Goal: Task Accomplishment & Management: Manage account settings

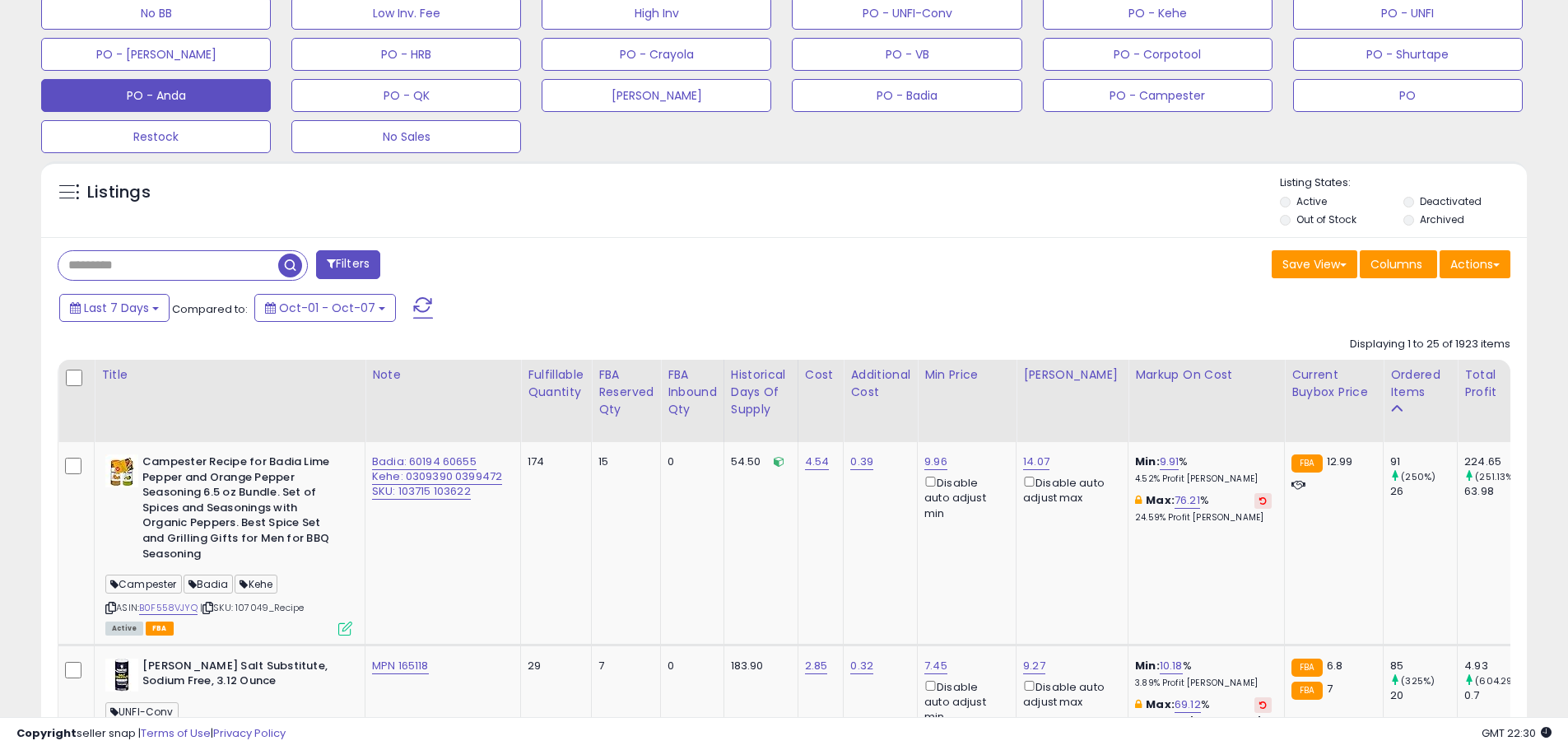
scroll to position [576, 0]
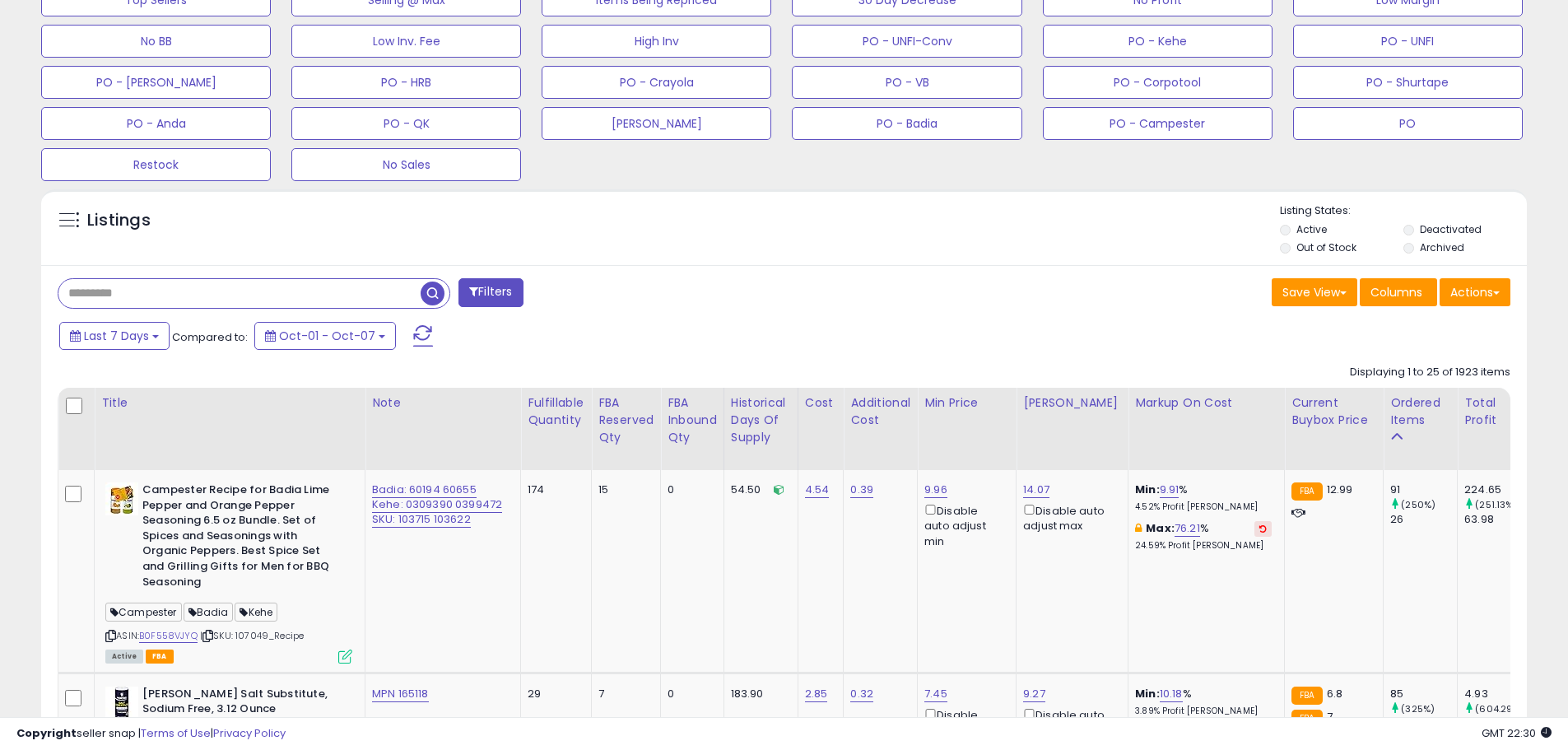
paste input "******"
type input "******"
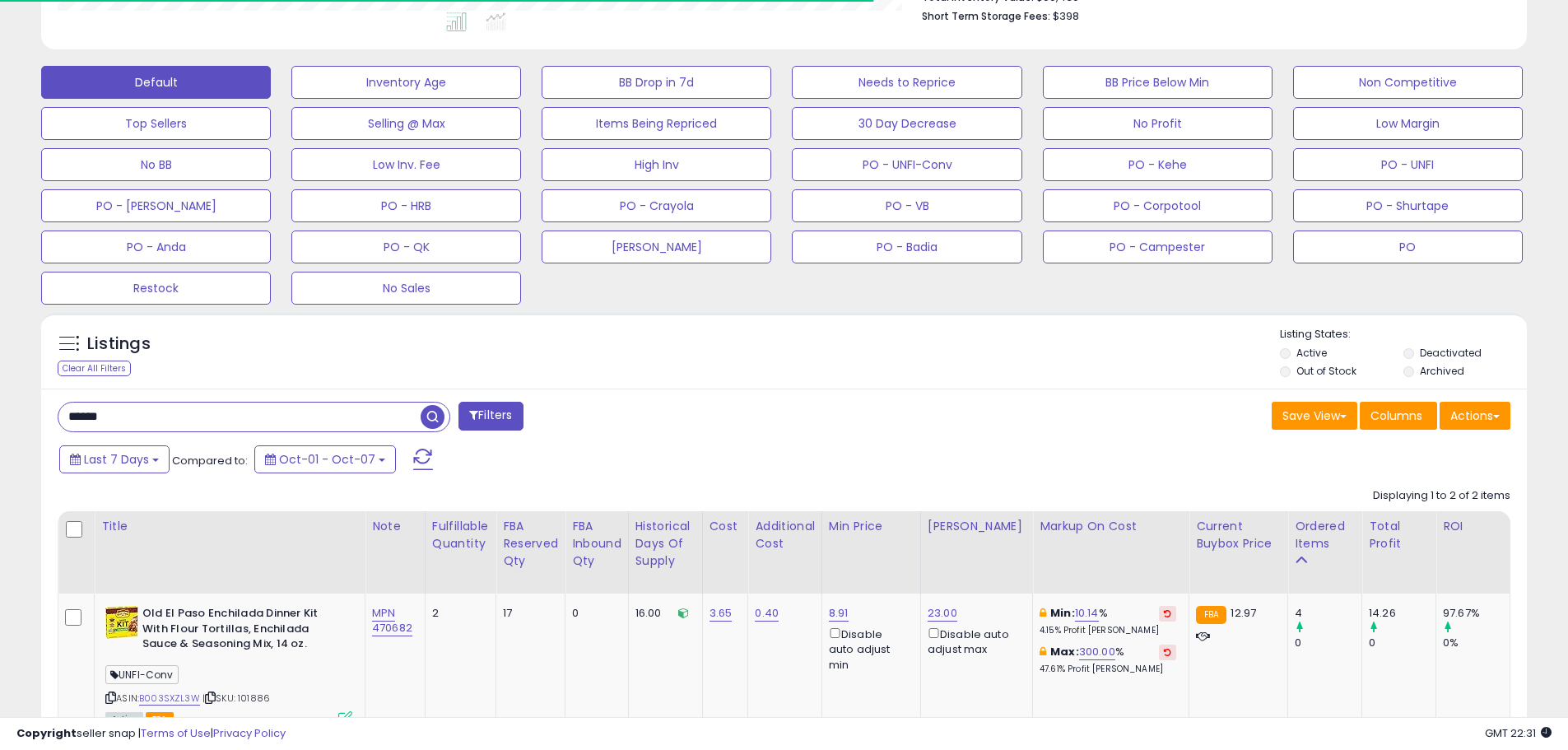
scroll to position [822430, 822367]
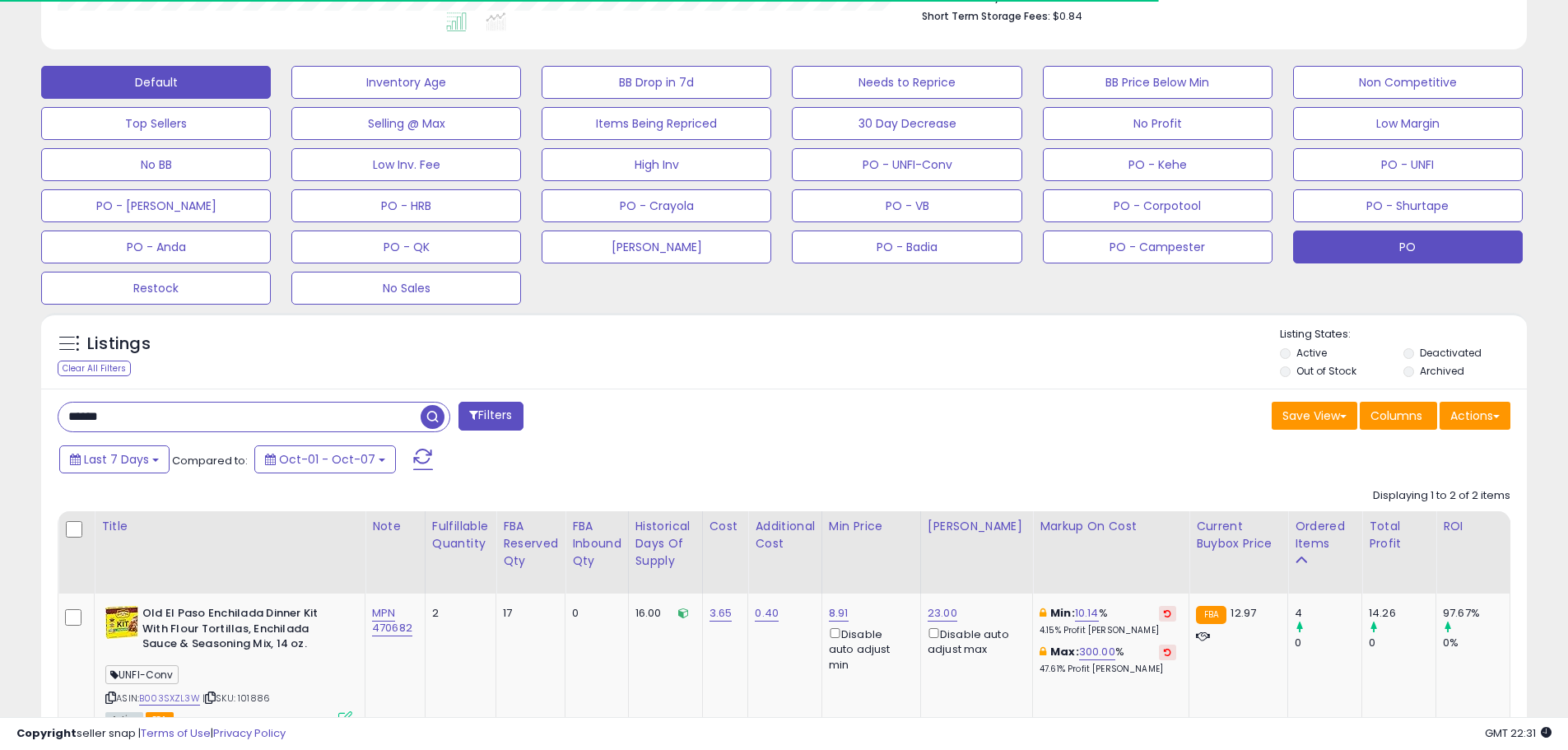
click at [1380, 259] on button "PO" at bounding box center [1408, 247] width 230 height 33
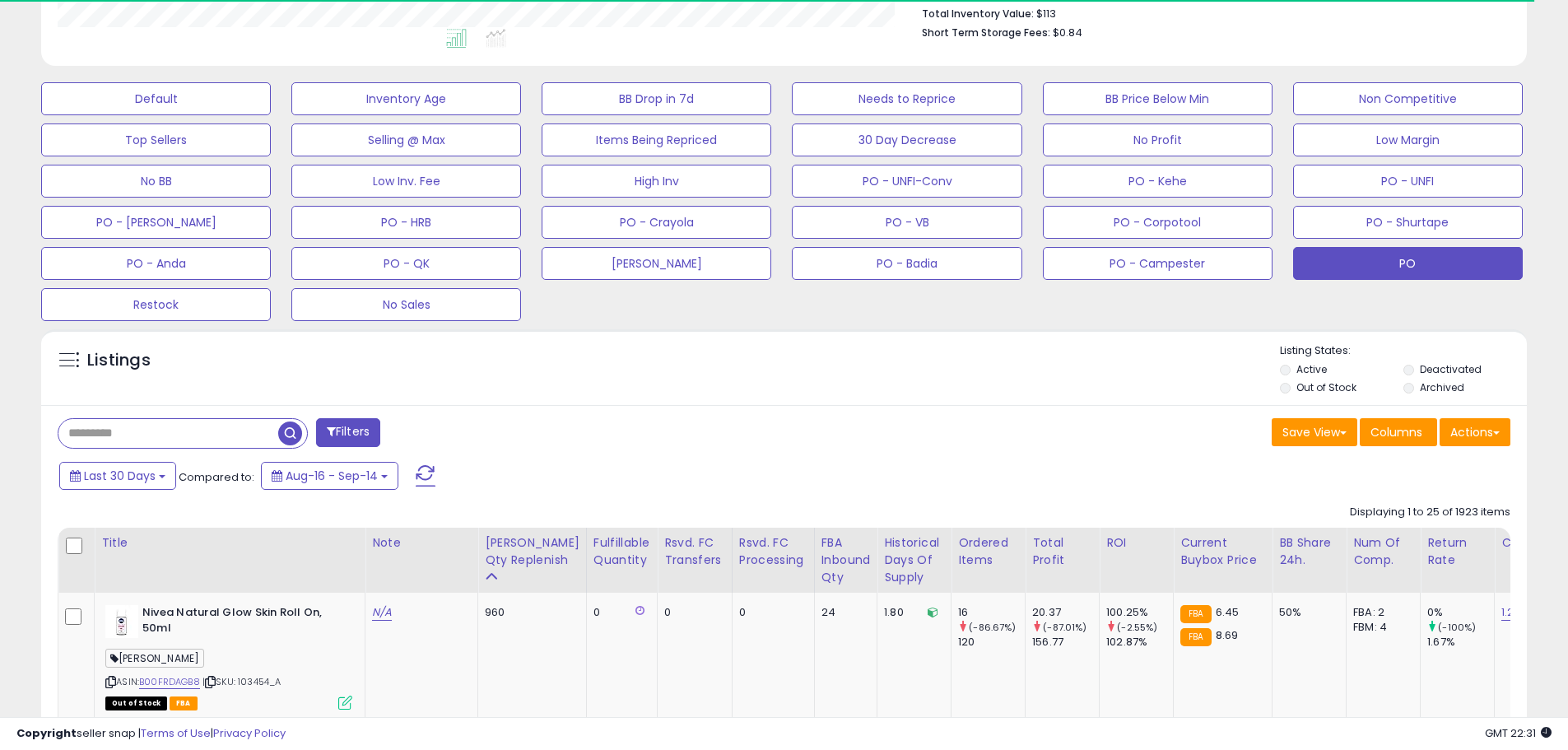
scroll to position [338, 862]
click at [128, 430] on input "text" at bounding box center [168, 434] width 220 height 29
paste input "******"
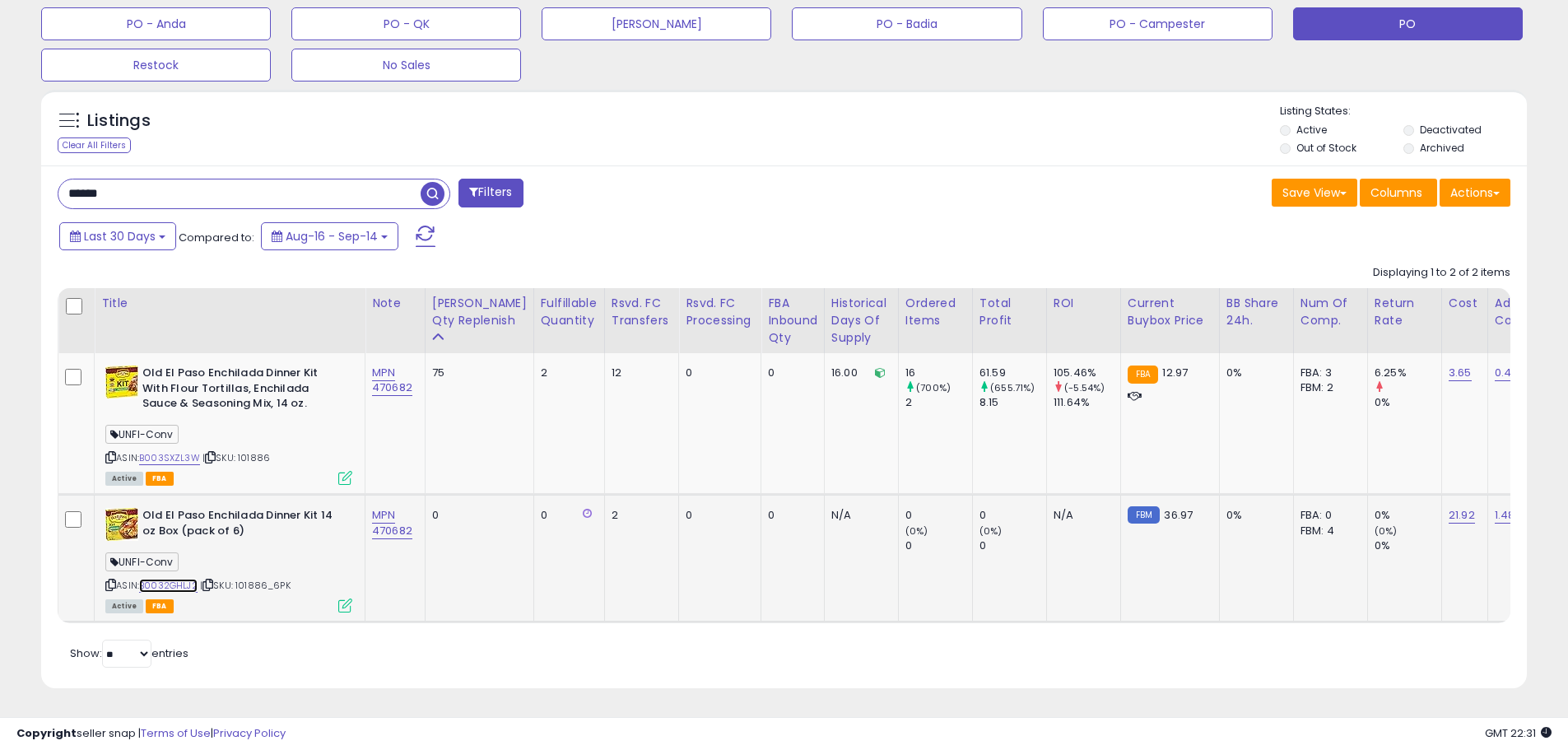
click at [184, 579] on link "B0032GHLJ2" at bounding box center [168, 586] width 58 height 14
click at [190, 451] on link "B003SXZL3W" at bounding box center [169, 458] width 61 height 14
click at [265, 451] on span "| SKU: 101886" at bounding box center [236, 458] width 67 height 14
copy span "101886"
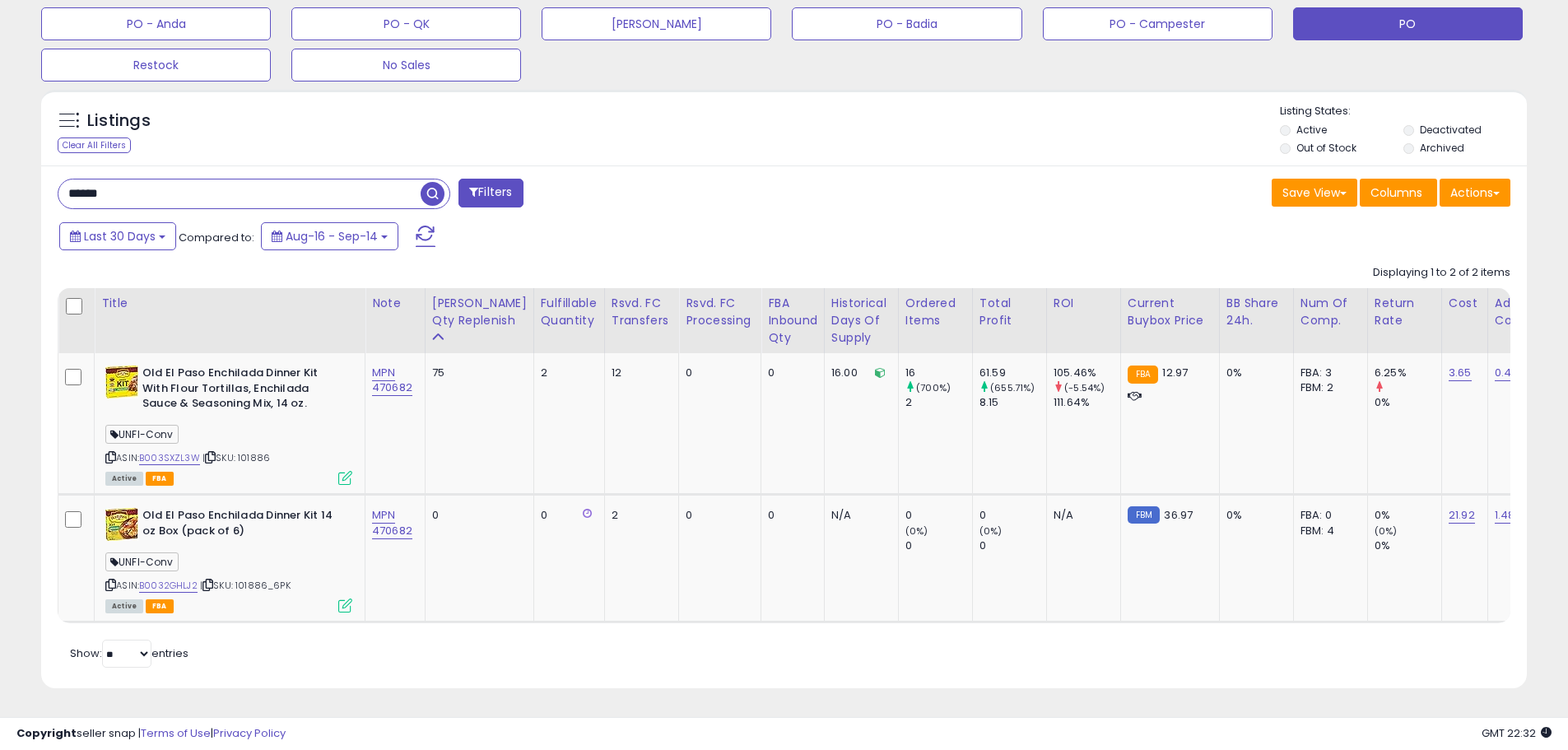
drag, startPoint x: 265, startPoint y: 184, endPoint x: -1, endPoint y: 180, distance: 266.0
paste input "text"
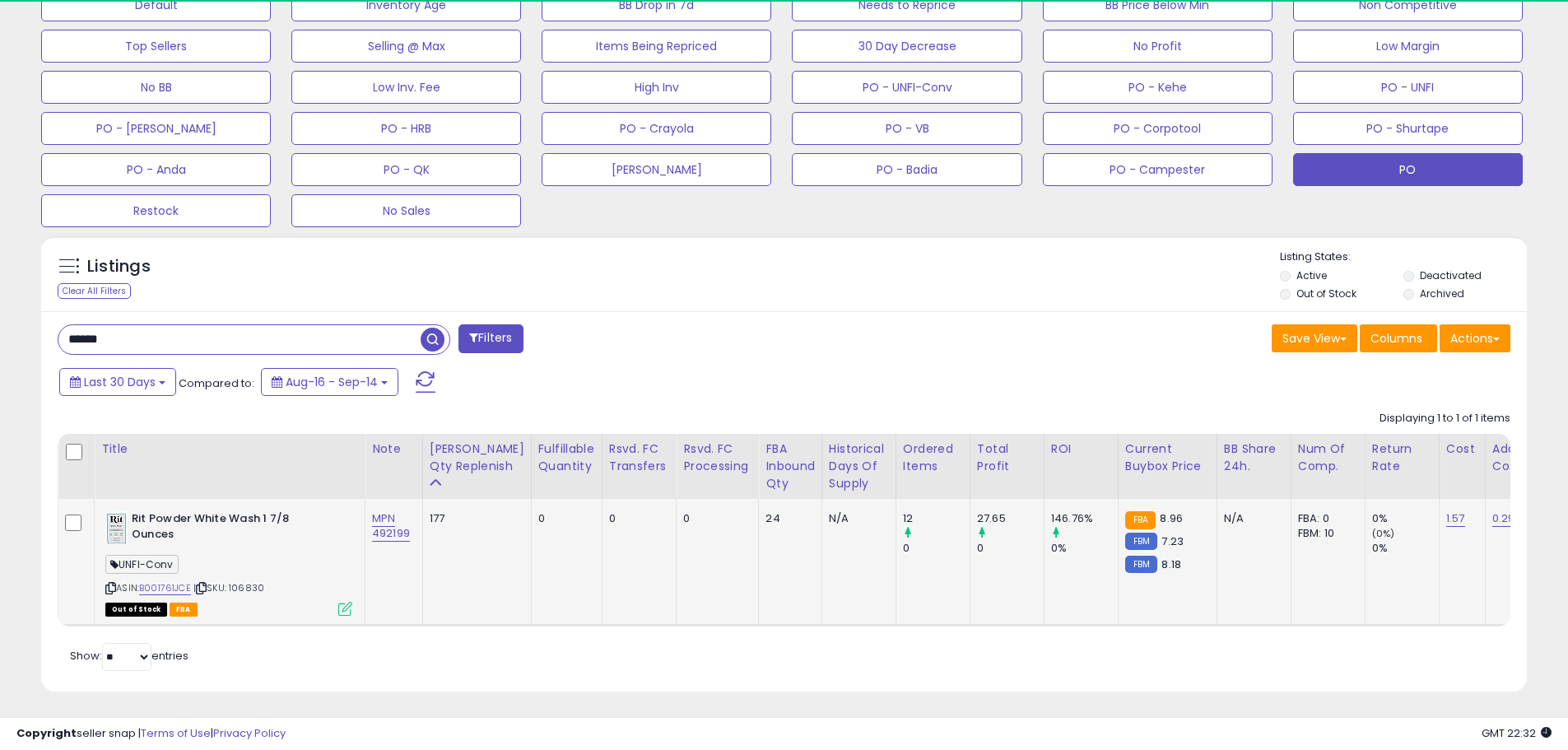
scroll to position [546, 0]
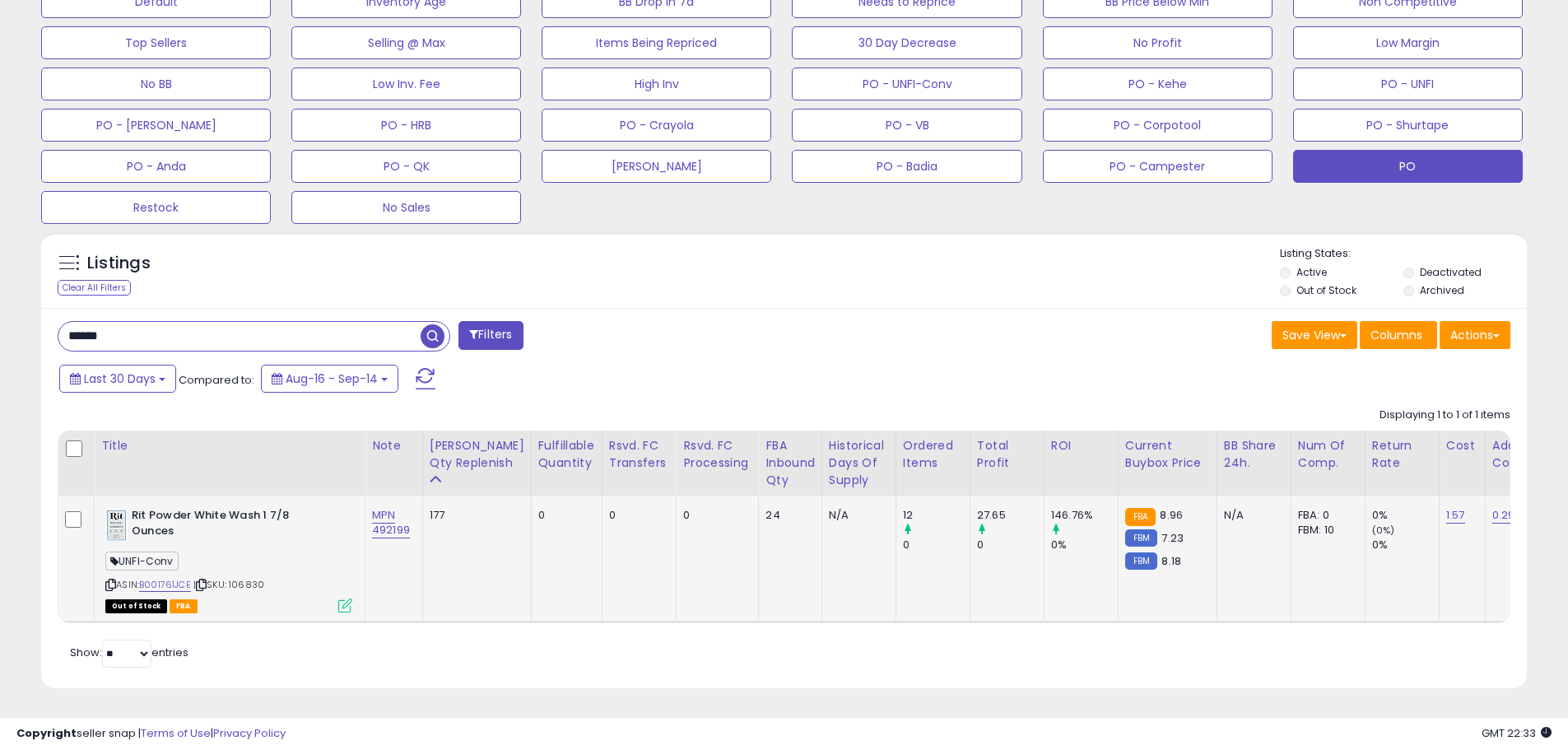
click at [257, 578] on span "| SKU: 106830" at bounding box center [229, 585] width 71 height 14
copy span "106830"
drag, startPoint x: 167, startPoint y: 316, endPoint x: 18, endPoint y: 307, distance: 149.3
click at [18, 307] on div "**********" at bounding box center [784, 123] width 1551 height 1171
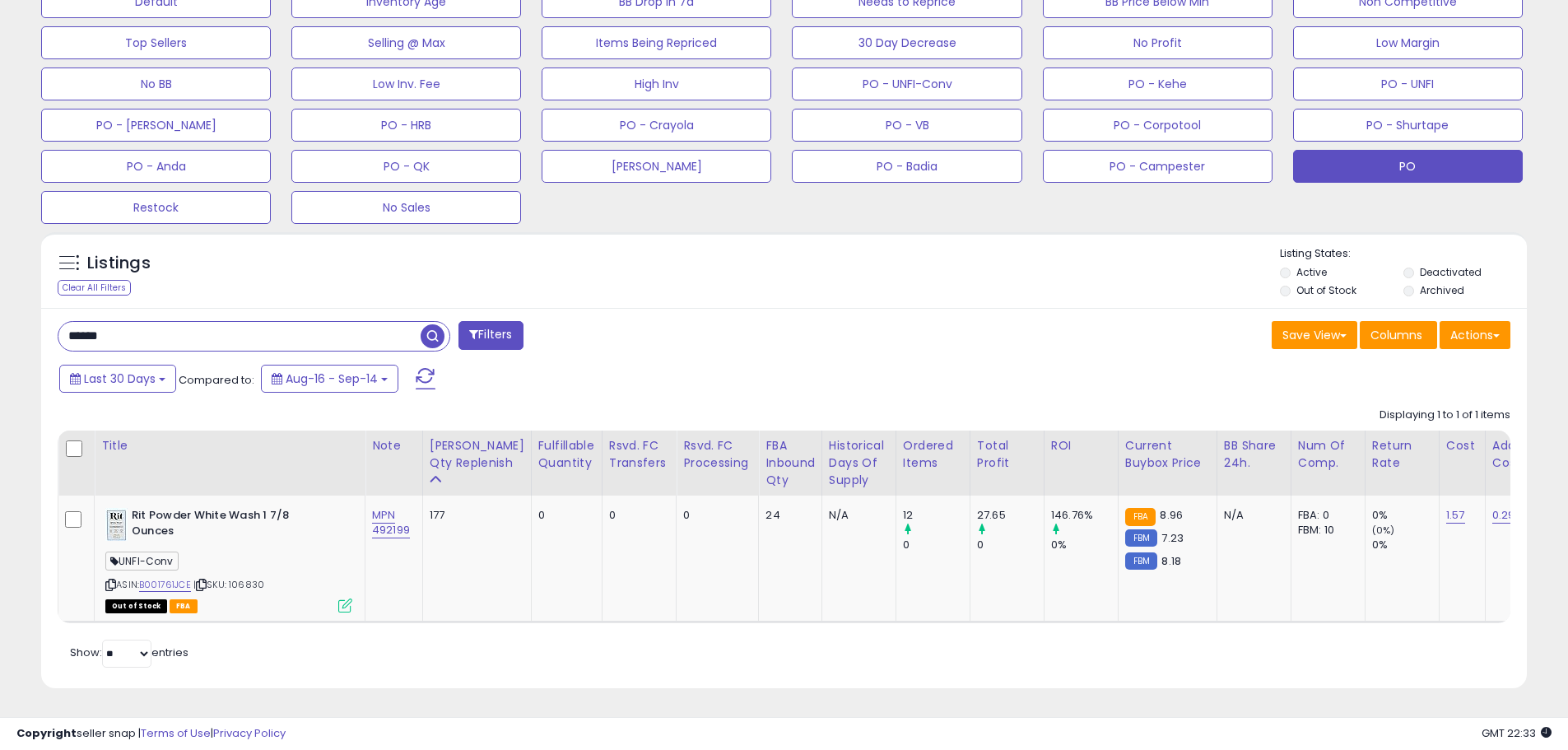
paste input "text"
type input "******"
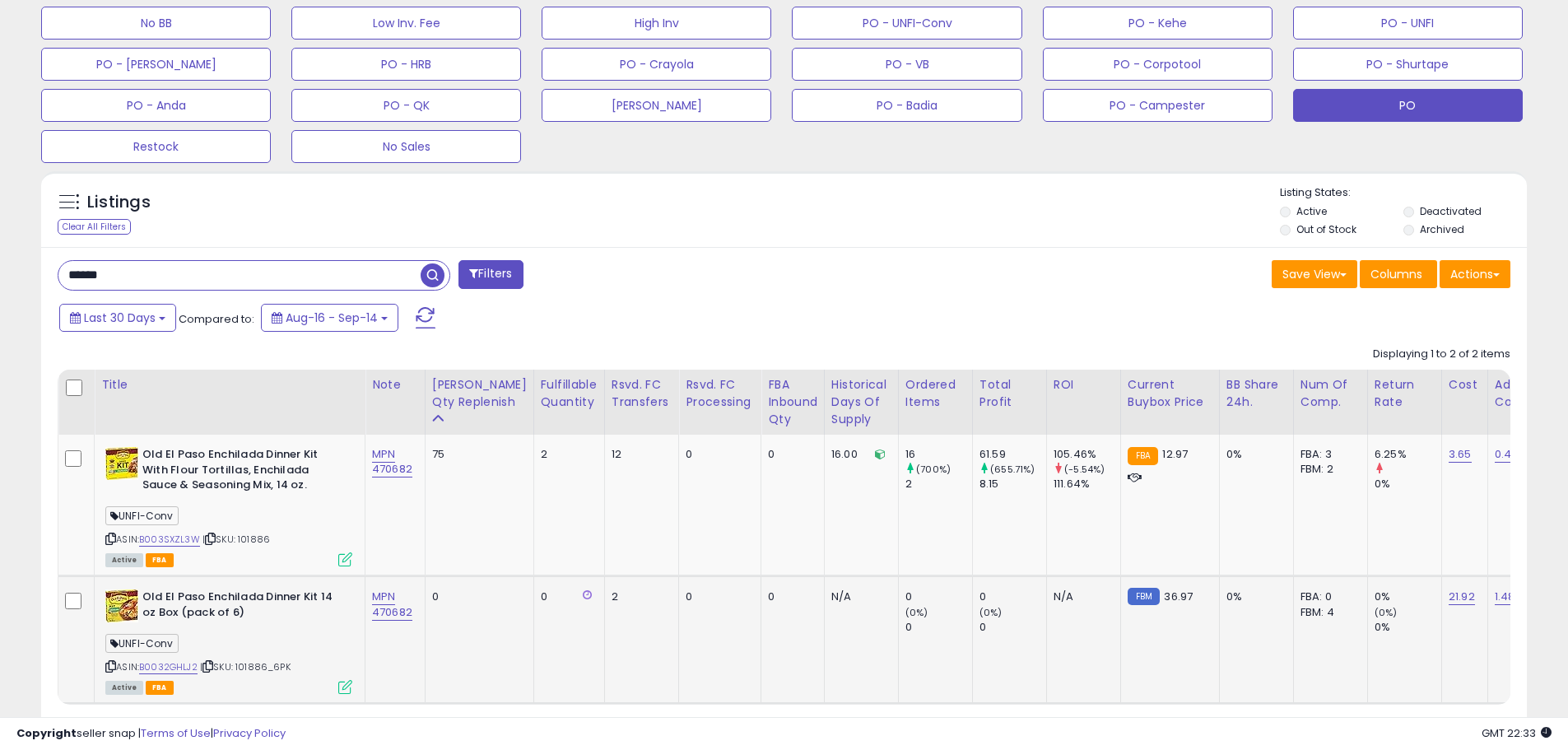
scroll to position [665, 0]
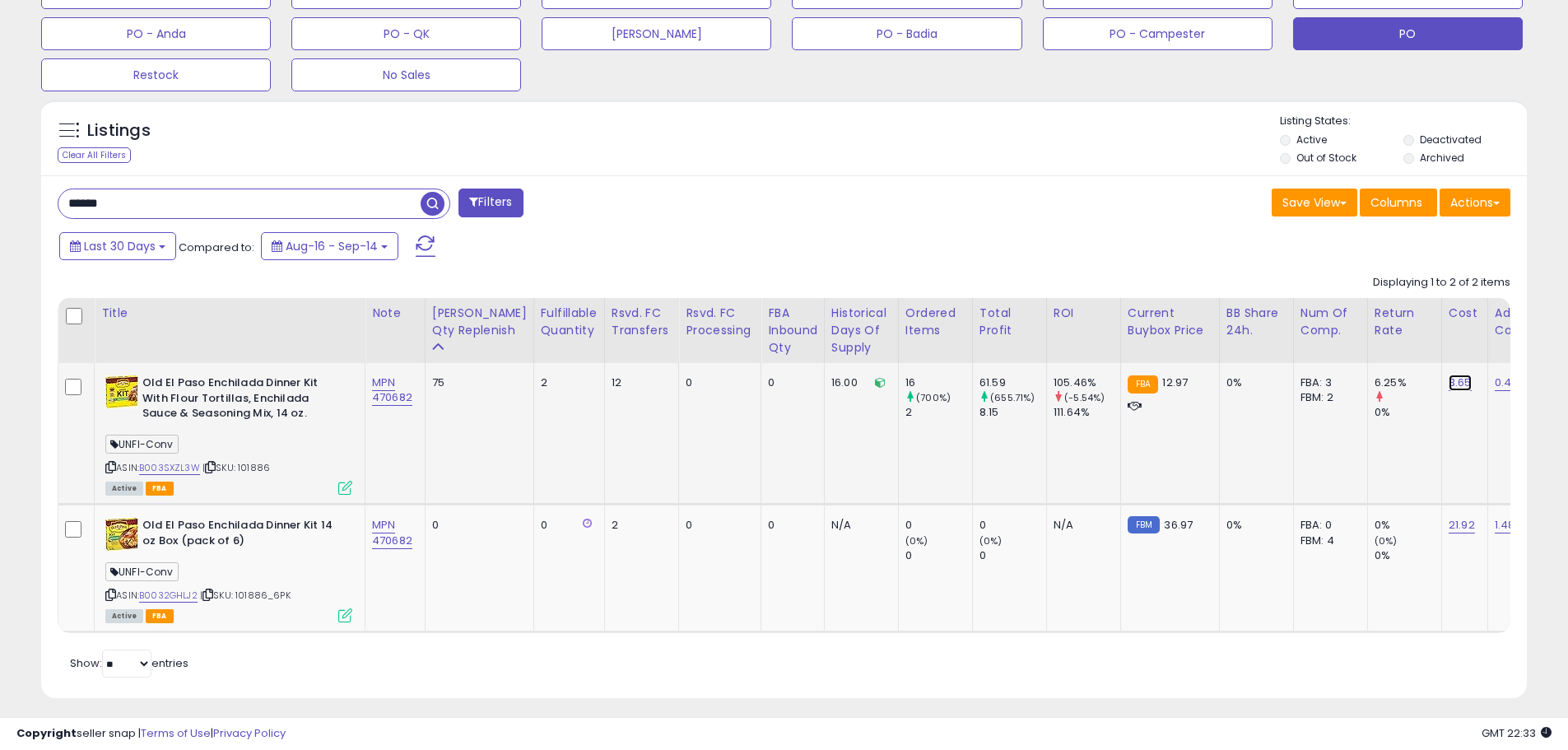
click at [1449, 381] on link "3.65" at bounding box center [1461, 382] width 23 height 17
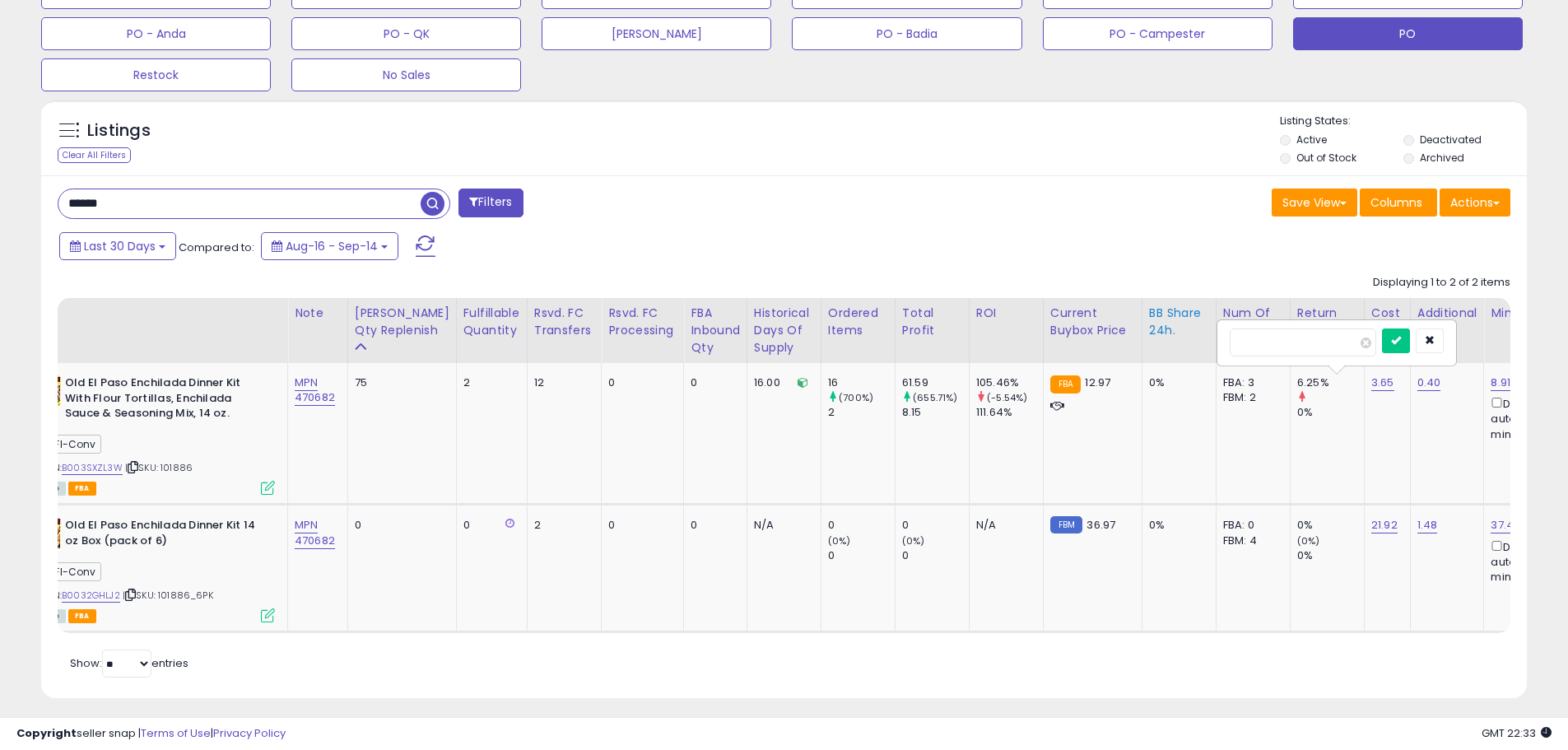
drag, startPoint x: 1284, startPoint y: 345, endPoint x: 1183, endPoint y: 341, distance: 101.1
click at [1183, 341] on table "Title Note" at bounding box center [1314, 465] width 2668 height 335
type input "****"
drag, startPoint x: 1424, startPoint y: 338, endPoint x: 1408, endPoint y: 340, distance: 16.1
click at [1402, 339] on icon "submit" at bounding box center [1396, 339] width 10 height 10
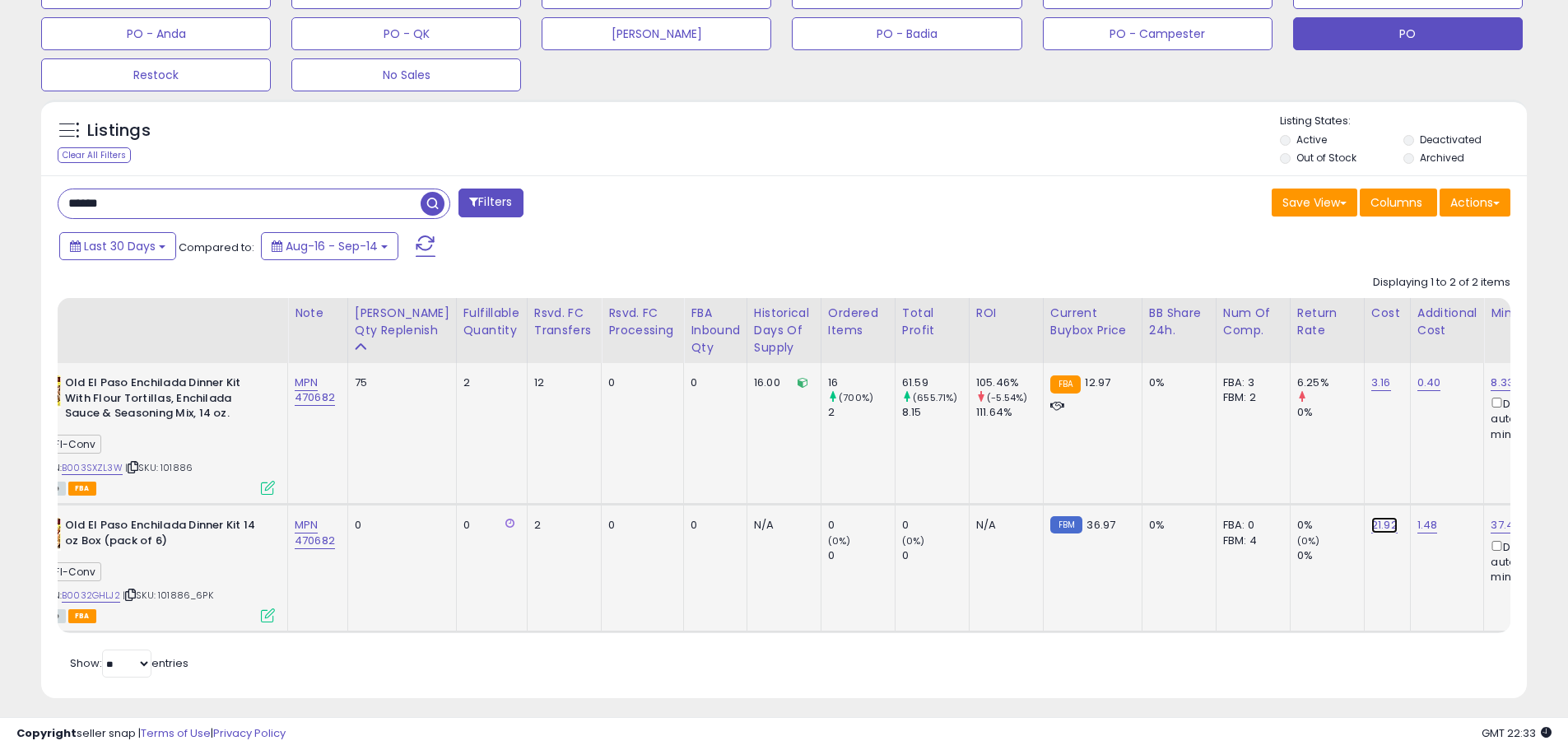
click at [1371, 525] on link "21.92" at bounding box center [1384, 524] width 26 height 17
drag, startPoint x: 1284, startPoint y: 484, endPoint x: 1126, endPoint y: 478, distance: 158.1
click at [1129, 479] on tbody "Old El Paso Enchilada Dinner Kit With Flour Tortillas, Enchilada Sauce & Season…" at bounding box center [1314, 497] width 2667 height 269
type input "*****"
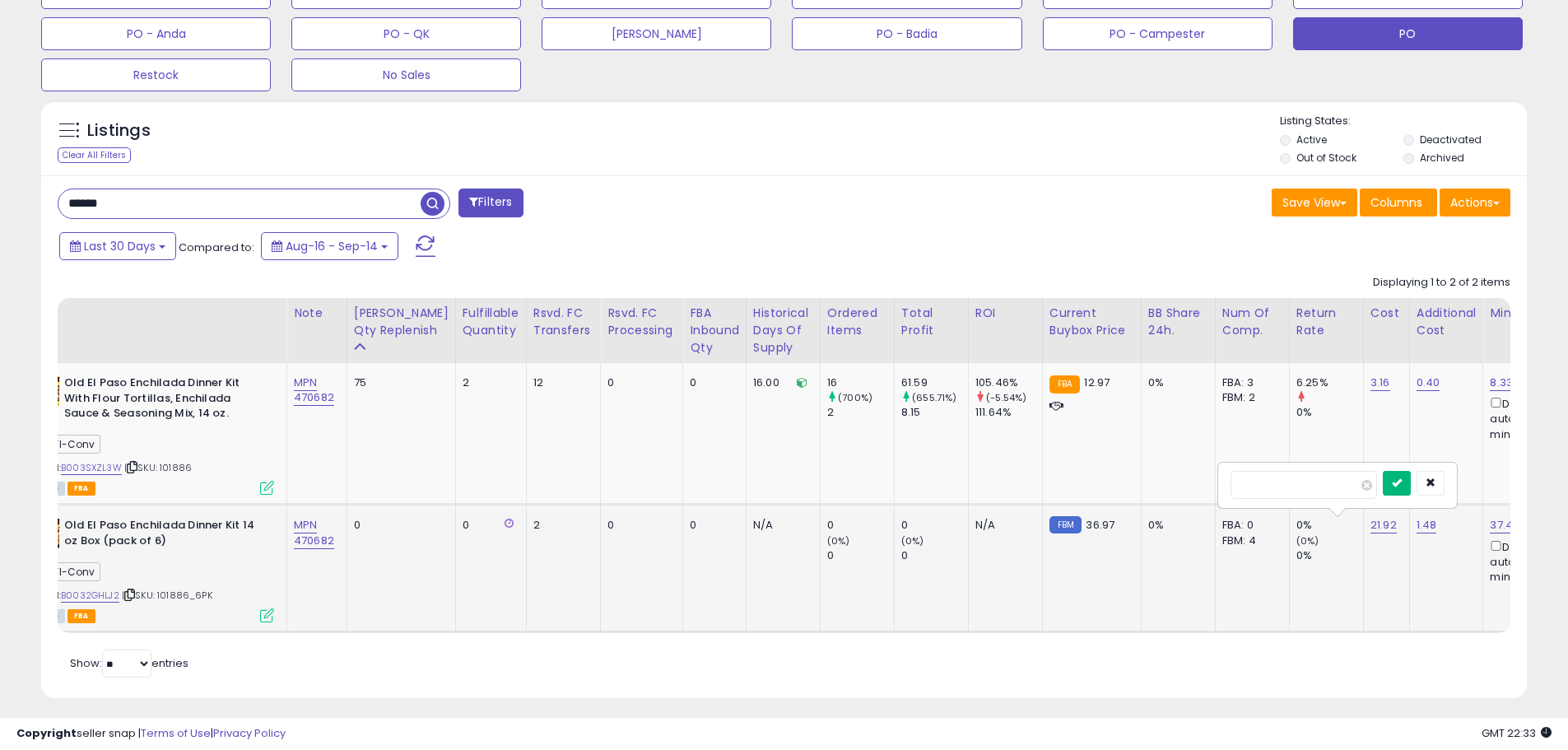
drag, startPoint x: 1417, startPoint y: 481, endPoint x: 1409, endPoint y: 484, distance: 8.5
click at [1402, 482] on icon "submit" at bounding box center [1397, 482] width 10 height 10
drag, startPoint x: 814, startPoint y: 624, endPoint x: 442, endPoint y: 621, distance: 372.0
click at [442, 621] on tr "Old El Paso Enchilada Dinner Kit 14 oz Box (pack of 6) UNFI-Conv ASIN: B0032GHL…" at bounding box center [1314, 567] width 2667 height 127
click at [457, 666] on div "Retrieving listings data.. Displaying 1 to 2 of 2 items Title Note" at bounding box center [784, 474] width 1453 height 415
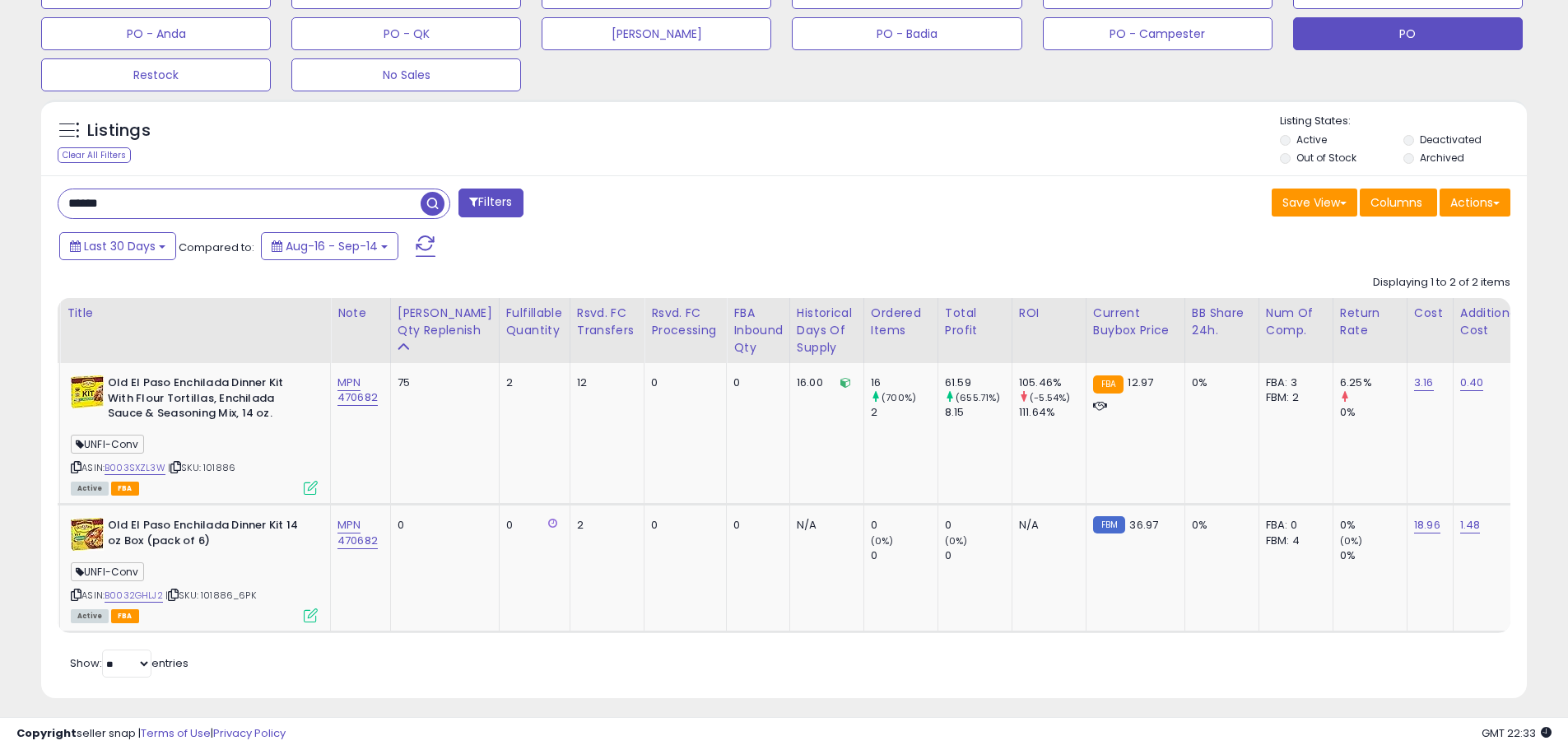
scroll to position [0, 0]
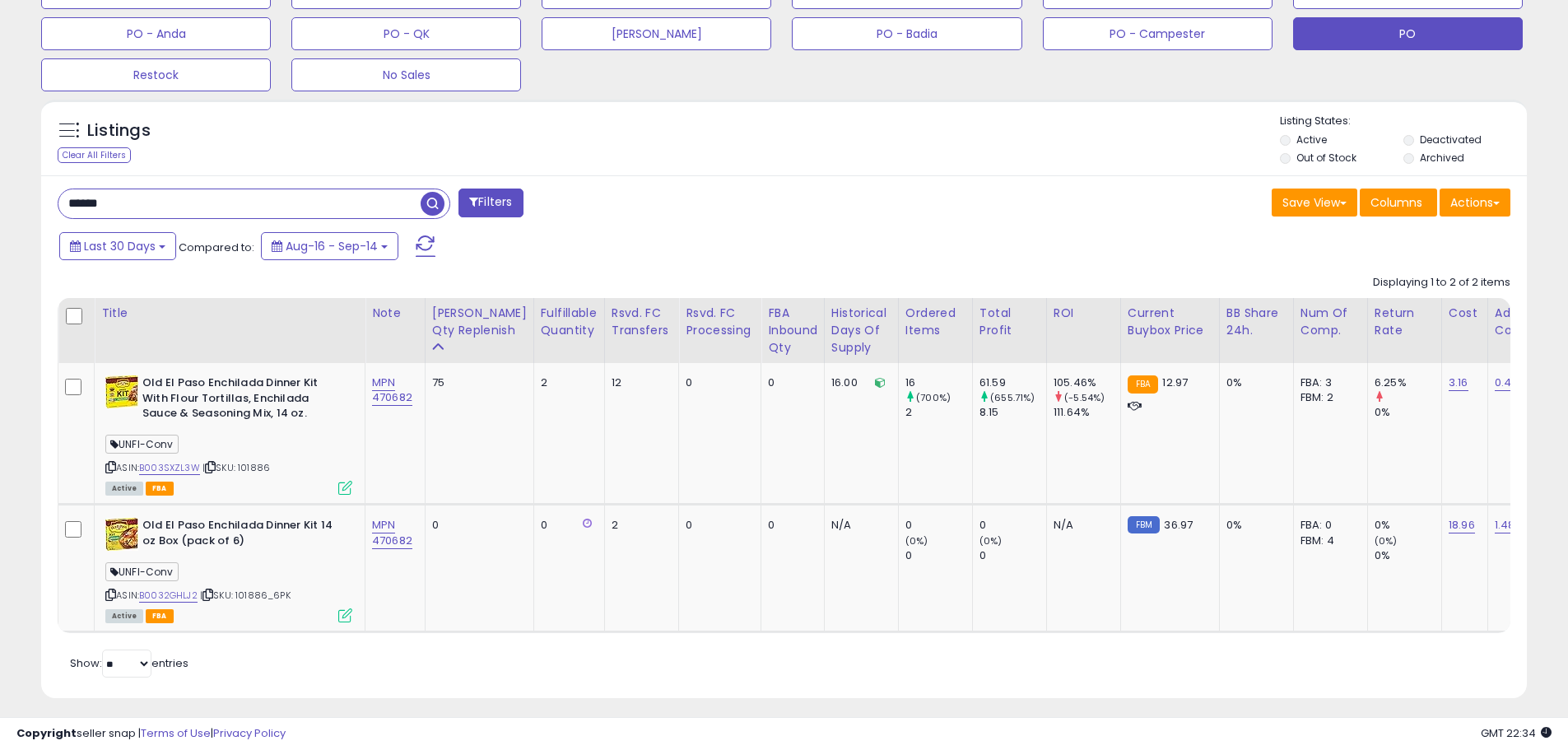
drag, startPoint x: 92, startPoint y: 201, endPoint x: 29, endPoint y: 200, distance: 63.0
click at [35, 200] on div "Listings Clear All Filters" at bounding box center [784, 405] width 1511 height 627
paste input "text"
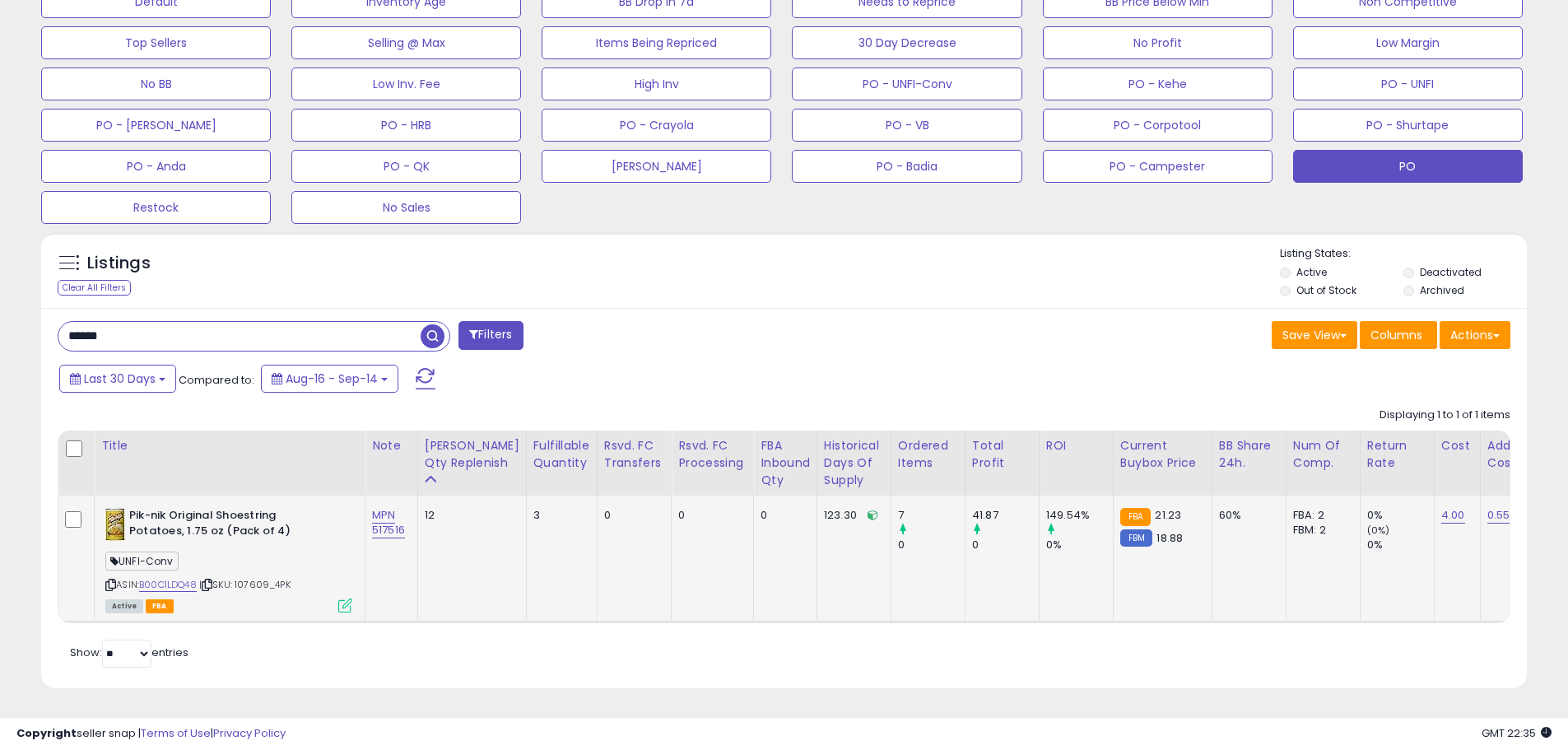
click at [272, 578] on span "| SKU: 107609_4PK" at bounding box center [245, 585] width 91 height 14
drag, startPoint x: 274, startPoint y: 568, endPoint x: 280, endPoint y: 579, distance: 12.5
click at [236, 578] on span "| SKU: 107609_4PK" at bounding box center [245, 585] width 91 height 14
drag, startPoint x: 300, startPoint y: 582, endPoint x: 269, endPoint y: 584, distance: 31.1
click at [296, 582] on div "ASIN: B00C1LDQ48 | SKU: 107609_4PK Active FBA" at bounding box center [229, 559] width 247 height 103
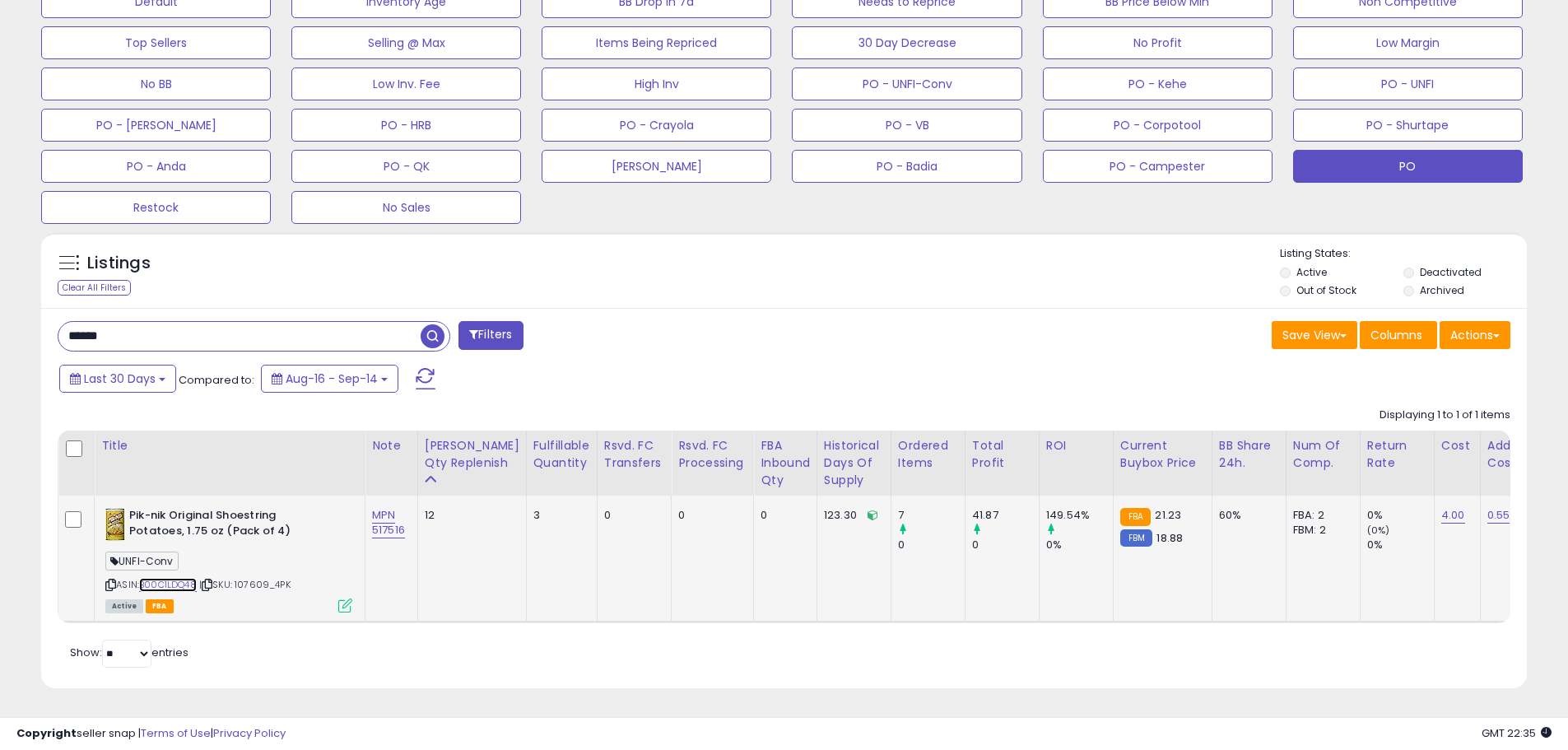
click at [186, 578] on link "B00C1LDQ48" at bounding box center [167, 585] width 57 height 14
click at [305, 575] on div "ASIN: B00C1LDQ48 | SKU: 107609_4PK Active FBA" at bounding box center [229, 559] width 247 height 103
drag, startPoint x: 260, startPoint y: 557, endPoint x: 273, endPoint y: 557, distance: 13.0
click at [265, 557] on div "UNFI-Conv" at bounding box center [229, 563] width 247 height 22
click at [270, 578] on span "| SKU: 107609_4PK" at bounding box center [245, 585] width 91 height 14
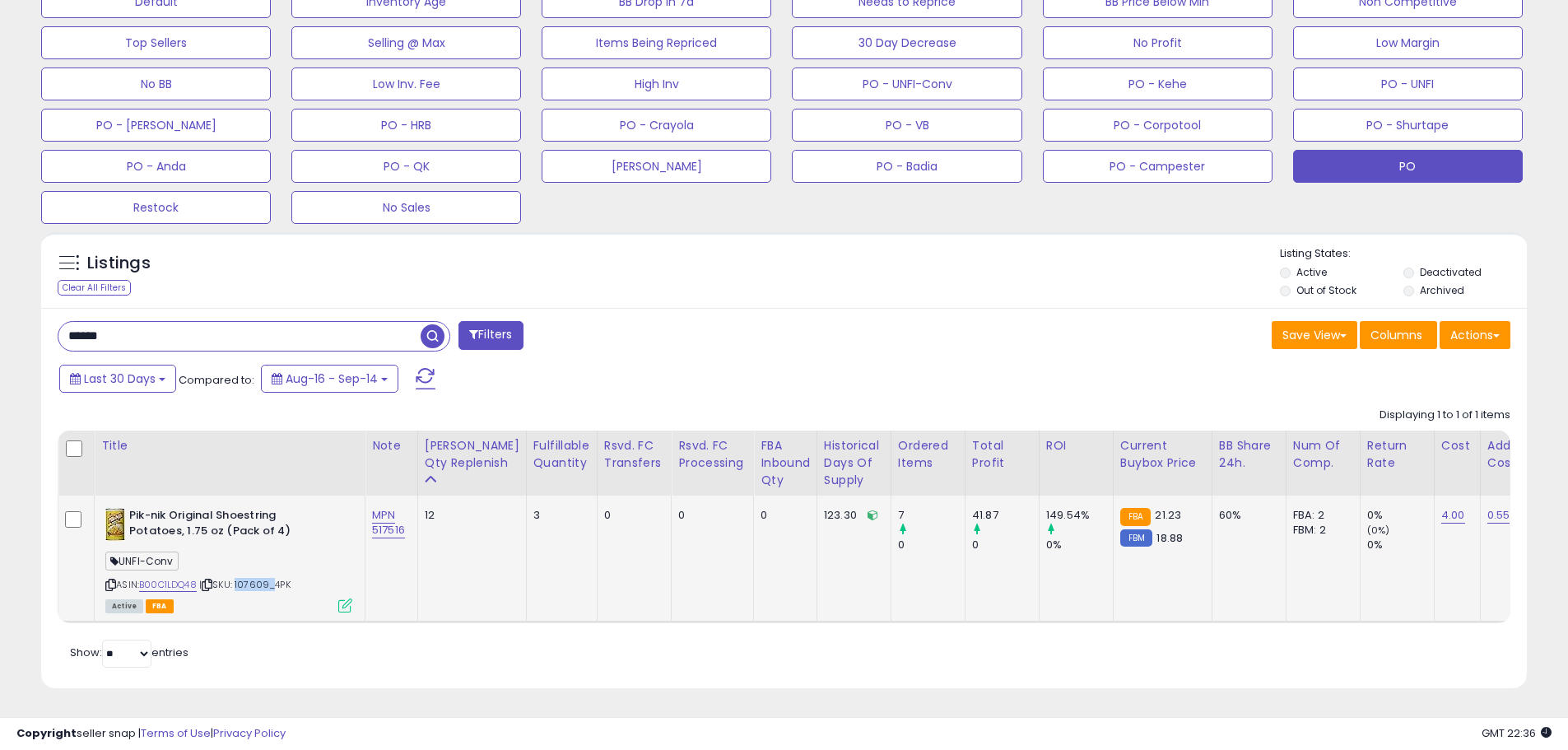
drag, startPoint x: 270, startPoint y: 574, endPoint x: 239, endPoint y: 578, distance: 31.3
click at [239, 578] on span "| SKU: 107609_4PK" at bounding box center [245, 585] width 91 height 14
copy span "107609"
drag, startPoint x: 57, startPoint y: 314, endPoint x: -18, endPoint y: 314, distance: 75.0
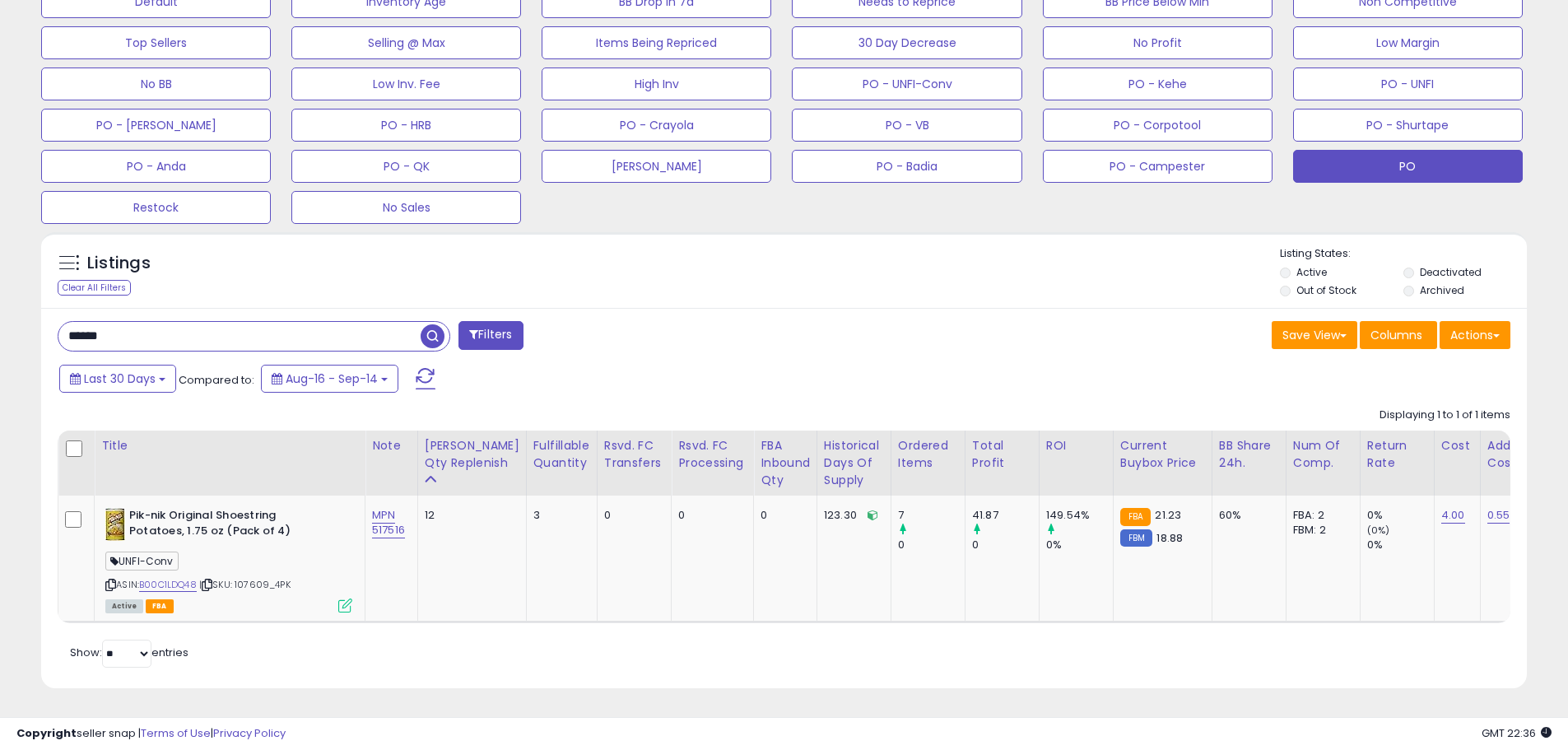
paste input "text"
type input "******"
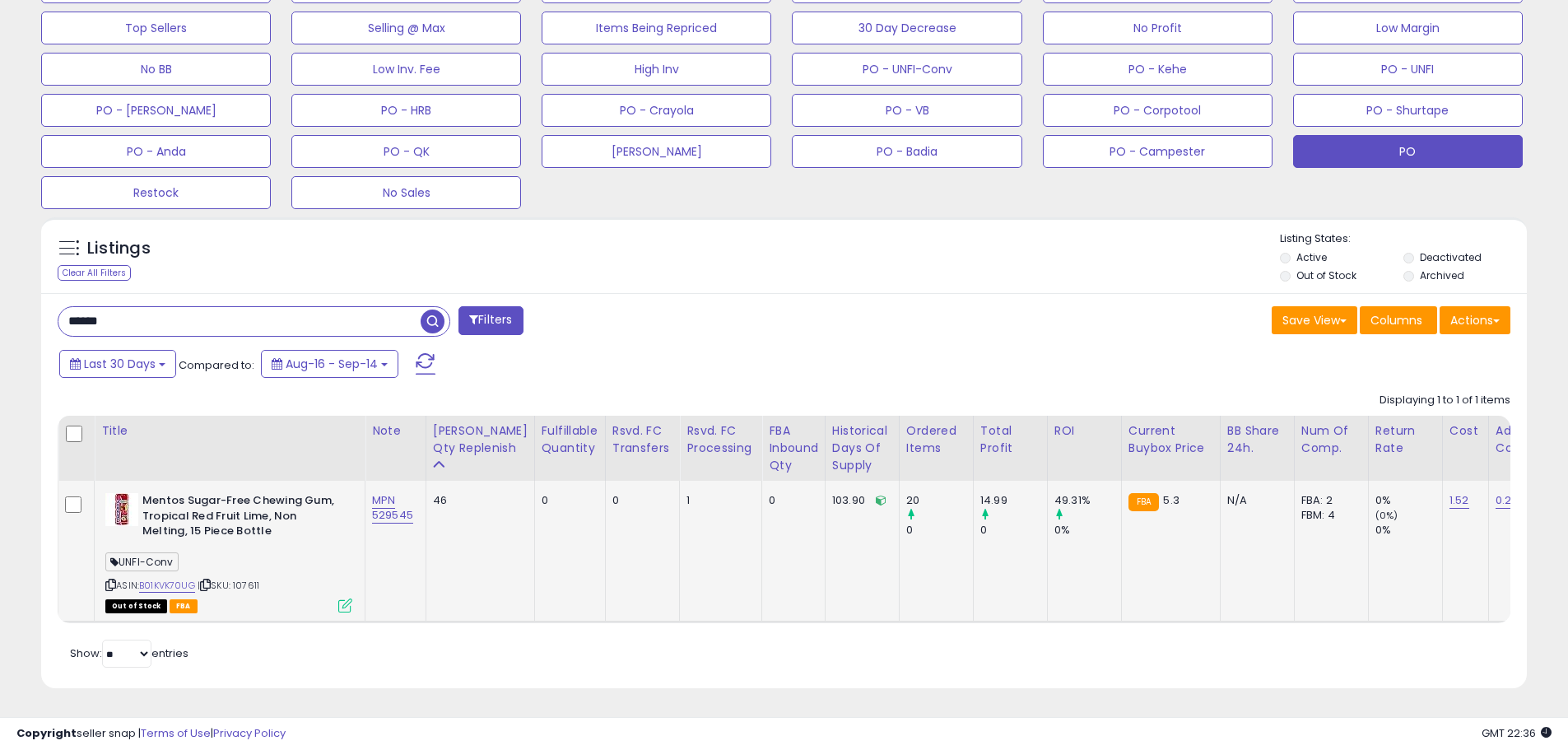
scroll to position [338, 862]
click at [254, 579] on span "| SKU: 107611" at bounding box center [228, 586] width 61 height 14
copy span "107611"
click at [1449, 492] on link "1.52" at bounding box center [1459, 500] width 19 height 17
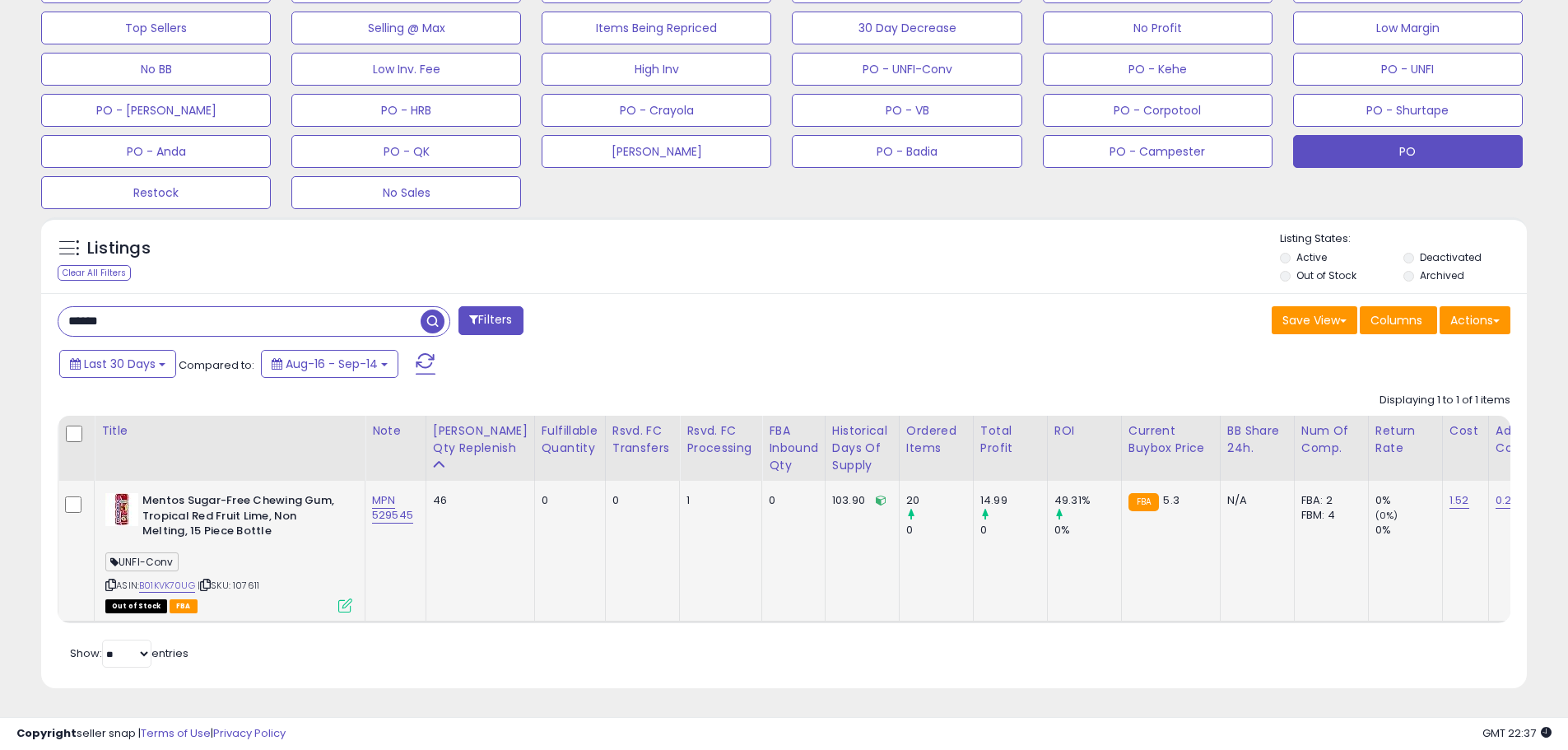
scroll to position [0, 77]
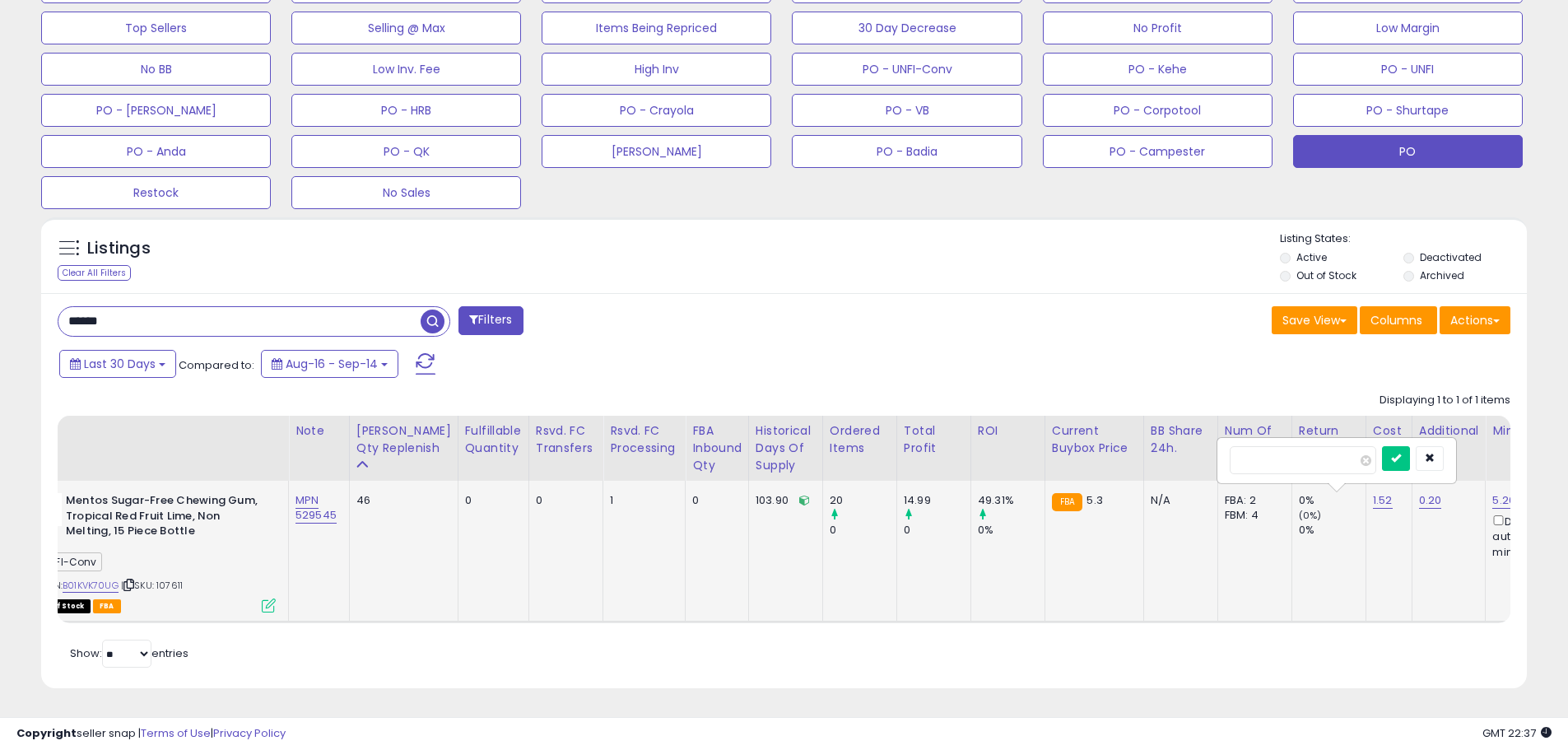
click at [1310, 448] on input "****" at bounding box center [1303, 459] width 147 height 28
type input "****"
click at [1402, 452] on icon "submit" at bounding box center [1396, 457] width 10 height 10
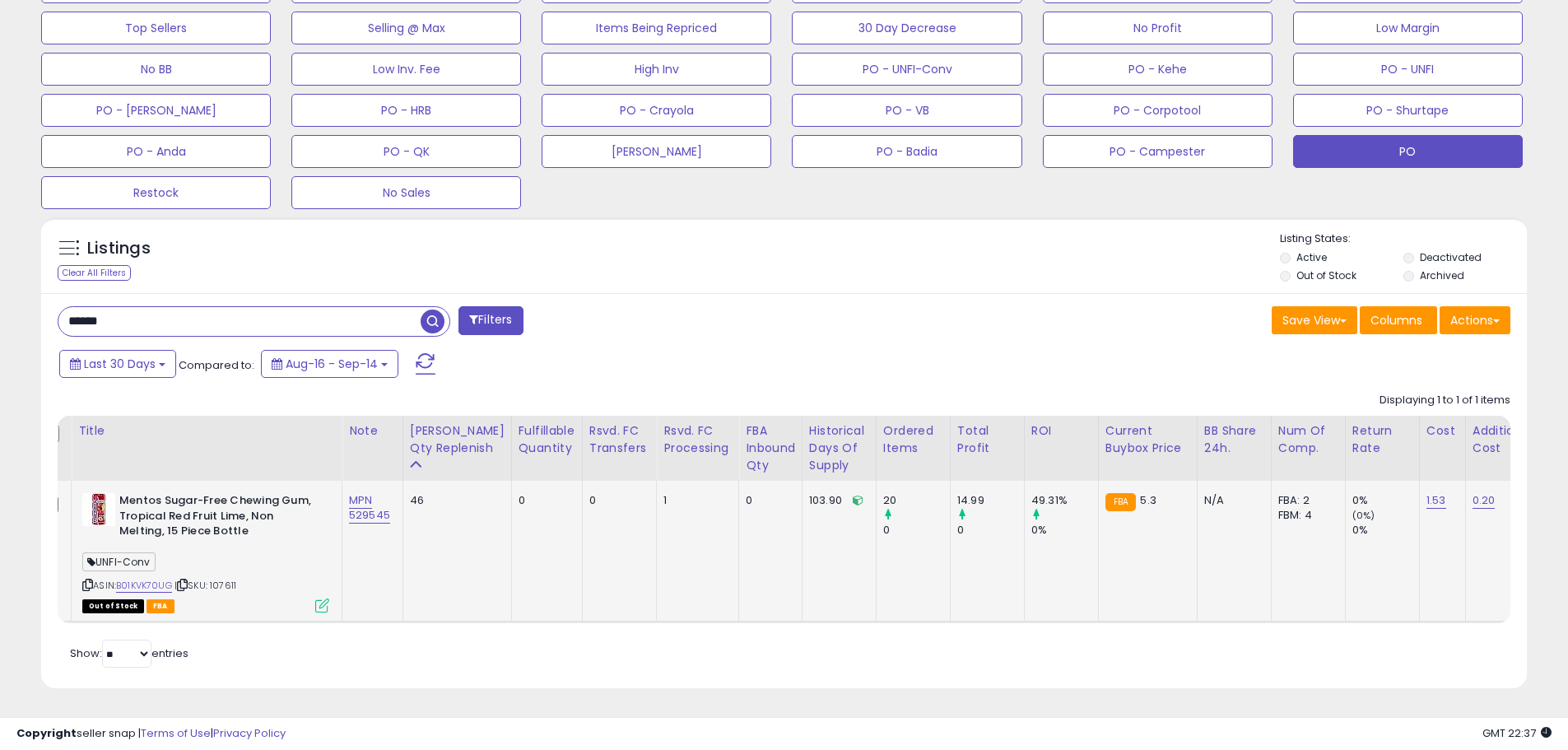
scroll to position [0, 0]
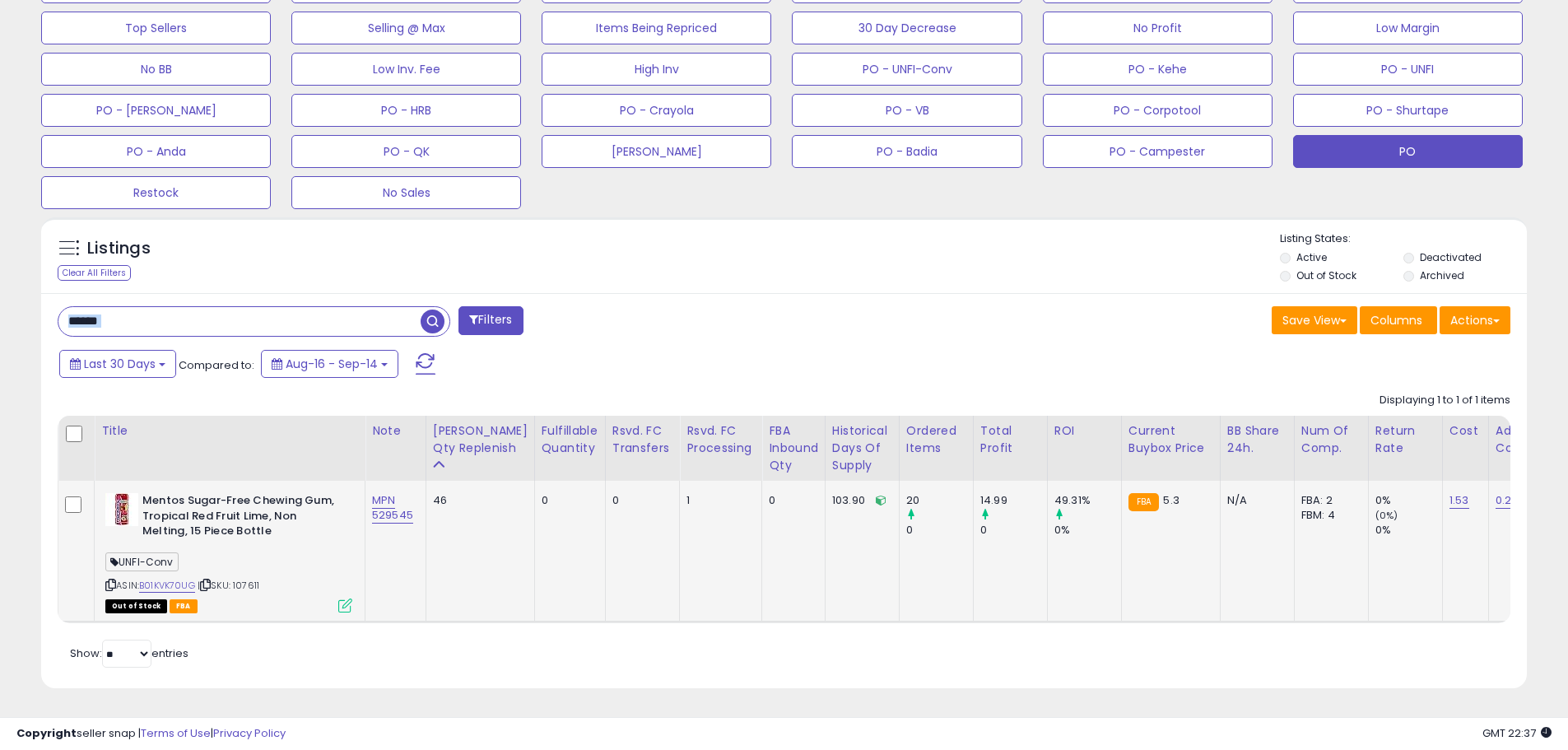
drag, startPoint x: 158, startPoint y: 288, endPoint x: 50, endPoint y: 293, distance: 108.1
click at [50, 293] on div "****** Filters Save View Save As New View Update Current View" at bounding box center [784, 490] width 1486 height 396
click at [112, 317] on input "******" at bounding box center [239, 321] width 362 height 29
drag, startPoint x: 112, startPoint y: 310, endPoint x: -4, endPoint y: 296, distance: 116.8
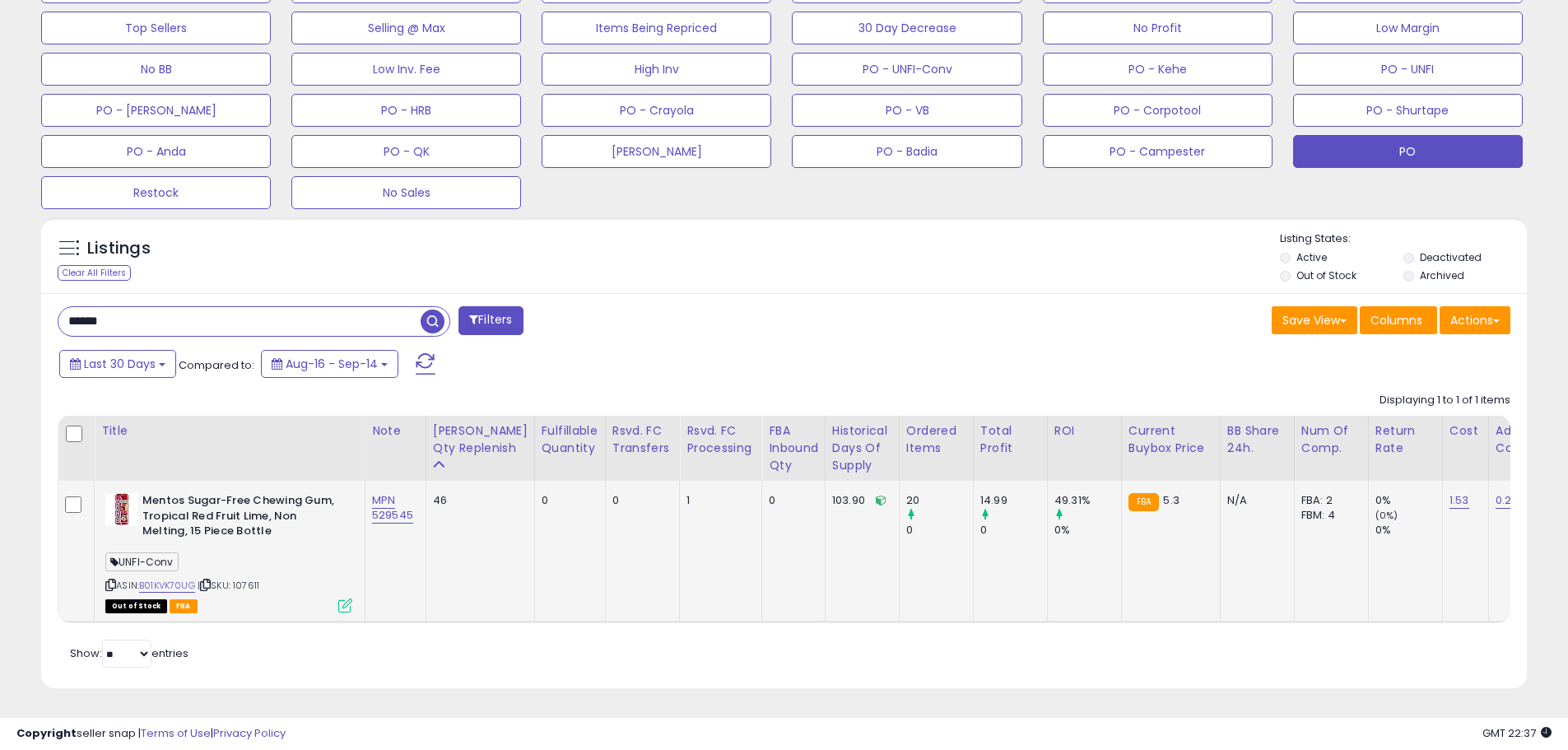
paste input "text"
type input "*****"
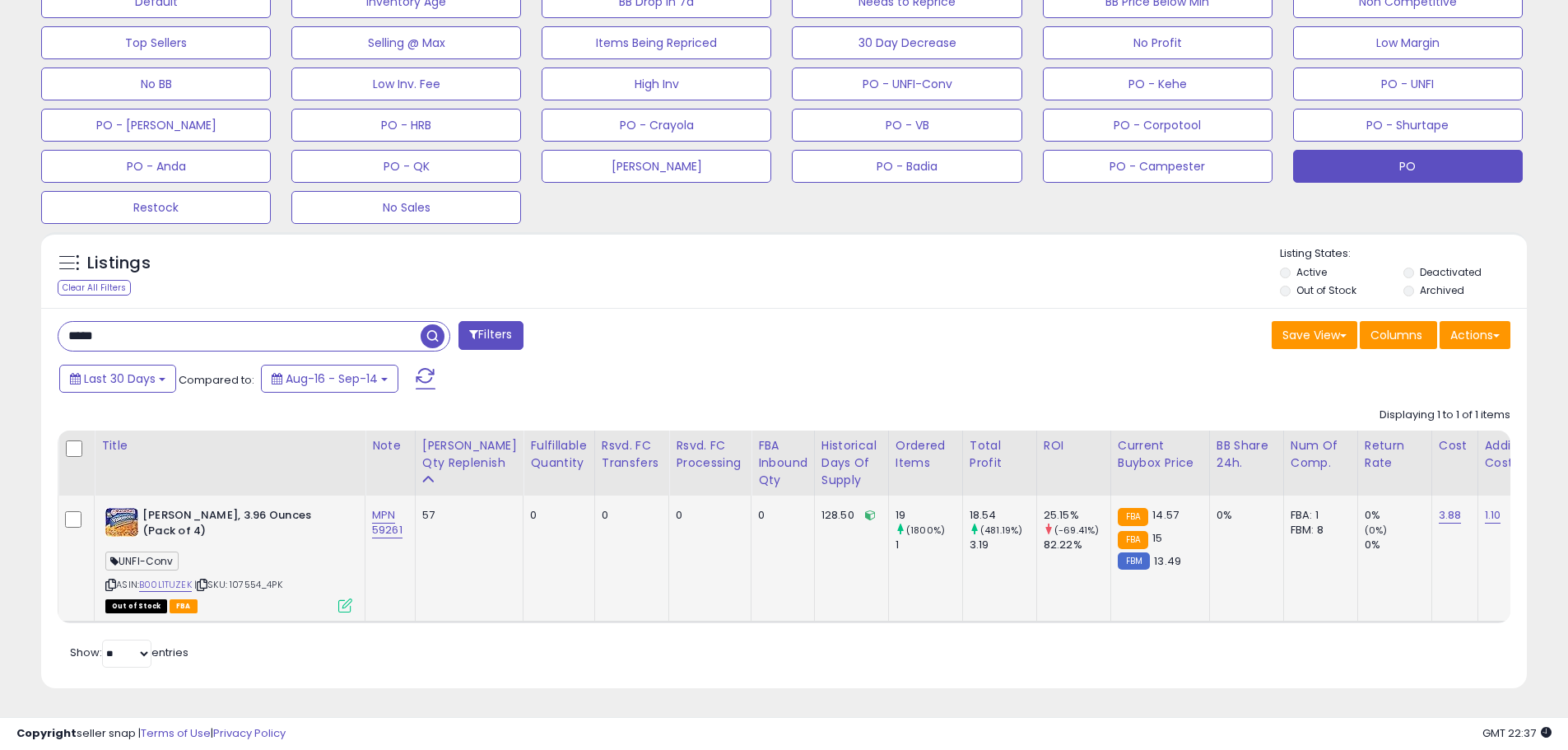
scroll to position [338, 862]
click at [277, 556] on div "UNFI-Conv" at bounding box center [229, 563] width 247 height 22
drag, startPoint x: 295, startPoint y: 566, endPoint x: 233, endPoint y: 577, distance: 63.0
click at [233, 577] on div "ASIN: B00L1TUZEK | SKU: 107554_4PK Out of Stock FBA" at bounding box center [229, 559] width 247 height 103
copy span "107554_4PK"
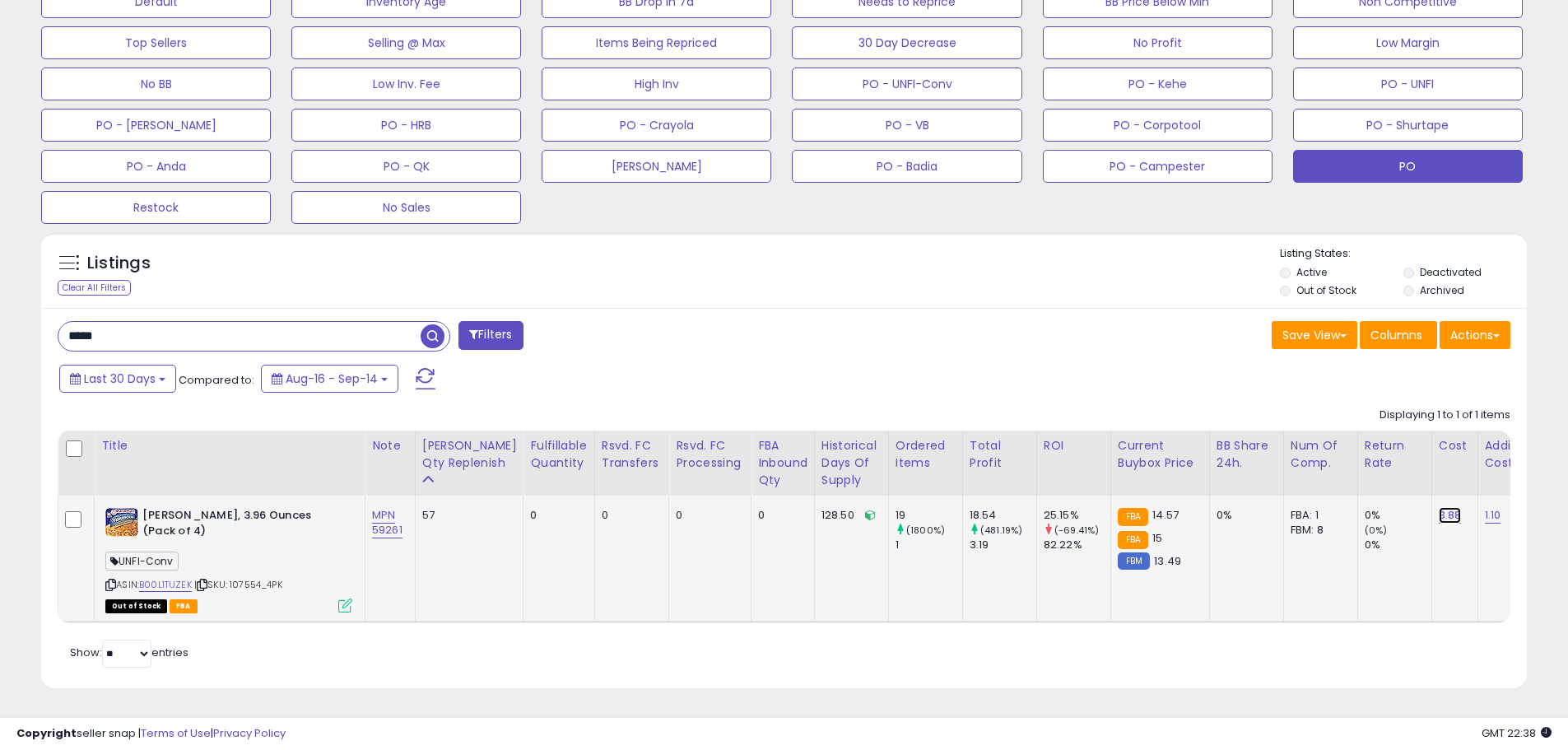
click at [1439, 507] on link "3.88" at bounding box center [1450, 515] width 23 height 17
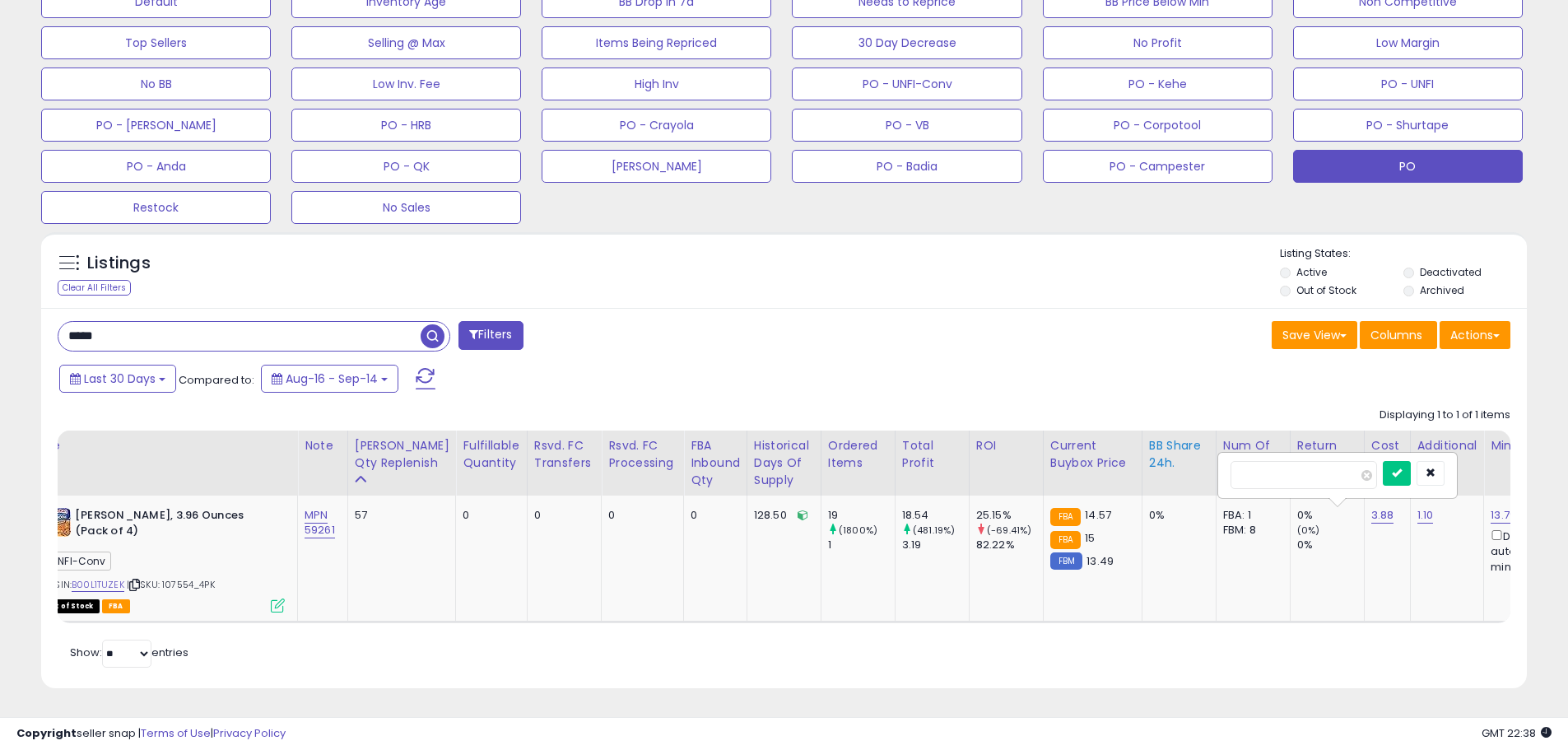
drag, startPoint x: 1323, startPoint y: 461, endPoint x: 1174, endPoint y: 449, distance: 149.5
click at [1178, 447] on table "Title Note" at bounding box center [1319, 526] width 2658 height 193
type input "****"
click at [1402, 467] on icon "submit" at bounding box center [1397, 472] width 10 height 10
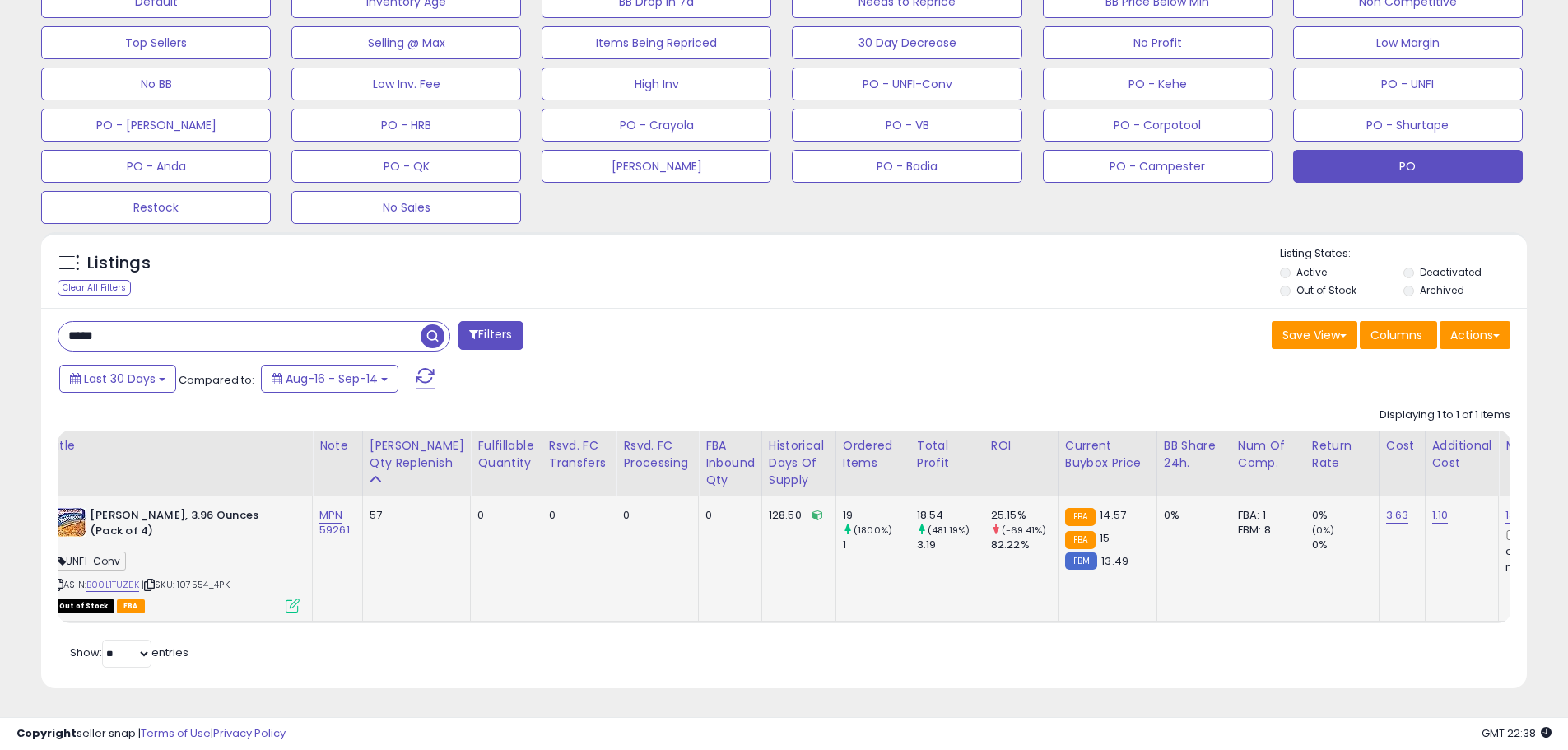
scroll to position [0, 0]
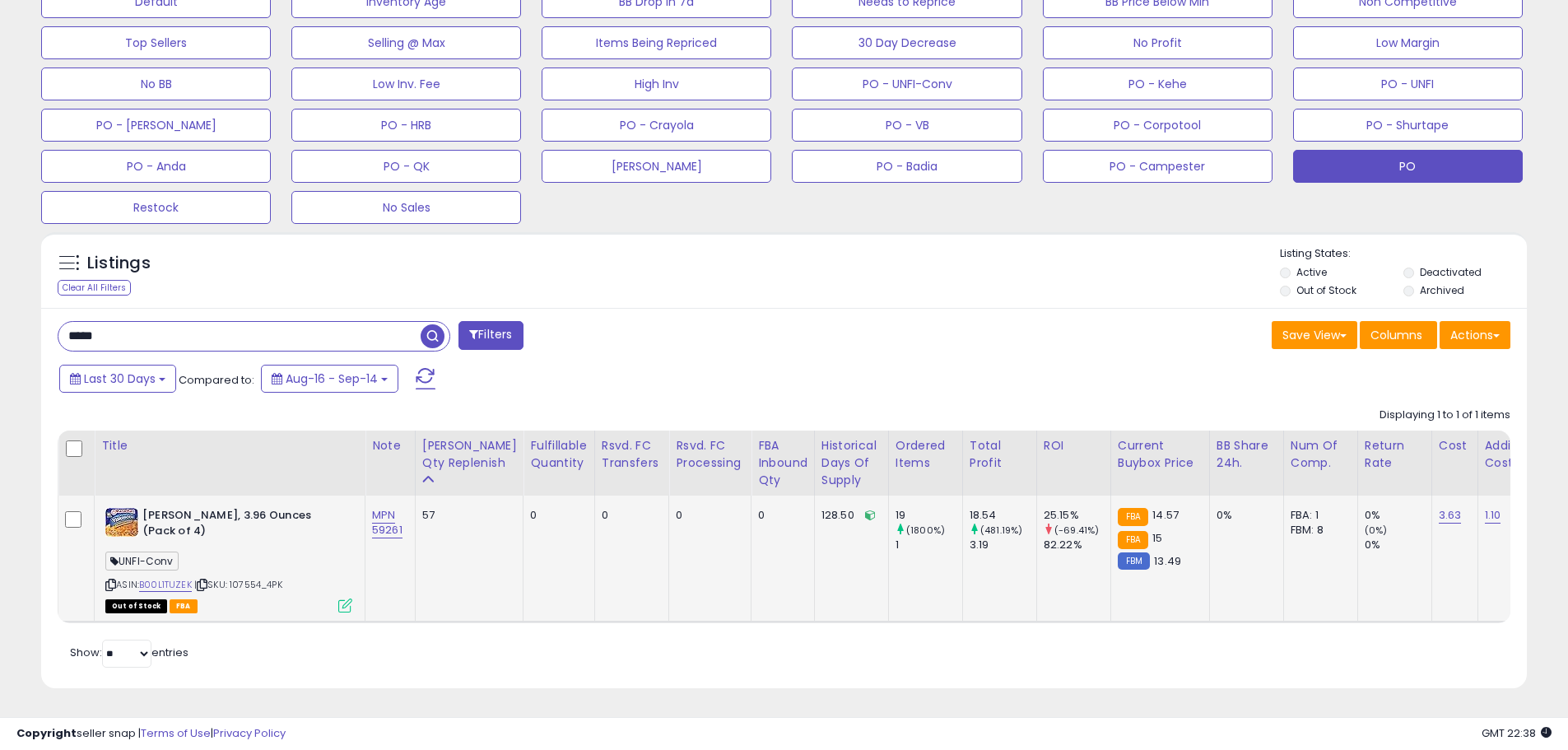
drag, startPoint x: 292, startPoint y: 574, endPoint x: 235, endPoint y: 577, distance: 57.1
click at [235, 577] on div "ASIN: B00L1TUZEK | SKU: 107554_4PK Out of Stock FBA" at bounding box center [229, 559] width 247 height 103
copy span "107554_4PK"
drag, startPoint x: 163, startPoint y: 317, endPoint x: -9, endPoint y: 317, distance: 172.0
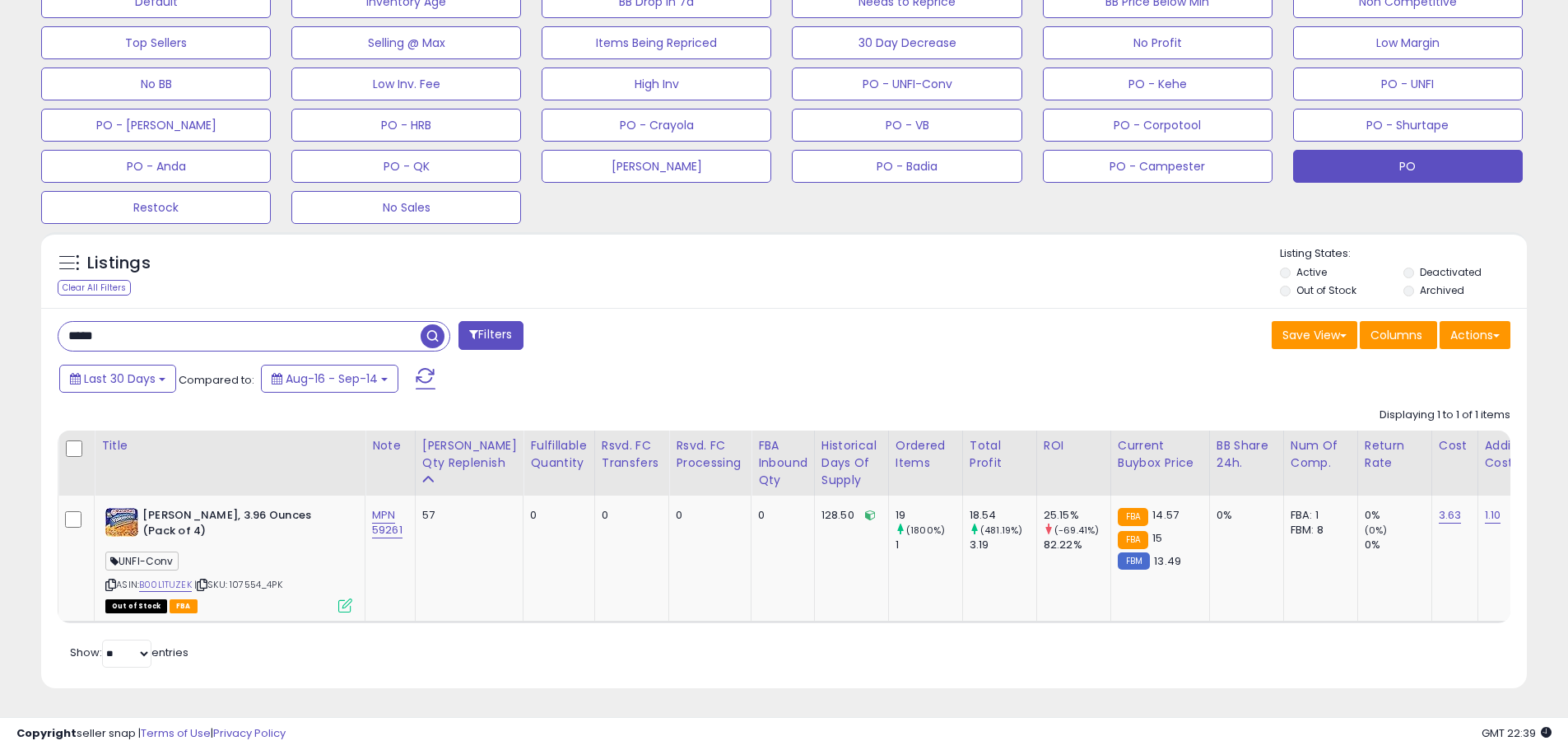
paste input "text"
type input "*****"
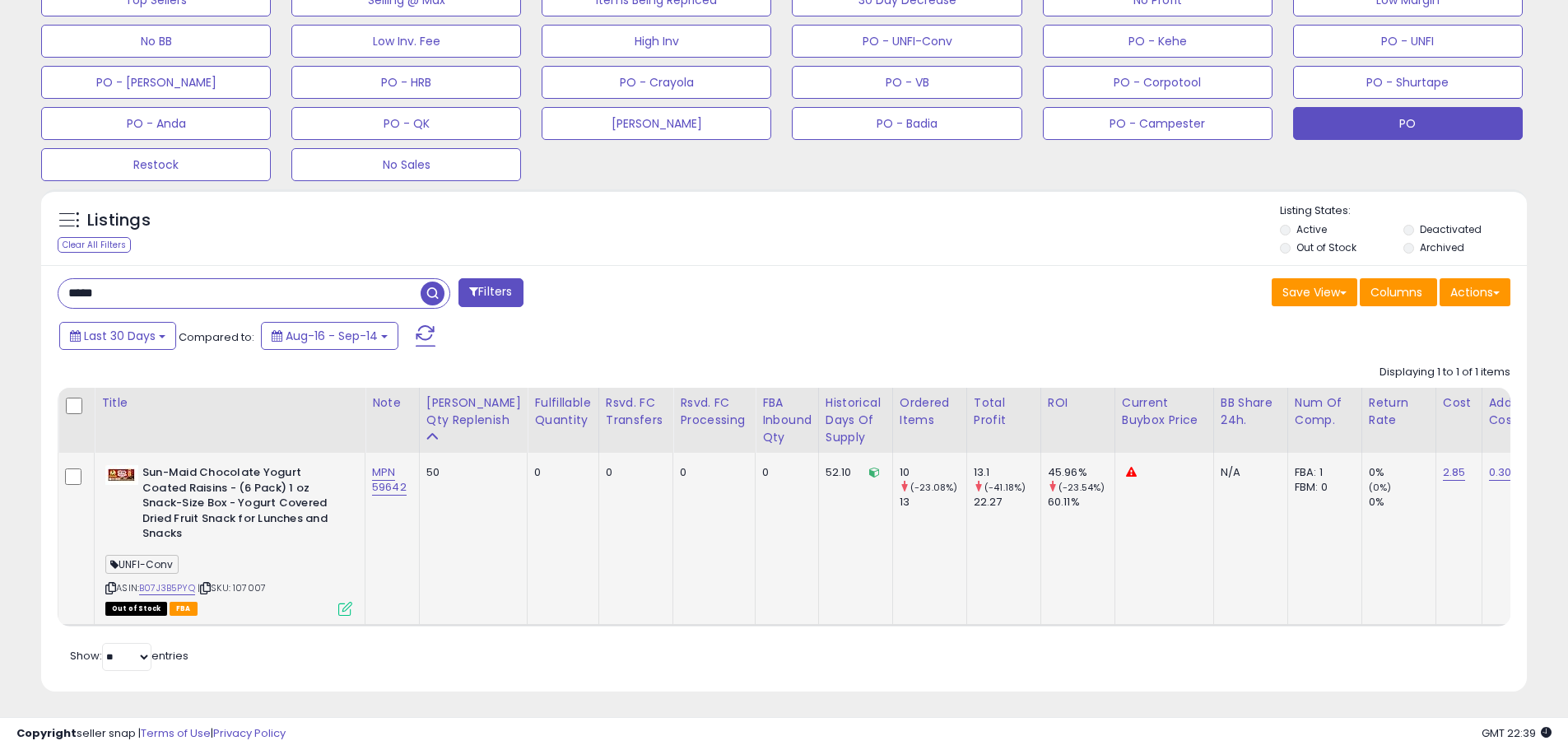
scroll to position [338, 862]
click at [253, 581] on span "| SKU: 107007" at bounding box center [232, 588] width 68 height 14
copy span "107007"
drag, startPoint x: 152, startPoint y: 289, endPoint x: 20, endPoint y: 285, distance: 132.1
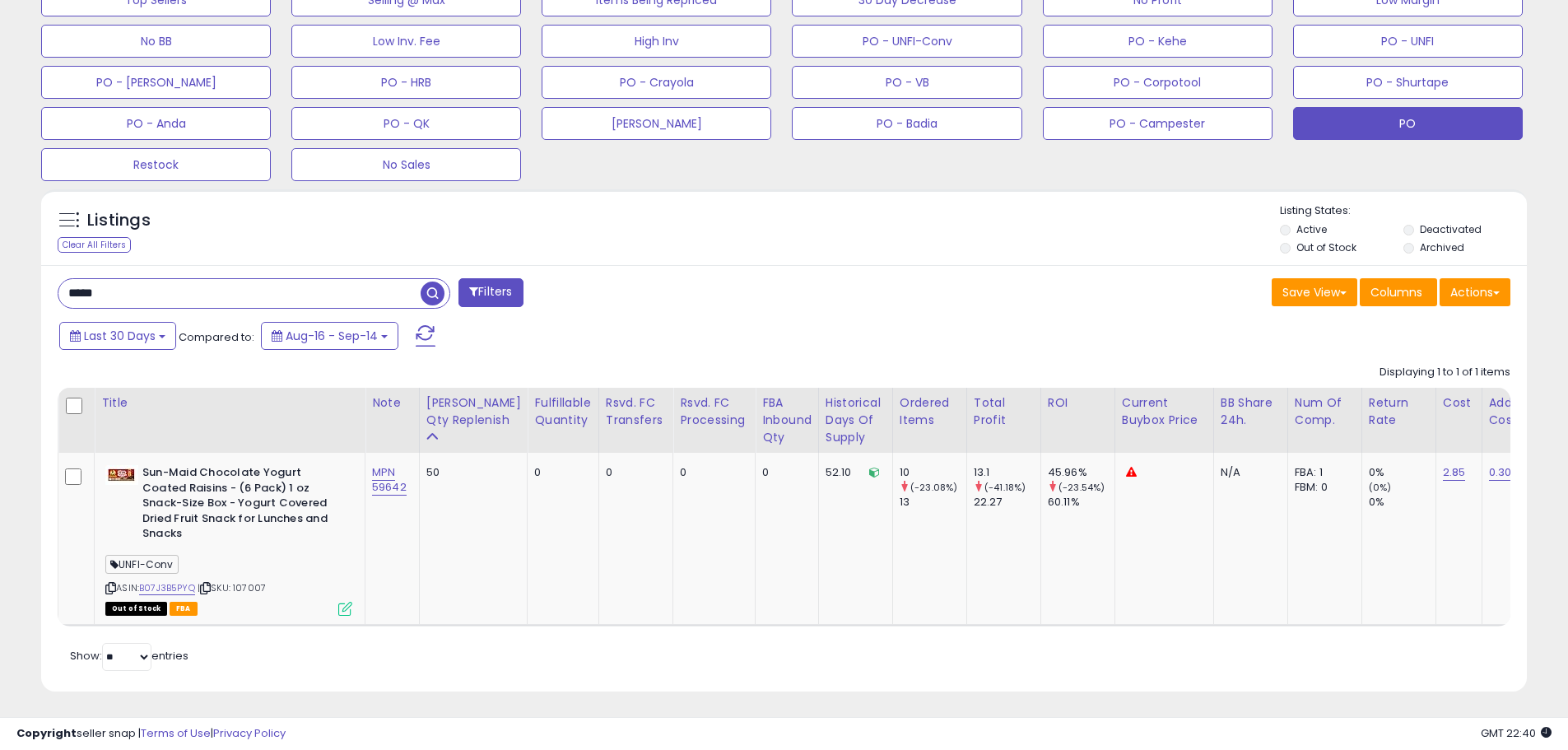
click at [20, 285] on div "**********" at bounding box center [784, 103] width 1551 height 1218
paste input "text"
click at [94, 282] on input "text" at bounding box center [239, 294] width 362 height 29
drag, startPoint x: 219, startPoint y: 293, endPoint x: -33, endPoint y: 293, distance: 252.0
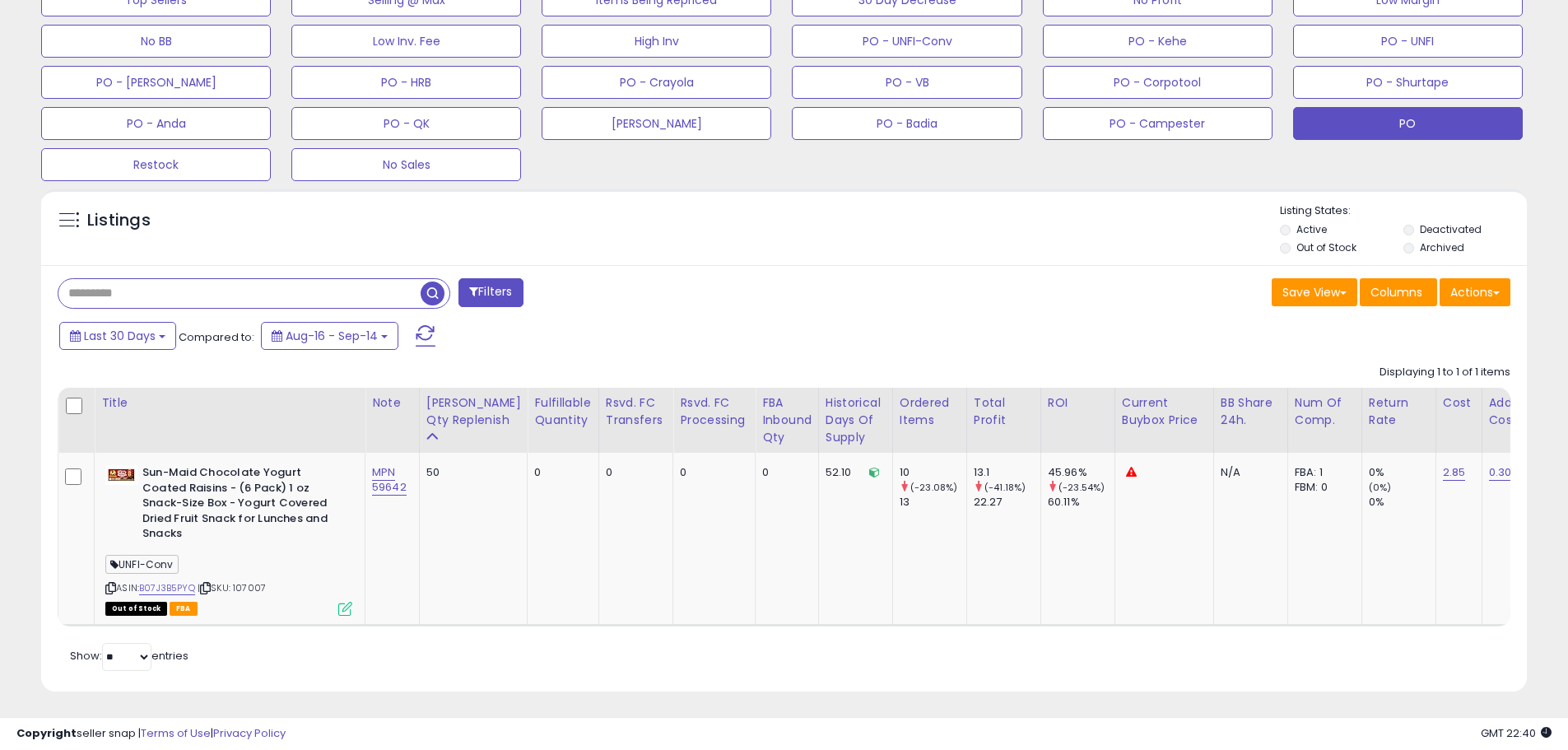
paste input "*****"
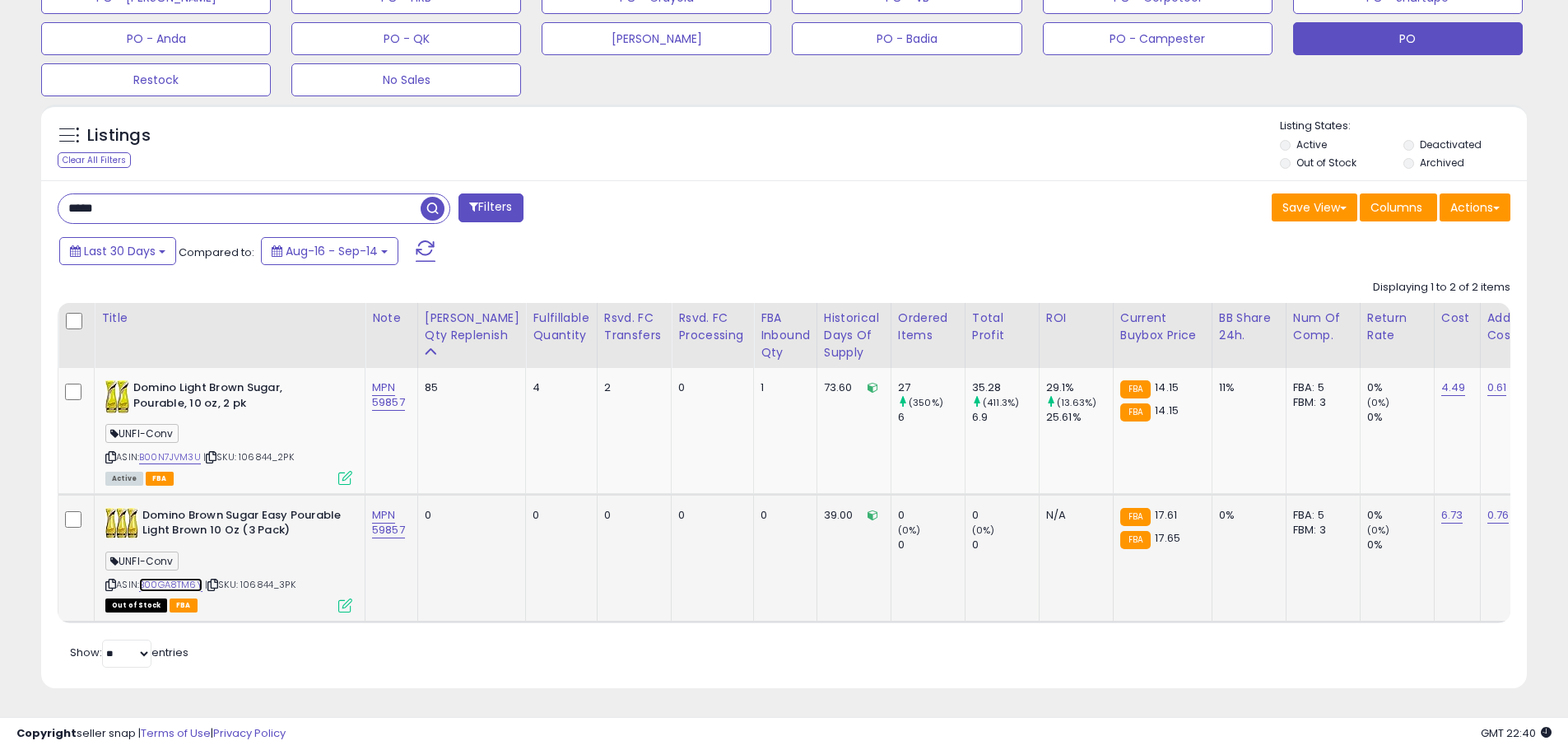
click at [187, 579] on link "B00GA8TM6Y" at bounding box center [170, 585] width 63 height 14
click at [184, 450] on link "B00N7JVM3U" at bounding box center [169, 457] width 61 height 14
drag, startPoint x: 290, startPoint y: 456, endPoint x: 243, endPoint y: 453, distance: 47.1
click at [243, 453] on div "ASIN: B00N7JVM3U | SKU: 106844_2PK Active FBA" at bounding box center [229, 432] width 247 height 103
copy span "106844_2PK"
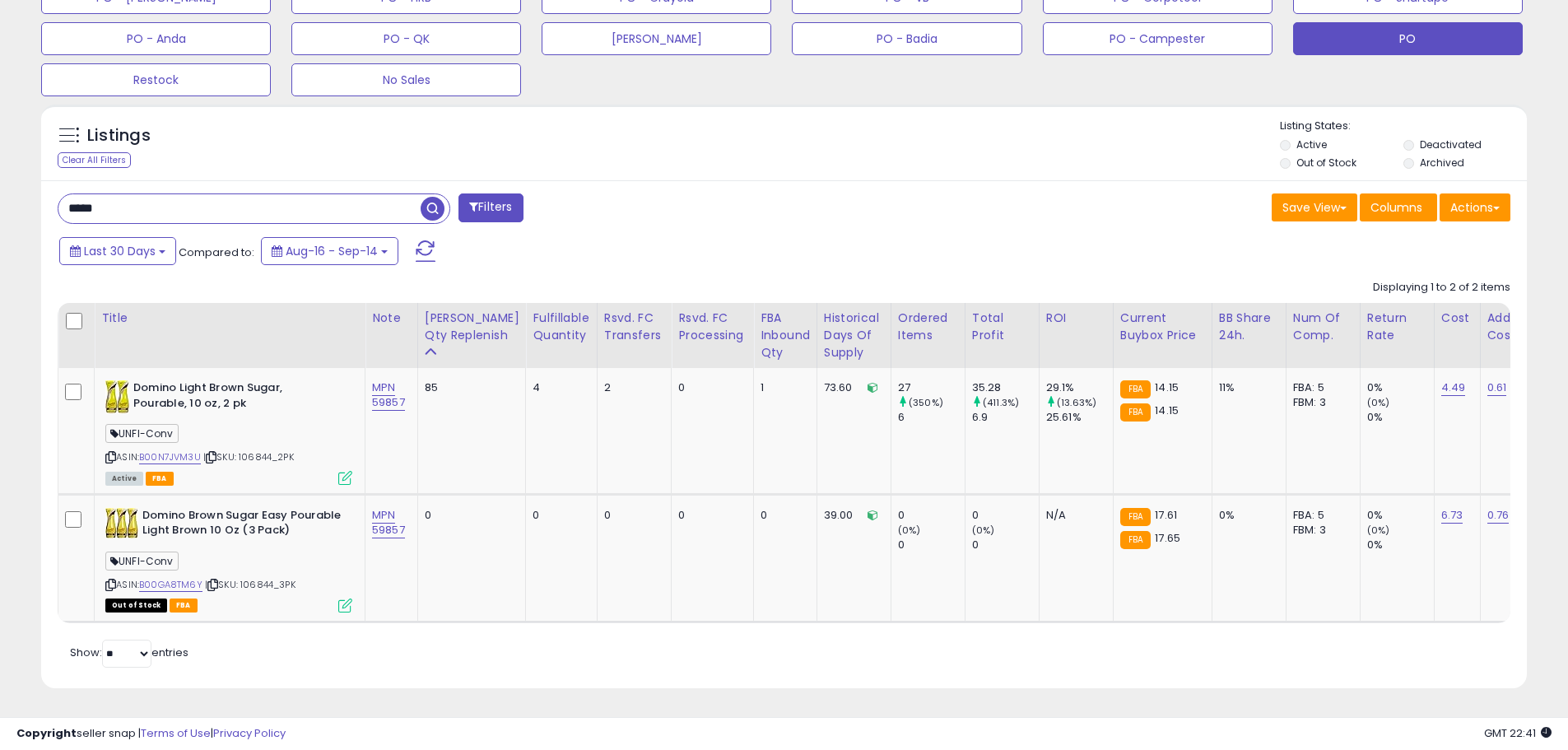
drag, startPoint x: 140, startPoint y: 204, endPoint x: -24, endPoint y: 196, distance: 164.2
paste input "*"
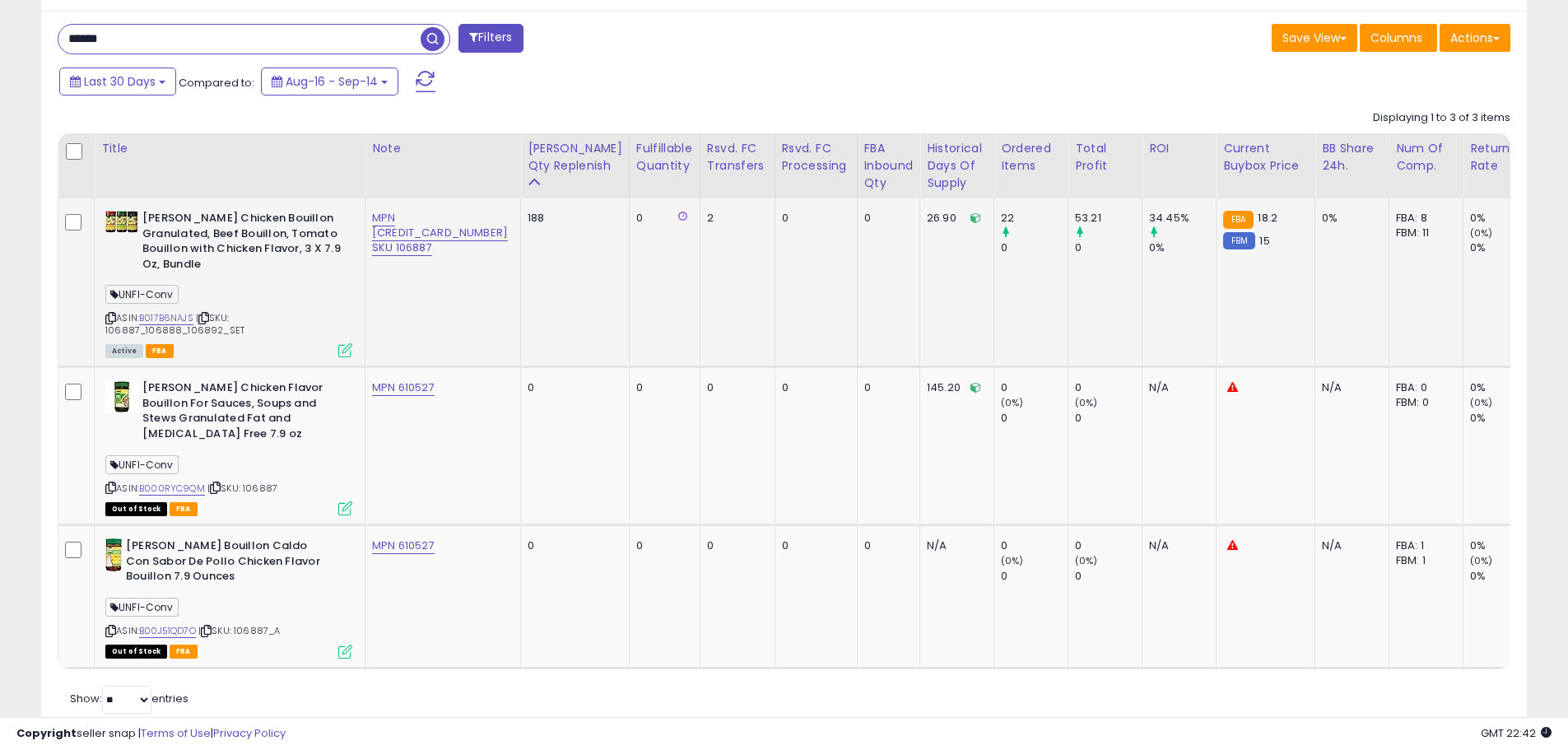
drag, startPoint x: 243, startPoint y: 312, endPoint x: 101, endPoint y: 318, distance: 142.1
click at [104, 317] on div "[PERSON_NAME] Chicken Bouillon Granulated, Beef Bouillon, Tomato Bouillon with …" at bounding box center [227, 283] width 251 height 145
copy span "106887_106888_106892_SET"
drag, startPoint x: 143, startPoint y: 38, endPoint x: 55, endPoint y: 38, distance: 88.0
click at [53, 38] on div "****** Filters" at bounding box center [416, 41] width 740 height 33
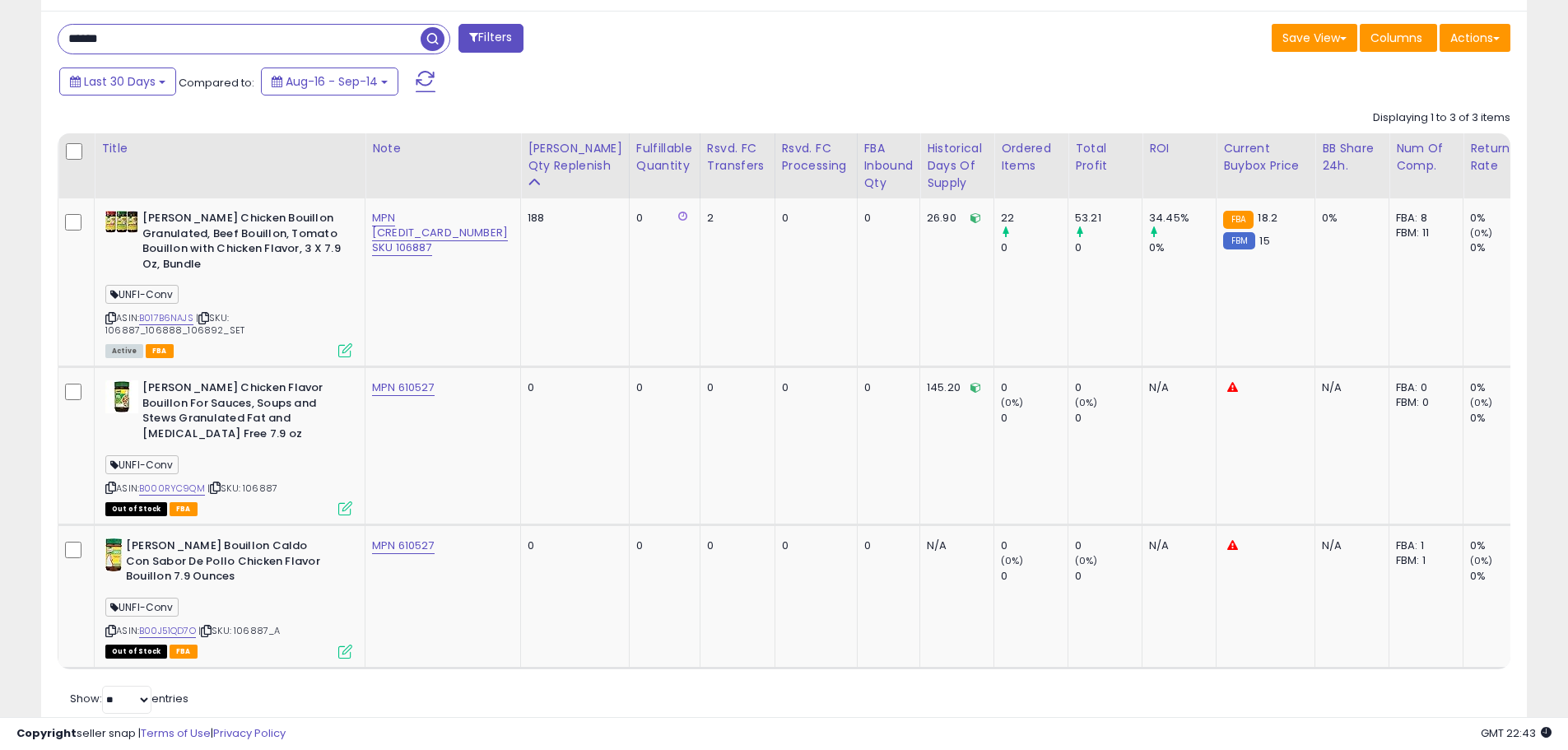
paste input "text"
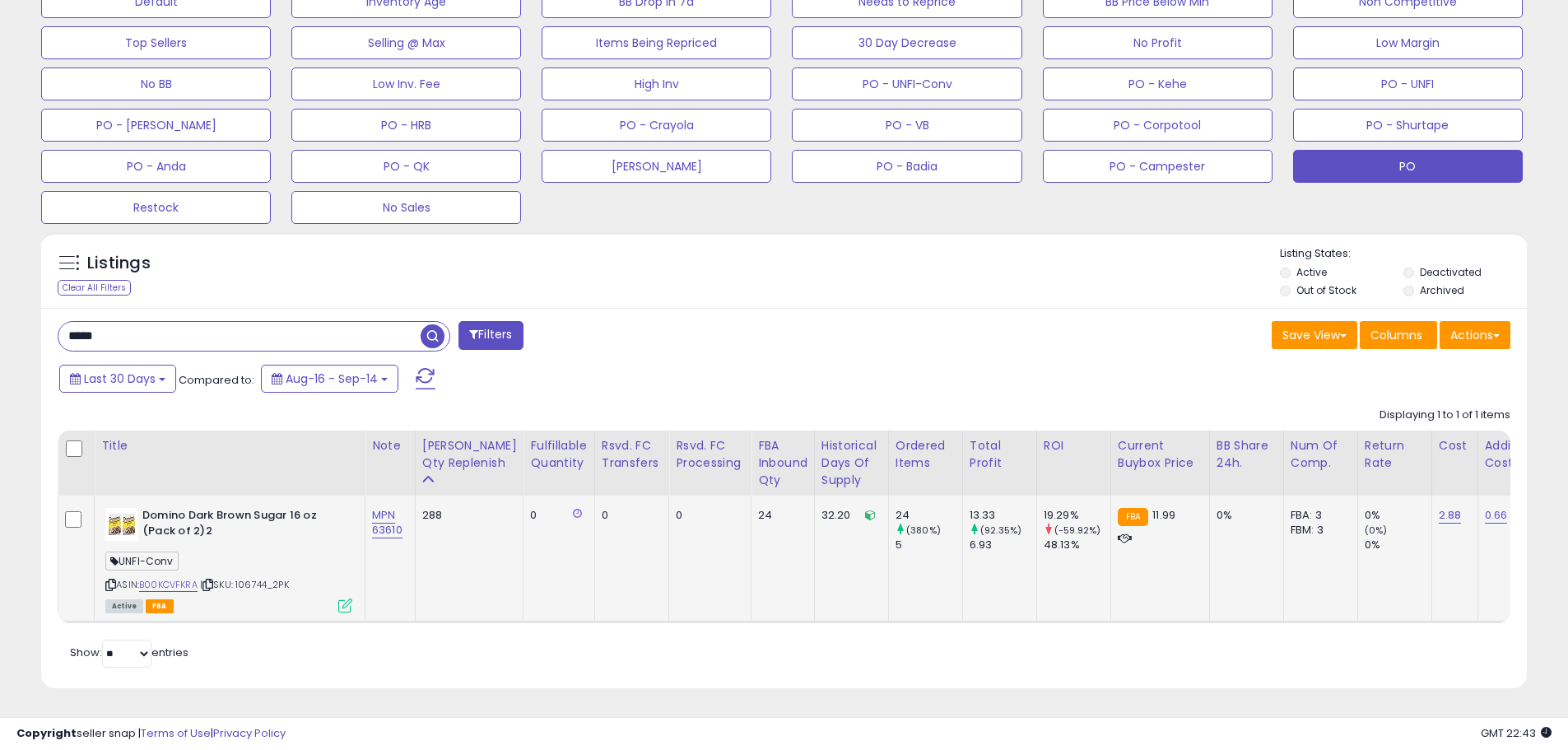
drag, startPoint x: 285, startPoint y: 573, endPoint x: 239, endPoint y: 571, distance: 46.0
click at [239, 578] on span "| SKU: 106744_2PK" at bounding box center [244, 585] width 89 height 14
copy span "106744_2PK"
drag, startPoint x: 140, startPoint y: 322, endPoint x: -15, endPoint y: 313, distance: 155.3
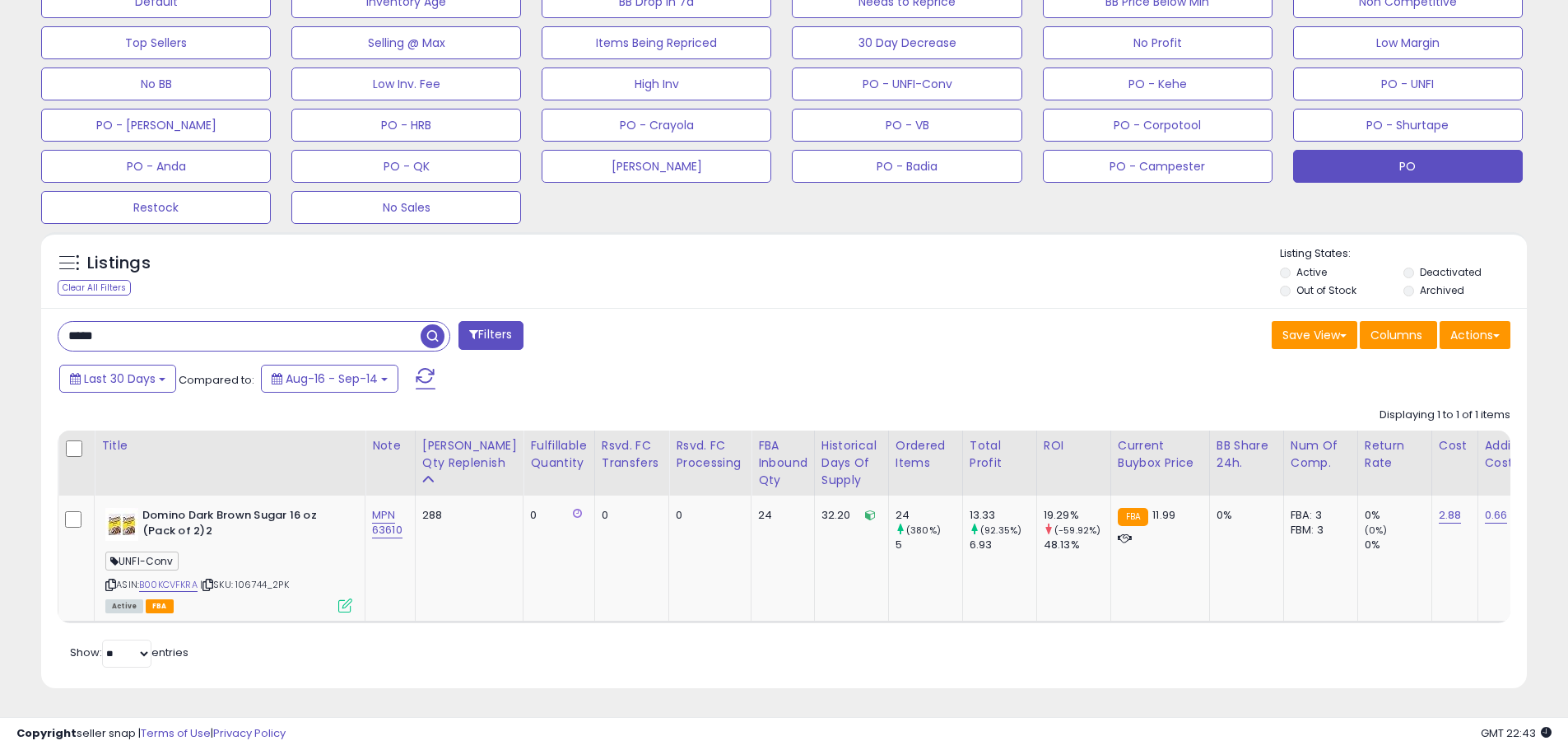
paste input "*"
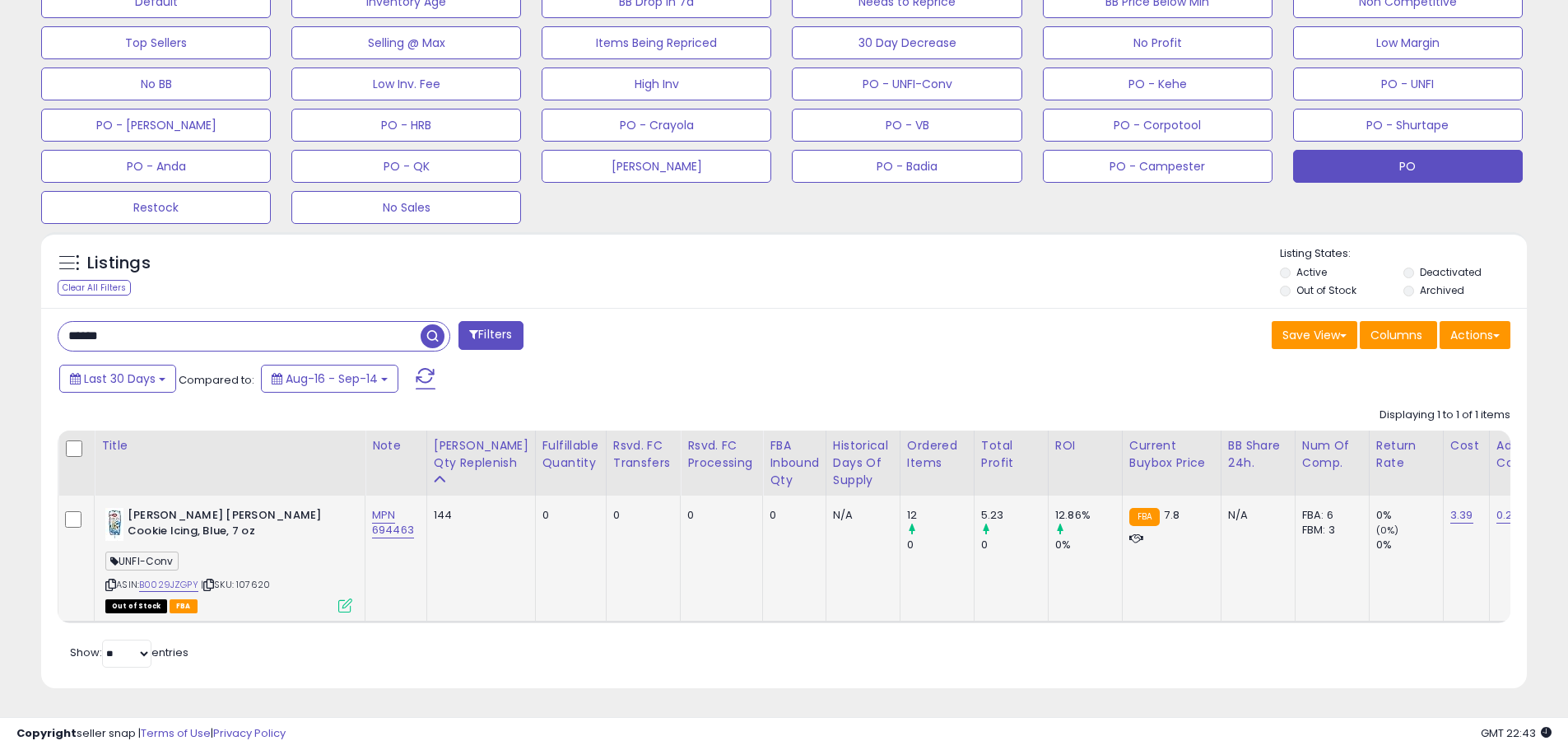
drag, startPoint x: 281, startPoint y: 568, endPoint x: 240, endPoint y: 572, distance: 41.2
click at [240, 572] on div "ASIN: B0029JZGPY | SKU: 107620 Out of Stock FBA" at bounding box center [229, 559] width 247 height 103
drag, startPoint x: 147, startPoint y: 316, endPoint x: 40, endPoint y: 316, distance: 107.0
click at [41, 316] on div "****** Filters Save View Save As New View Update Current View" at bounding box center [784, 497] width 1486 height 380
paste input "text"
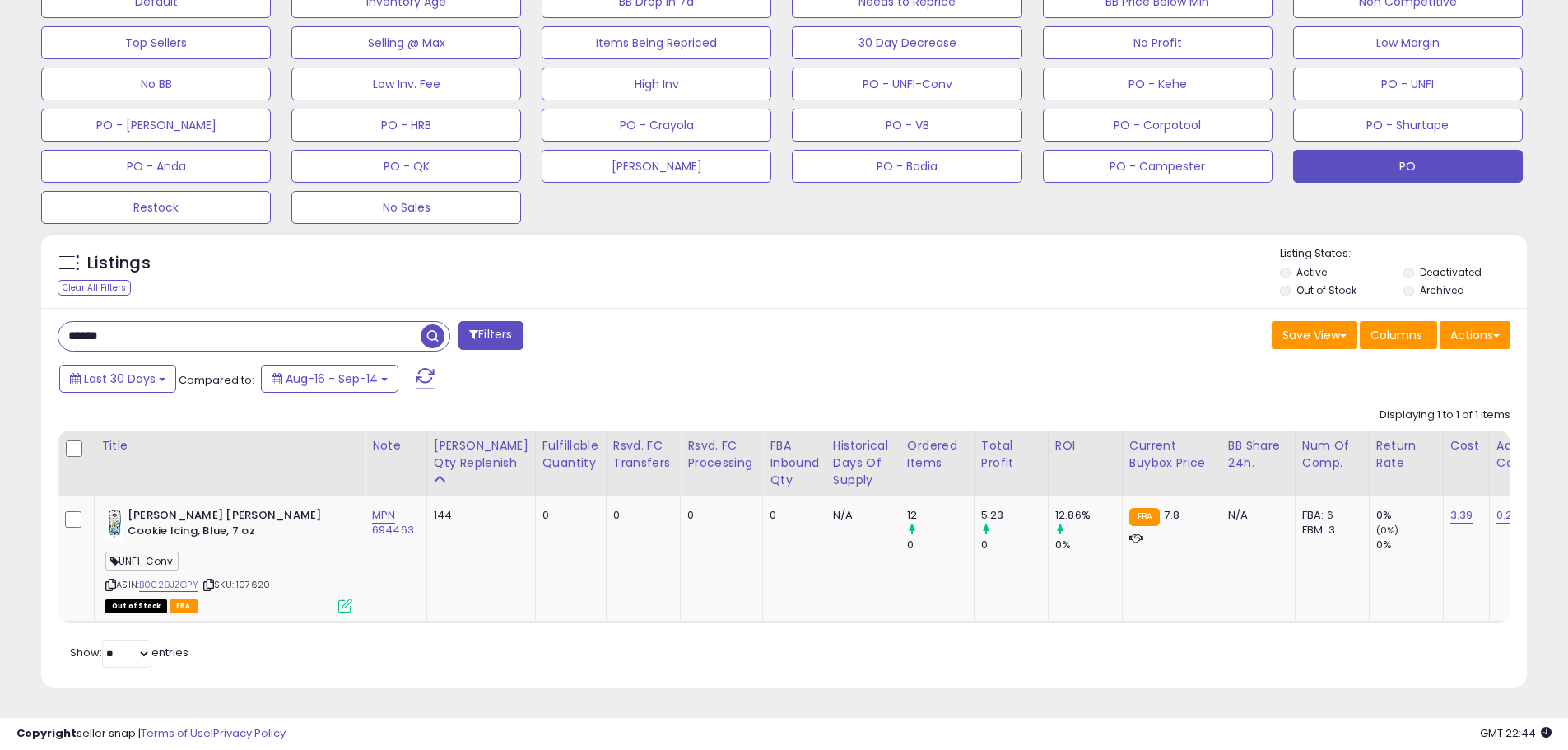
type input "******"
click at [236, 578] on span "| SKU: 107621" at bounding box center [231, 585] width 65 height 14
drag, startPoint x: 415, startPoint y: 520, endPoint x: 375, endPoint y: 525, distance: 40.3
click at [375, 525] on td "MPN 714048" at bounding box center [394, 557] width 57 height 125
click at [282, 578] on div "ASIN: B001SATZHU | SKU: 107621 Out of Stock FBA" at bounding box center [229, 559] width 247 height 103
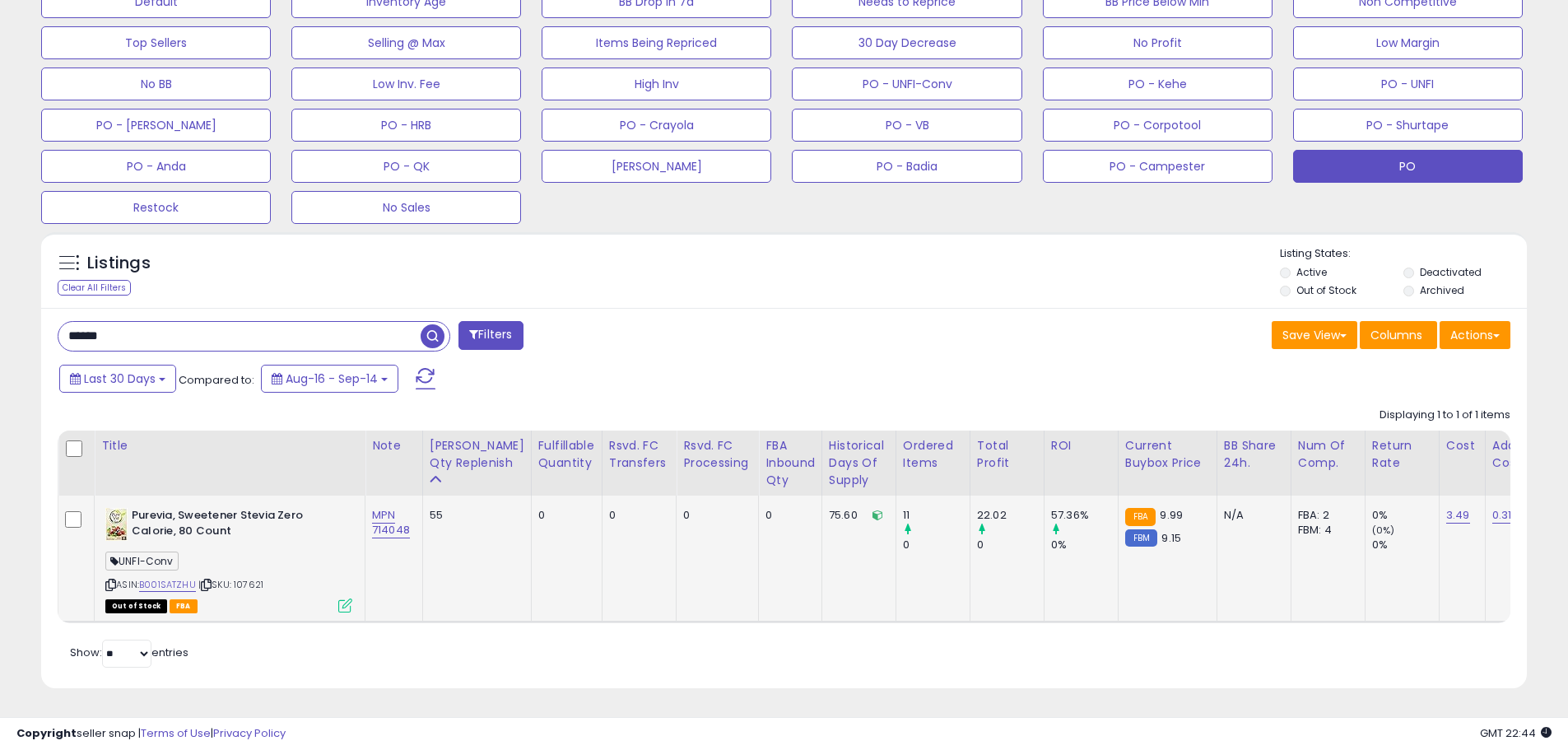
click at [254, 578] on span "| SKU: 107621" at bounding box center [231, 585] width 65 height 14
click at [277, 571] on div "ASIN: B001SATZHU | SKU: 107621 Out of Stock FBA" at bounding box center [229, 559] width 247 height 103
click at [257, 578] on span "| SKU: 107621" at bounding box center [231, 585] width 65 height 14
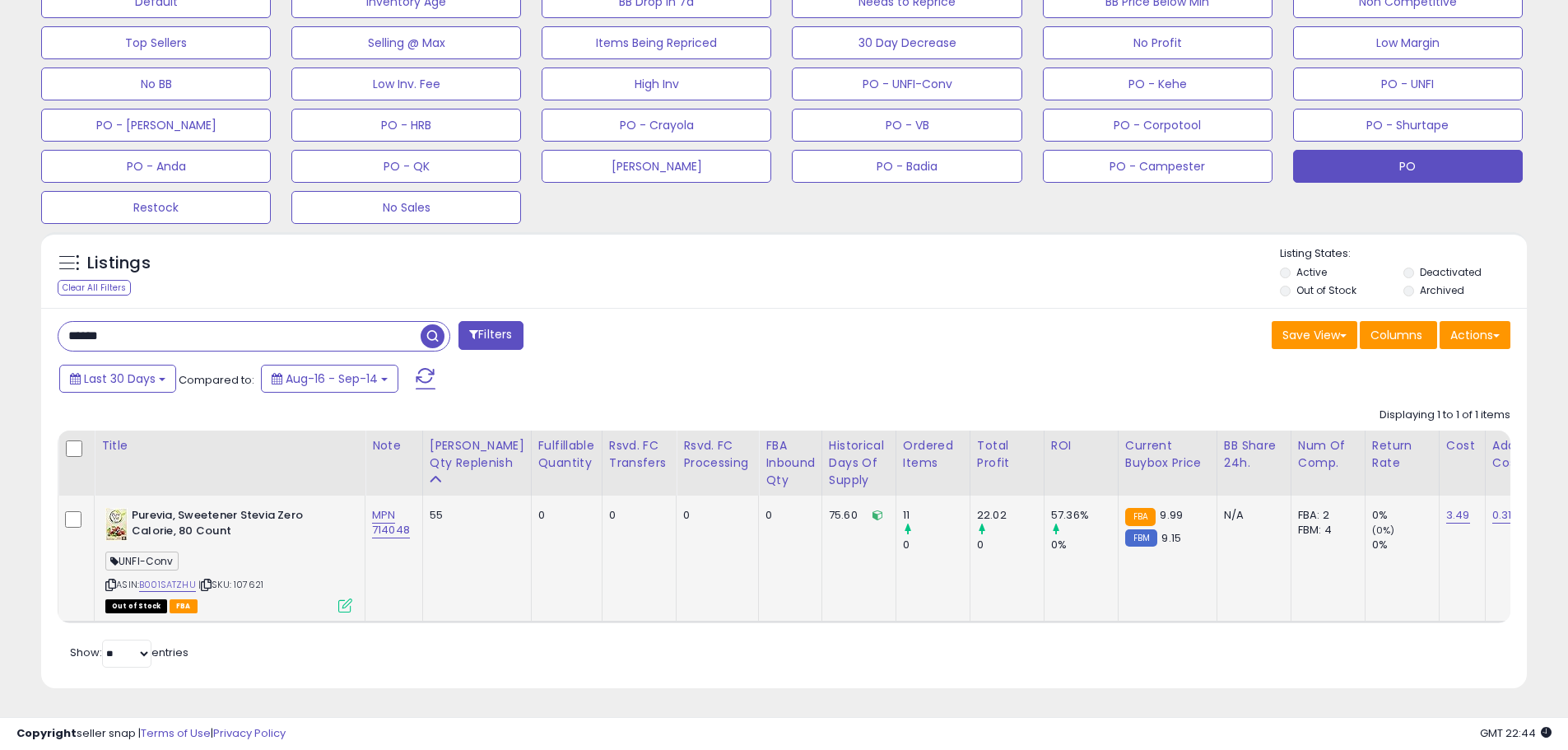
click at [389, 563] on td "MPN 714048" at bounding box center [394, 557] width 57 height 125
click at [261, 578] on span "| SKU: 107621" at bounding box center [231, 585] width 65 height 14
drag, startPoint x: 160, startPoint y: 311, endPoint x: 49, endPoint y: 311, distance: 111.0
click at [49, 321] on div "****** Filters" at bounding box center [416, 338] width 740 height 33
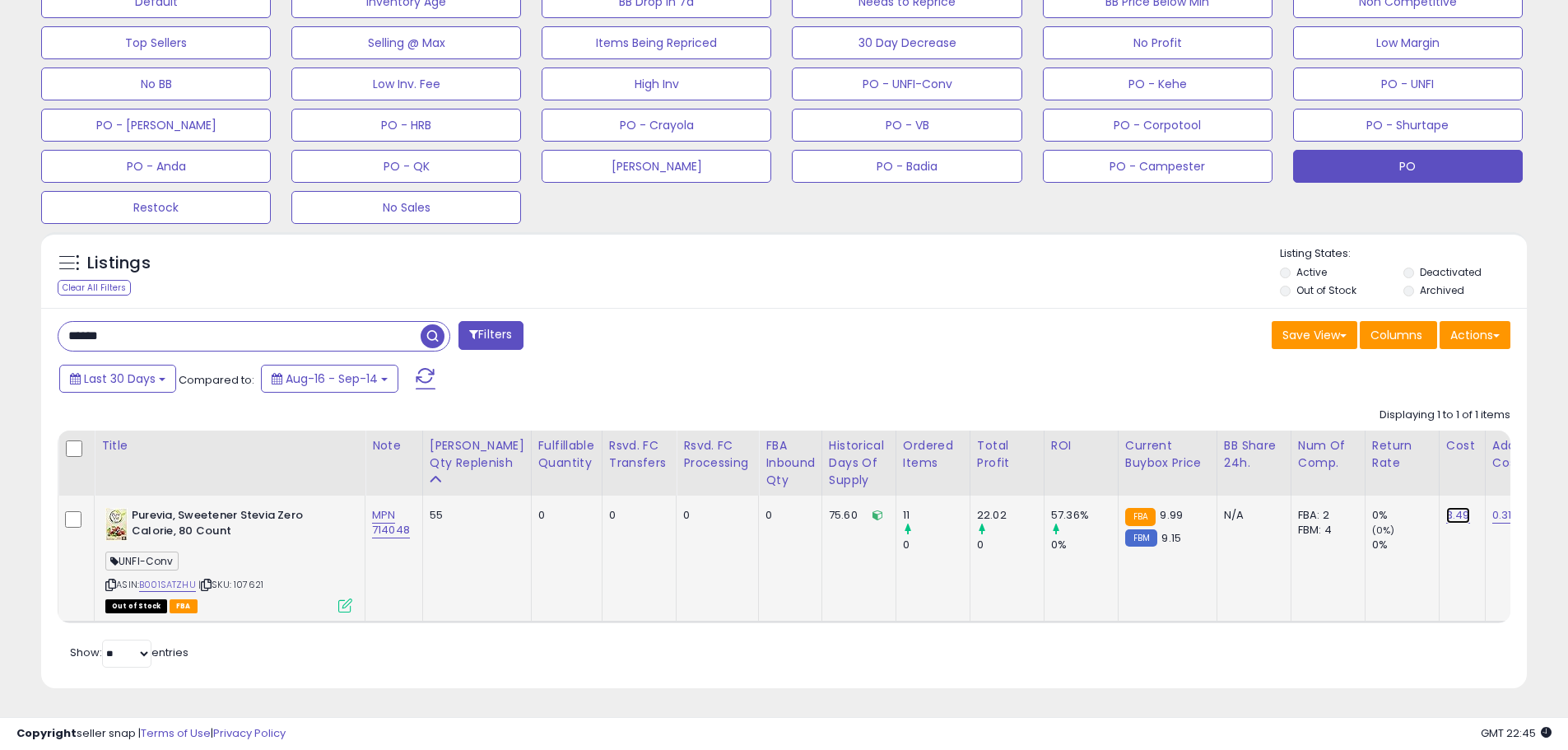
click at [1446, 507] on link "3.49" at bounding box center [1458, 515] width 24 height 17
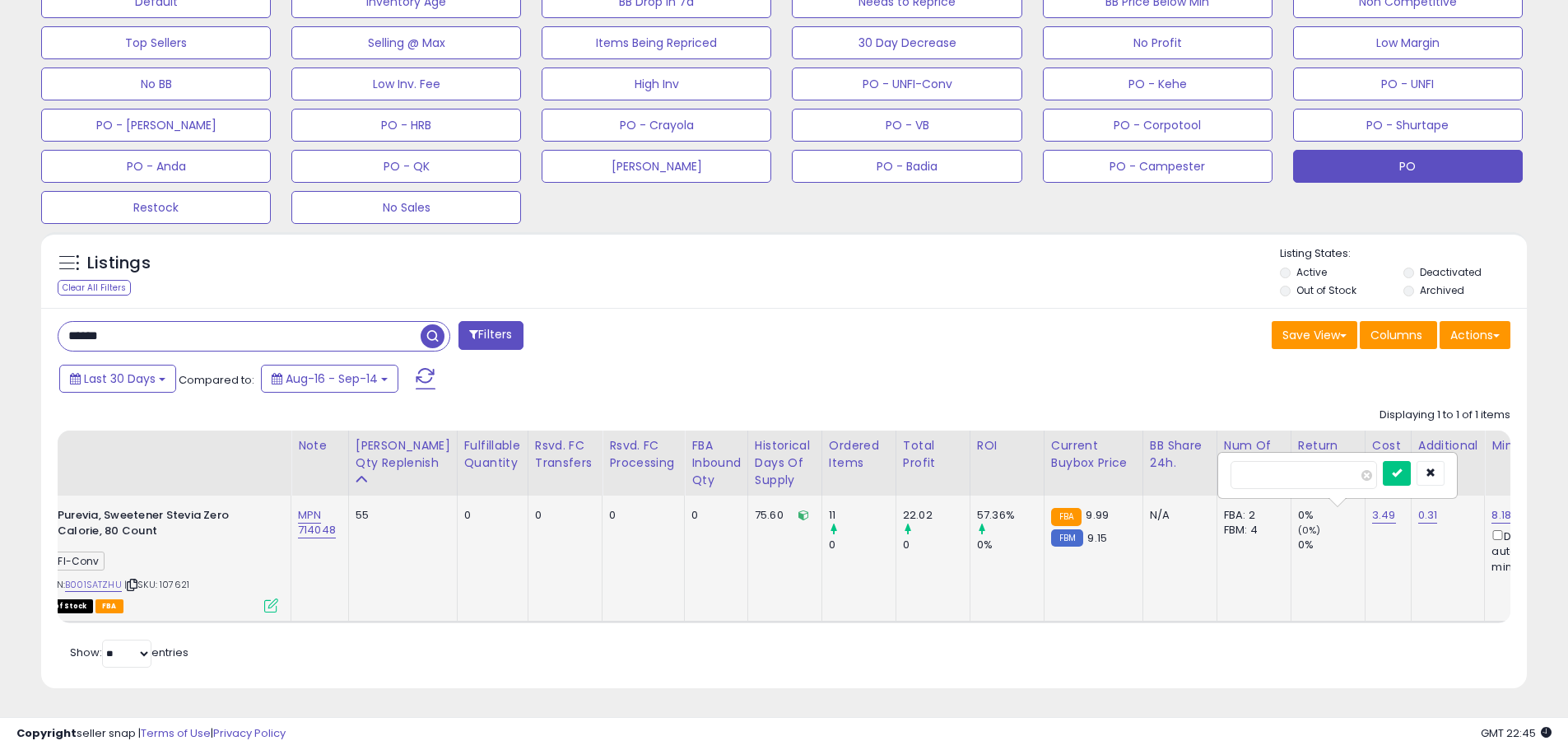
drag, startPoint x: 1279, startPoint y: 460, endPoint x: 1255, endPoint y: 469, distance: 25.6
click at [1255, 469] on input "****" at bounding box center [1303, 475] width 147 height 28
type input "****"
drag, startPoint x: 1425, startPoint y: 452, endPoint x: 1351, endPoint y: 473, distance: 76.9
click at [1411, 461] on button "submit" at bounding box center [1397, 473] width 28 height 24
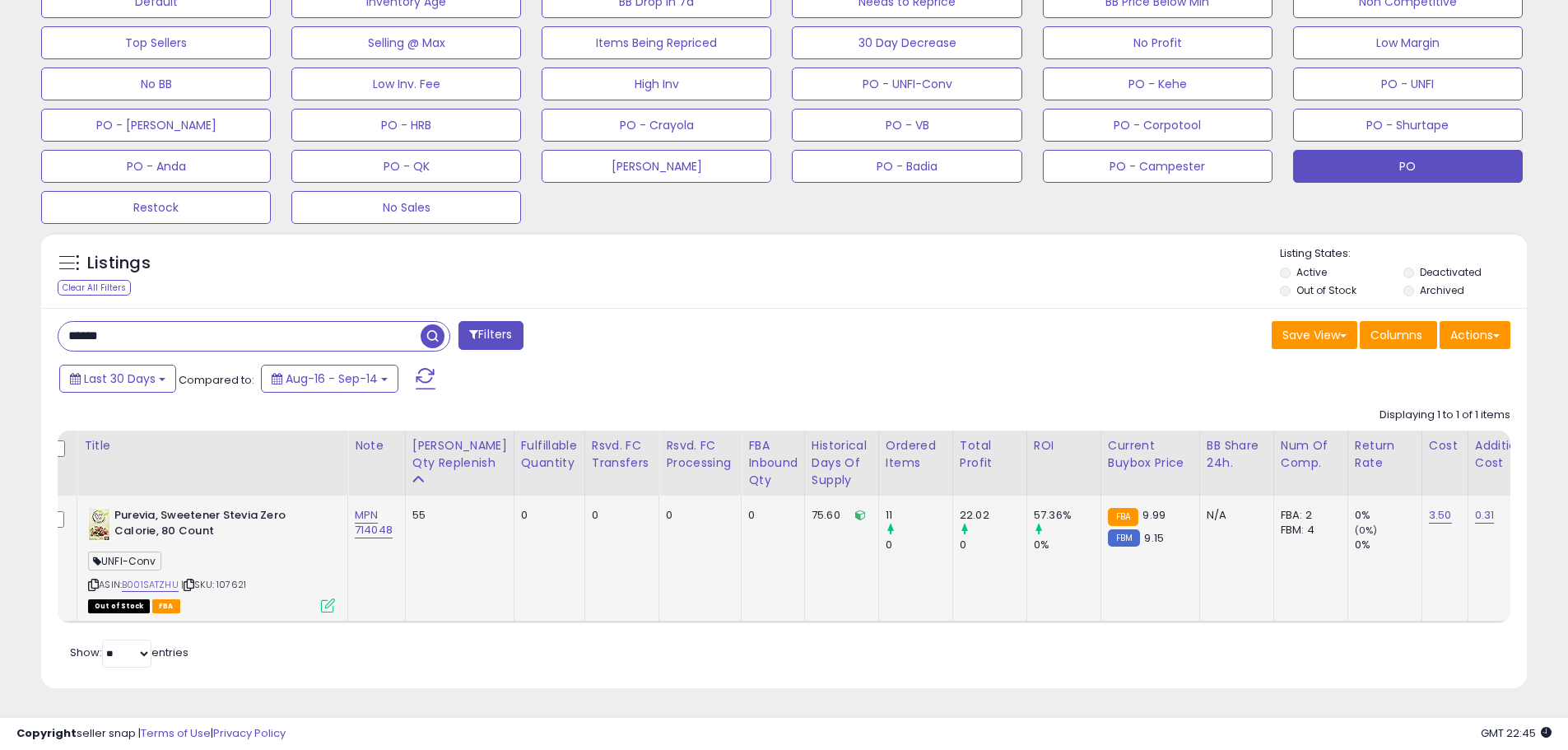
scroll to position [0, 0]
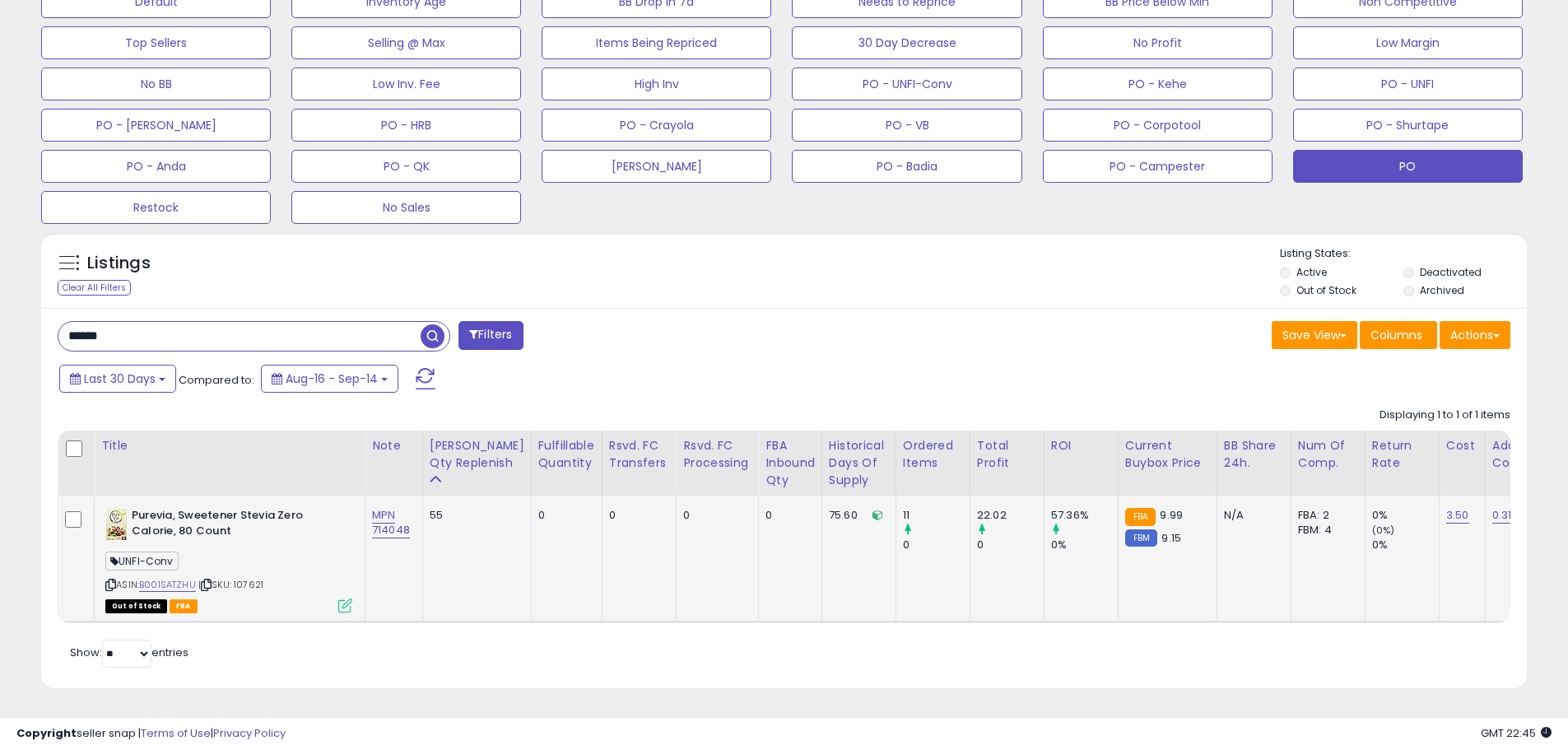
drag, startPoint x: 139, startPoint y: 316, endPoint x: -16, endPoint y: 310, distance: 155.1
paste input "text"
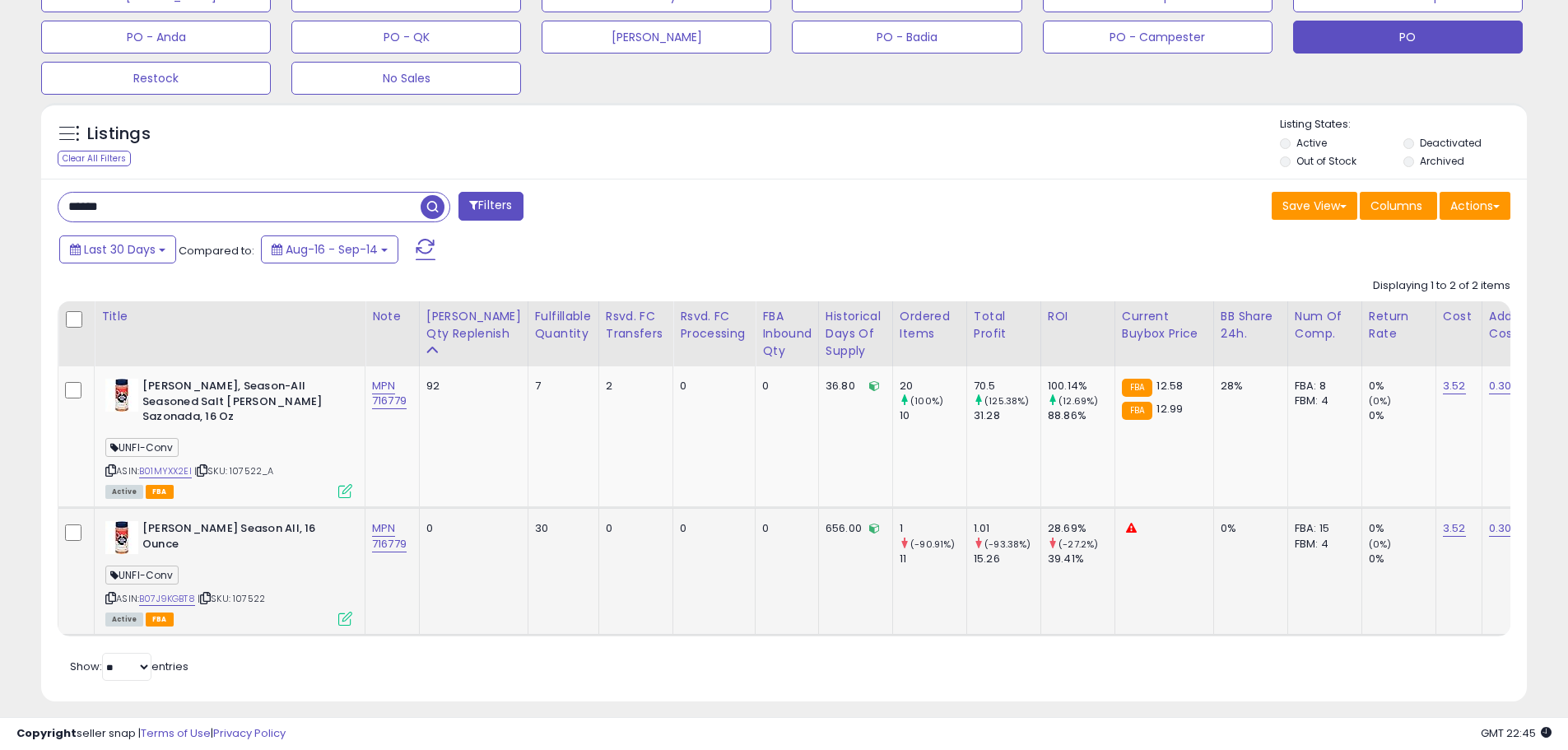
scroll to position [670, 0]
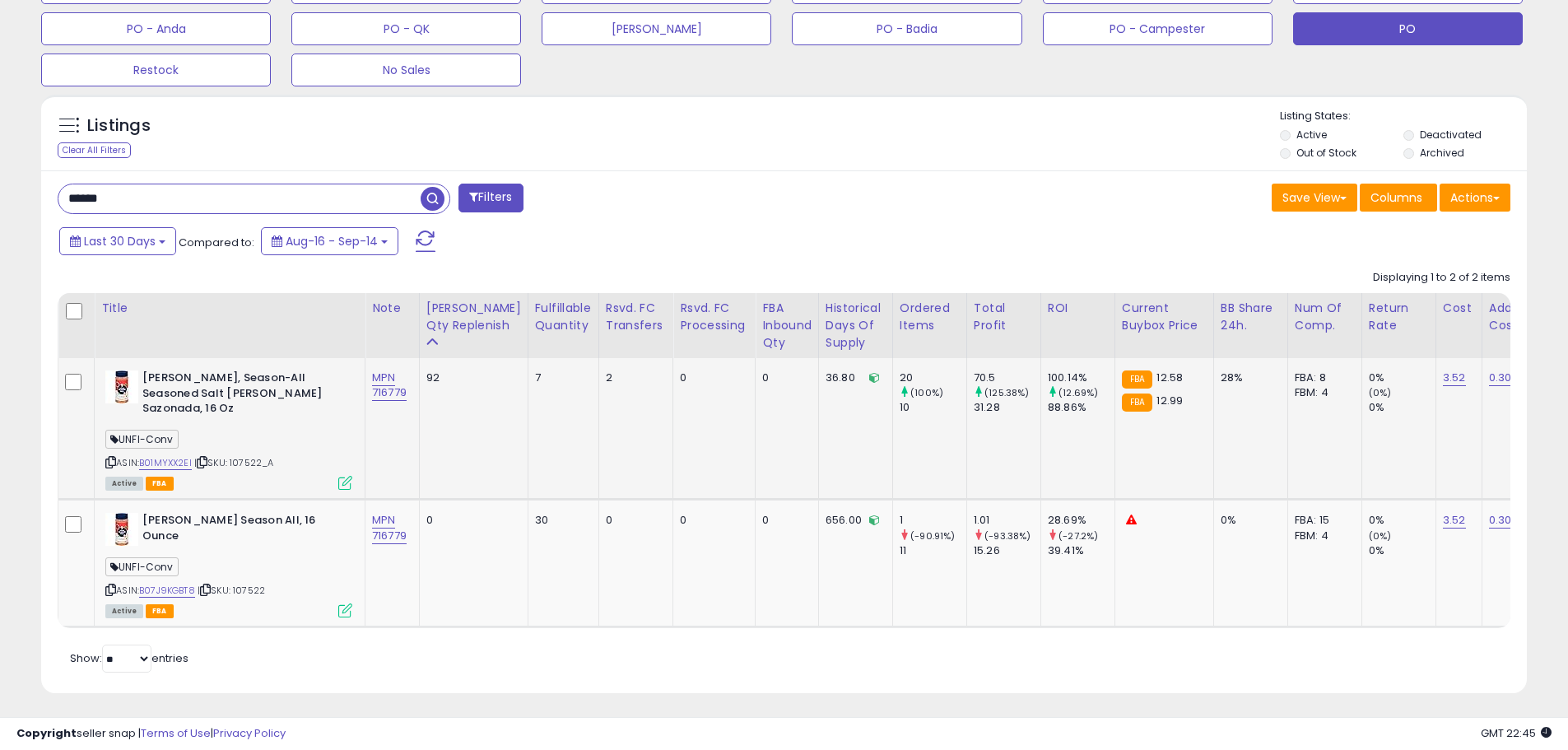
click at [456, 450] on td "92" at bounding box center [474, 428] width 109 height 141
drag, startPoint x: 266, startPoint y: 449, endPoint x: 237, endPoint y: 444, distance: 29.4
click at [237, 444] on div "ASIN: B01MYXX2EI | SKU: 107522_A Active FBA" at bounding box center [229, 429] width 247 height 118
drag, startPoint x: 174, startPoint y: 201, endPoint x: 27, endPoint y: 204, distance: 147.0
click at [27, 204] on div "**********" at bounding box center [784, 56] width 1551 height 1314
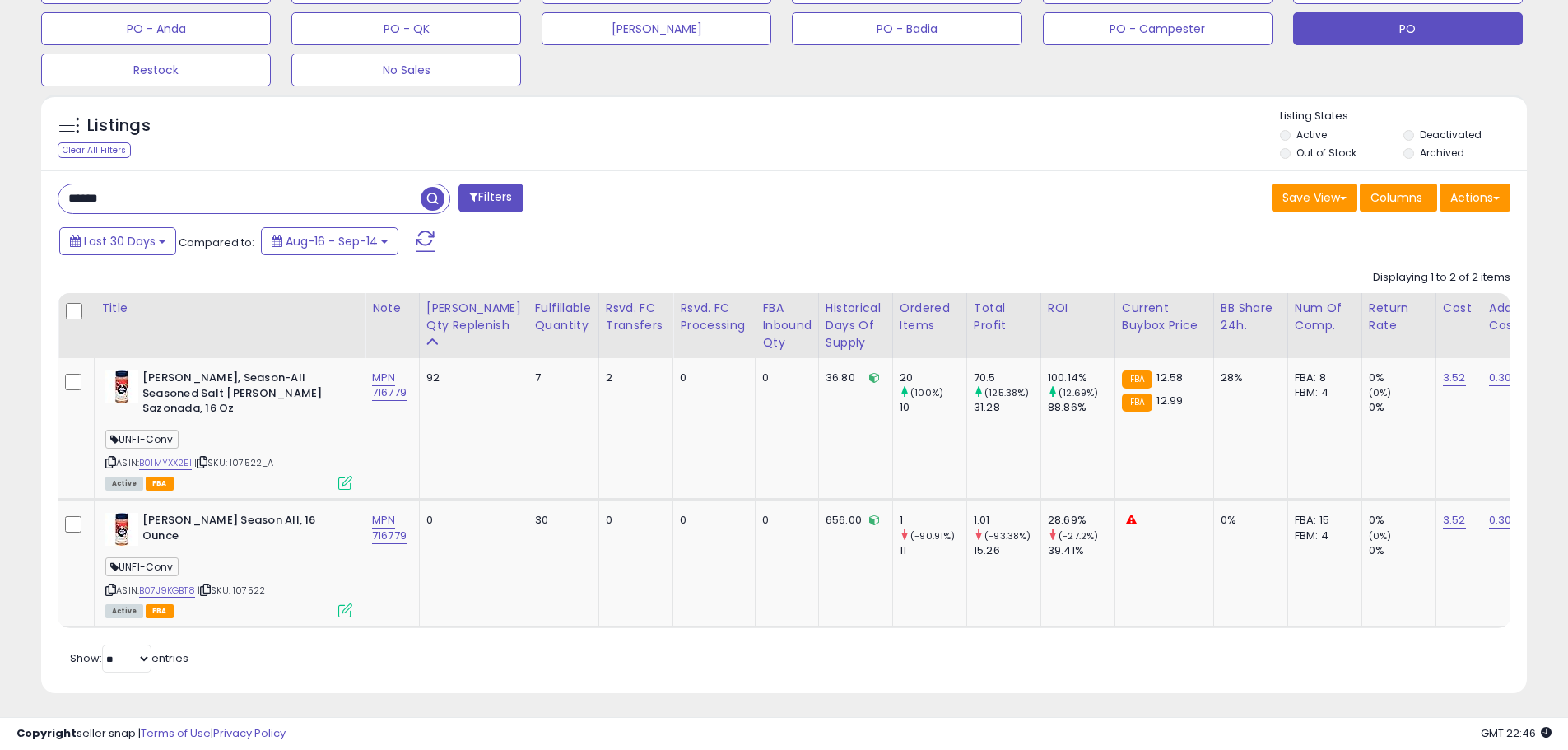
paste input "text"
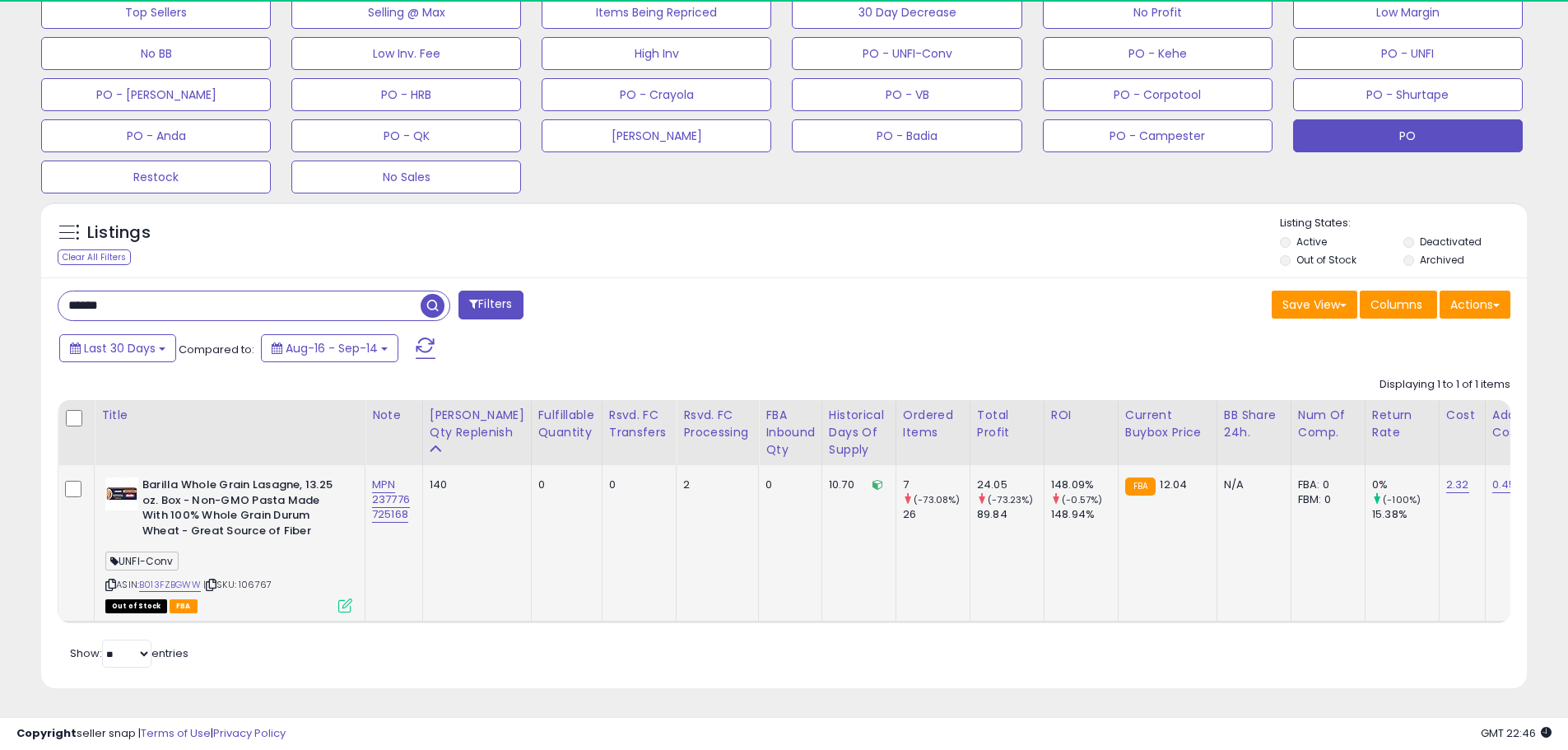
scroll to position [338, 862]
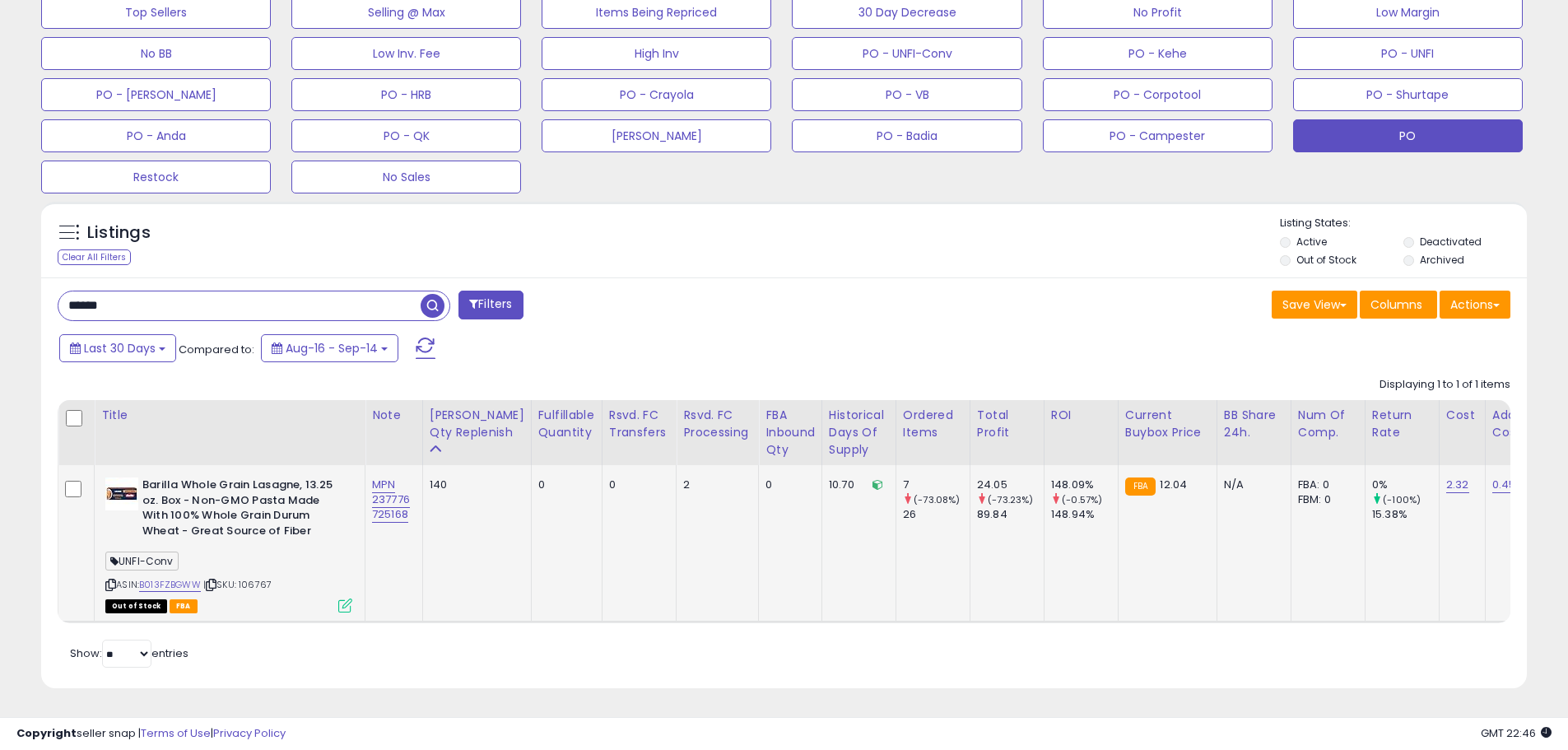
drag, startPoint x: 293, startPoint y: 574, endPoint x: 245, endPoint y: 578, distance: 48.2
click at [245, 578] on div "ASIN: B013FZBGWW | SKU: 106767 Out of Stock FBA" at bounding box center [229, 544] width 247 height 133
drag, startPoint x: 148, startPoint y: 281, endPoint x: -68, endPoint y: 285, distance: 216.0
paste input "text"
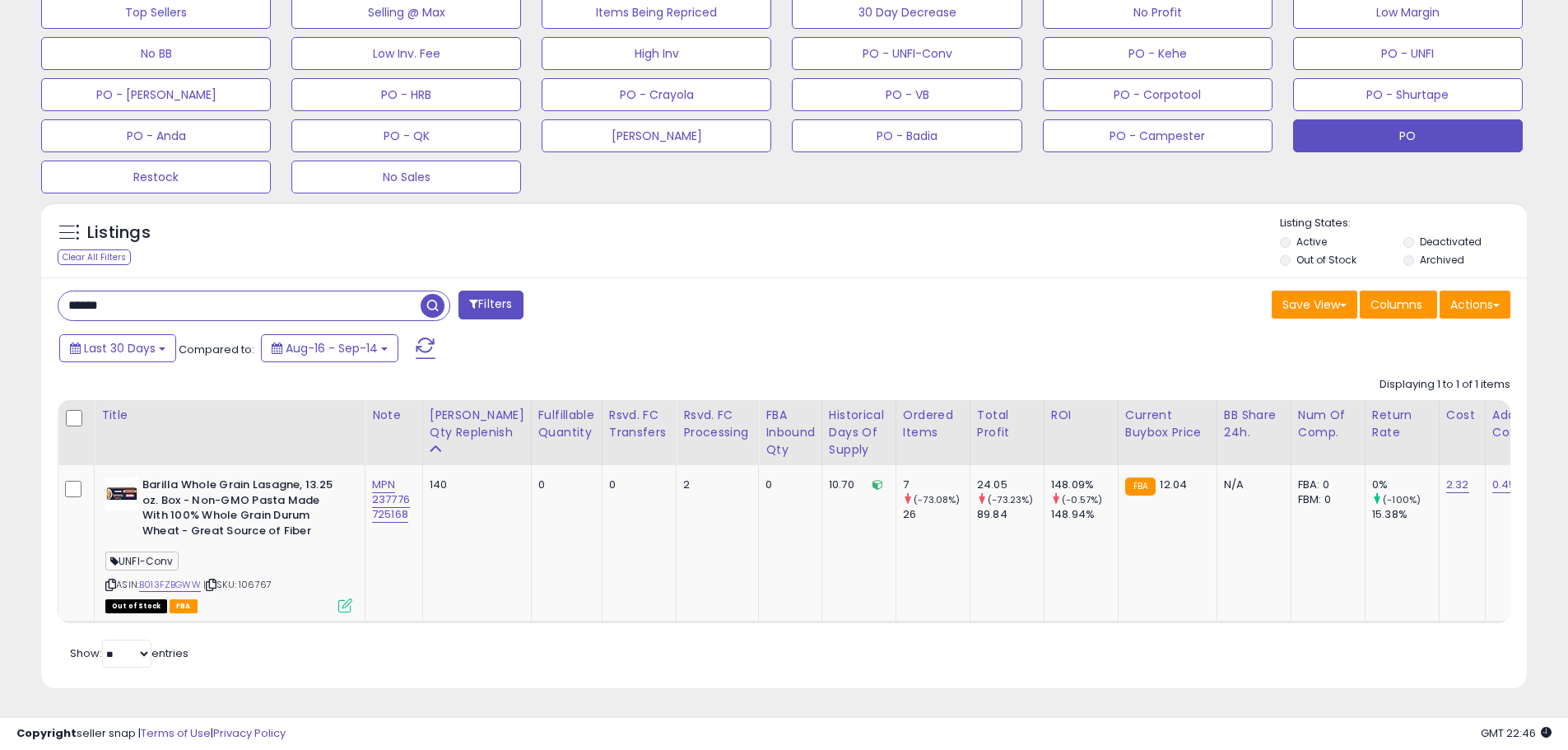
type input "******"
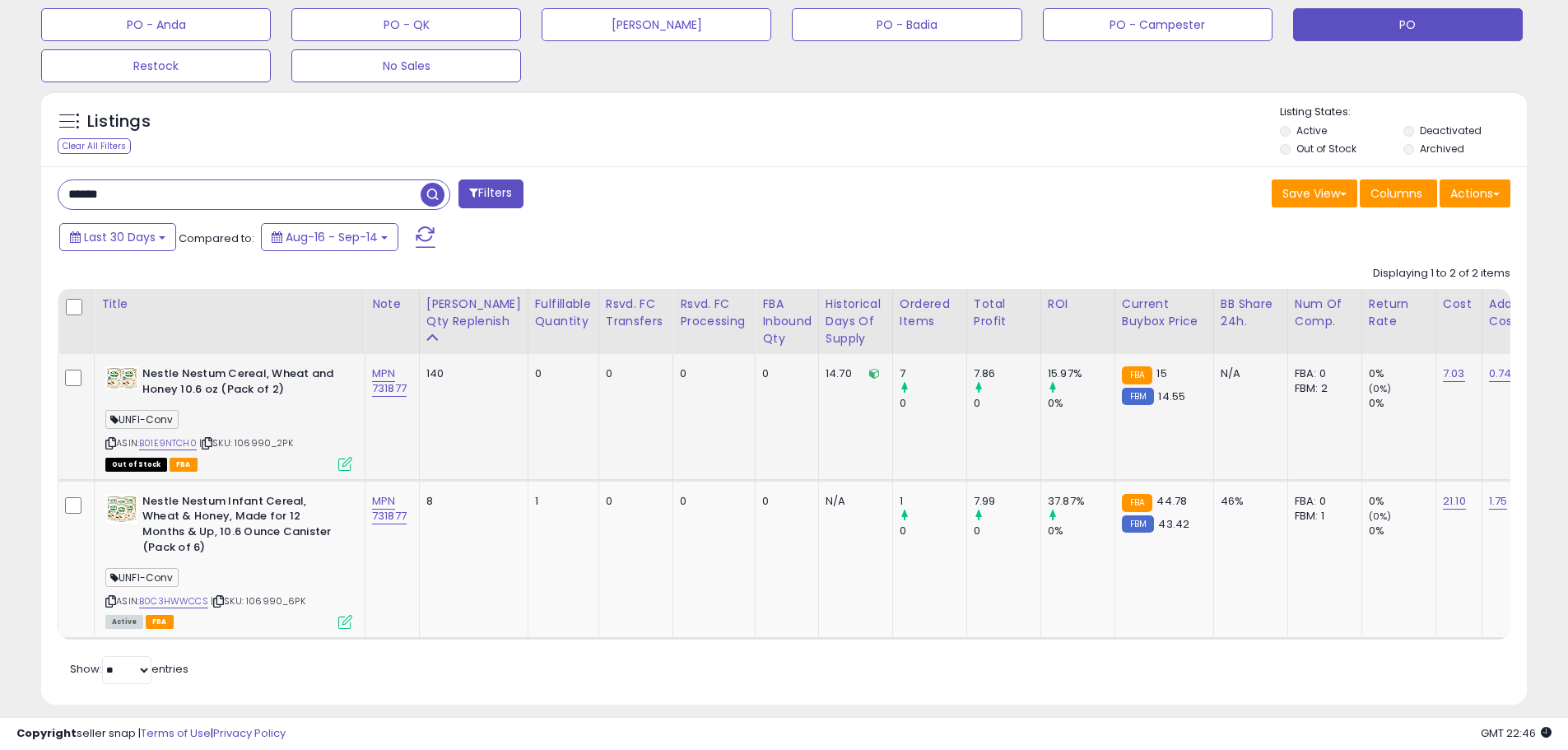
scroll to position [688, 0]
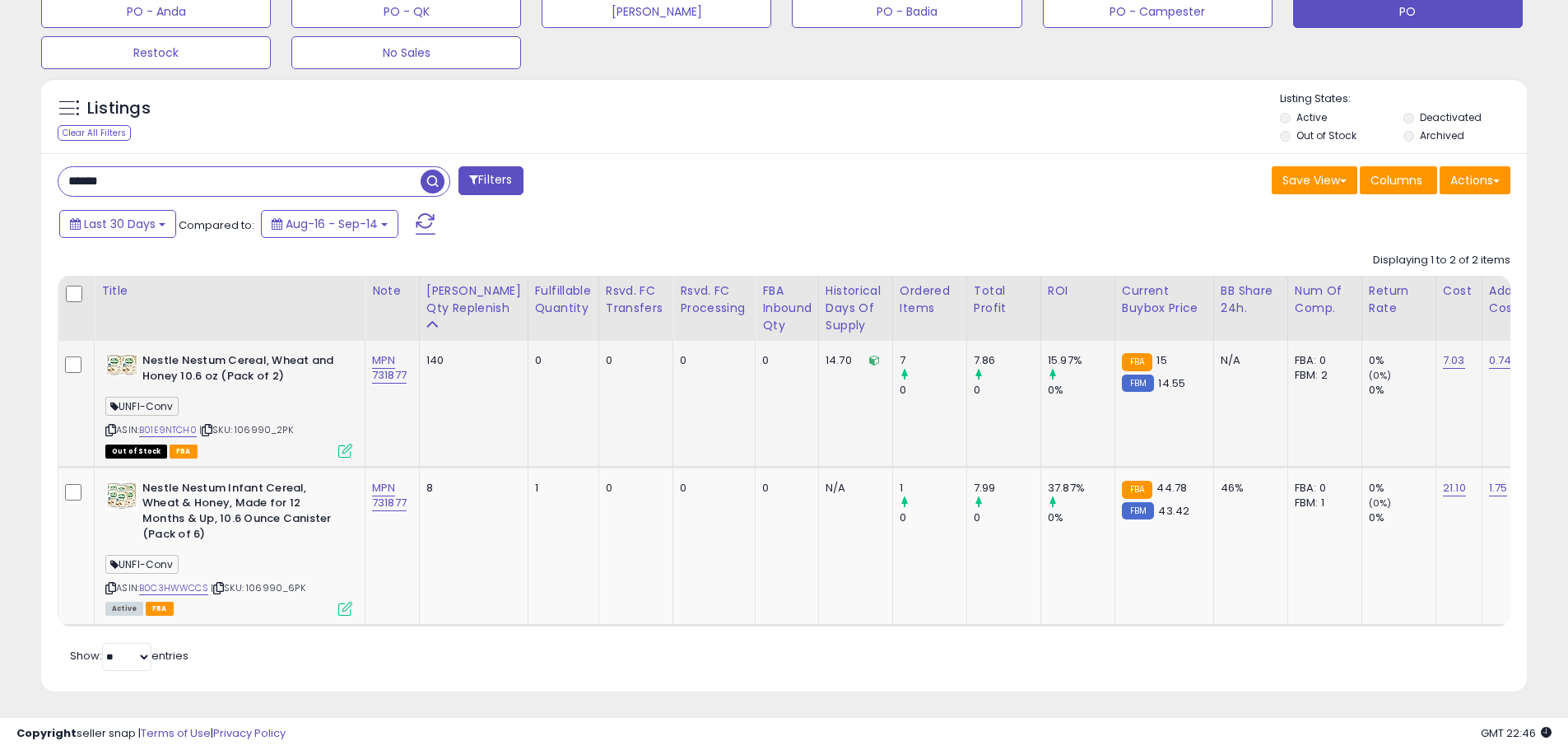
drag, startPoint x: 291, startPoint y: 430, endPoint x: 241, endPoint y: 433, distance: 50.1
click at [241, 433] on div "ASIN: B01E9NTCH0 | SKU: 106990_2PK Out of Stock FBA" at bounding box center [229, 405] width 247 height 103
click at [316, 565] on div "ASIN: B0C3HWWCCS | SKU: 106990_6PK Active FBA" at bounding box center [229, 547] width 247 height 133
click at [1437, 363] on td "7.03" at bounding box center [1458, 403] width 46 height 125
click at [1443, 364] on link "7.03" at bounding box center [1454, 360] width 22 height 17
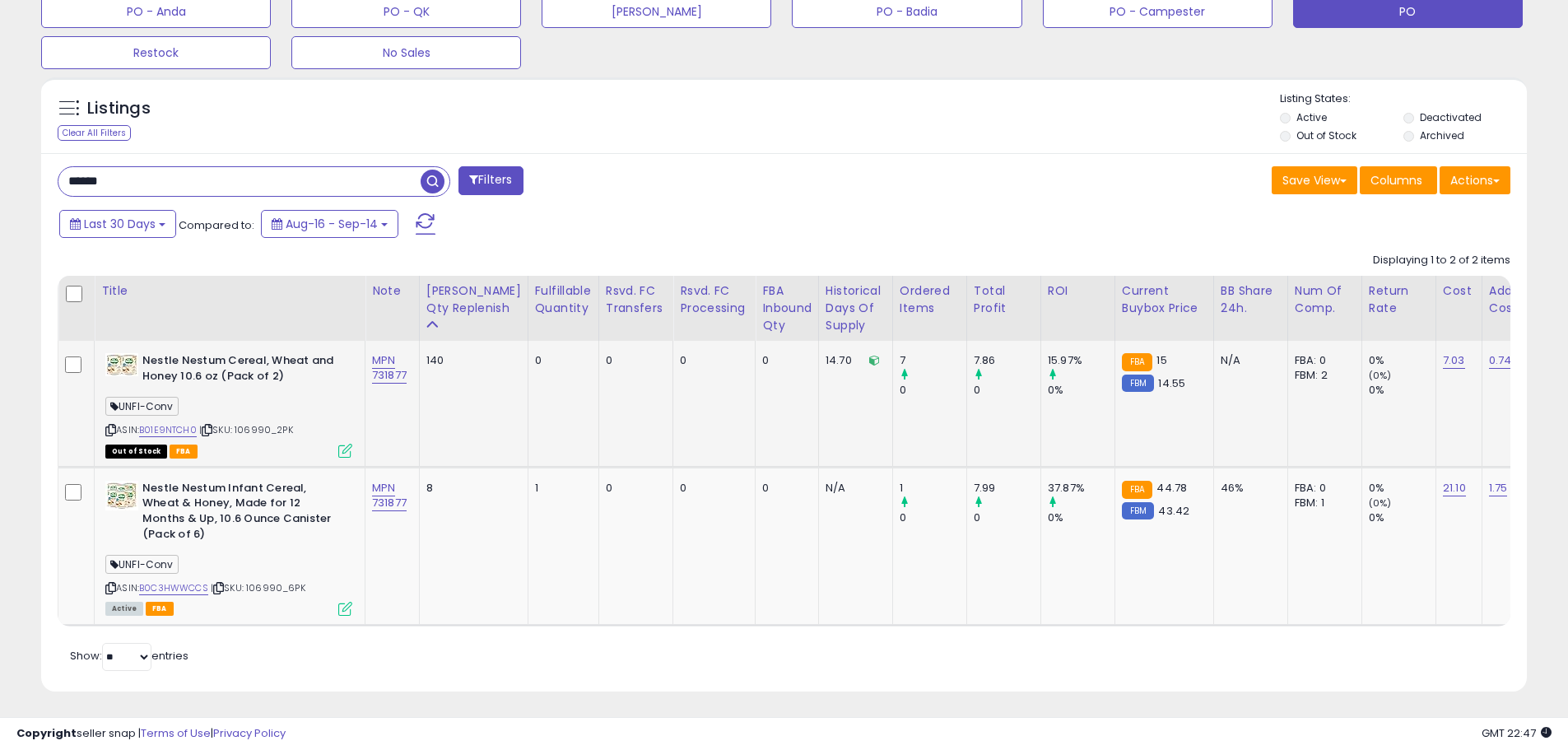
scroll to position [0, 72]
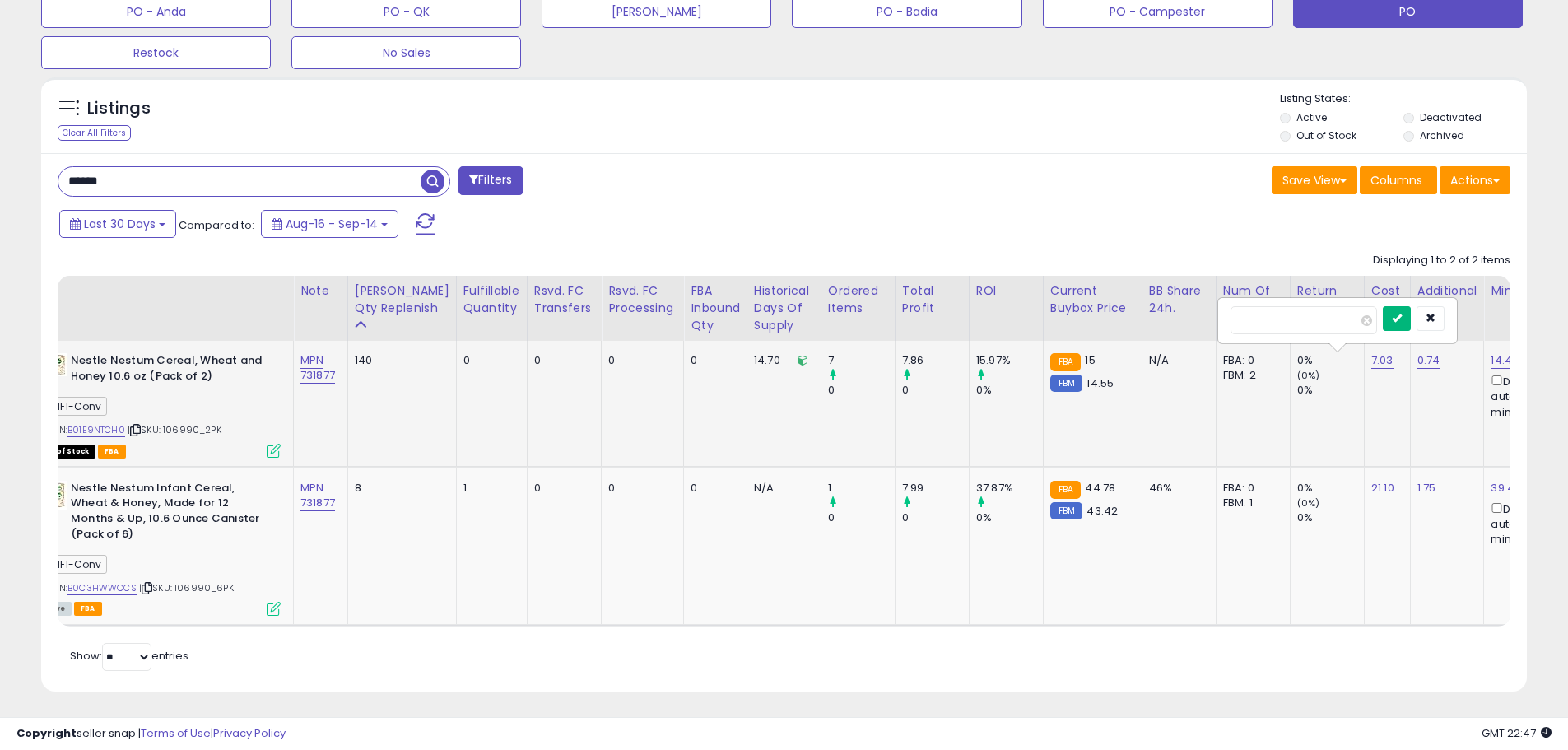
type input "****"
drag, startPoint x: 1428, startPoint y: 318, endPoint x: 1301, endPoint y: 322, distance: 127.1
click at [1411, 318] on button "submit" at bounding box center [1397, 318] width 28 height 24
drag, startPoint x: 854, startPoint y: 624, endPoint x: 685, endPoint y: 629, distance: 169.1
click at [685, 629] on div "Retrieving listings data.. Displaying 1 to 2 of 2 items Title Note" at bounding box center [784, 459] width 1453 height 430
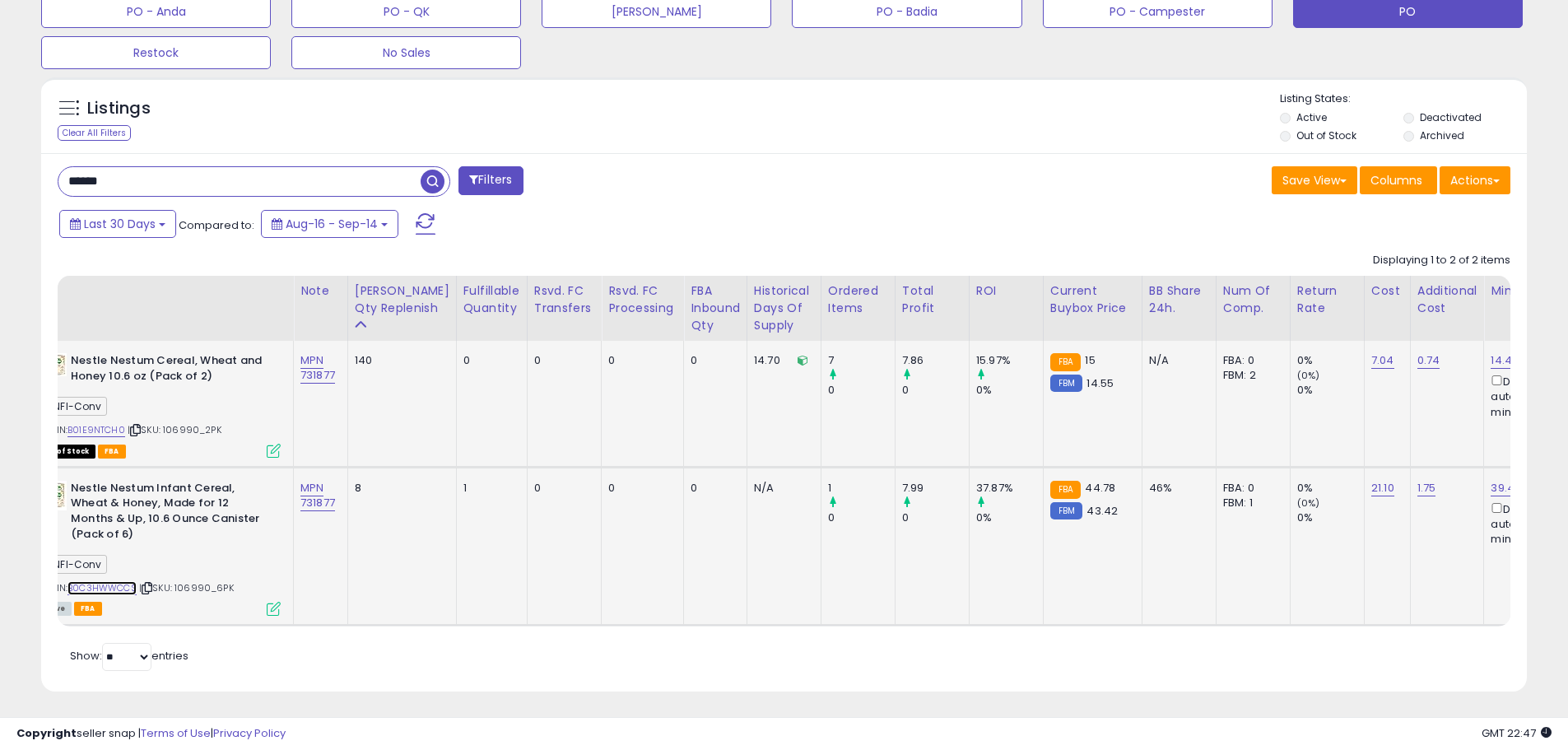
drag, startPoint x: 116, startPoint y: 572, endPoint x: 125, endPoint y: 558, distance: 16.6
click at [116, 581] on link "B0C3HWWCCS" at bounding box center [101, 588] width 69 height 14
click at [116, 429] on link "B01E9NTCH0" at bounding box center [95, 430] width 57 height 14
drag, startPoint x: 218, startPoint y: 577, endPoint x: 194, endPoint y: 581, distance: 24.3
click at [180, 574] on div "ASIN: B0C3HWWCCS | SKU: 106990_6PK Active FBA" at bounding box center [158, 547] width 247 height 133
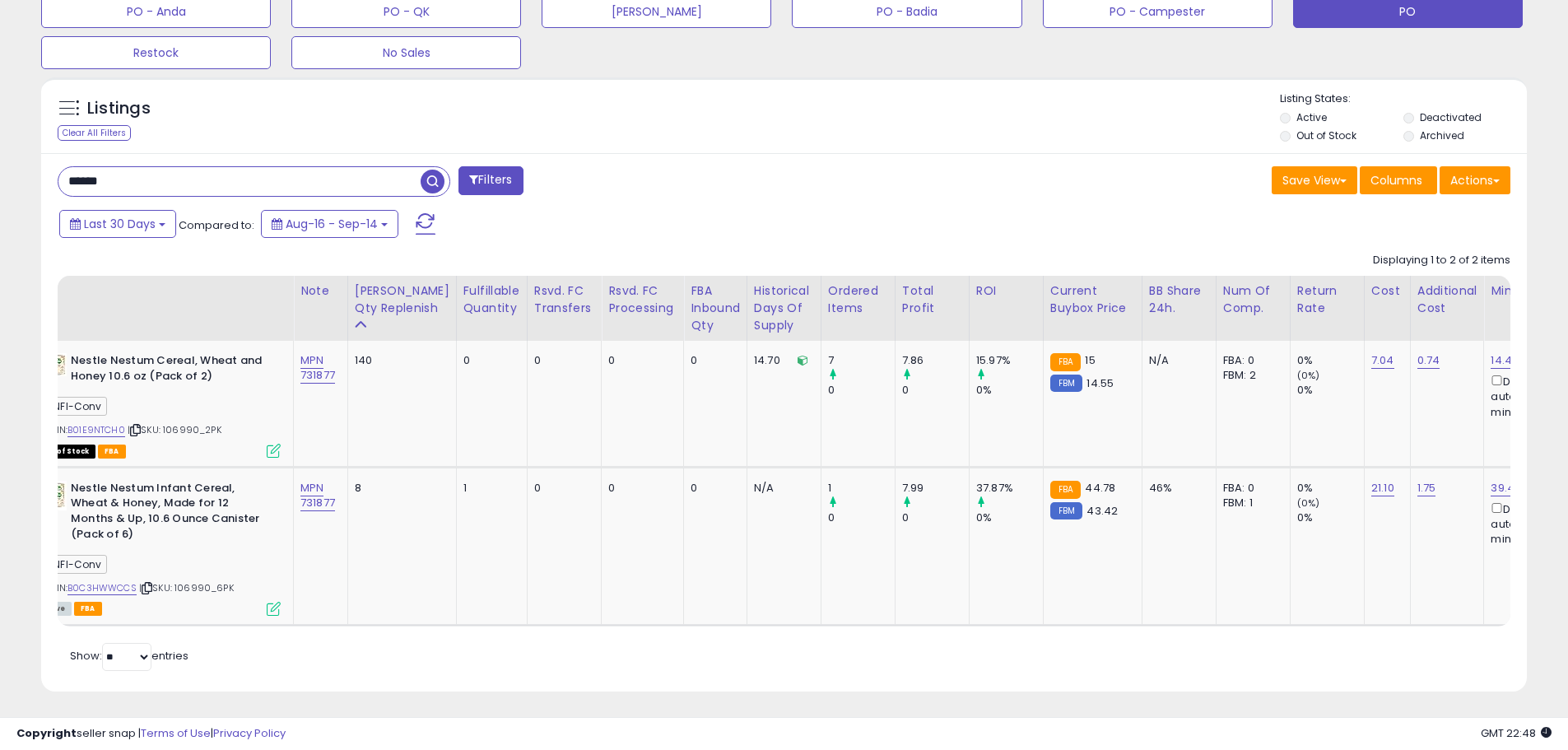
drag, startPoint x: 120, startPoint y: 180, endPoint x: -14, endPoint y: 165, distance: 134.8
paste input "text"
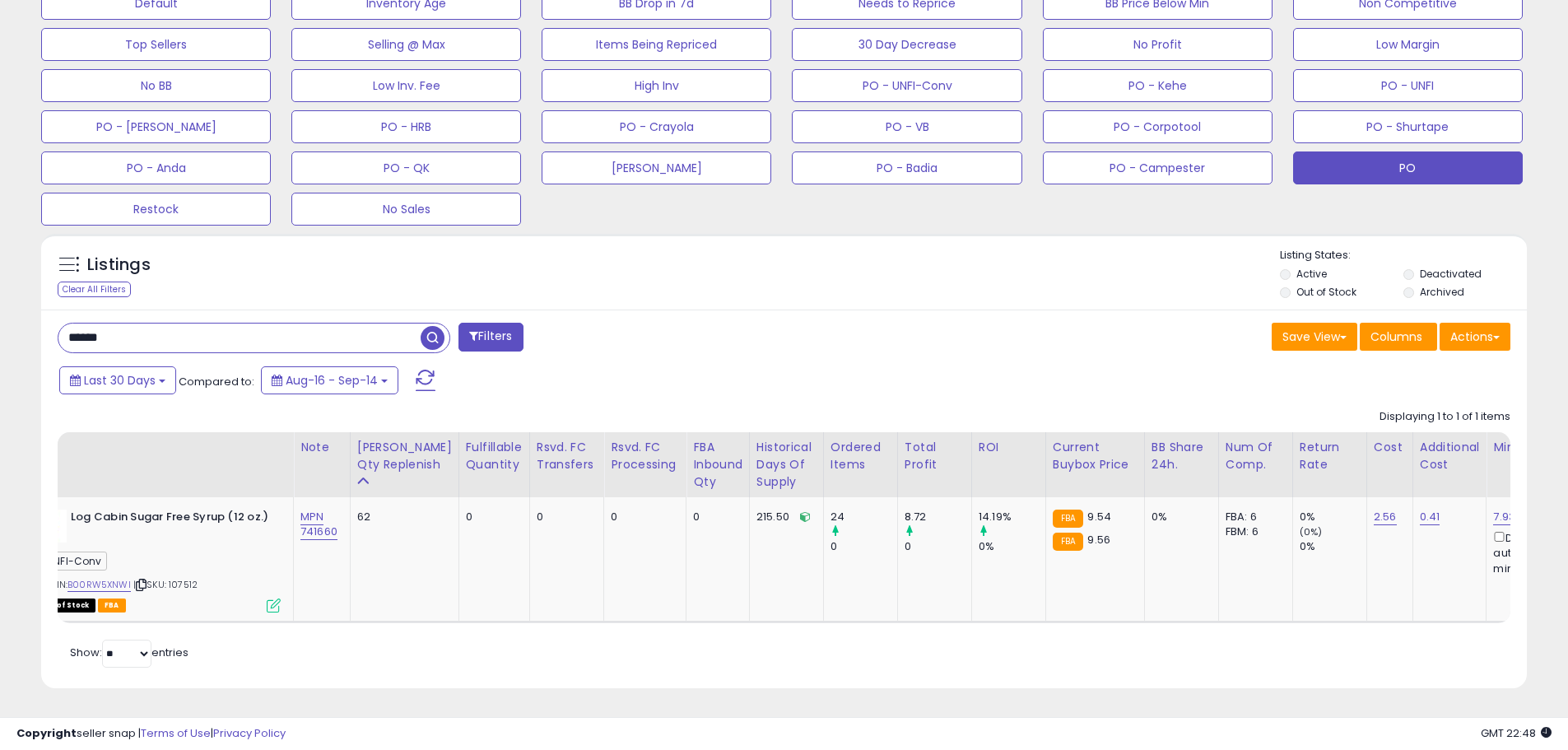
scroll to position [0, 0]
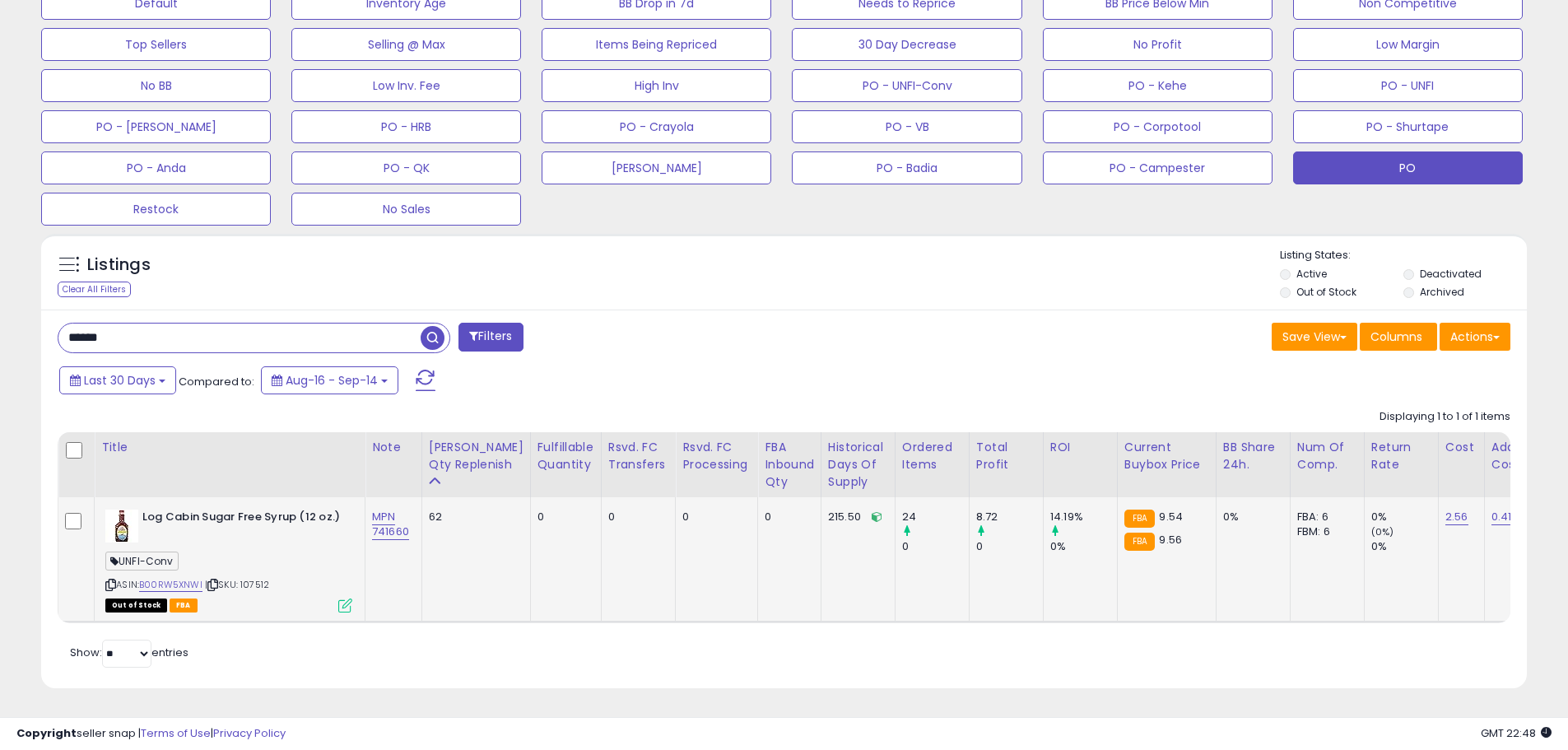
click at [268, 578] on span "| SKU: 107512" at bounding box center [237, 585] width 64 height 14
drag, startPoint x: 147, startPoint y: 320, endPoint x: 7, endPoint y: 314, distance: 140.1
click at [8, 314] on div "**********" at bounding box center [784, 124] width 1551 height 1170
paste input "text"
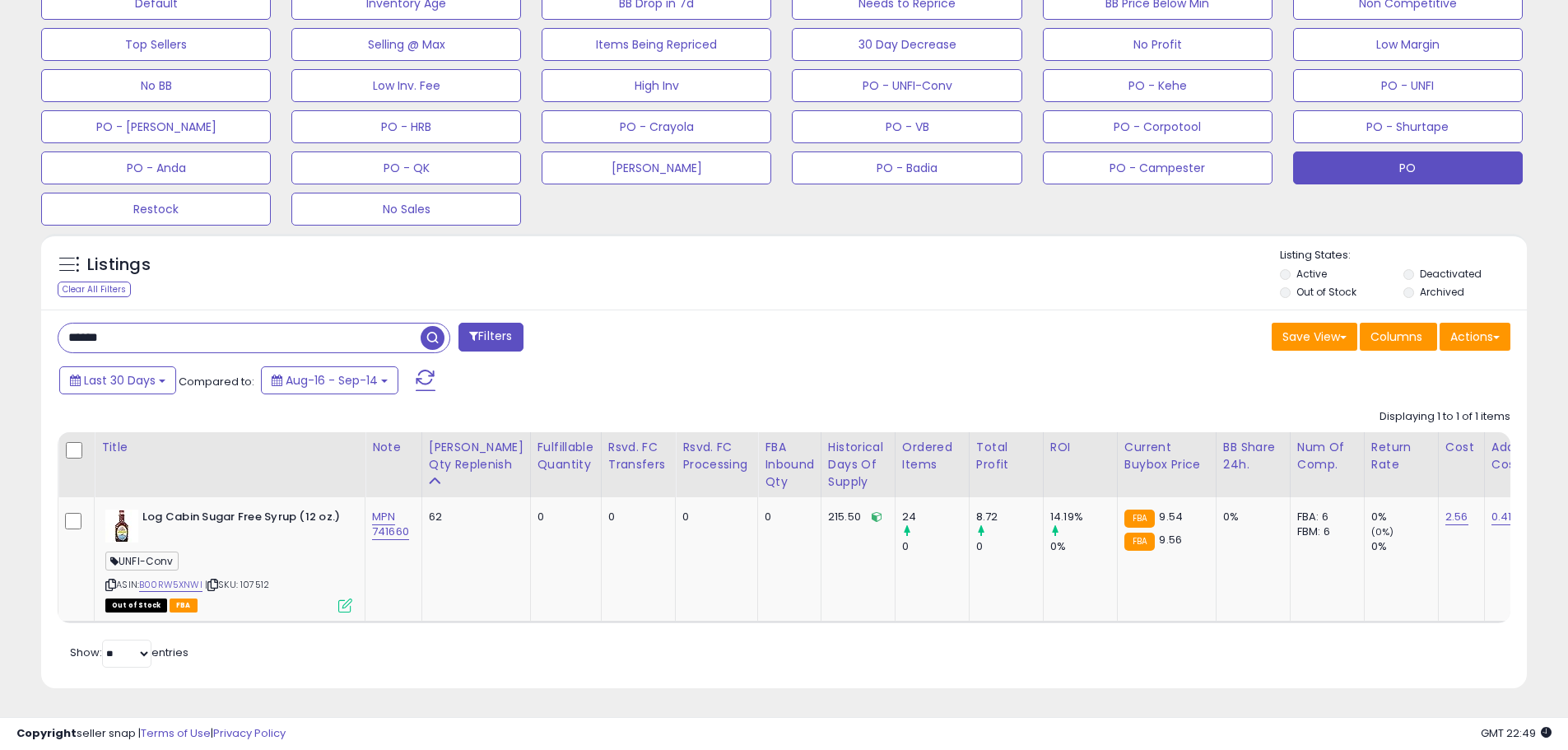
type input "******"
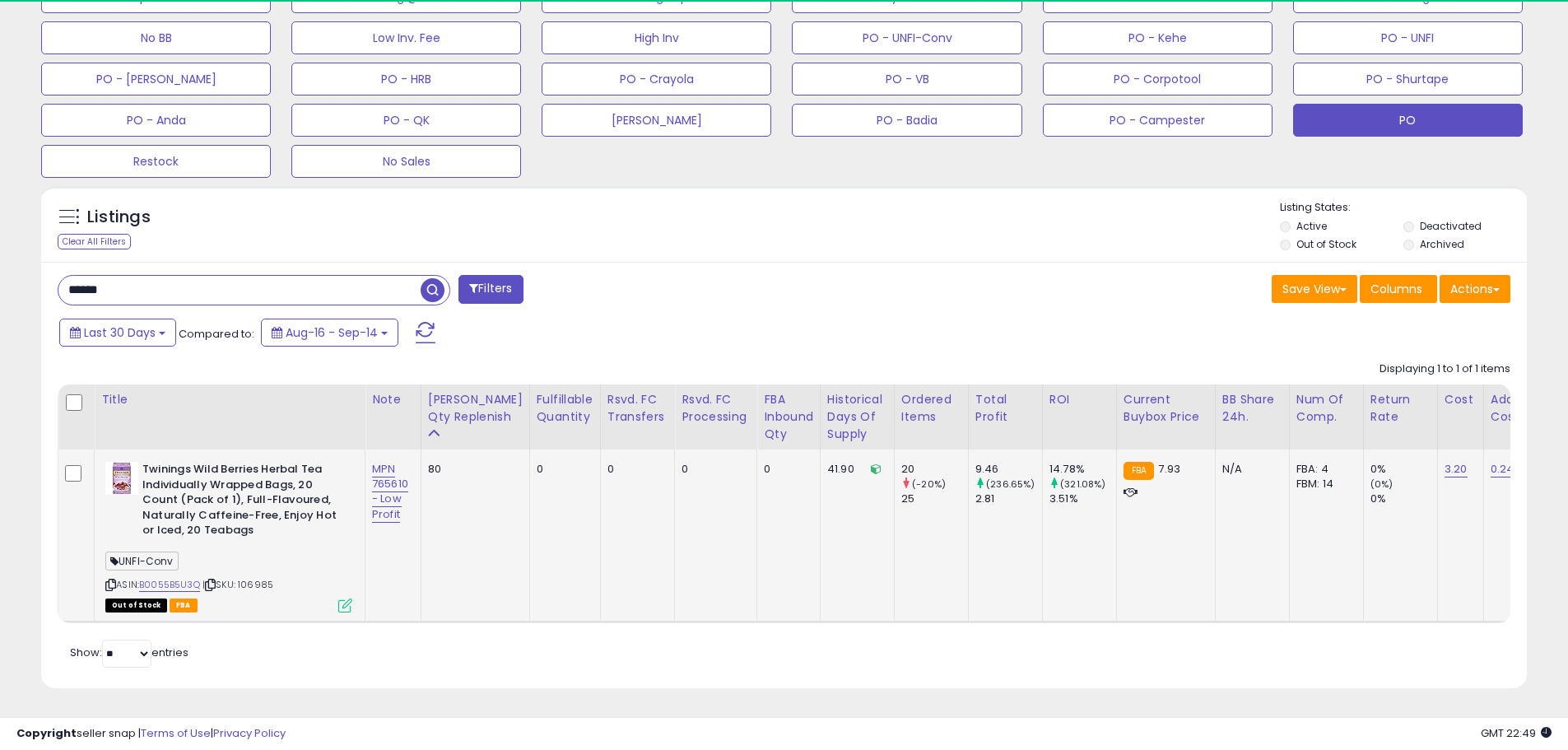
scroll to position [338, 862]
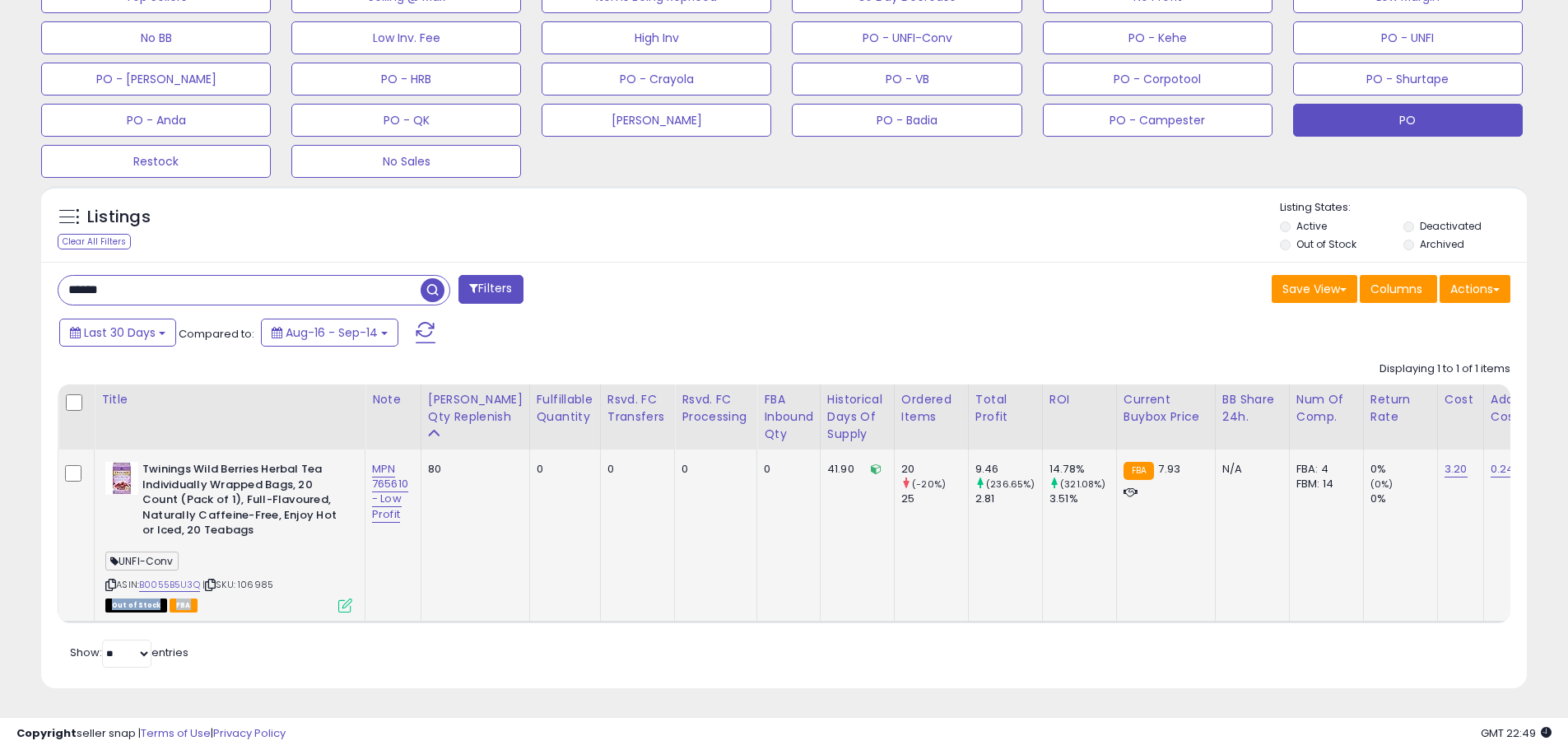
drag, startPoint x: 296, startPoint y: 571, endPoint x: 239, endPoint y: 579, distance: 57.6
click at [239, 579] on div "ASIN: B0055B5U3Q | SKU: 106985 Out of Stock FBA" at bounding box center [229, 535] width 247 height 148
click at [254, 578] on span "| SKU: 106985" at bounding box center [237, 585] width 71 height 14
click at [1444, 461] on link "3.20" at bounding box center [1456, 469] width 23 height 17
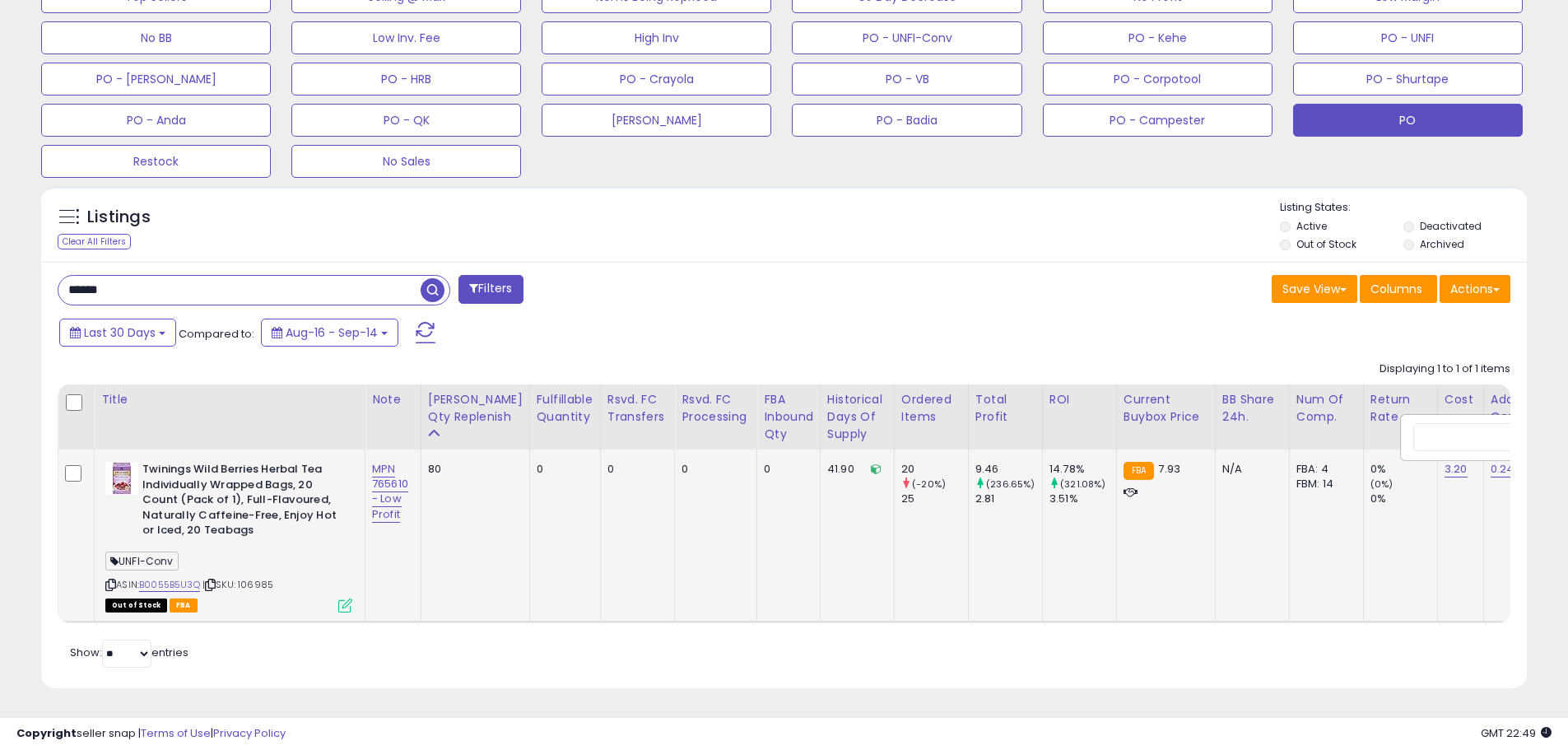
scroll to position [0, 74]
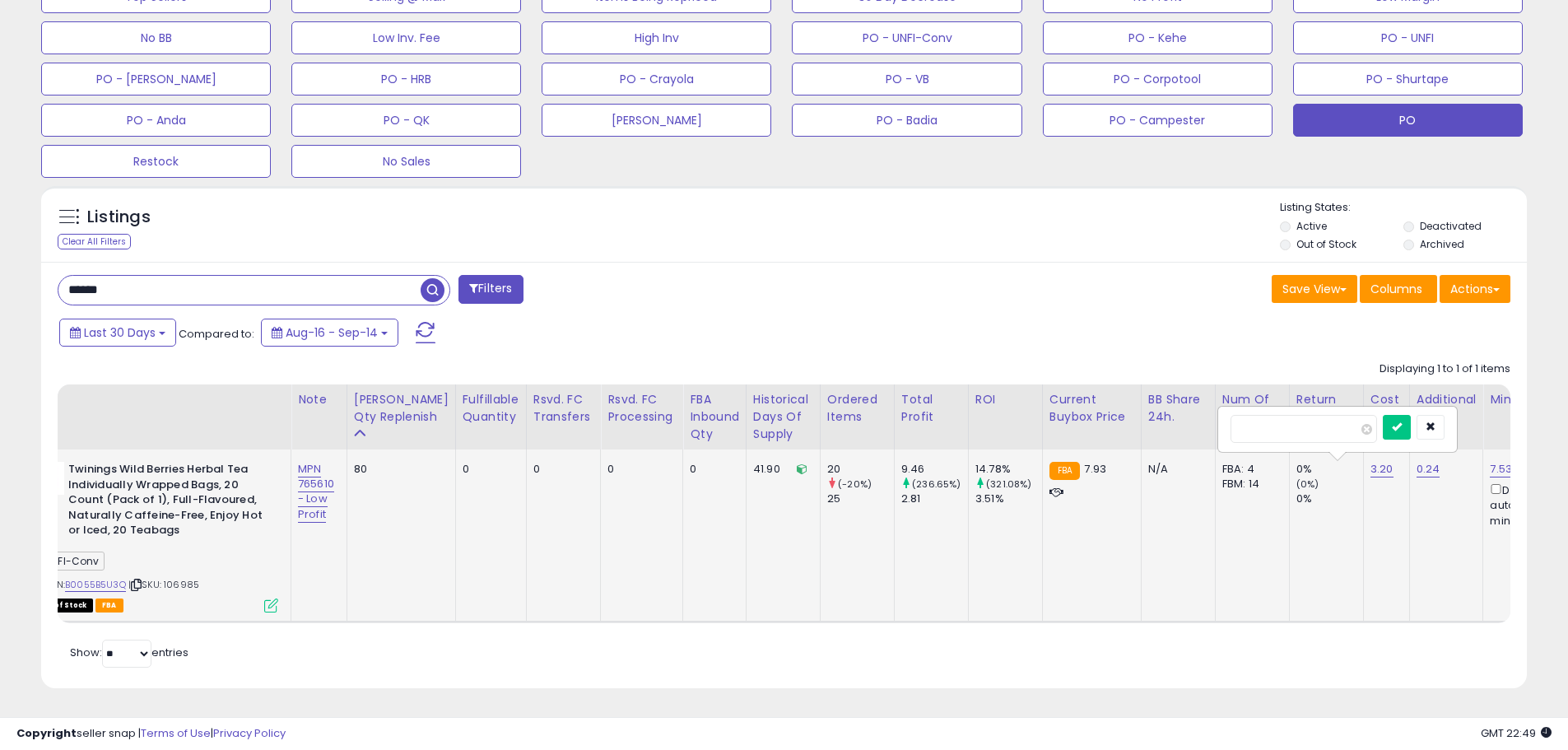
drag, startPoint x: 1339, startPoint y: 418, endPoint x: 1251, endPoint y: 423, distance: 88.1
click at [1251, 423] on input "****" at bounding box center [1303, 428] width 147 height 28
type input "****"
drag, startPoint x: 1422, startPoint y: 417, endPoint x: 1350, endPoint y: 438, distance: 75.0
click at [1402, 421] on icon "submit" at bounding box center [1397, 426] width 10 height 10
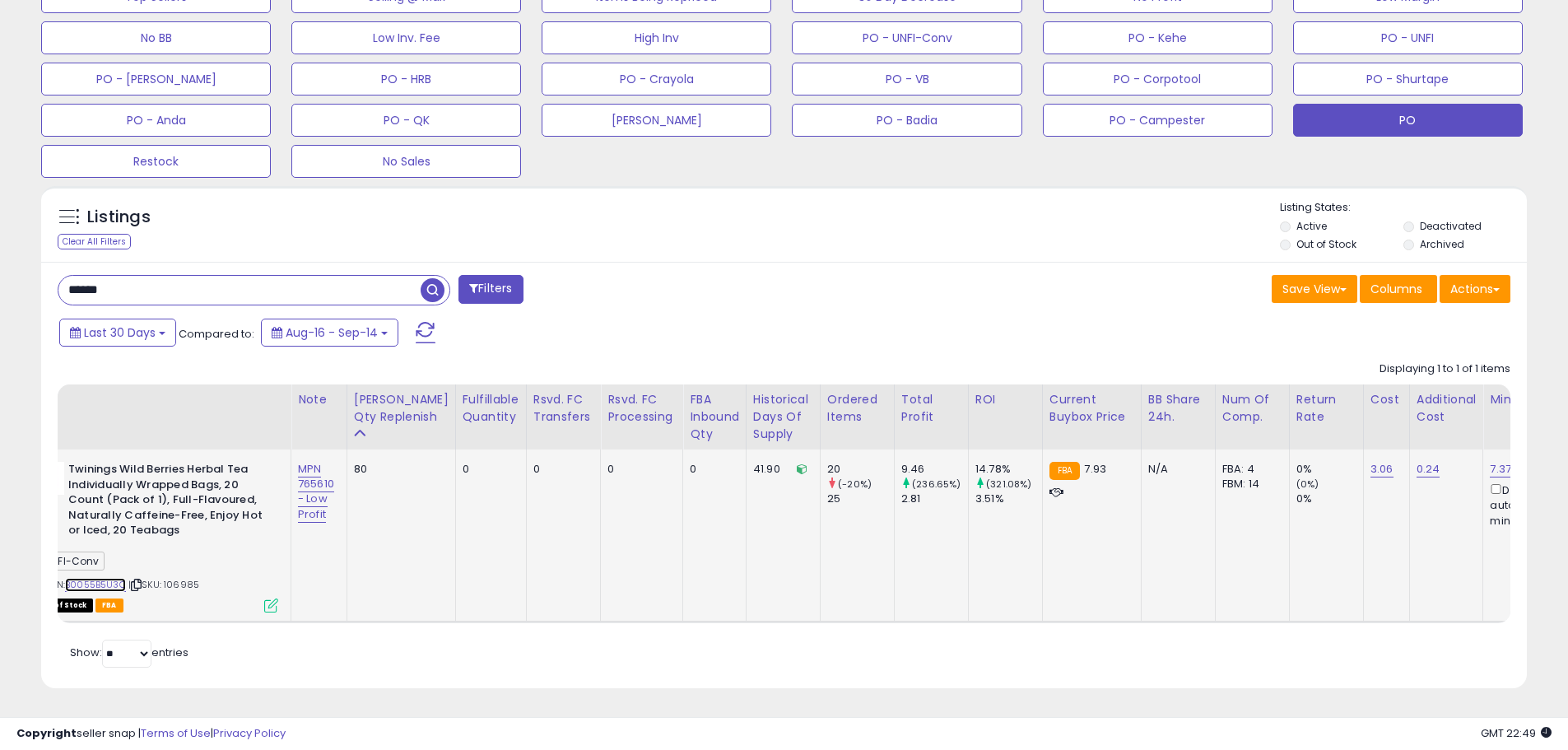
click at [120, 578] on link "B0055B5U3Q" at bounding box center [95, 585] width 61 height 14
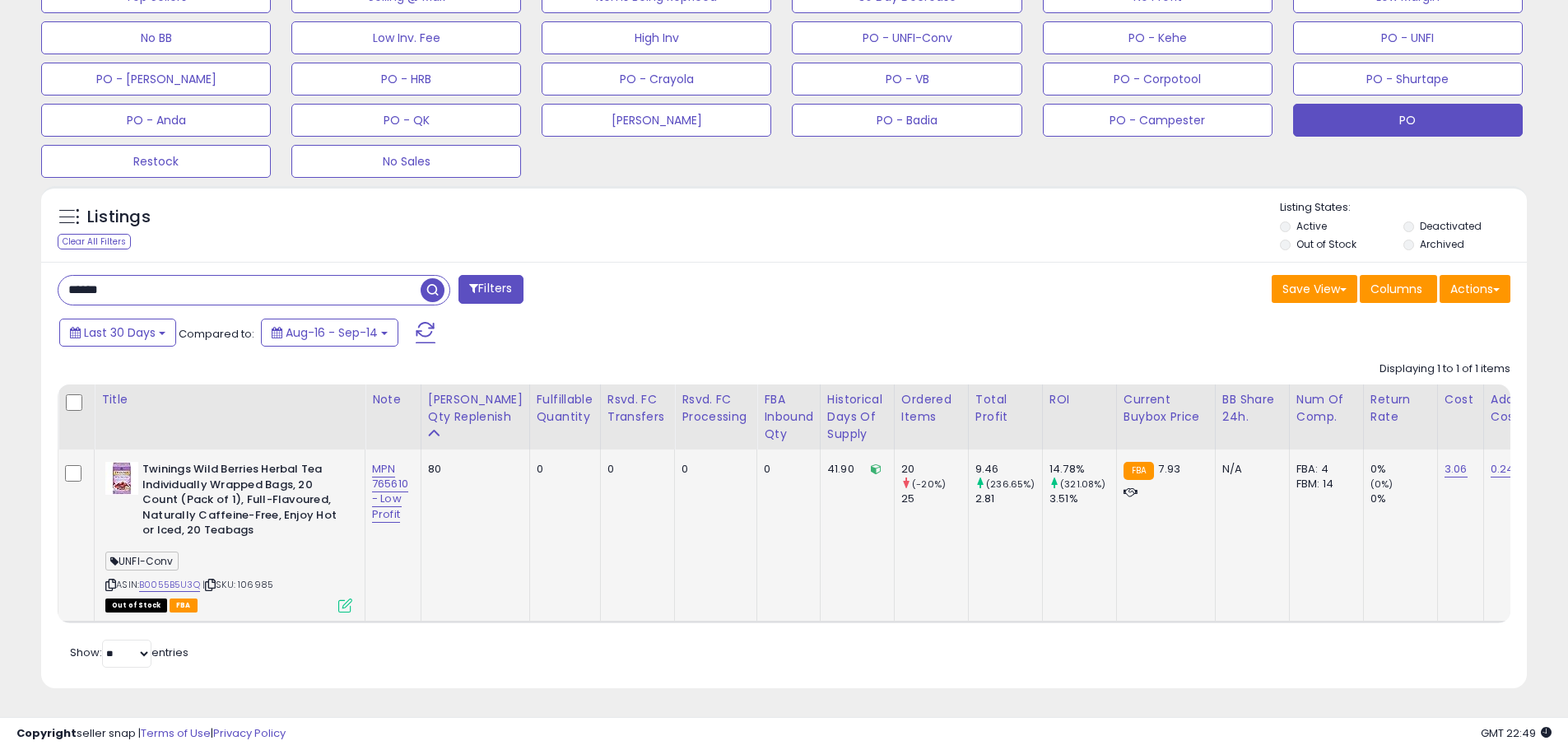
click at [260, 578] on span "| SKU: 106985" at bounding box center [237, 585] width 71 height 14
click at [383, 497] on link "MPN 765610 - Low Profit" at bounding box center [389, 491] width 36 height 61
drag, startPoint x: 355, startPoint y: 416, endPoint x: 435, endPoint y: 410, distance: 80.2
click at [419, 414] on div "**********" at bounding box center [345, 426] width 147 height 24
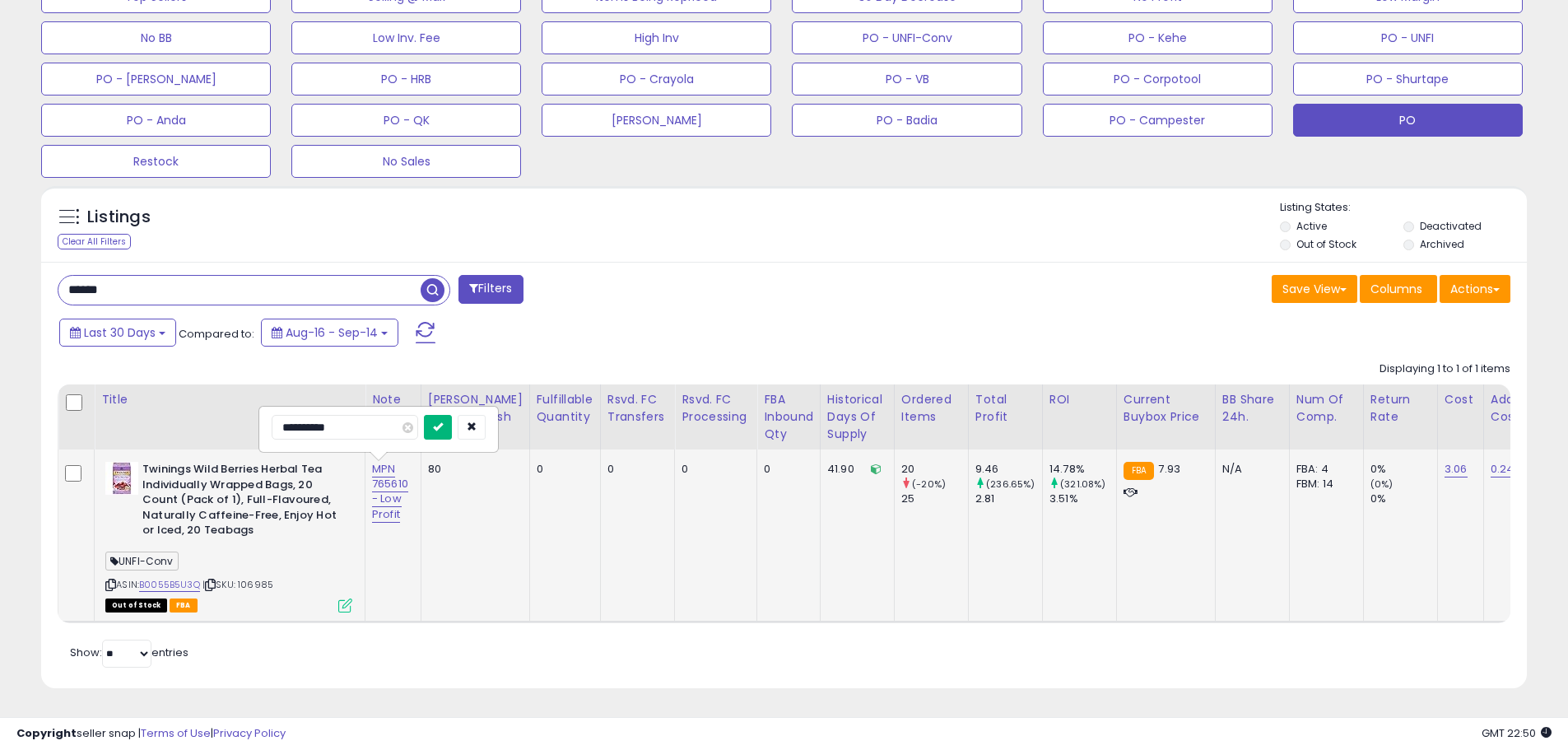
type input "**********"
drag, startPoint x: 465, startPoint y: 412, endPoint x: 456, endPoint y: 413, distance: 9.1
click at [443, 421] on icon "submit" at bounding box center [438, 426] width 10 height 10
drag, startPoint x: 131, startPoint y: 268, endPoint x: 35, endPoint y: 265, distance: 96.0
click at [35, 265] on div "Listings Clear All Filters" at bounding box center [784, 444] width 1511 height 531
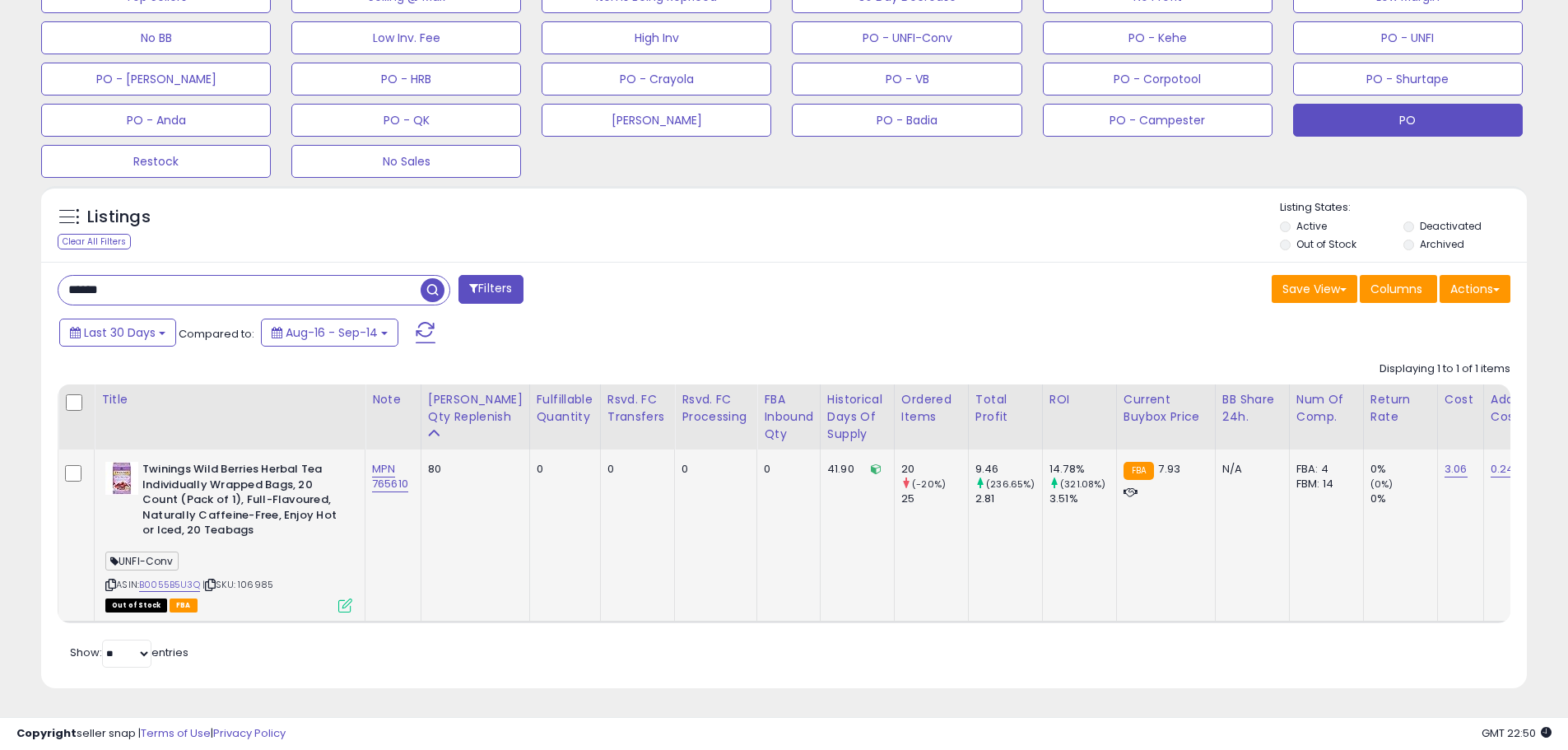
paste input "text"
type input "******"
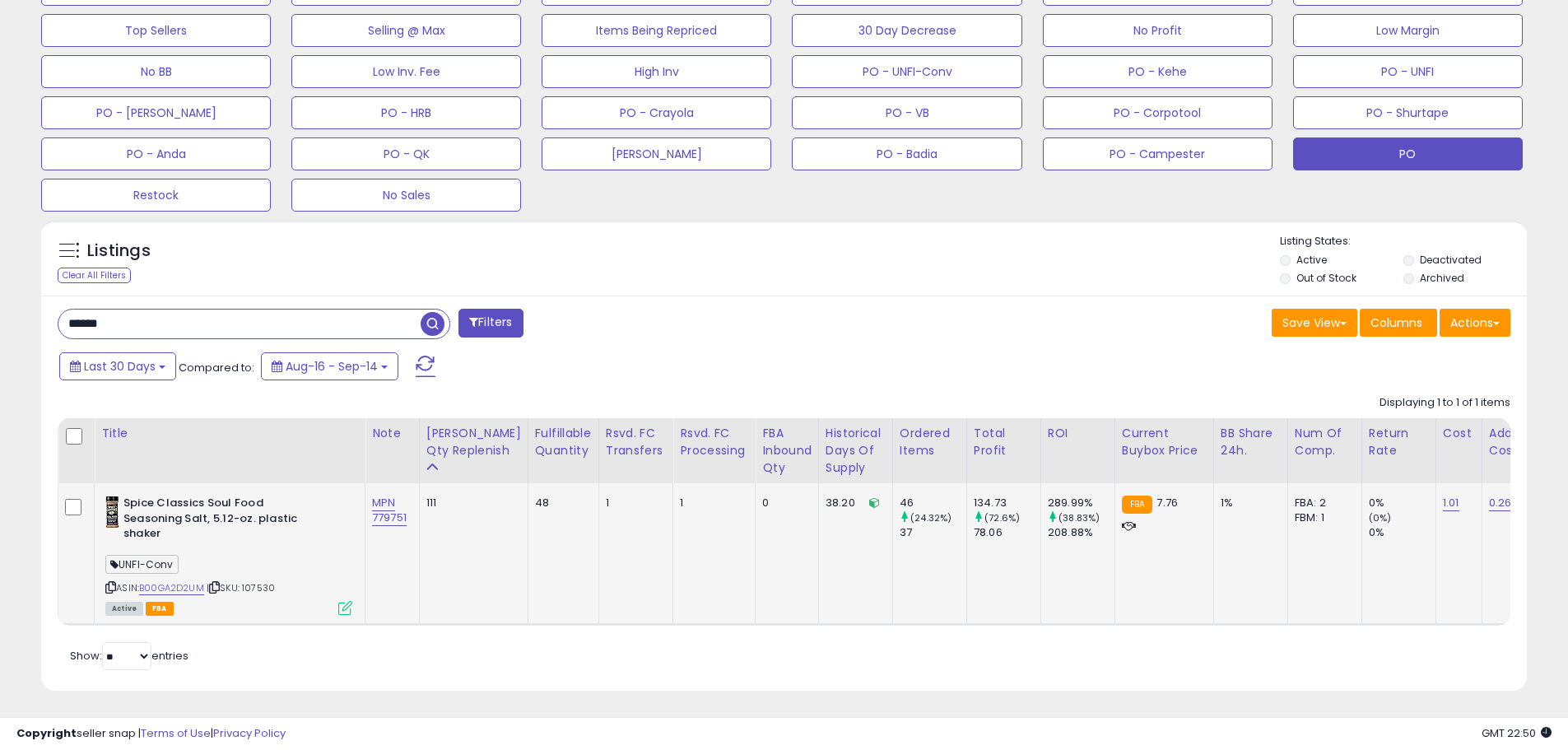
scroll to position [338, 862]
click at [268, 581] on span "| SKU: 107530" at bounding box center [240, 588] width 68 height 14
click at [1443, 510] on link "1.01" at bounding box center [1451, 502] width 17 height 17
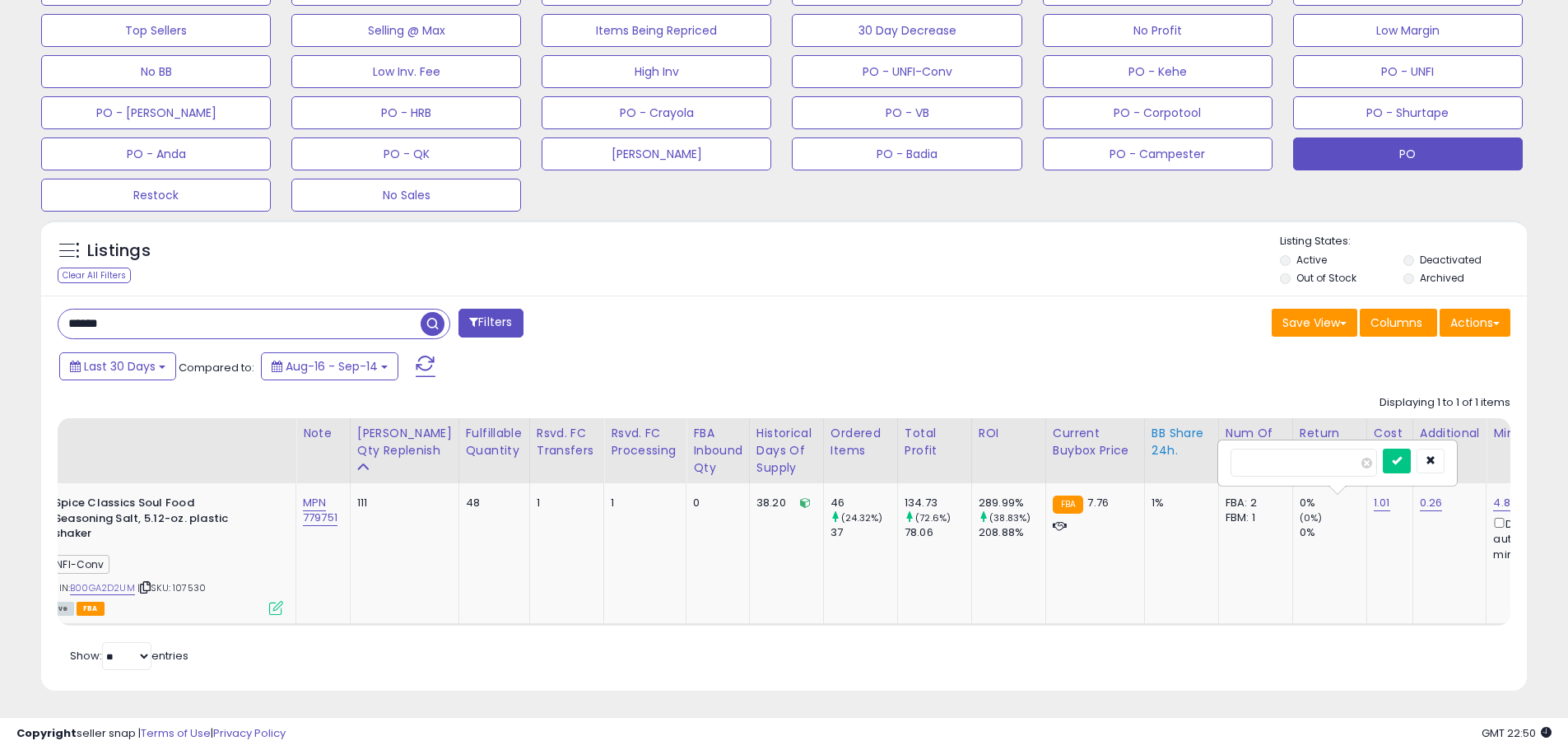
drag, startPoint x: 1314, startPoint y: 462, endPoint x: 1144, endPoint y: 465, distance: 170.0
click at [1144, 465] on table "Title Note" at bounding box center [1319, 521] width 2662 height 207
type input "****"
click at [1411, 469] on button "submit" at bounding box center [1397, 460] width 28 height 24
drag, startPoint x: 846, startPoint y: 593, endPoint x: 767, endPoint y: 594, distance: 79.0
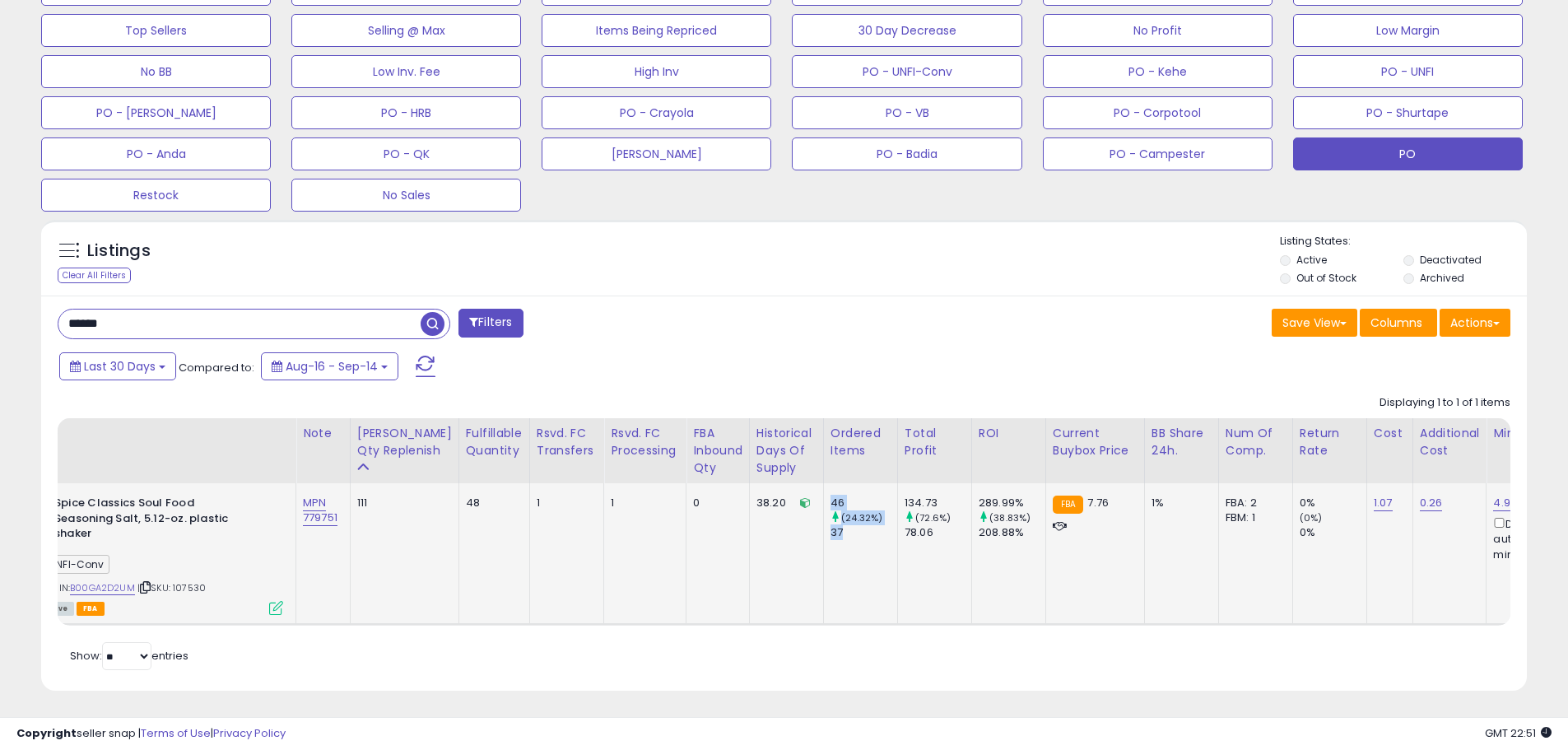
click at [767, 594] on tr "Spice Classics Soul Food Seasoning Salt, 5.12-oz. plastic shaker UNFI-Conv ASIN…" at bounding box center [1320, 553] width 2661 height 141
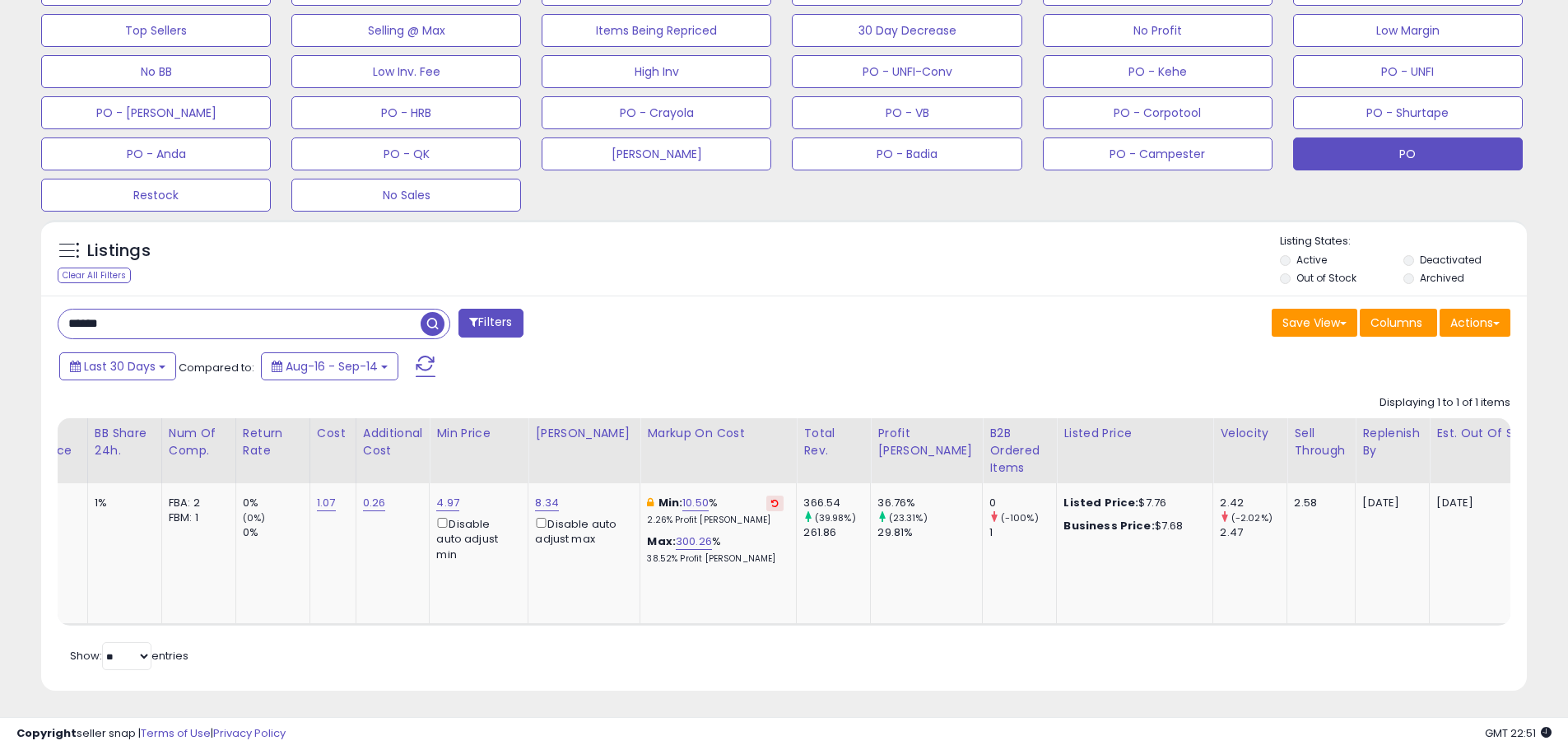
scroll to position [0, 0]
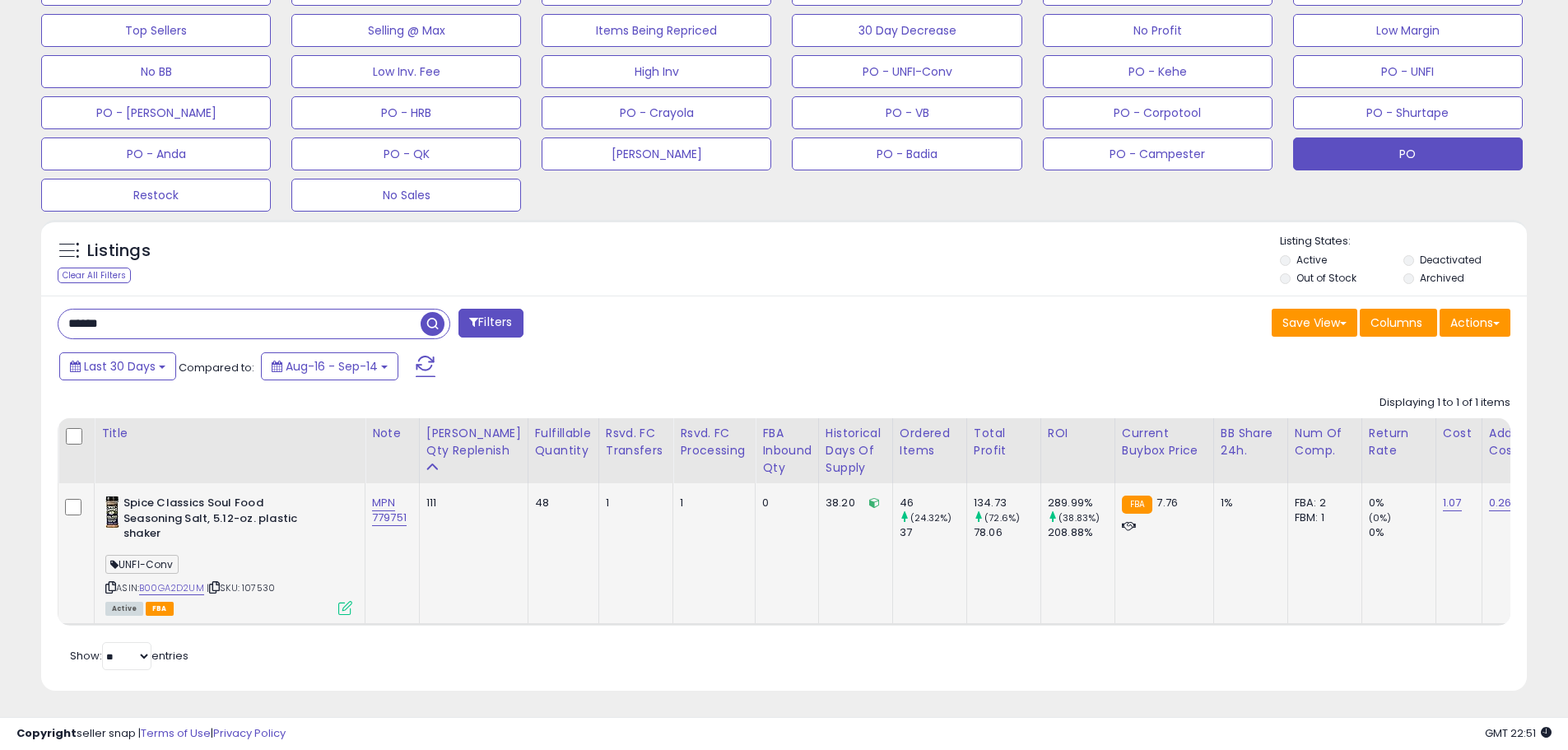
click at [260, 581] on span "| SKU: 107530" at bounding box center [240, 588] width 68 height 14
click at [110, 333] on input "******" at bounding box center [239, 324] width 362 height 29
drag, startPoint x: 115, startPoint y: 321, endPoint x: 30, endPoint y: 328, distance: 85.3
click at [30, 328] on div "Listings Clear All Filters" at bounding box center [784, 461] width 1511 height 500
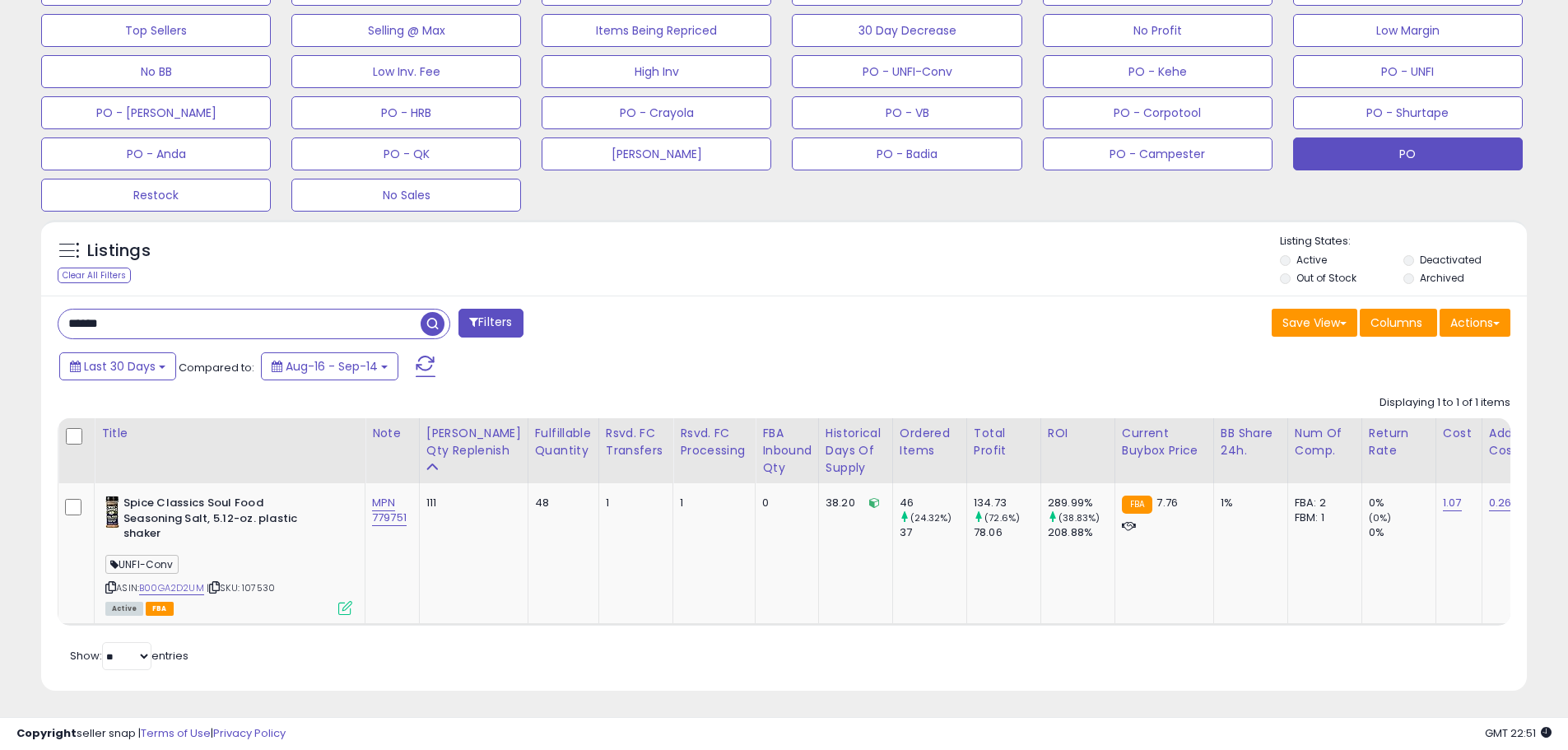
paste input "text"
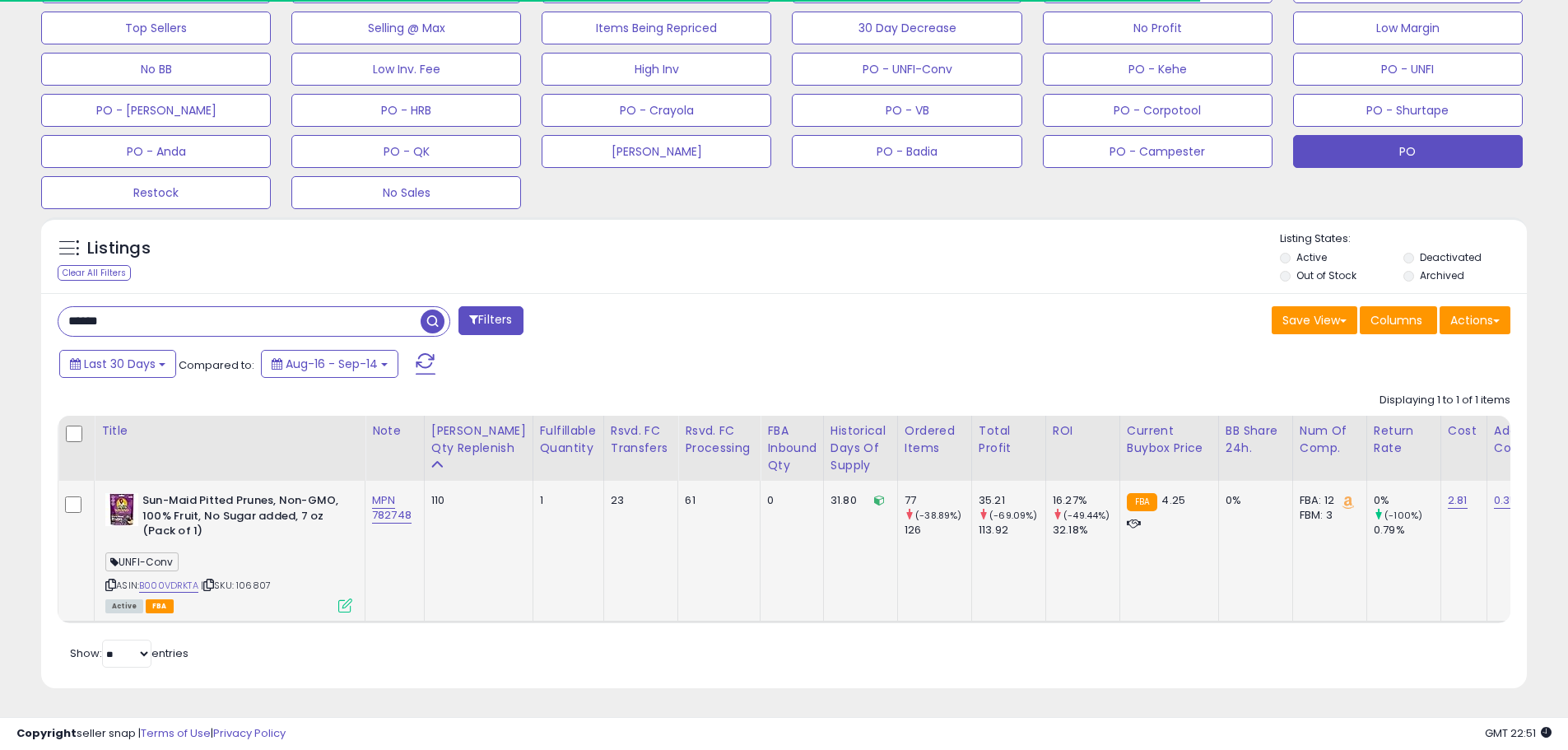
scroll to position [338, 862]
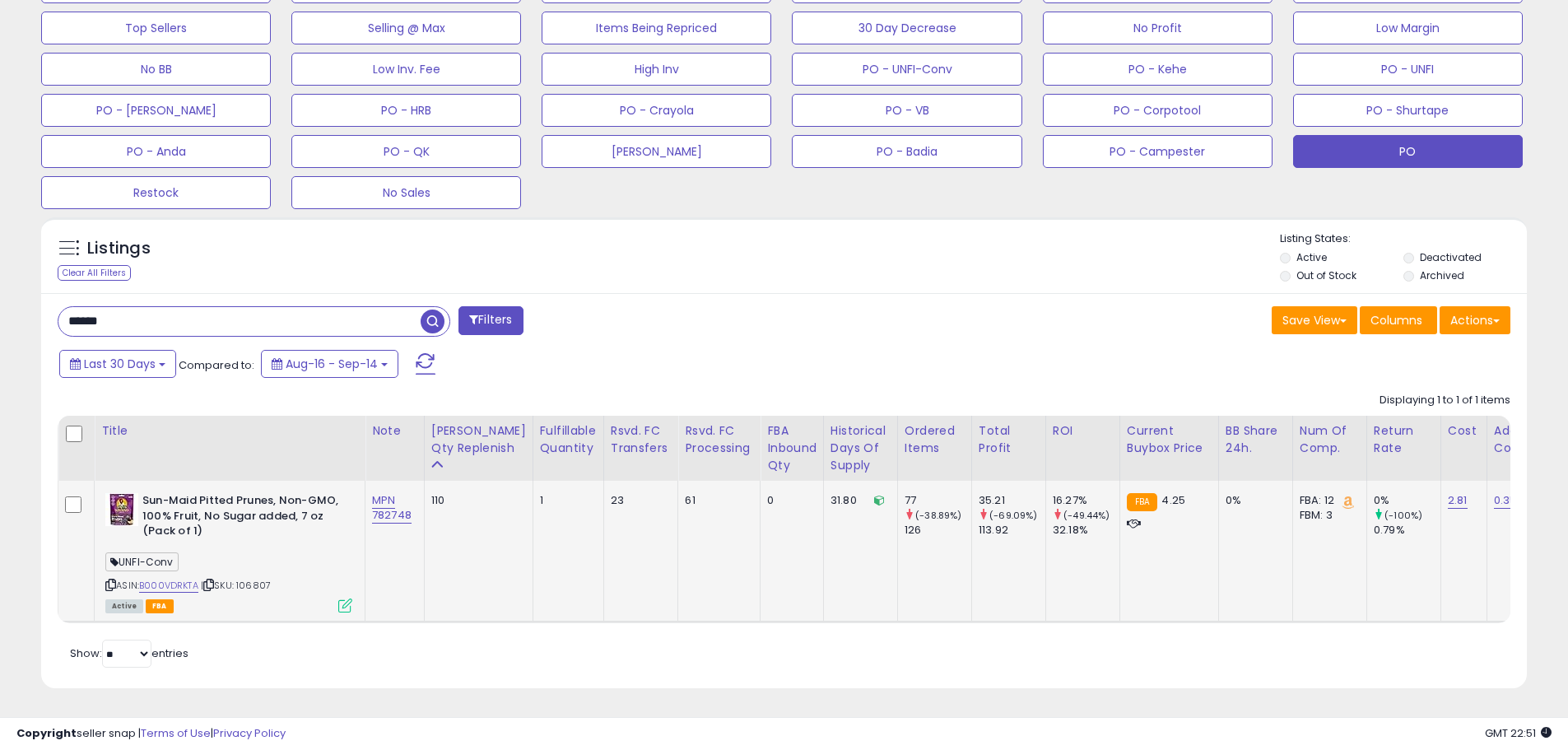
click at [261, 579] on span "| SKU: 106807" at bounding box center [236, 586] width 70 height 14
drag, startPoint x: 184, startPoint y: 312, endPoint x: -7, endPoint y: 292, distance: 192.0
paste input "text"
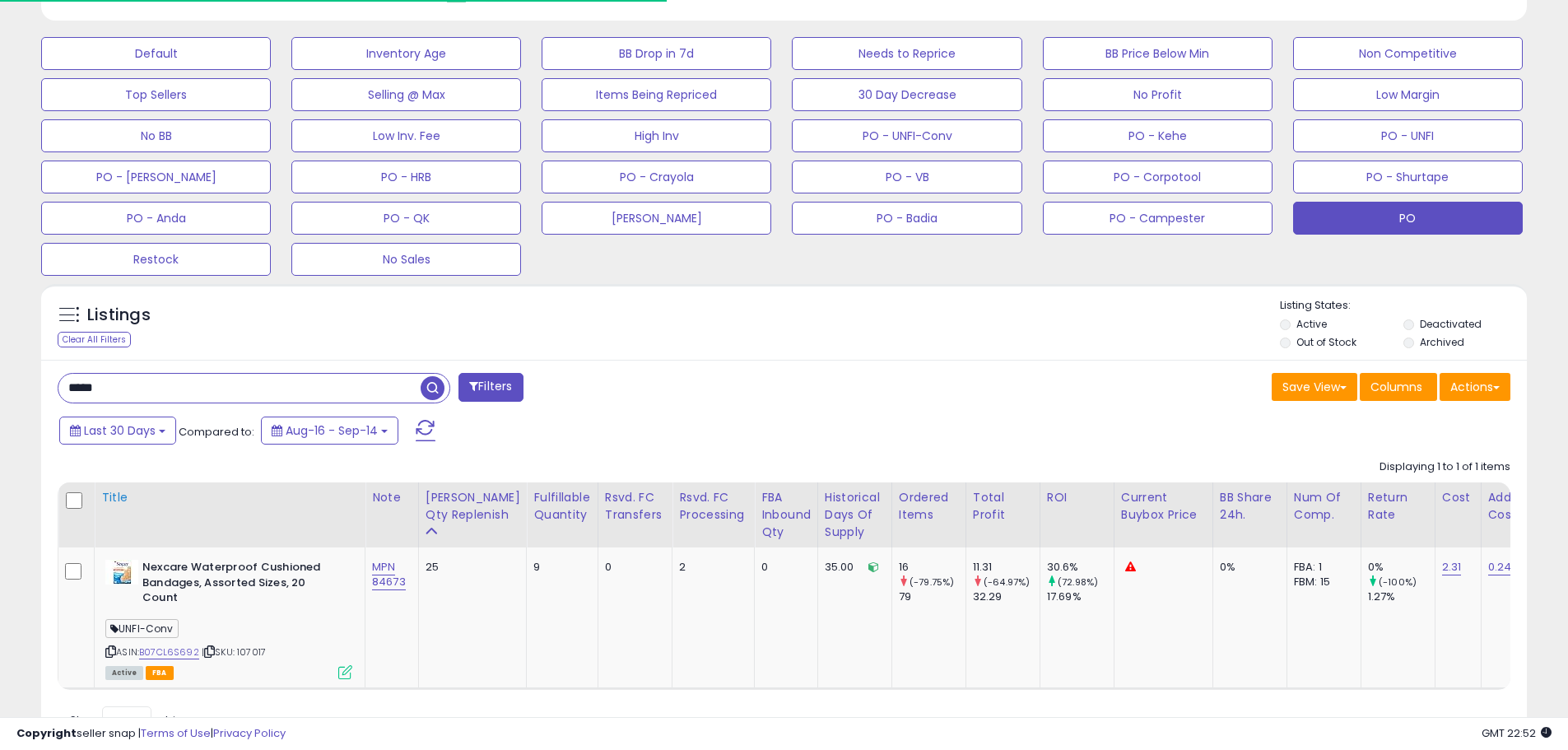
scroll to position [546, 0]
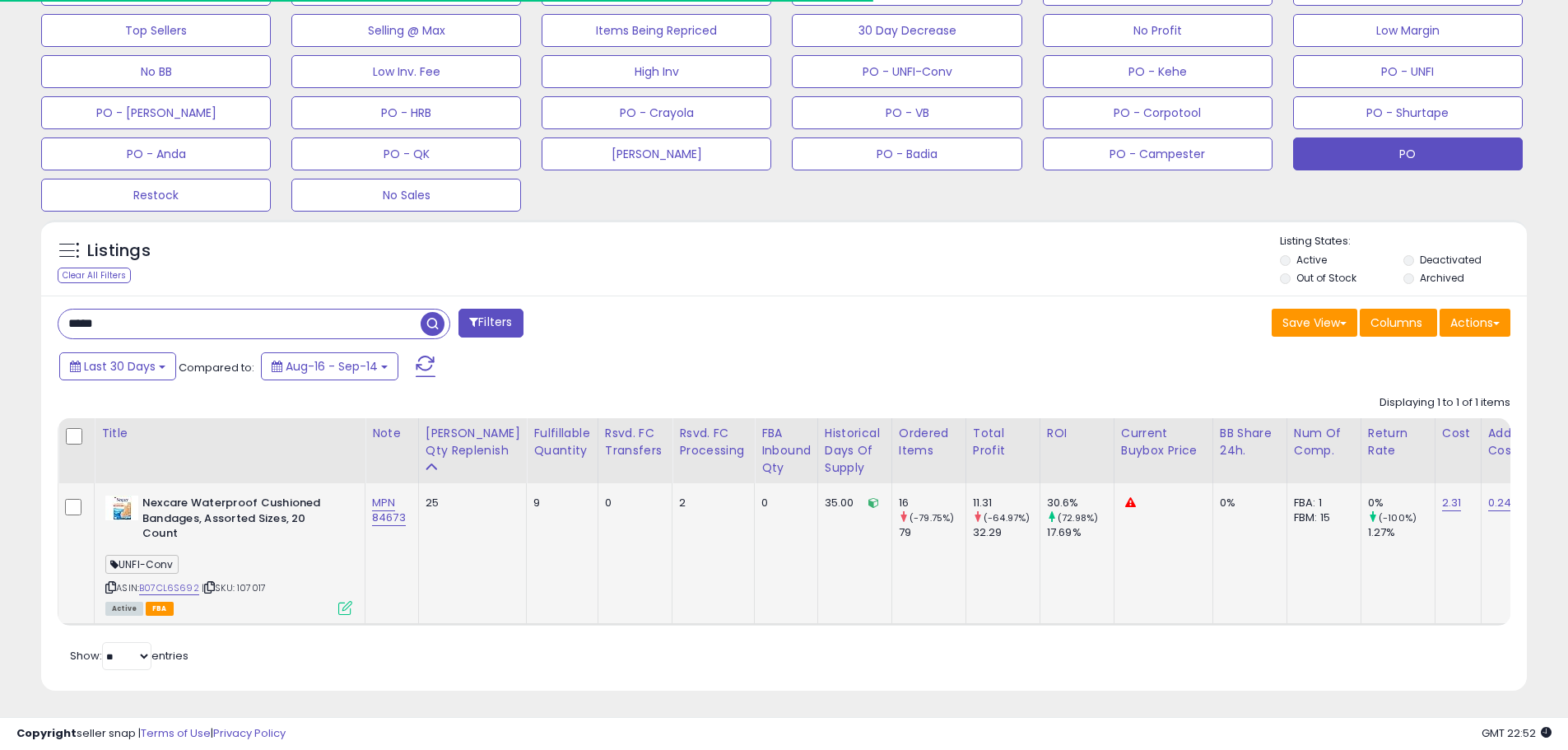
click at [245, 581] on span "| SKU: 107017" at bounding box center [234, 588] width 64 height 14
drag, startPoint x: 9, startPoint y: 306, endPoint x: -16, endPoint y: 302, distance: 25.3
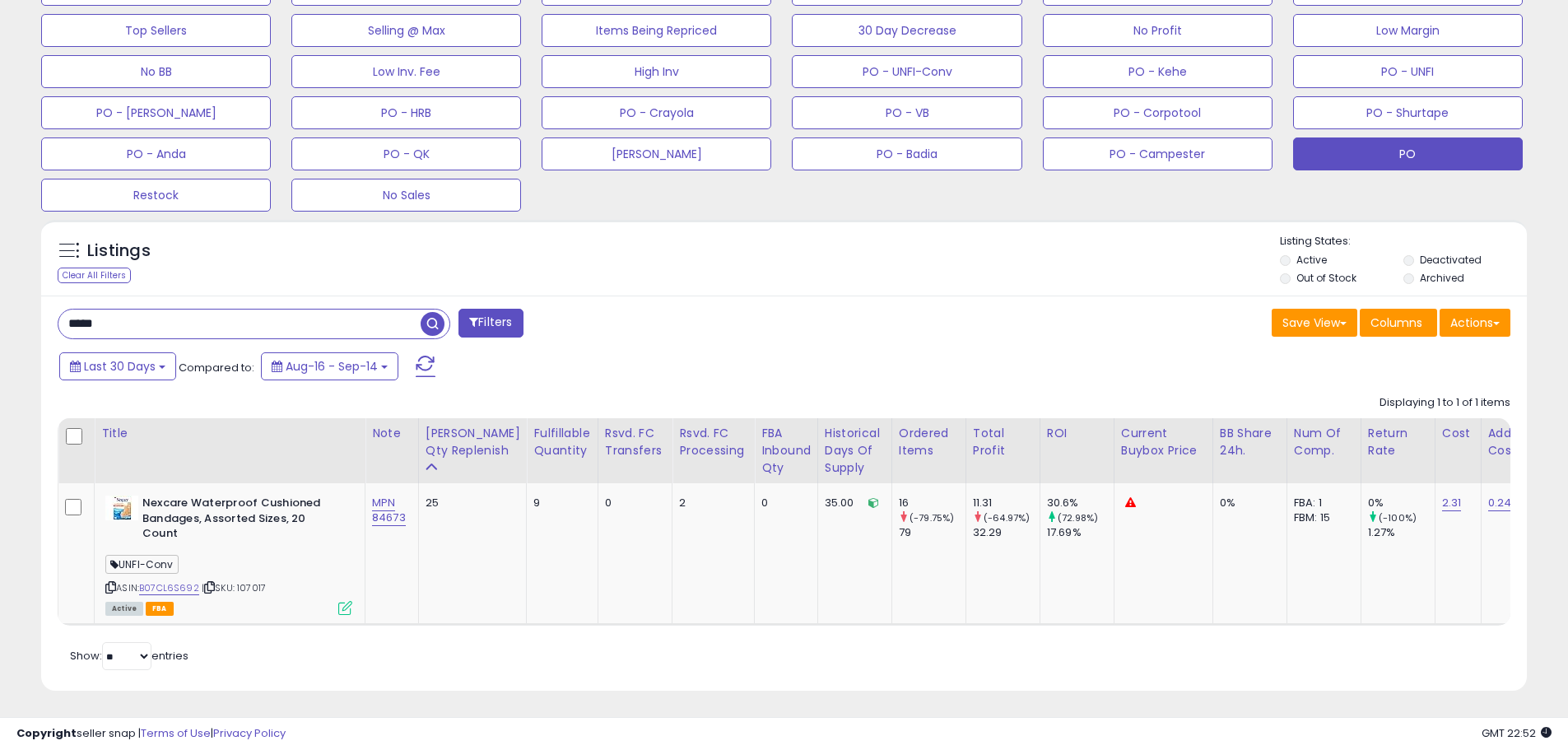
paste input "*"
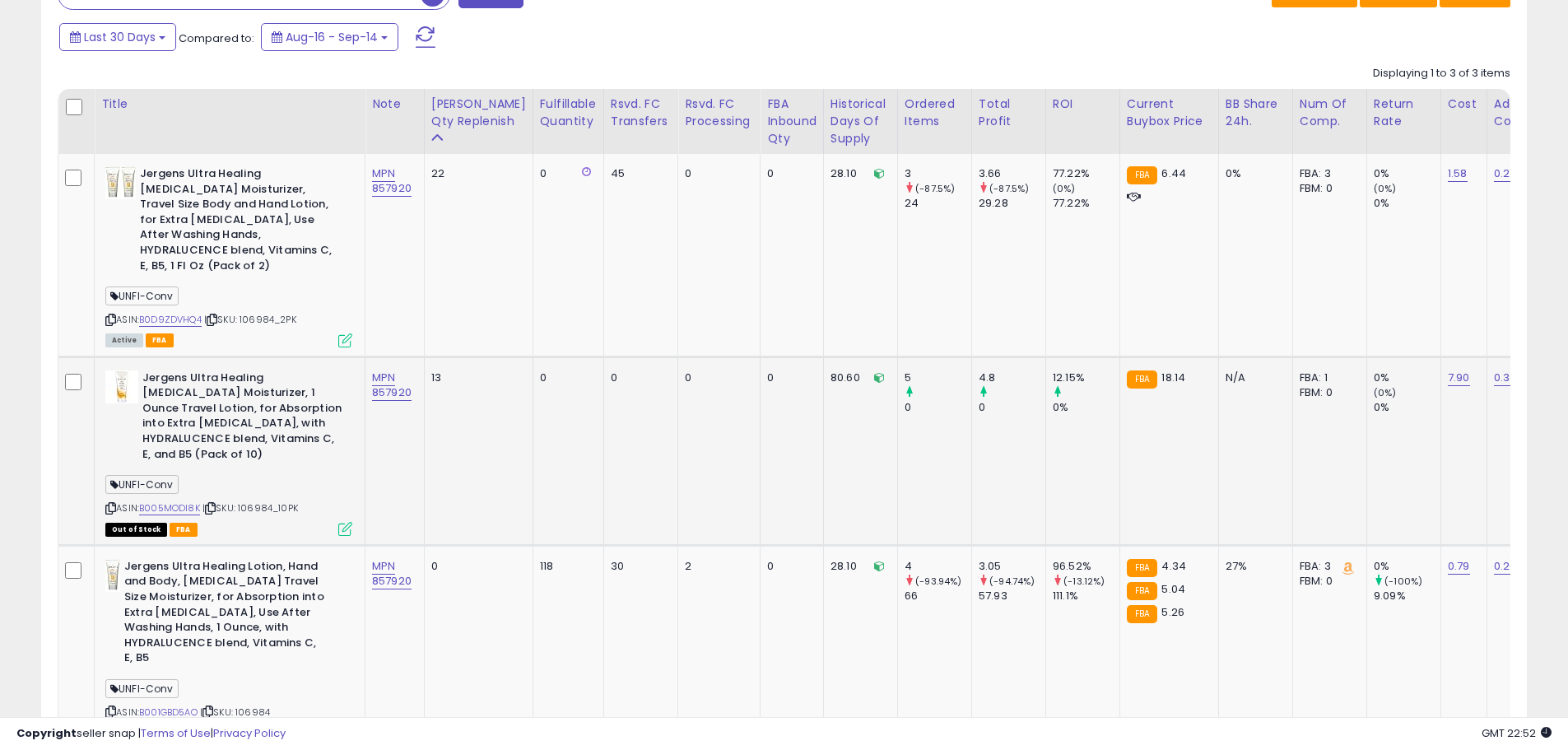
scroll to position [912, 0]
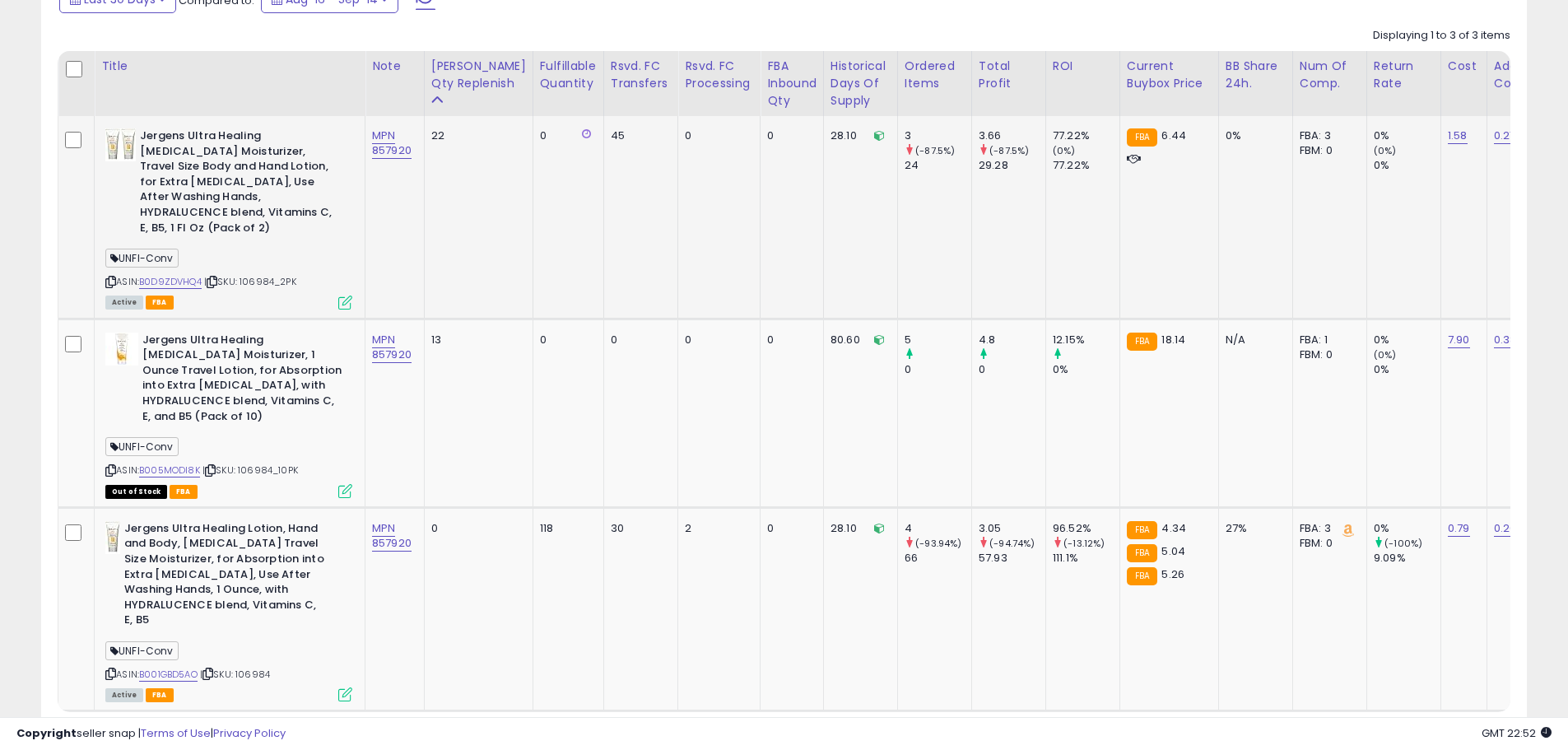
drag, startPoint x: 304, startPoint y: 268, endPoint x: 247, endPoint y: 269, distance: 57.0
click at [247, 269] on div "ASIN: B0D9ZDVHQ4 | SKU: 106984_2PK Active FBA" at bounding box center [229, 218] width 247 height 179
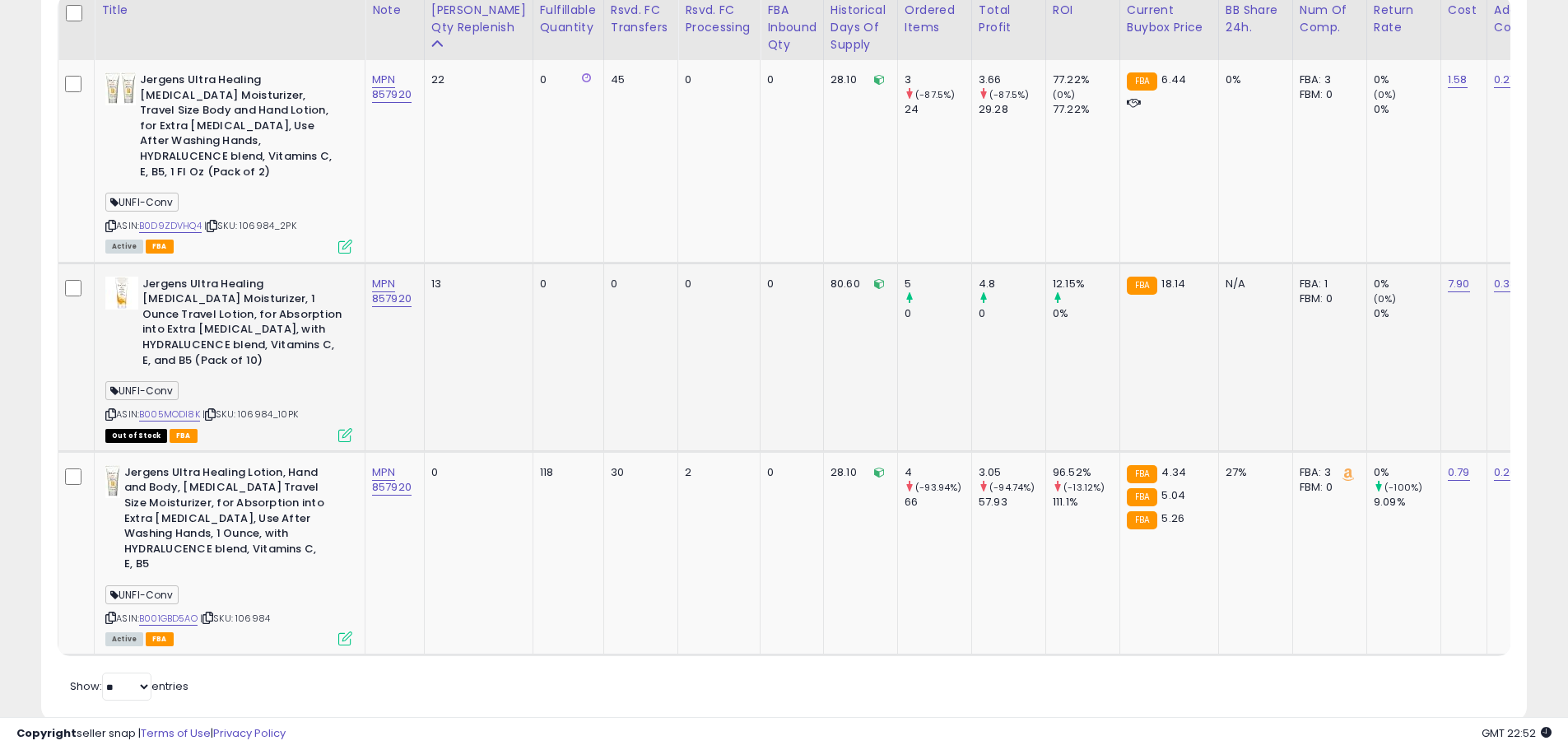
scroll to position [886, 0]
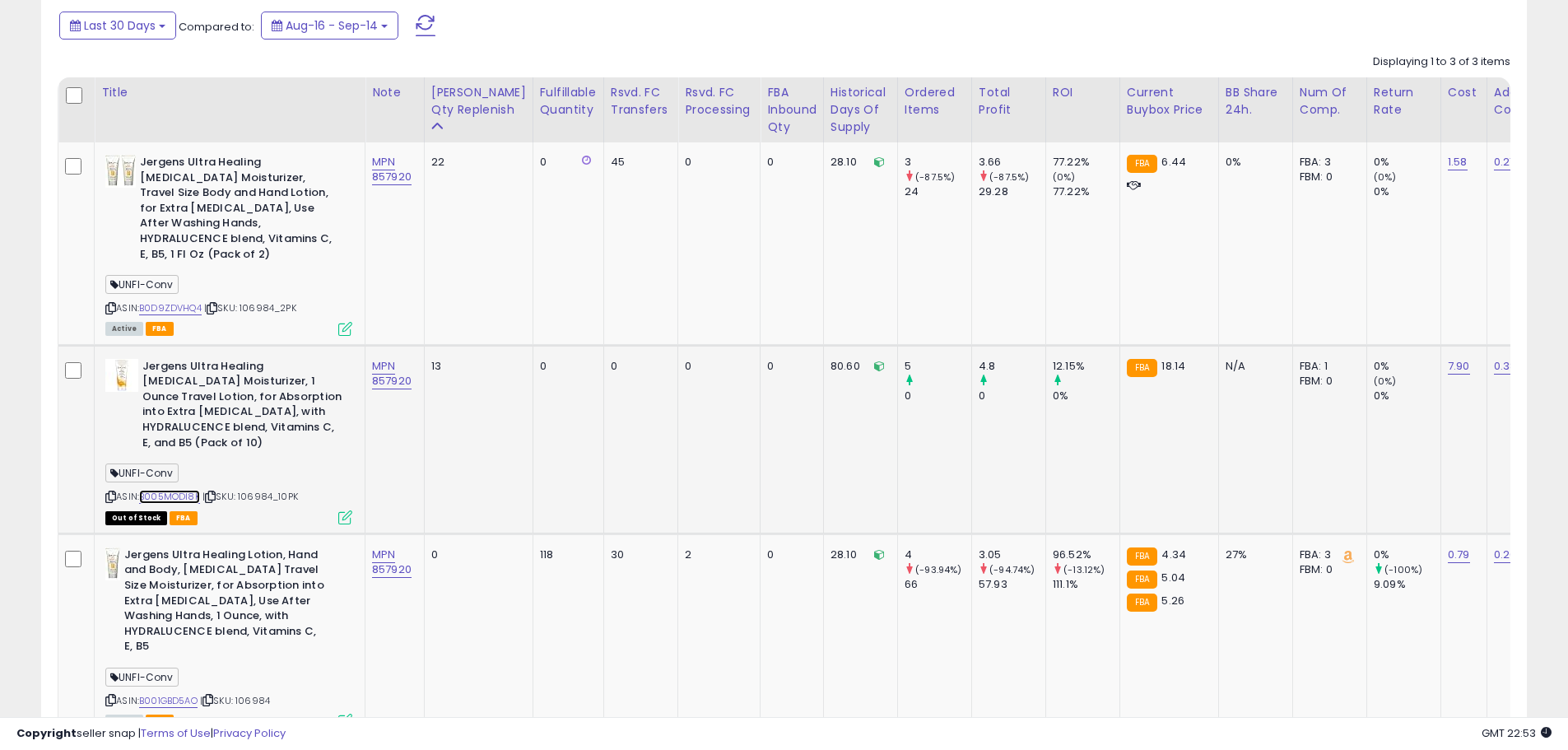
click at [180, 489] on link "B005MODI8K" at bounding box center [169, 496] width 61 height 14
click at [184, 302] on link "B0D9ZDVHQ4" at bounding box center [170, 308] width 62 height 14
click at [309, 464] on div "ASIN: B005MODI8K | SKU: 106984_10PK Out of Stock FBA" at bounding box center [229, 441] width 247 height 163
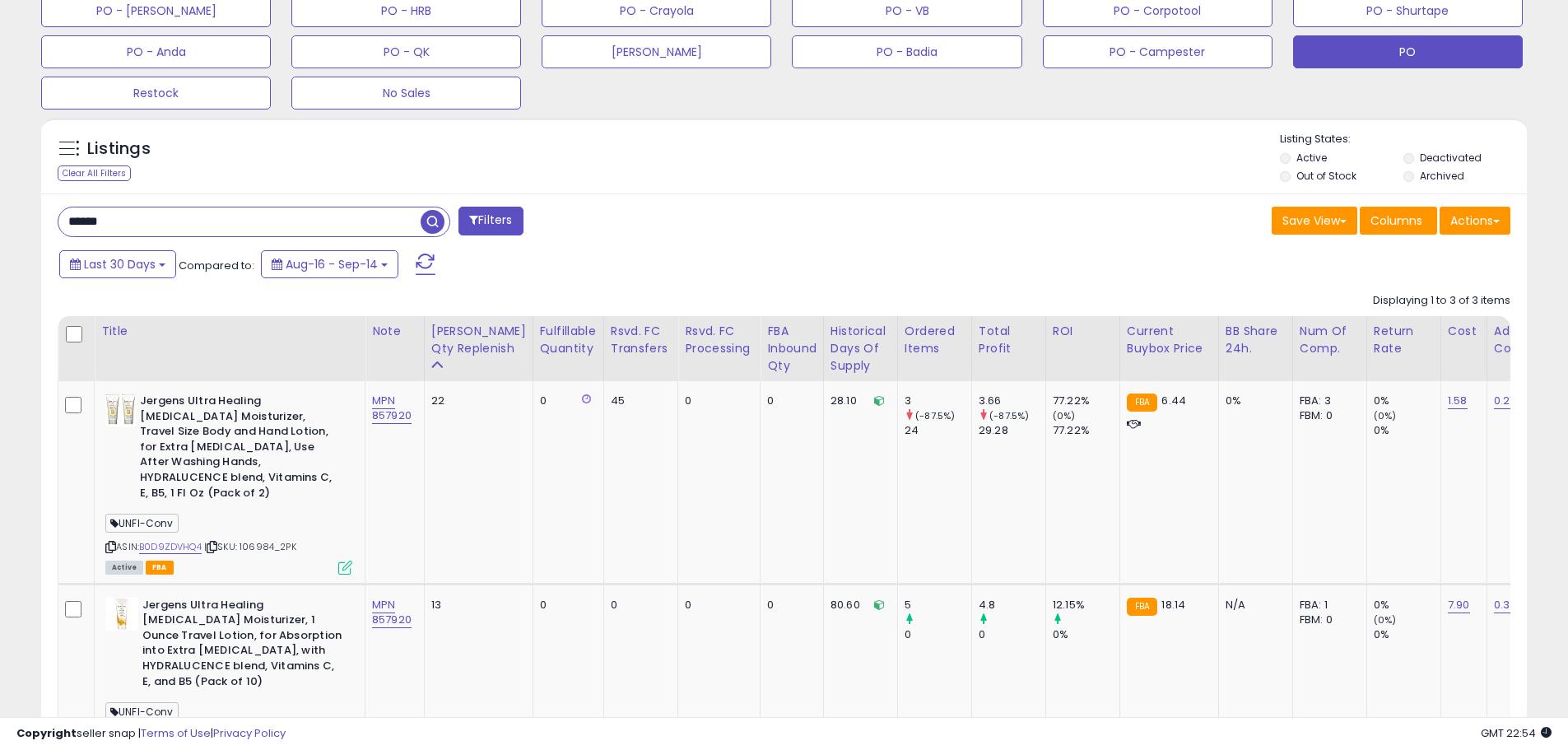
scroll to position [639, 0]
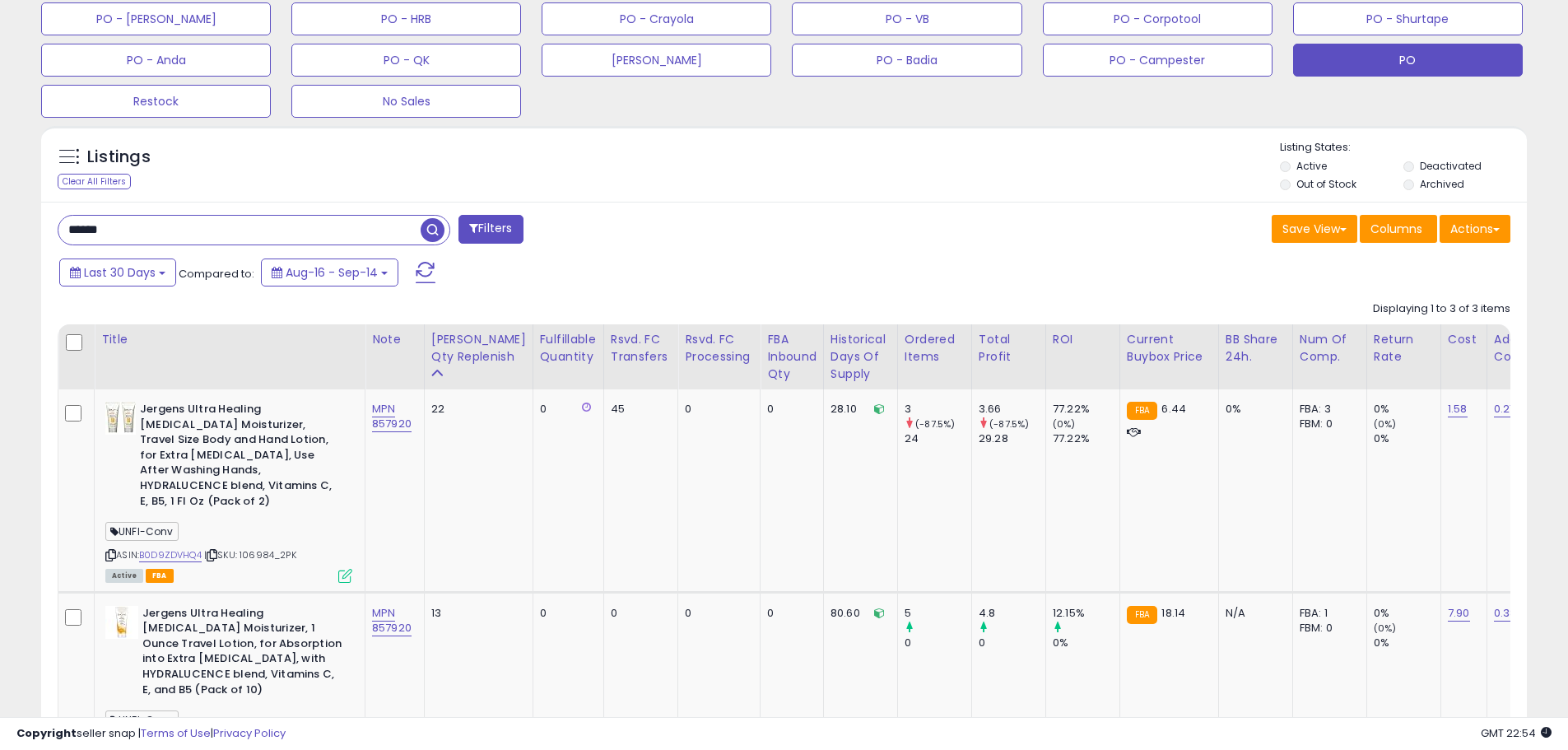
drag, startPoint x: 143, startPoint y: 222, endPoint x: 3, endPoint y: 225, distance: 140.0
click at [3, 225] on div "**********" at bounding box center [784, 263] width 1568 height 1697
paste input "*"
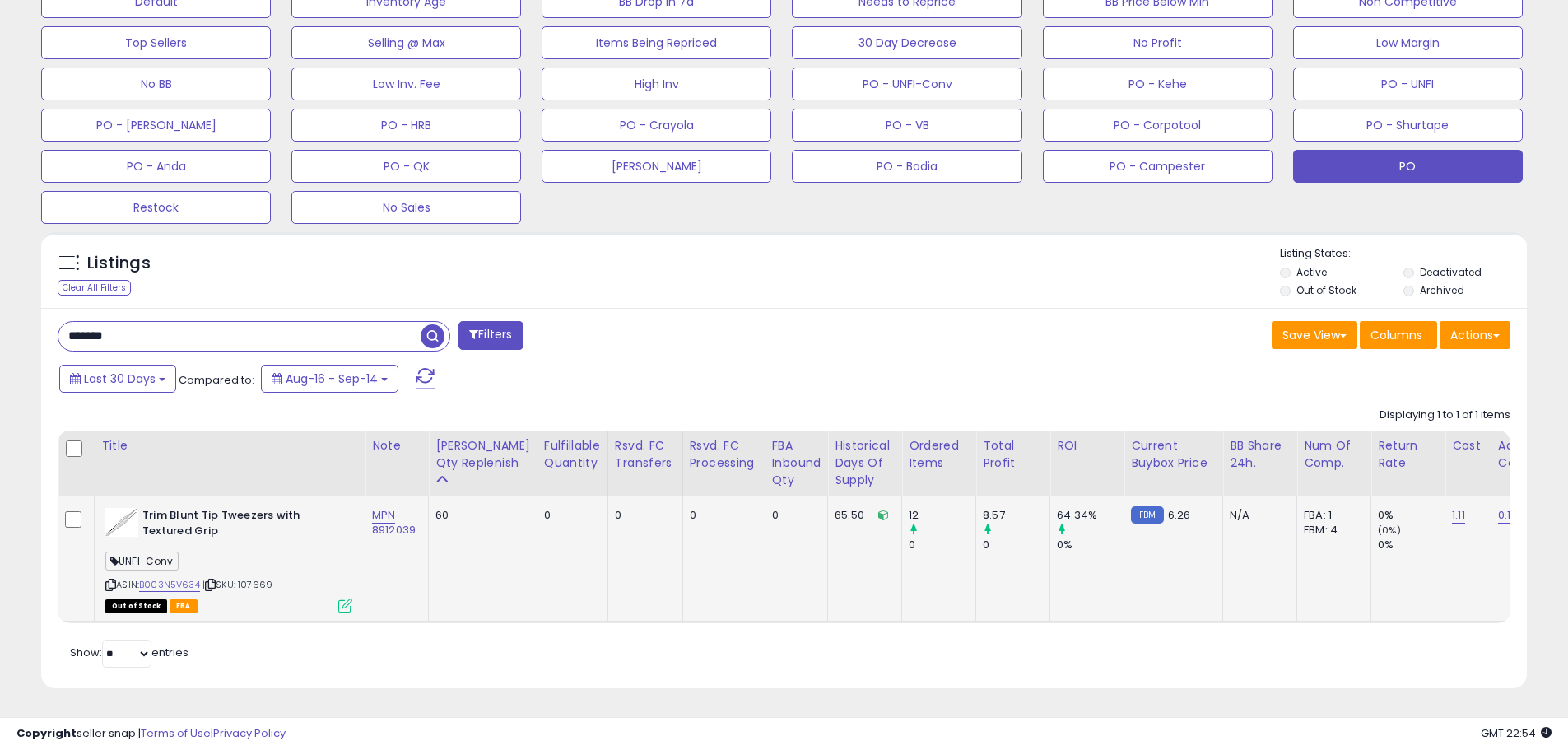
scroll to position [338, 862]
click at [254, 578] on span "| SKU: 107669" at bounding box center [237, 585] width 70 height 14
drag, startPoint x: 132, startPoint y: 320, endPoint x: 51, endPoint y: 318, distance: 81.0
click at [55, 321] on div "******* Filters" at bounding box center [416, 338] width 740 height 33
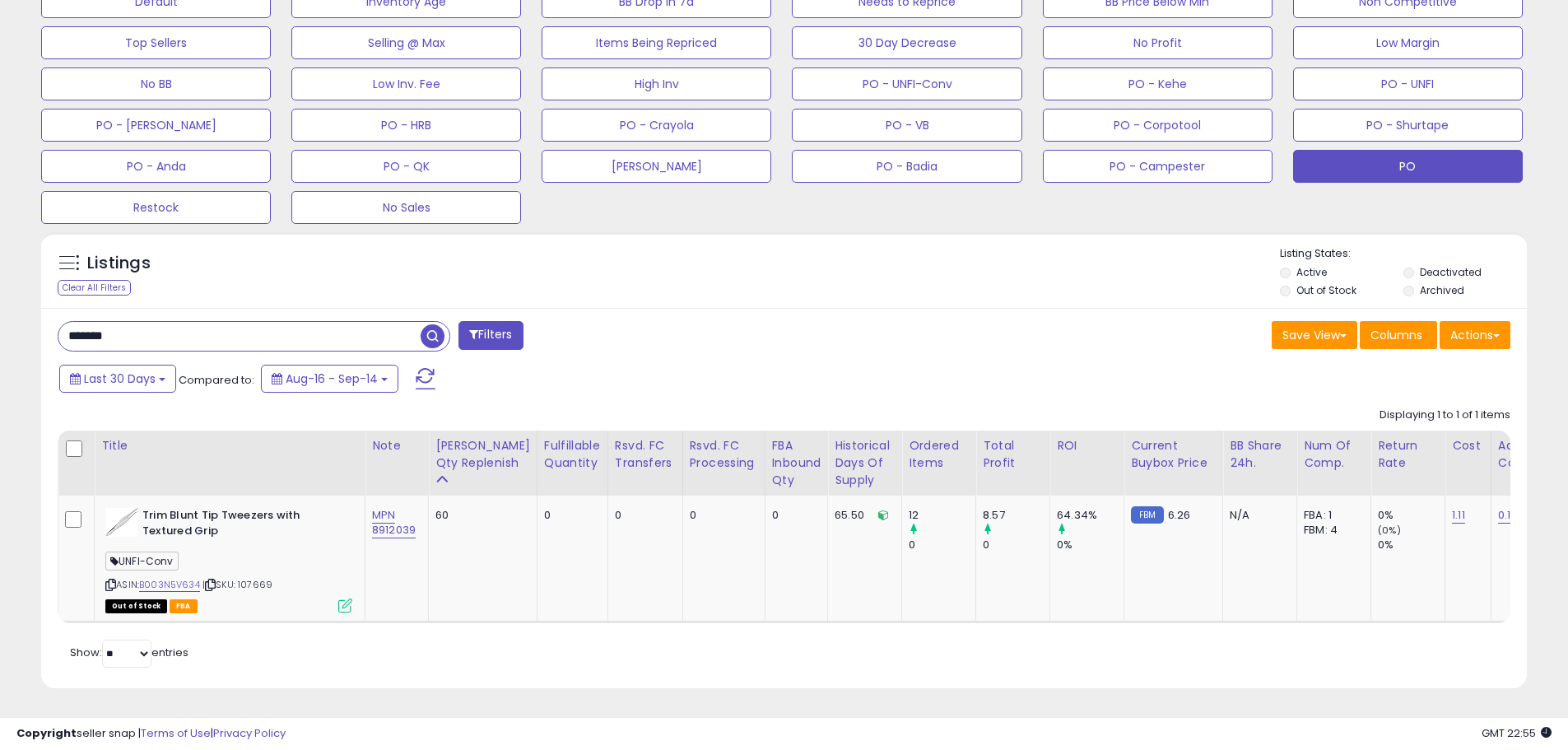
paste input "text"
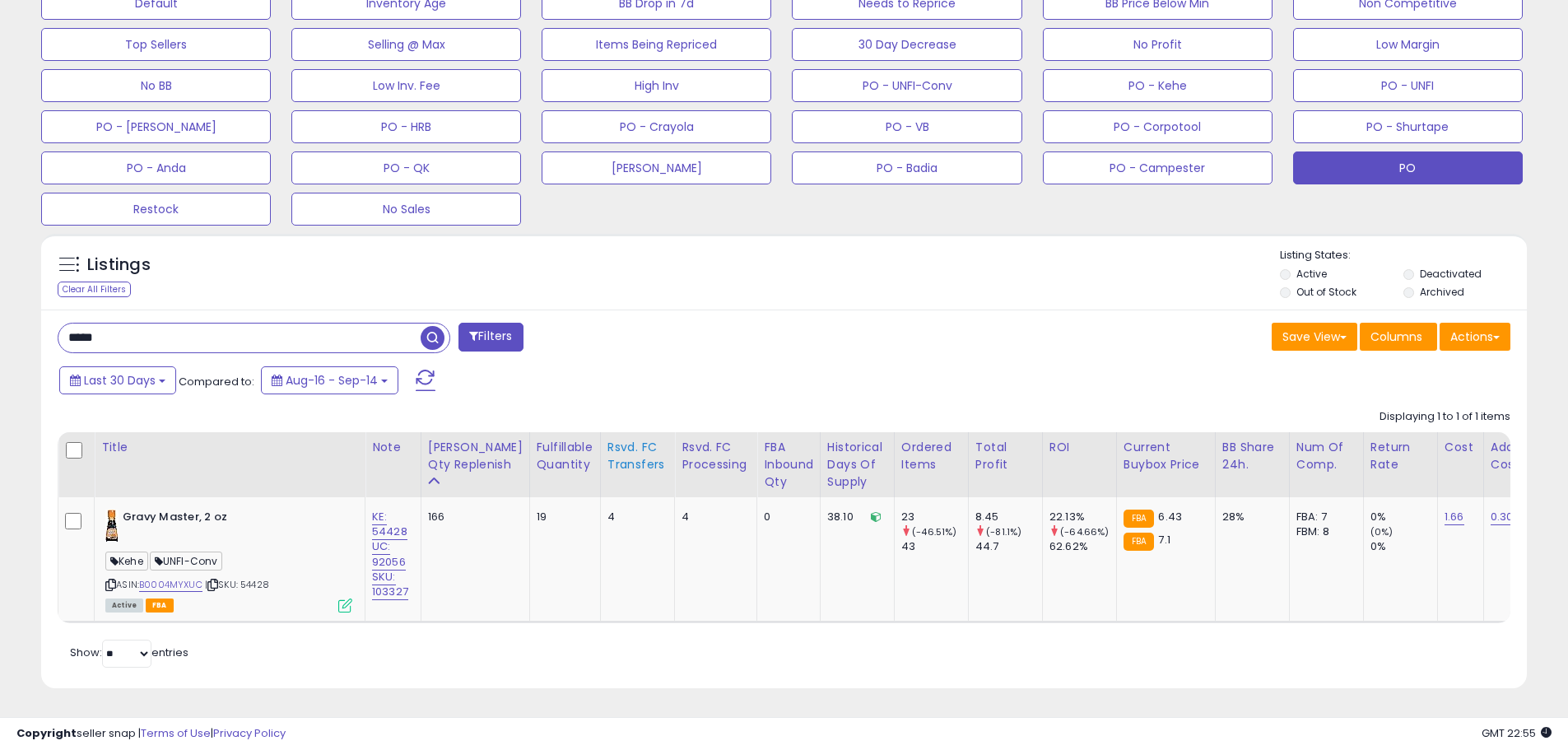
scroll to position [544, 0]
click at [256, 578] on span "| SKU: 54428" at bounding box center [237, 585] width 64 height 14
drag, startPoint x: 70, startPoint y: 317, endPoint x: 46, endPoint y: 317, distance: 24.0
click at [56, 323] on div "***** Filters" at bounding box center [416, 339] width 740 height 33
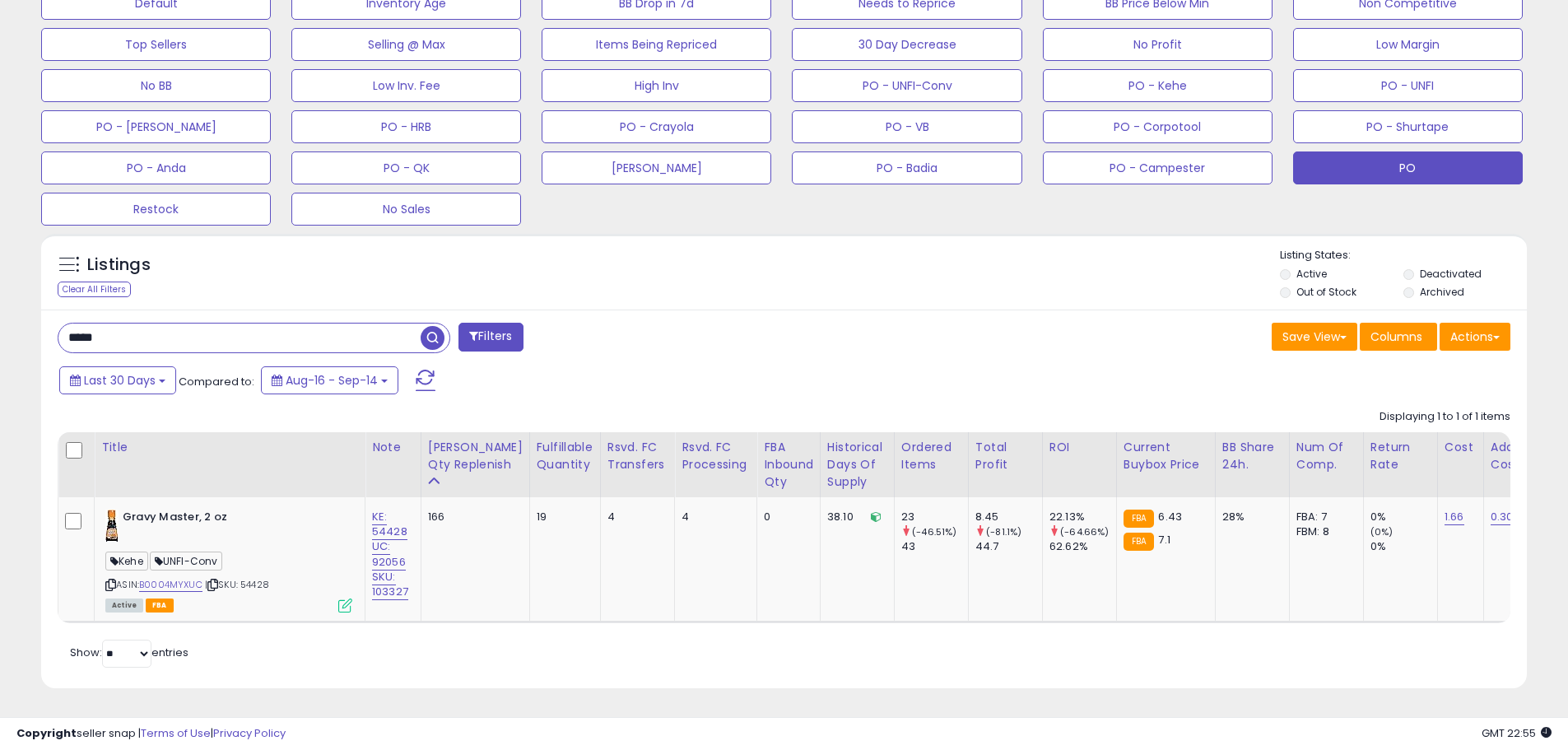
paste input "text"
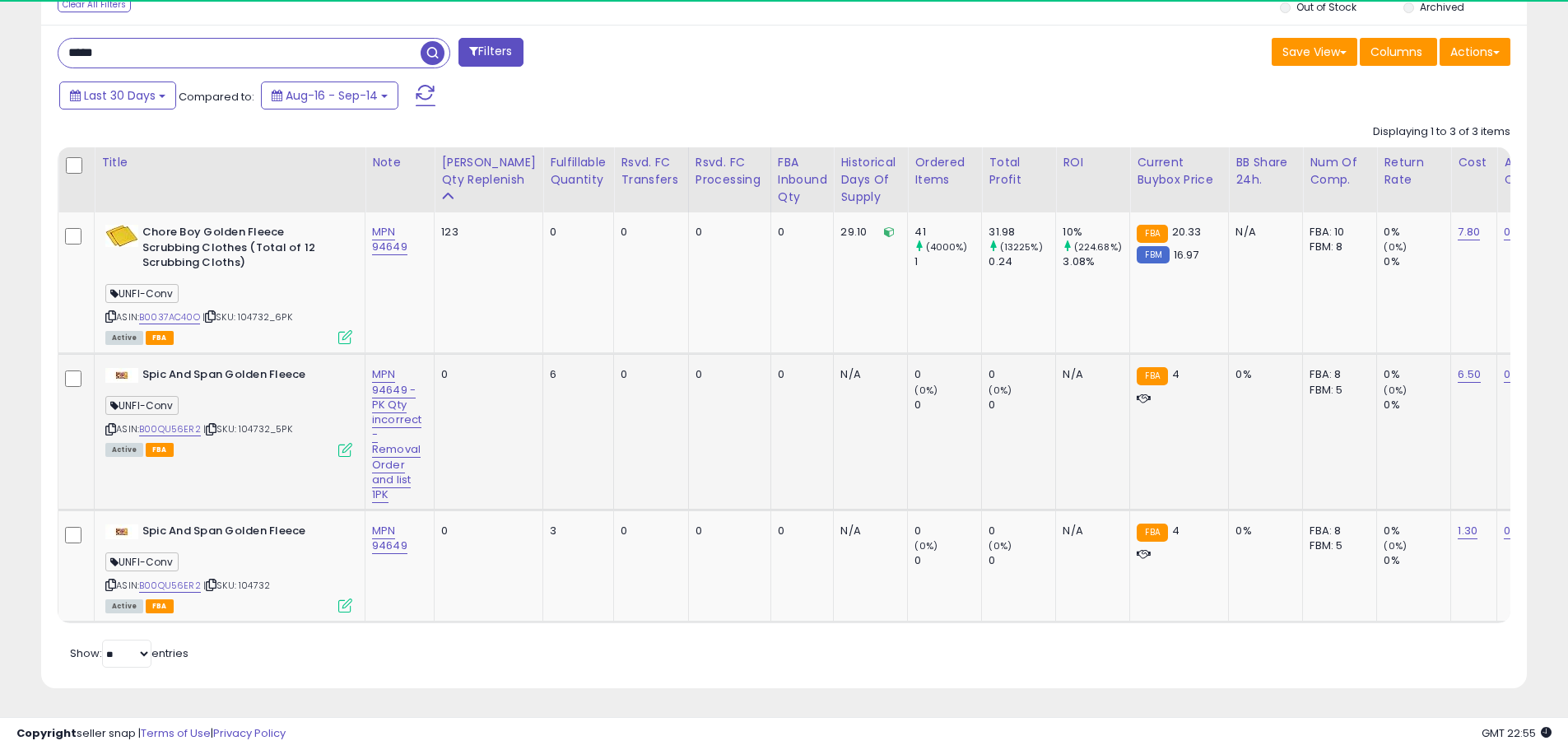
scroll to position [338, 862]
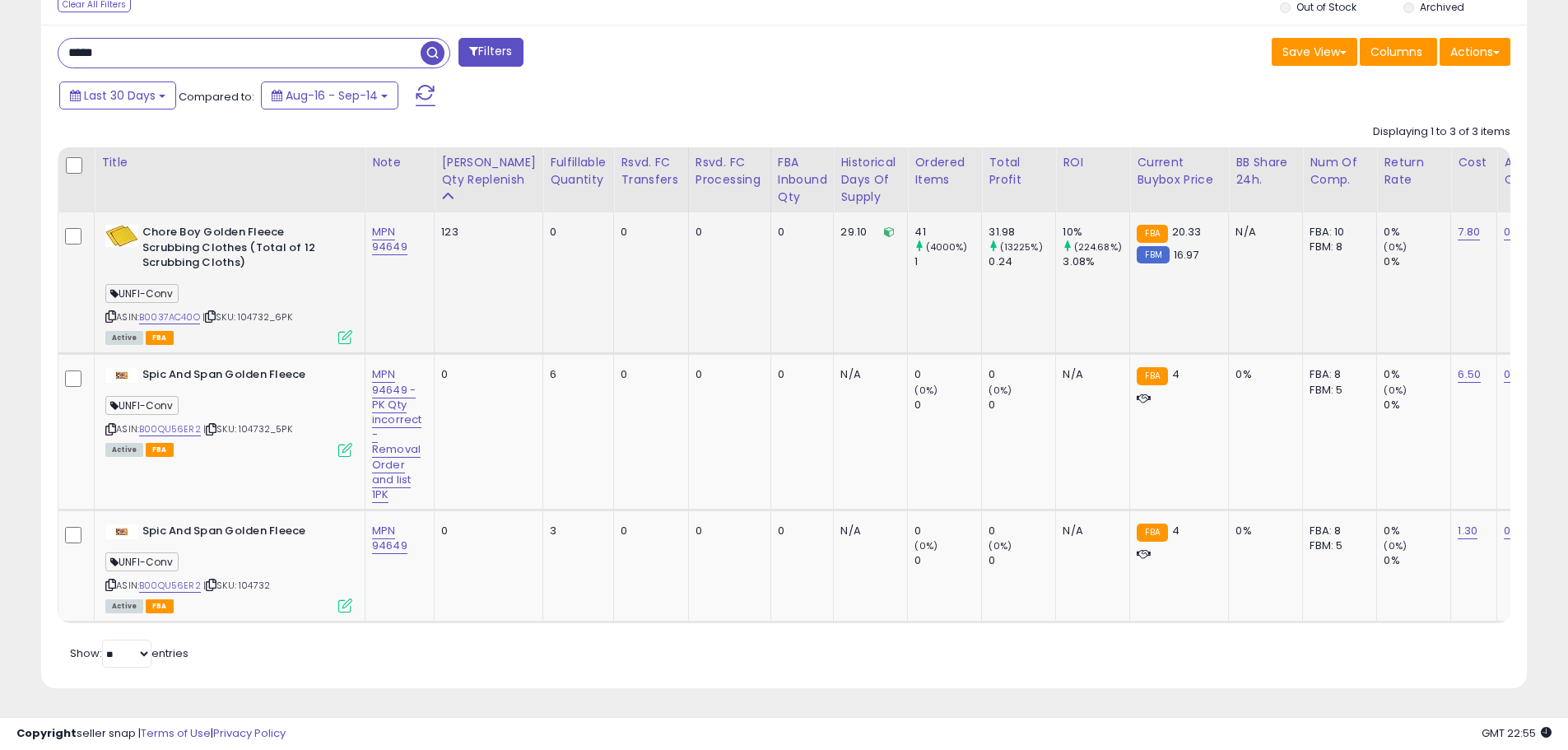
drag, startPoint x: 297, startPoint y: 302, endPoint x: 241, endPoint y: 304, distance: 56.0
click at [241, 304] on div "ASIN: B0037AC40O | SKU: 104732_6PK Active FBA" at bounding box center [229, 283] width 247 height 118
drag, startPoint x: 163, startPoint y: 34, endPoint x: 20, endPoint y: 39, distance: 143.1
click at [29, 36] on div "Listings Clear All Filters" at bounding box center [784, 325] width 1511 height 768
paste input "text"
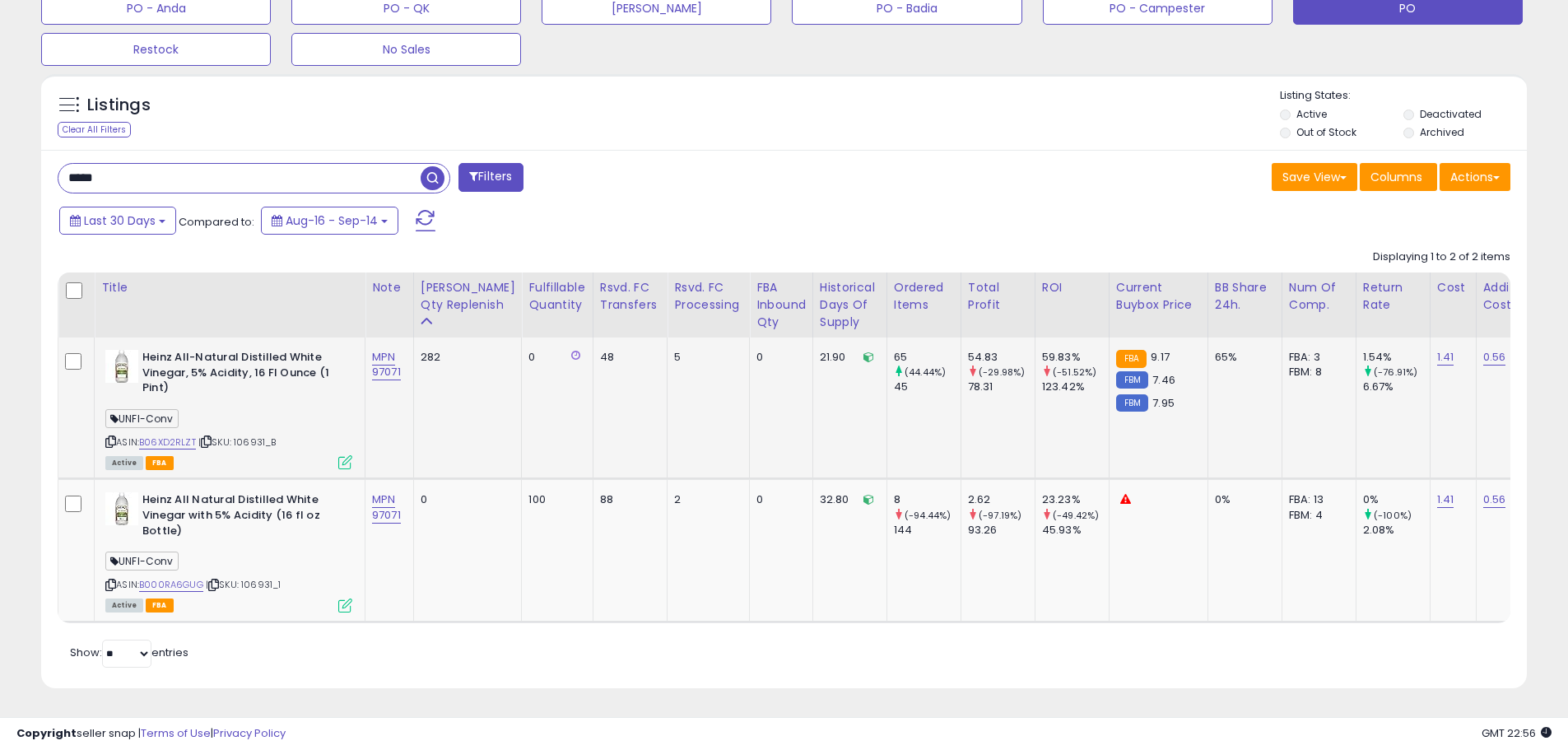
drag, startPoint x: 285, startPoint y: 424, endPoint x: 237, endPoint y: 431, distance: 48.5
click at [237, 431] on div "ASIN: B06XD2RLZT | SKU: 106931_B Active FBA" at bounding box center [229, 408] width 247 height 118
drag, startPoint x: 166, startPoint y: 173, endPoint x: -2, endPoint y: 154, distance: 169.1
paste input "*"
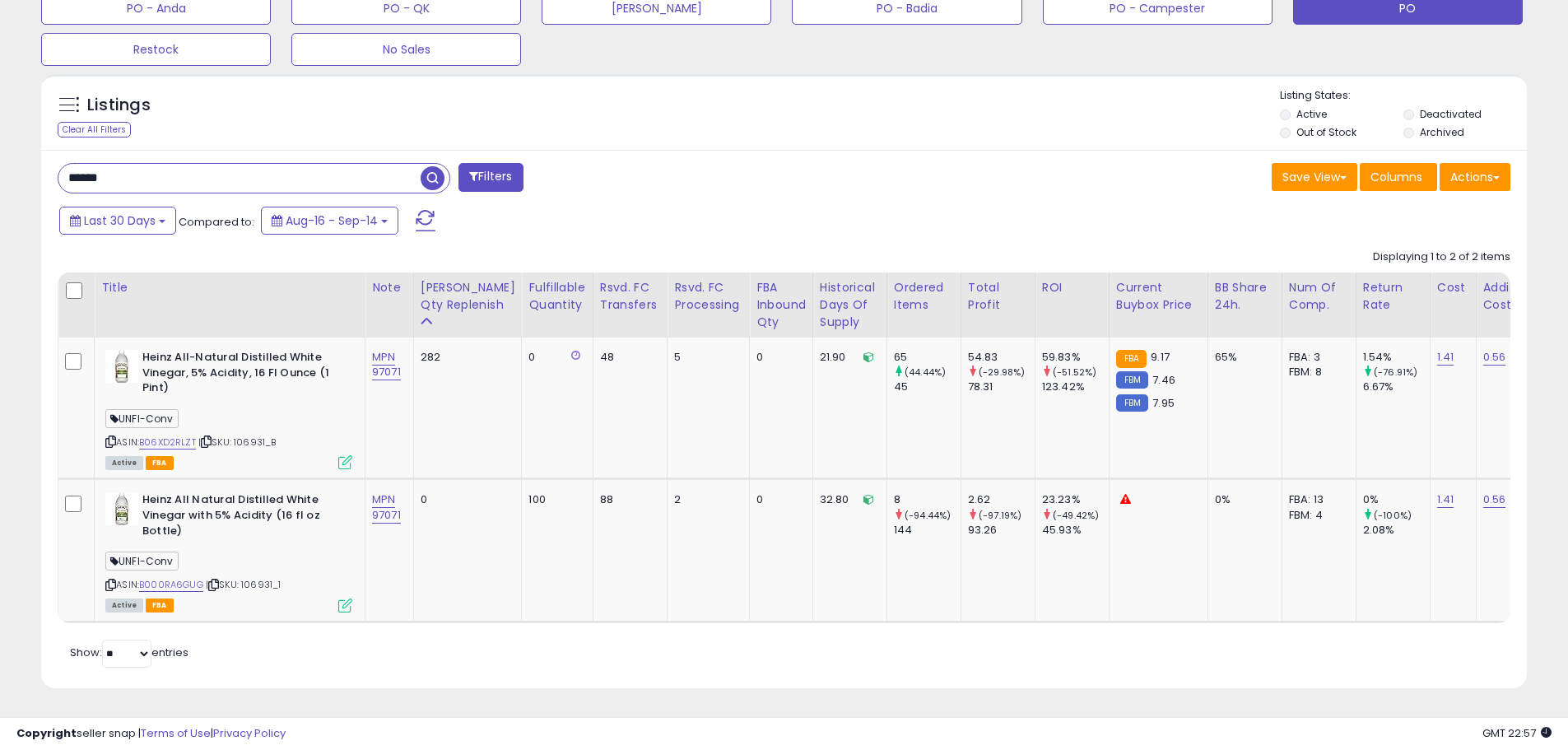
type input "******"
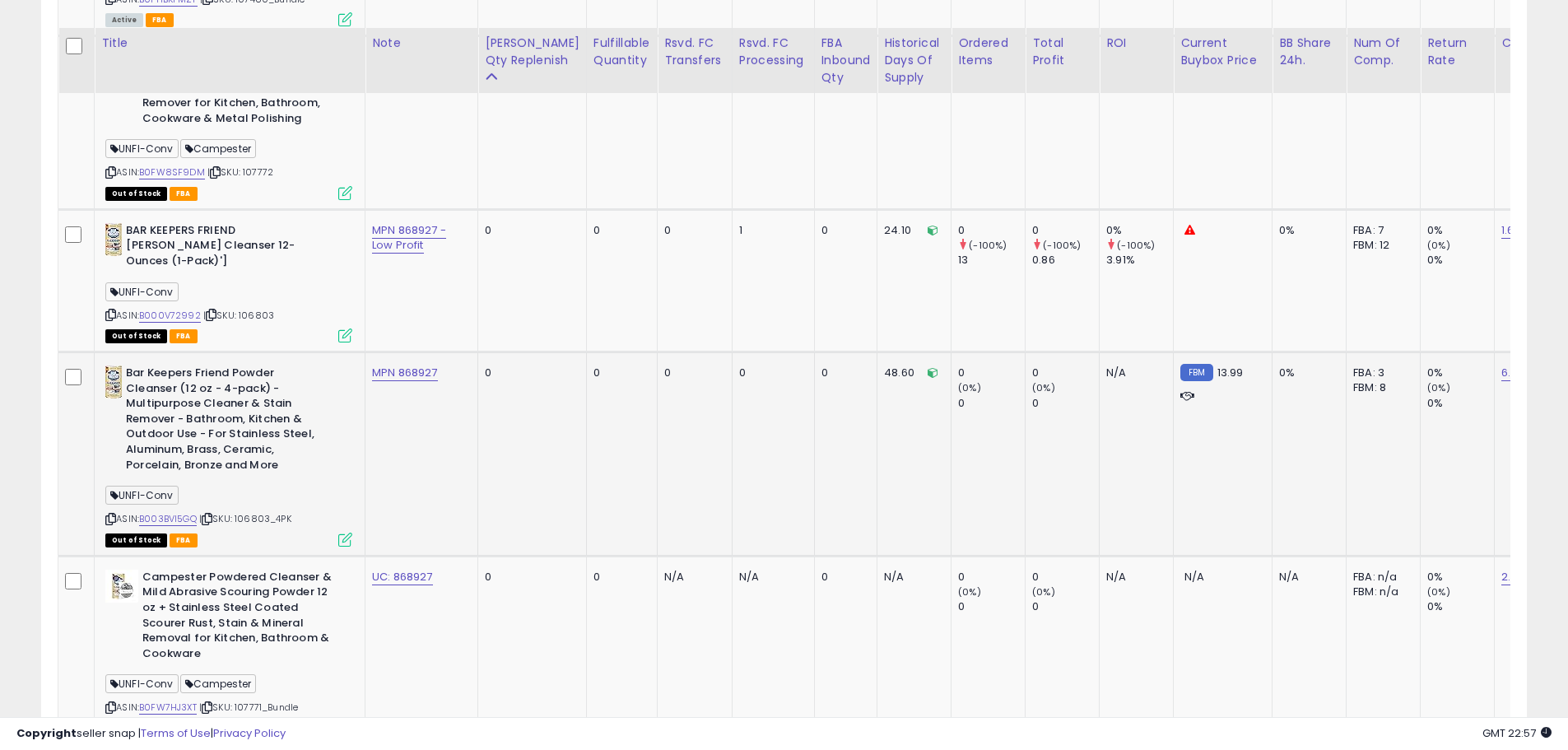
scroll to position [1900, 0]
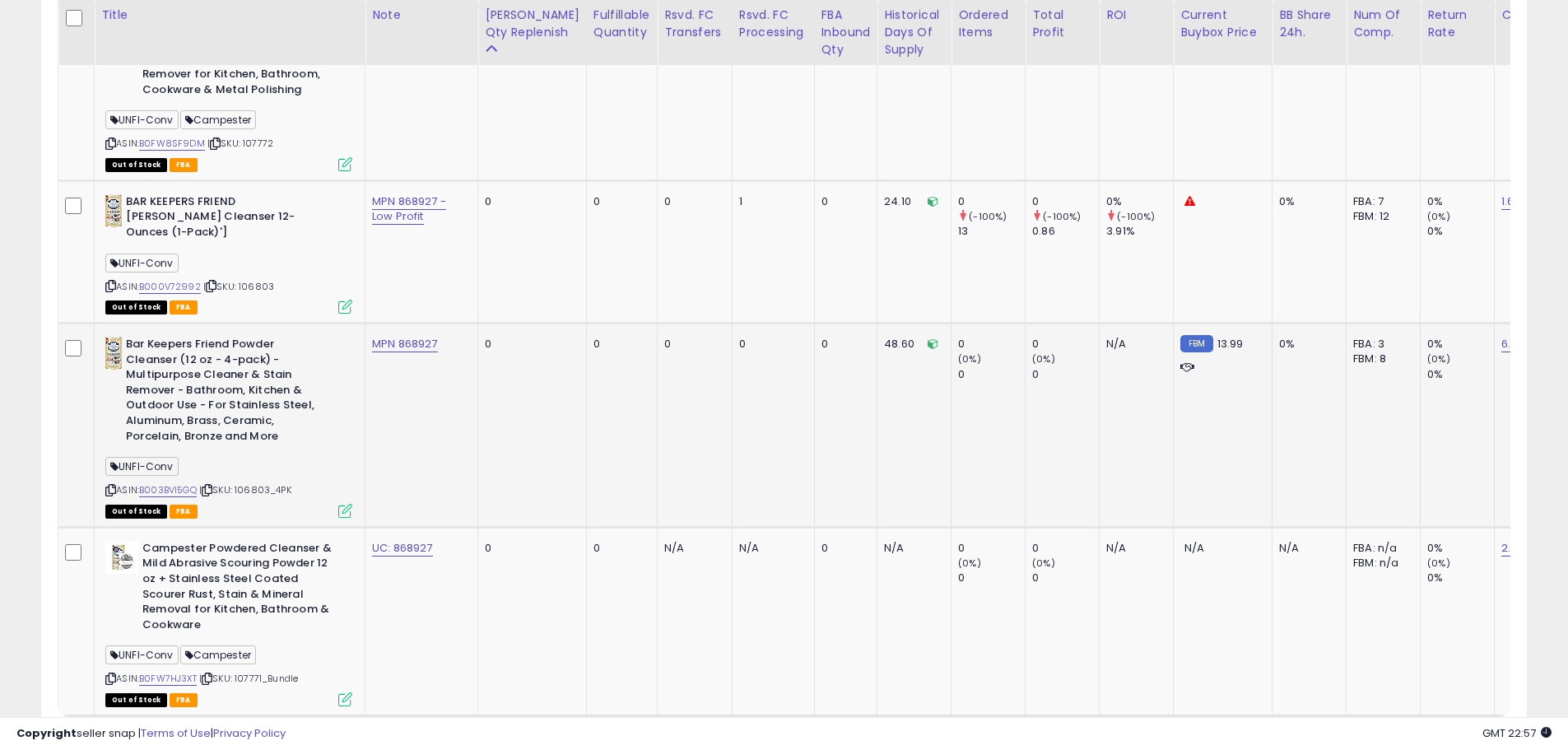
drag, startPoint x: 293, startPoint y: 396, endPoint x: 230, endPoint y: 360, distance: 72.6
click at [230, 360] on div "Bar Keepers Friend Powder Cleanser (12 oz - 4-pack) - Multipurpose Cleaner & St…" at bounding box center [227, 426] width 251 height 179
click at [258, 377] on b "Bar Keepers Friend Powder Cleanser (12 oz - 4-pack) - Multipurpose Cleaner & St…" at bounding box center [226, 392] width 201 height 111
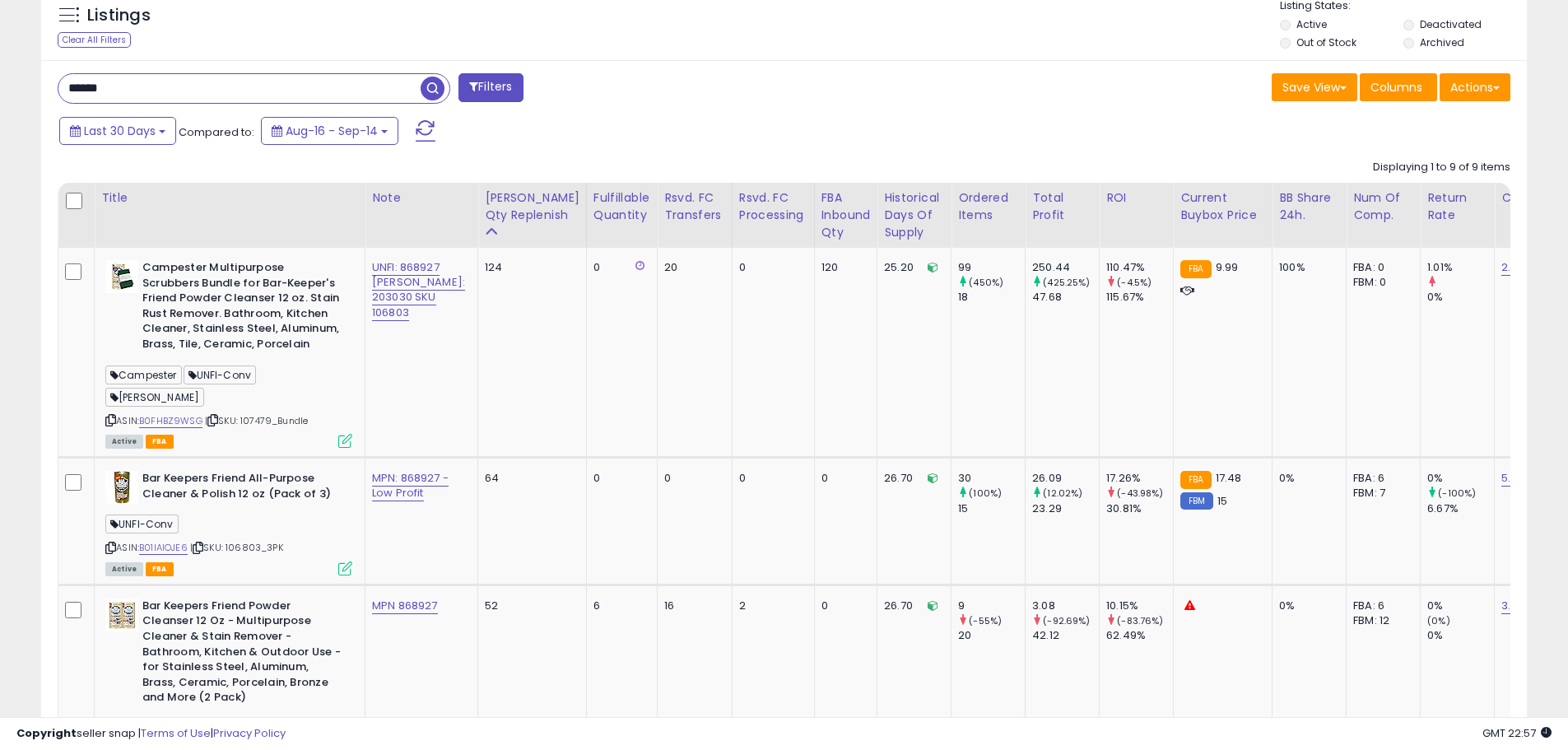
scroll to position [779, 0]
click at [280, 540] on div "ASIN: B01IAIOJE6 | SKU: 106803_3PK Active FBA" at bounding box center [229, 523] width 247 height 103
click at [174, 542] on link "B01IAIOJE6" at bounding box center [164, 549] width 49 height 14
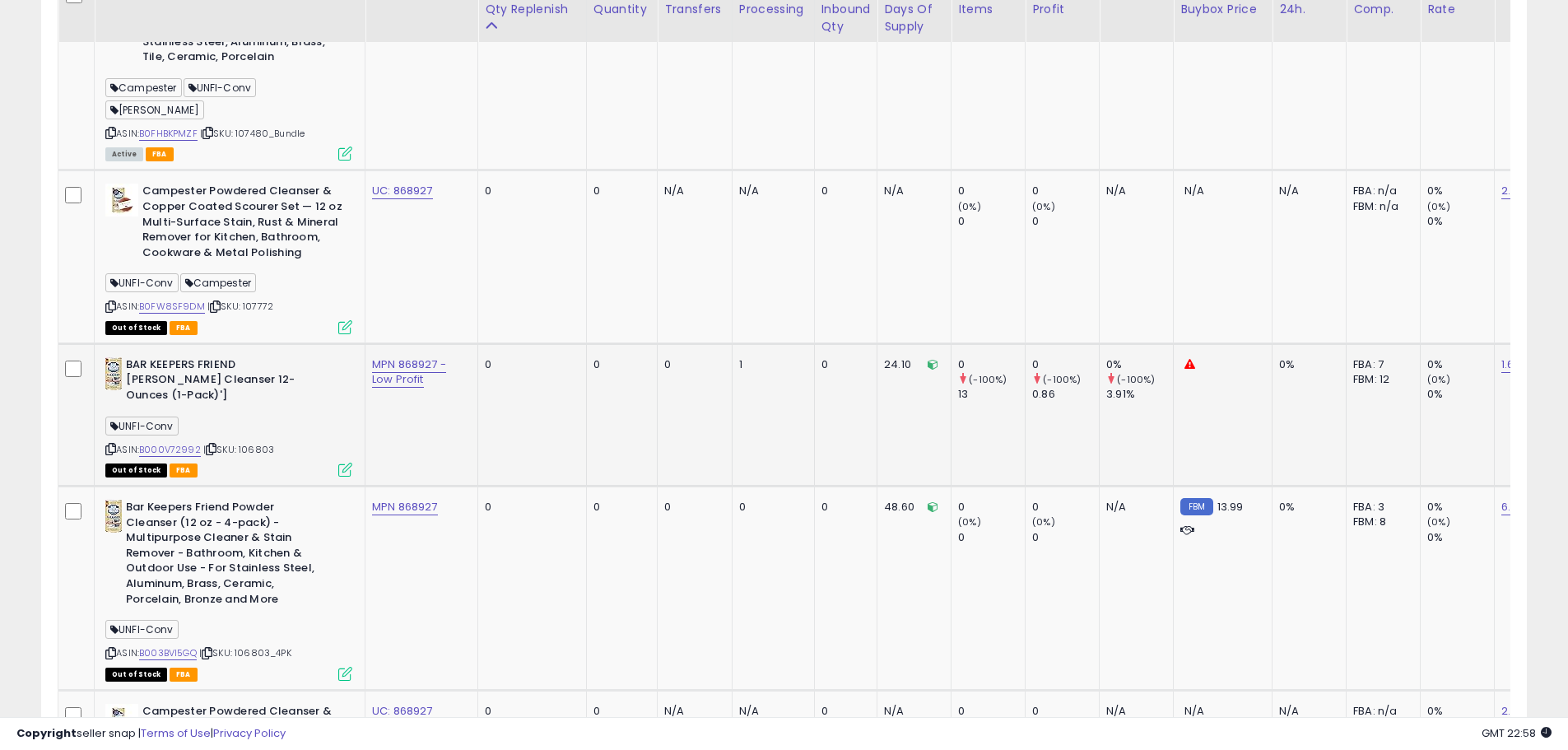
scroll to position [1767, 0]
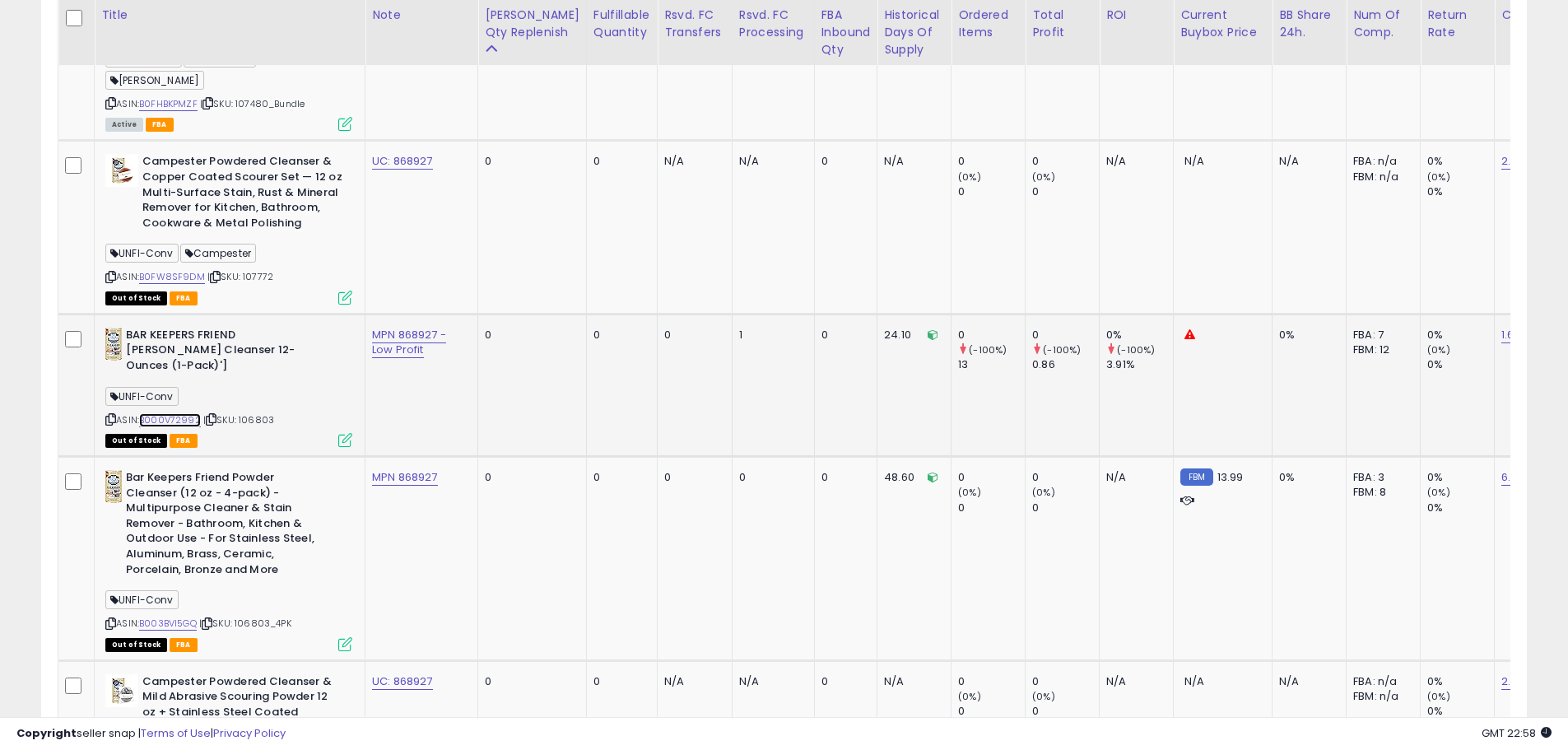
click at [187, 413] on link "B000V72992" at bounding box center [169, 420] width 61 height 14
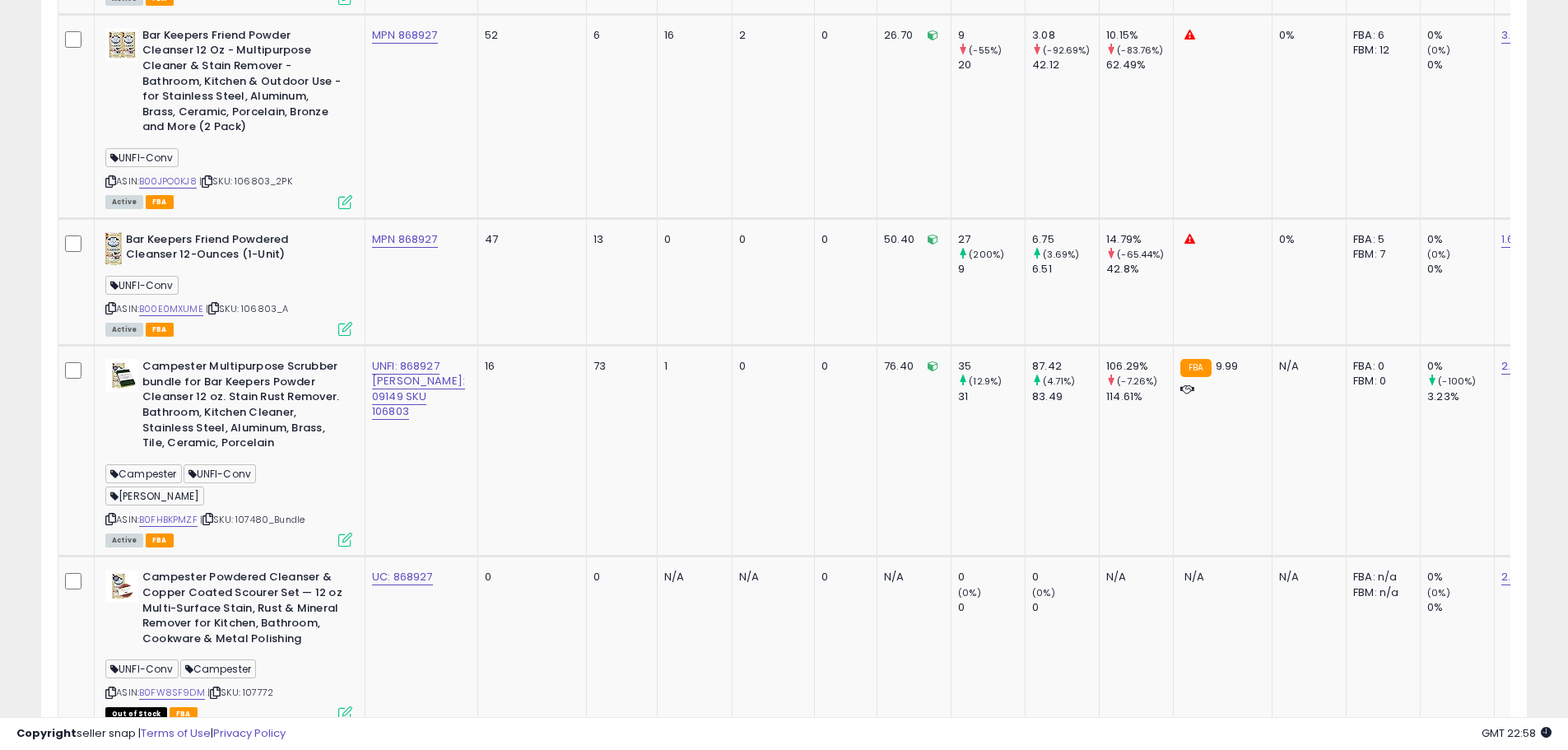
scroll to position [1272, 0]
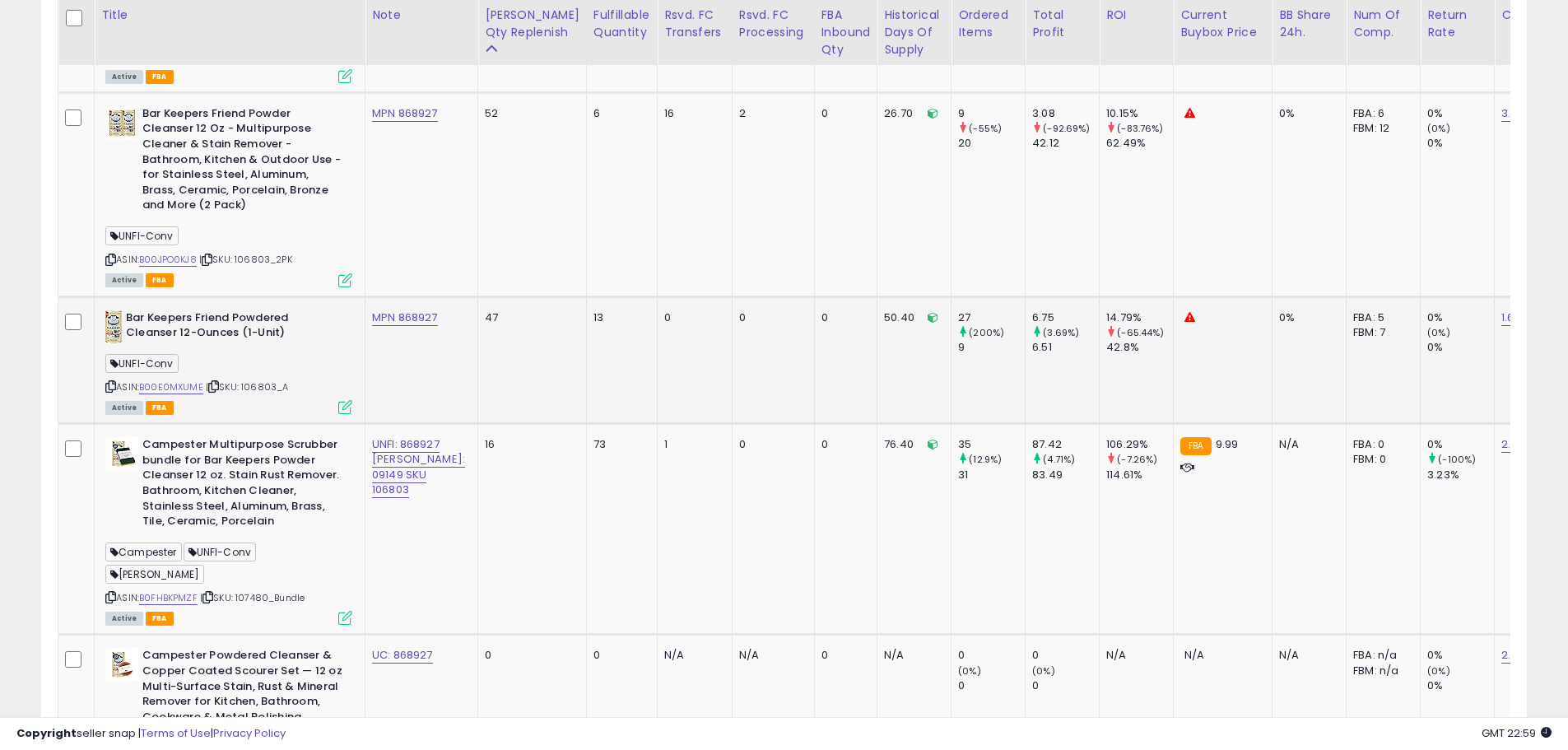
click at [287, 375] on div "ASIN: B00E0MXUME | SKU: 106803_A Active FBA" at bounding box center [229, 362] width 247 height 103
drag, startPoint x: 296, startPoint y: 362, endPoint x: 239, endPoint y: 370, distance: 57.6
click at [239, 370] on div "ASIN: B00E0MXUME | SKU: 106803_A Active FBA" at bounding box center [229, 362] width 247 height 103
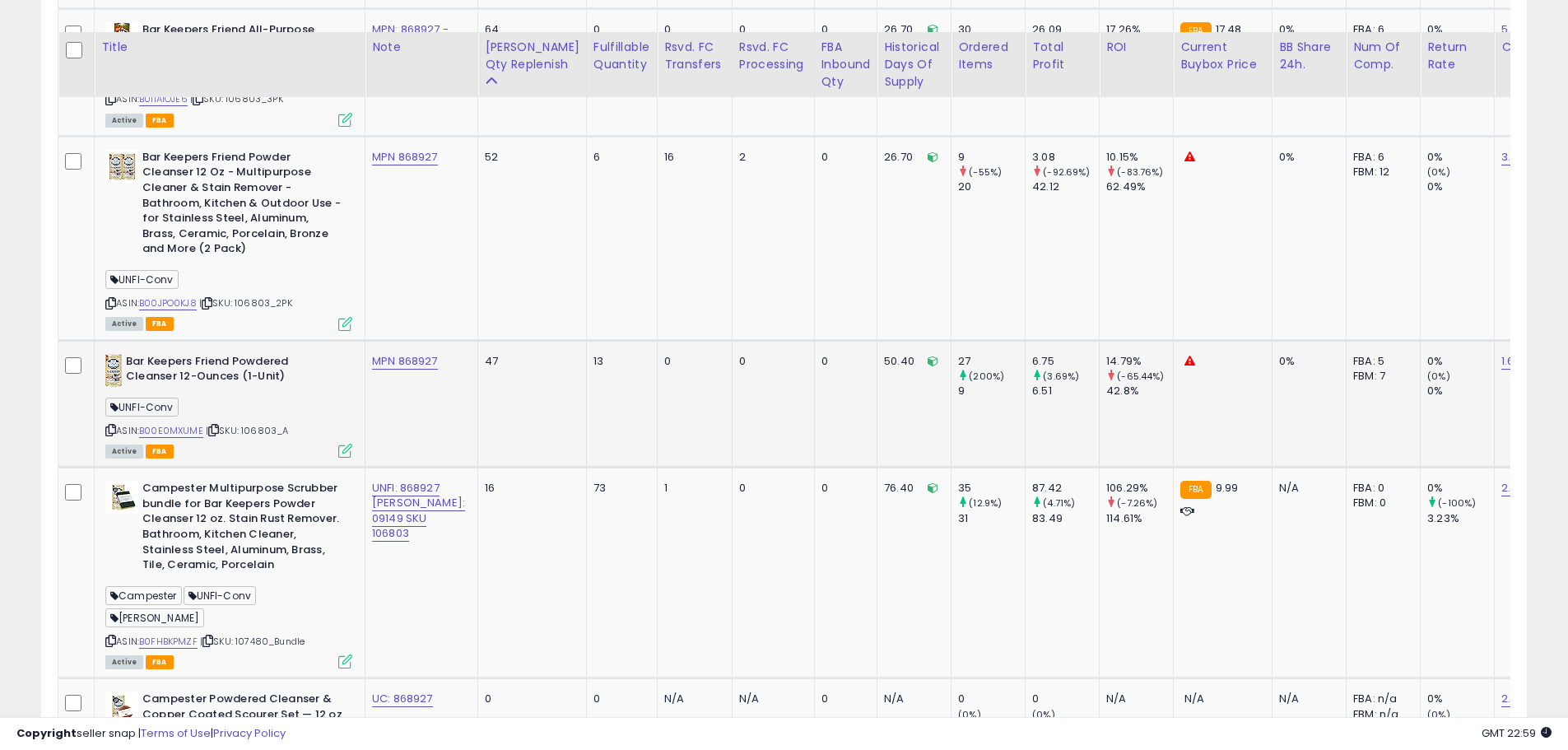
scroll to position [1191, 0]
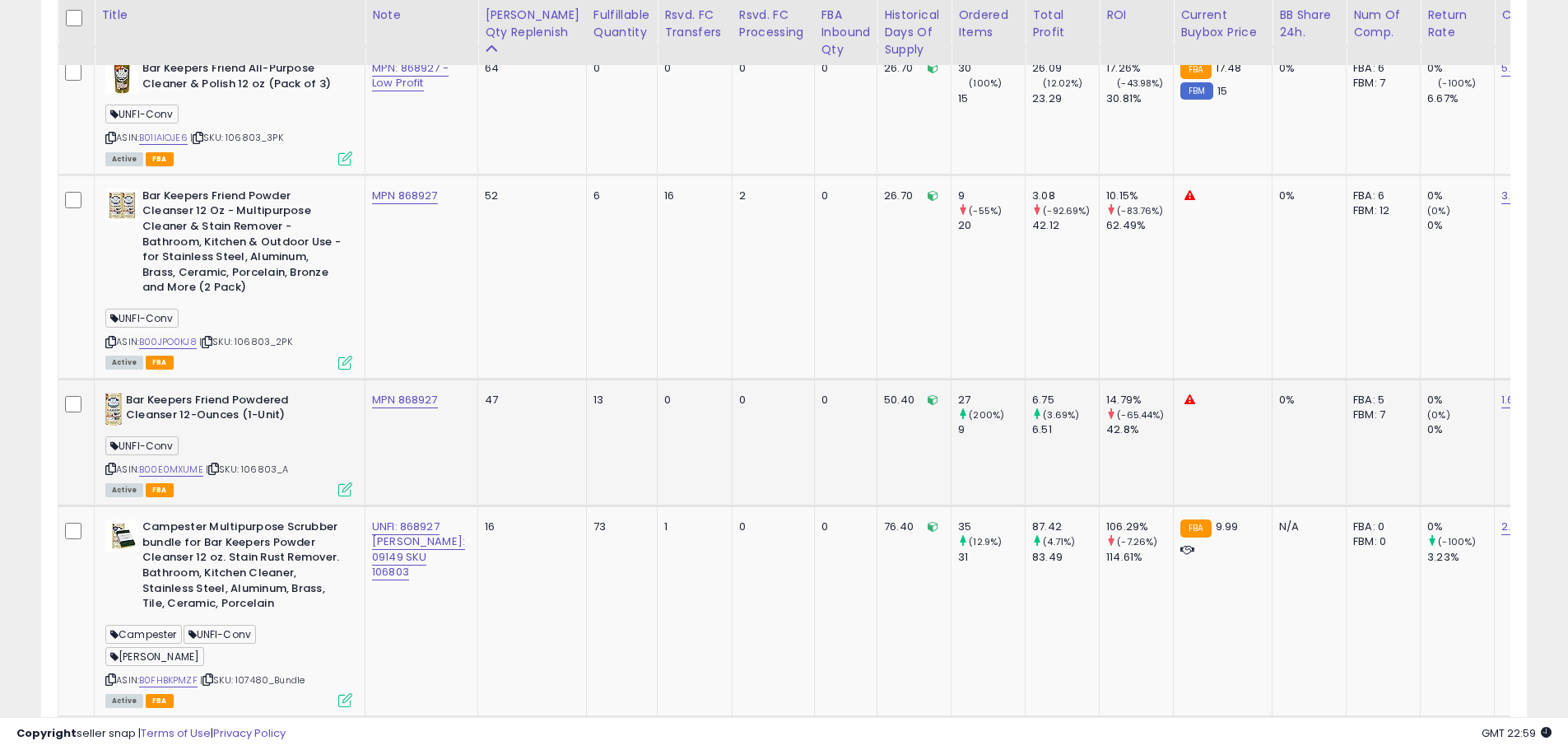
click at [324, 437] on div "UNFI-Conv" at bounding box center [229, 447] width 247 height 22
click at [187, 462] on link "B00E0MXUME" at bounding box center [171, 469] width 64 height 14
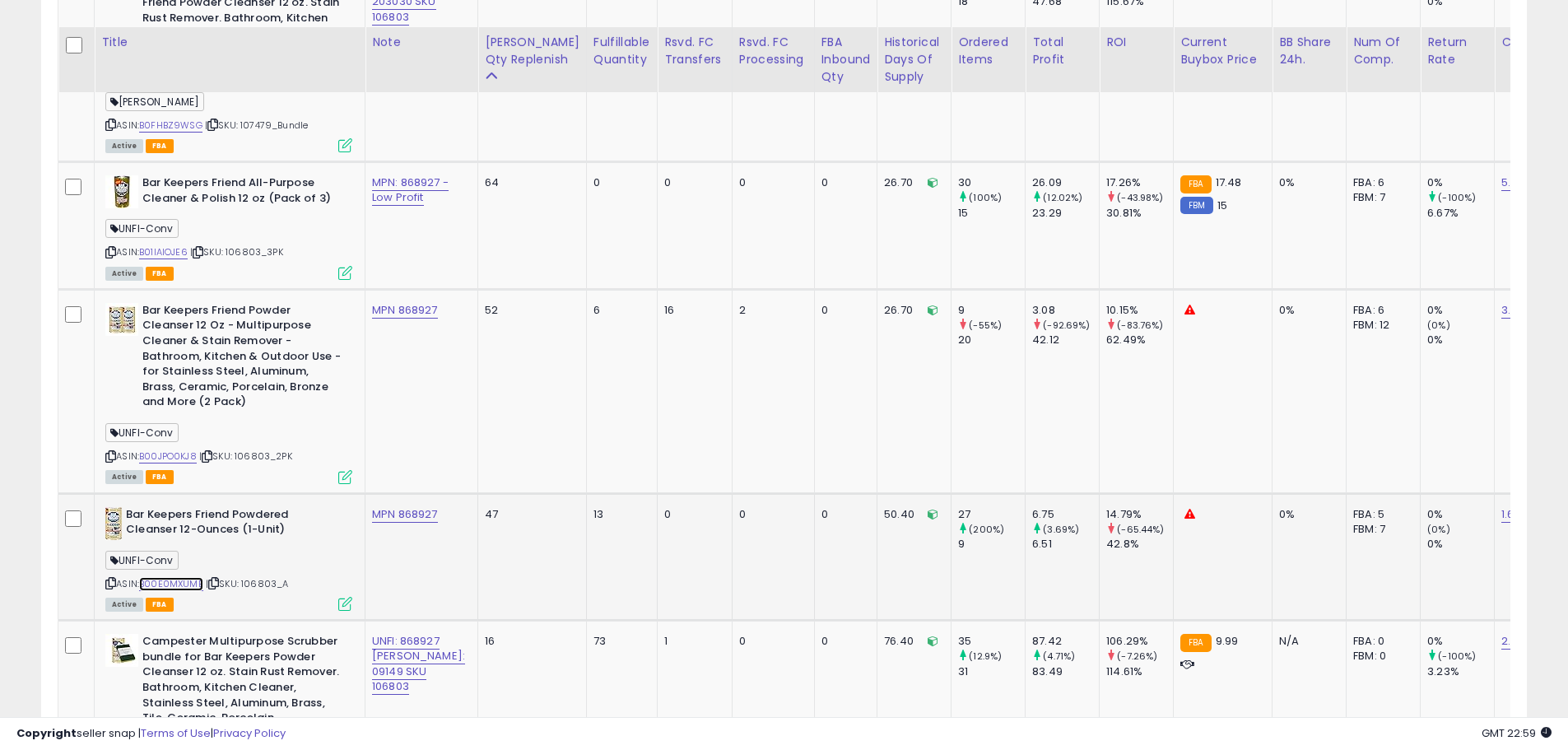
scroll to position [1026, 0]
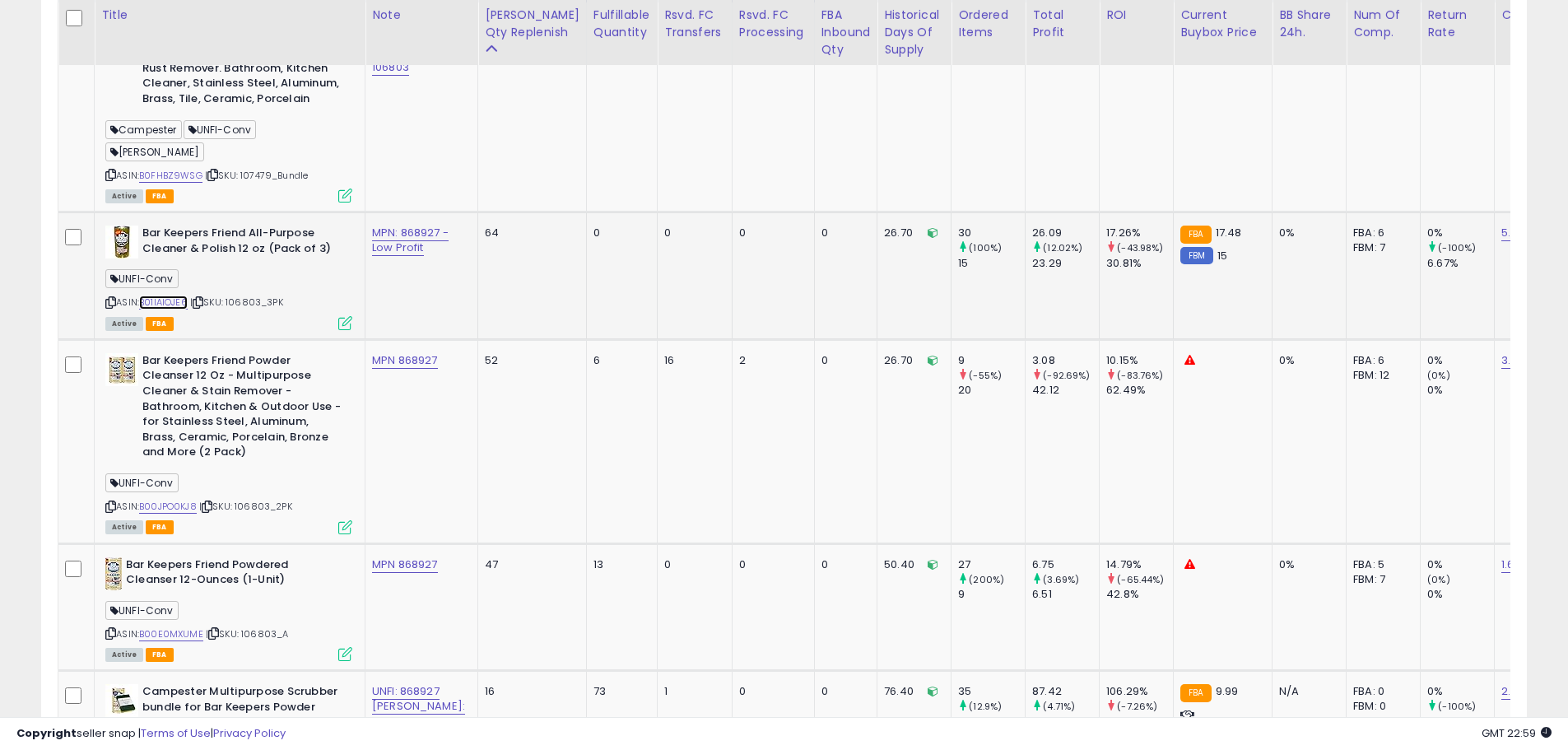
click at [177, 296] on link "B01IAIOJE6" at bounding box center [164, 303] width 49 height 14
click at [381, 248] on link "MPN: 868927 - Low Profit" at bounding box center [410, 240] width 77 height 31
drag, startPoint x: 355, startPoint y: 165, endPoint x: 435, endPoint y: 163, distance: 80.0
click at [419, 163] on div "**********" at bounding box center [346, 168] width 147 height 24
type input "**********"
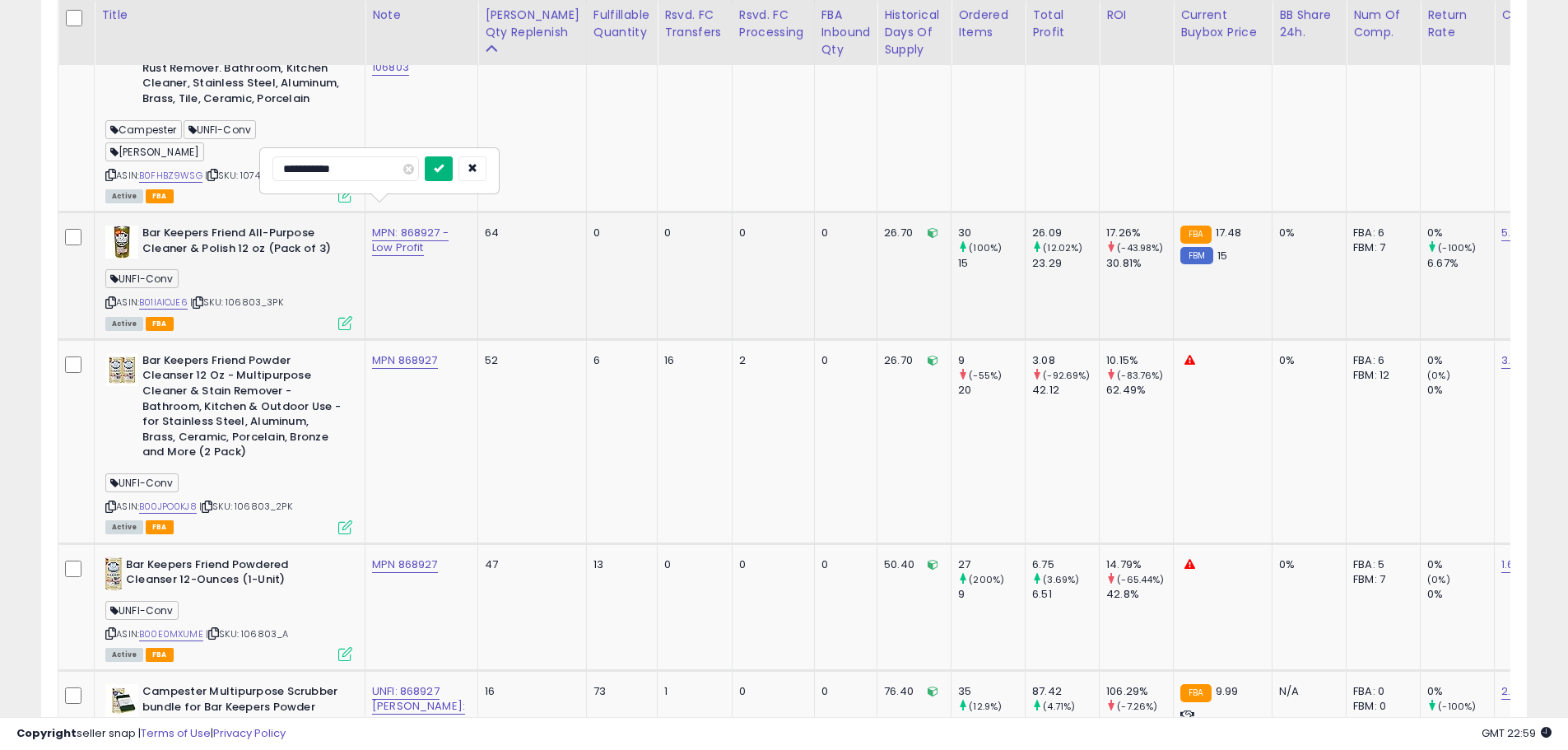
drag, startPoint x: 476, startPoint y: 168, endPoint x: 423, endPoint y: 136, distance: 61.9
click at [453, 168] on button "submit" at bounding box center [438, 168] width 28 height 24
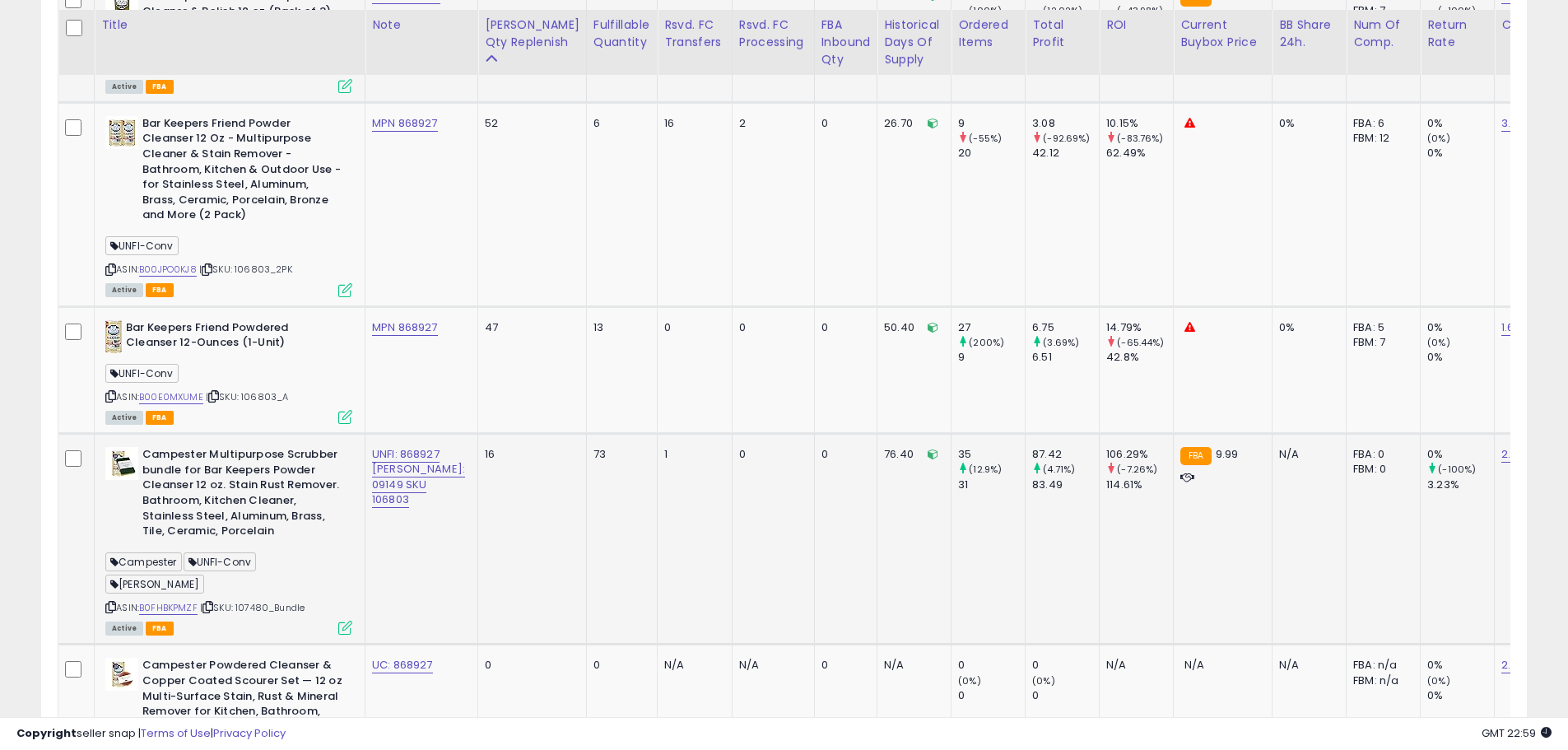
scroll to position [1272, 0]
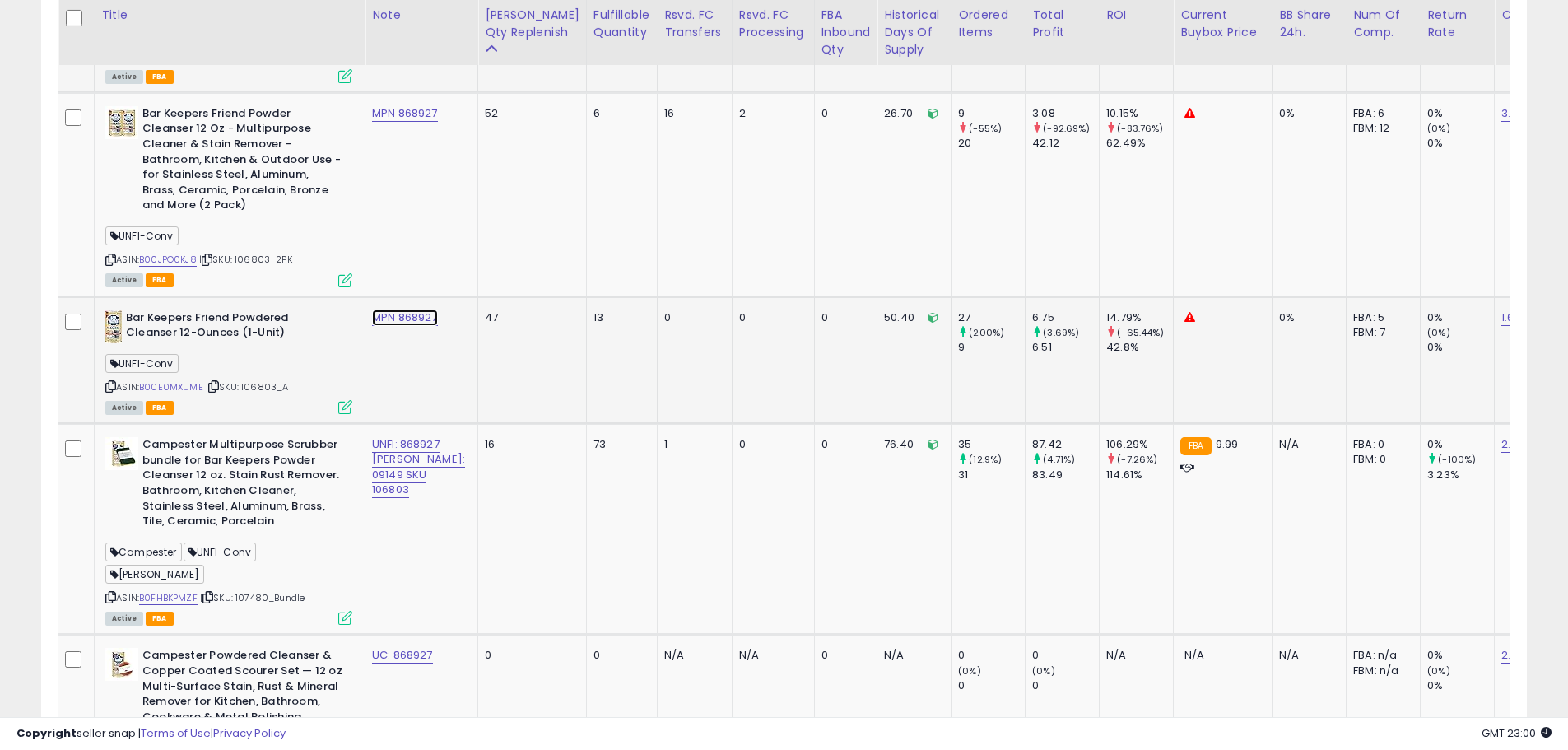
click at [392, 309] on link "MPN 868927" at bounding box center [405, 317] width 66 height 17
click at [370, 260] on input "**********" at bounding box center [346, 253] width 147 height 24
type input "**********"
click at [453, 256] on button "submit" at bounding box center [438, 253] width 28 height 24
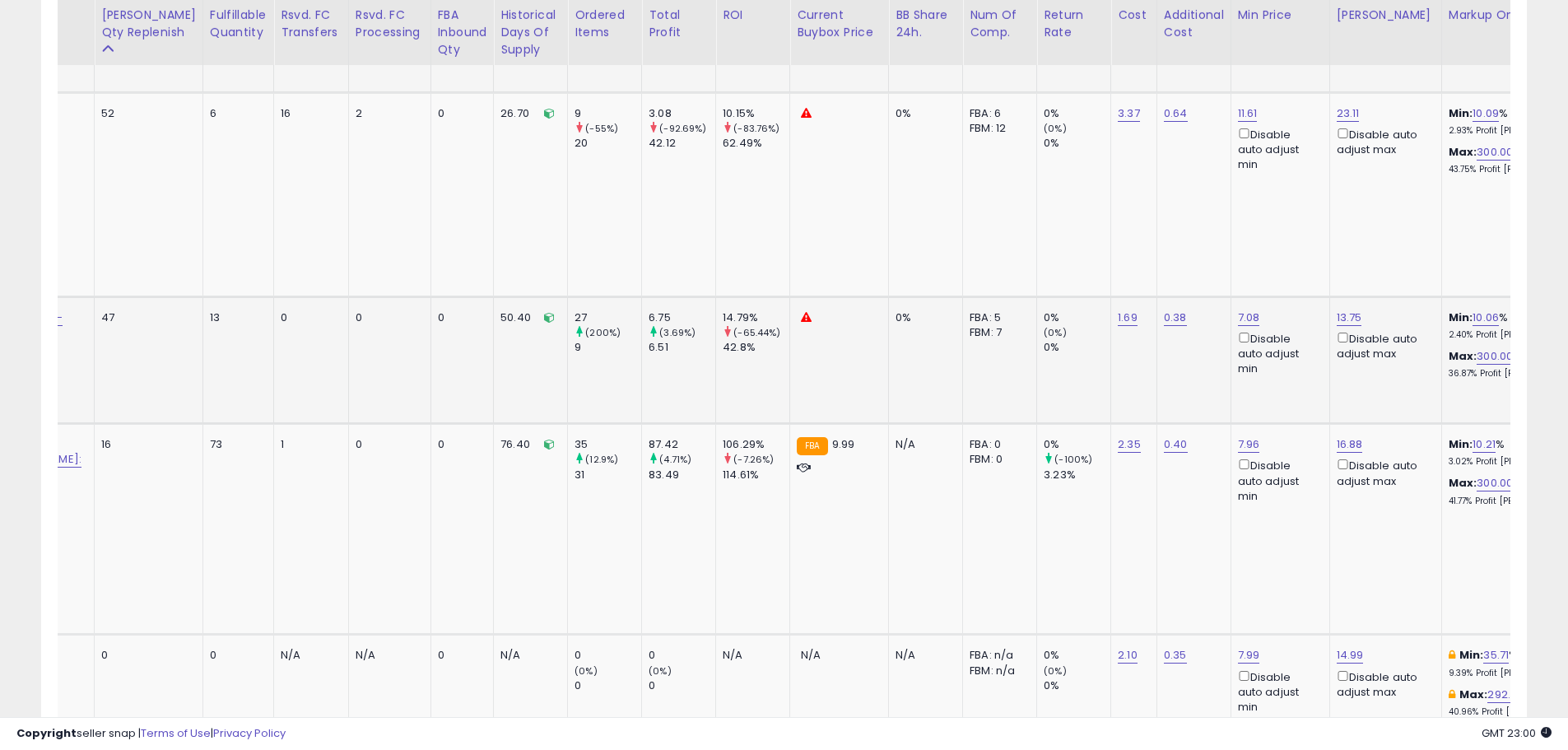
scroll to position [0, 387]
click at [1470, 309] on link "10.06" at bounding box center [1482, 317] width 26 height 17
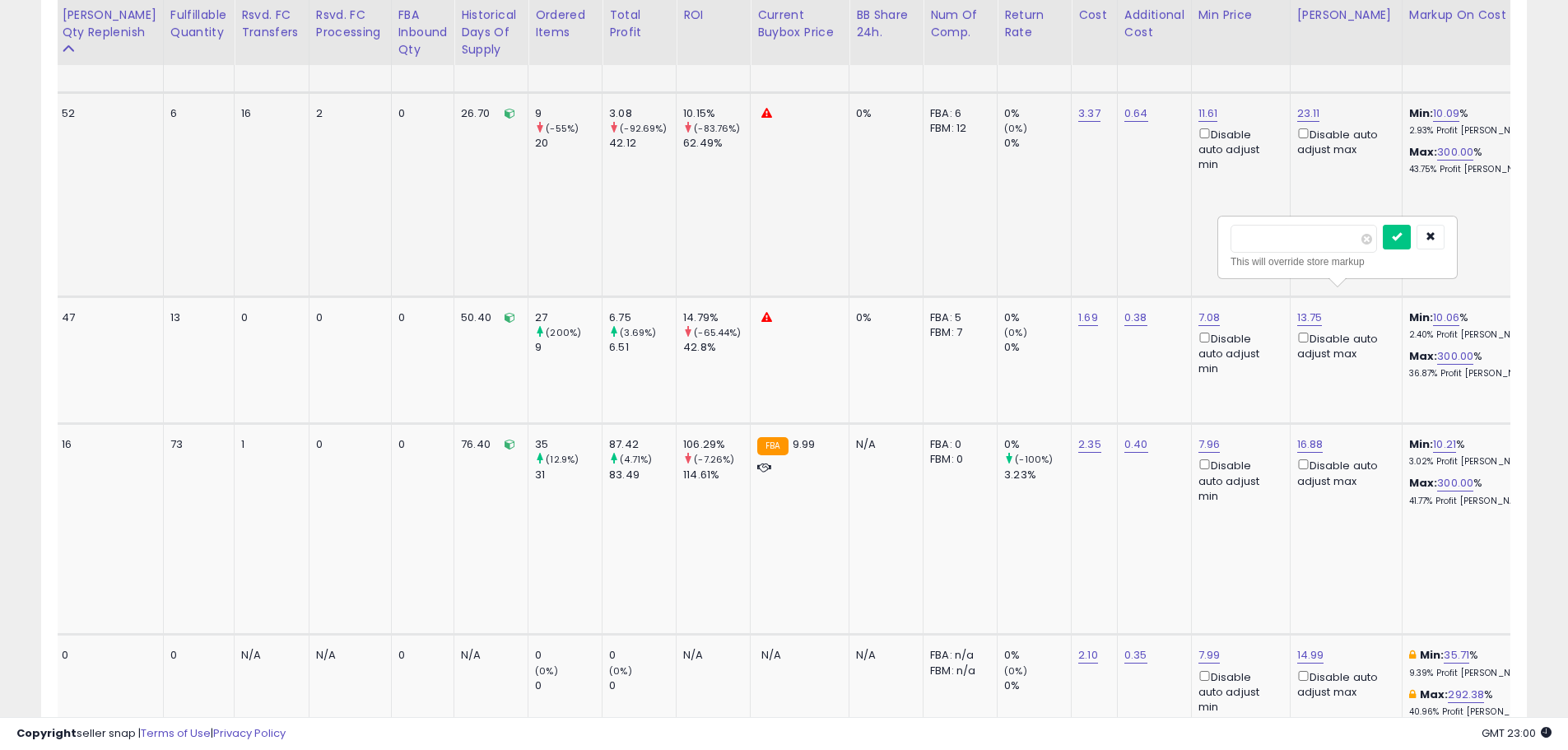
drag, startPoint x: 1288, startPoint y: 242, endPoint x: 1206, endPoint y: 245, distance: 82.1
click at [1206, 245] on tbody "Campester Multipurpose Scrubbers Bundle for Bar-Keeper's Friend Powder Cleanser…" at bounding box center [995, 549] width 2720 height 1587
type input "*"
drag, startPoint x: 1431, startPoint y: 239, endPoint x: 1409, endPoint y: 256, distance: 27.8
click at [1411, 242] on button "submit" at bounding box center [1397, 236] width 28 height 24
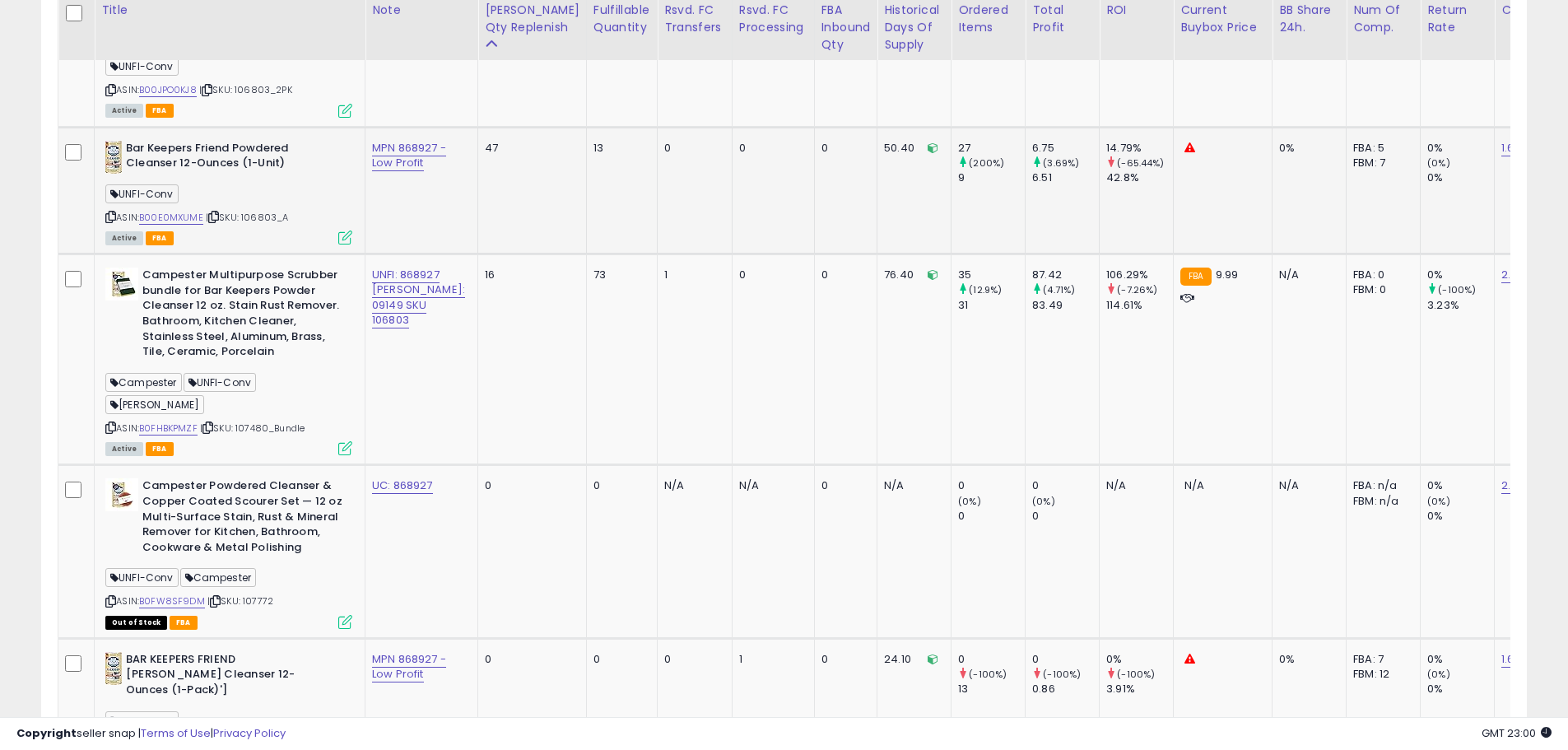
scroll to position [1438, 0]
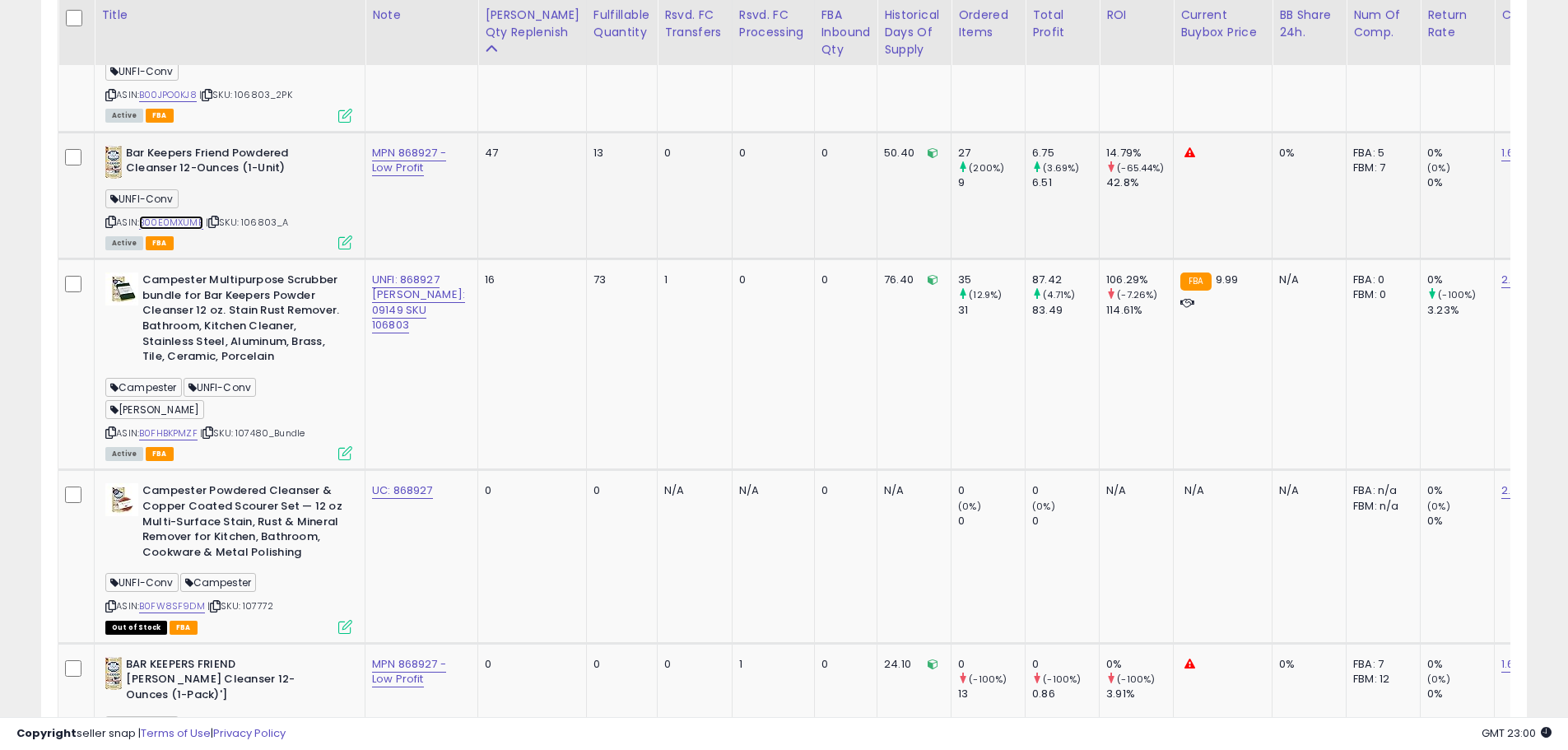
click at [190, 216] on link "B00E0MXUME" at bounding box center [171, 223] width 64 height 14
click at [395, 168] on link "MPN 868927 - Low Profit" at bounding box center [409, 161] width 74 height 31
drag, startPoint x: 355, startPoint y: 90, endPoint x: 417, endPoint y: 93, distance: 62.1
click at [417, 93] on input "**********" at bounding box center [346, 89] width 147 height 24
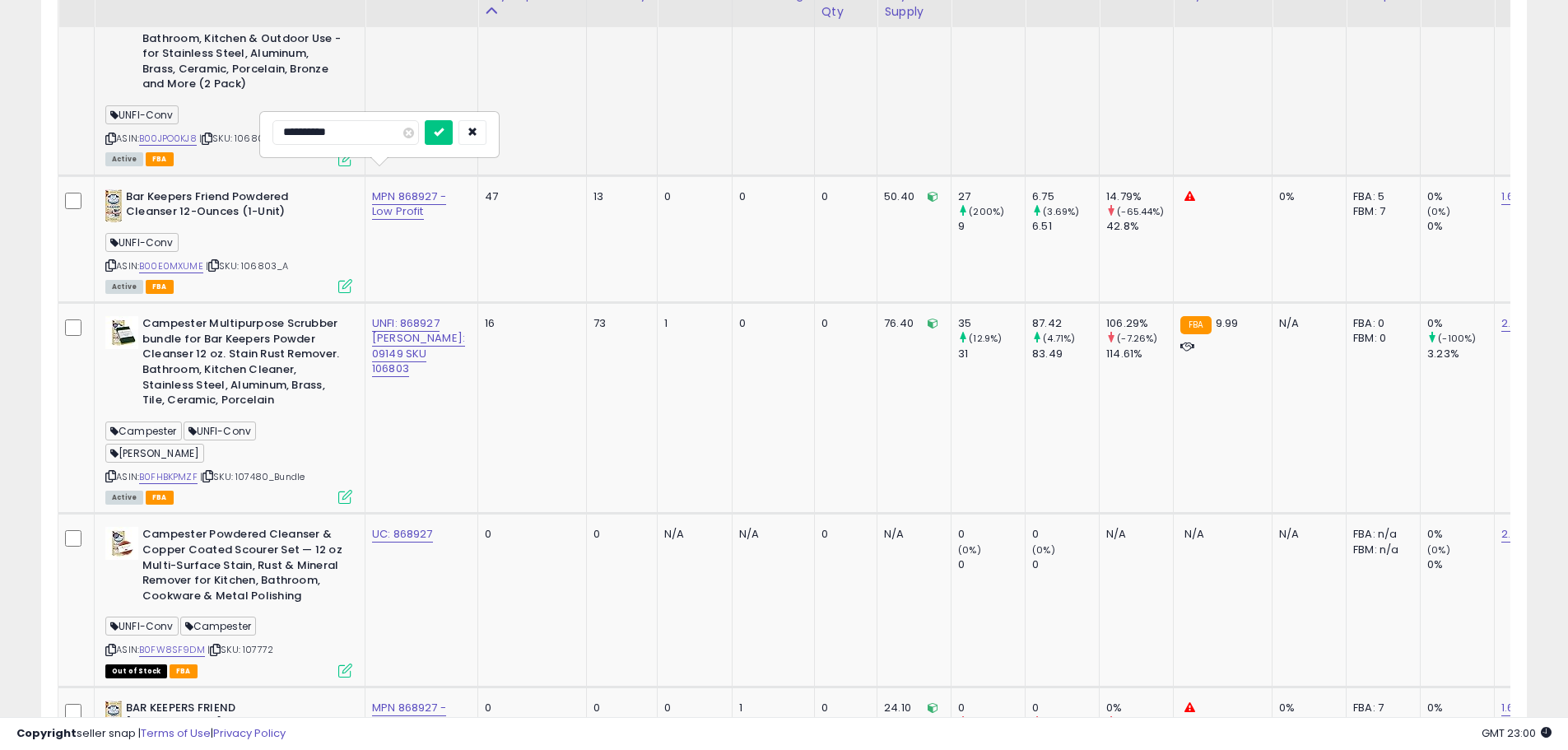
scroll to position [1355, 0]
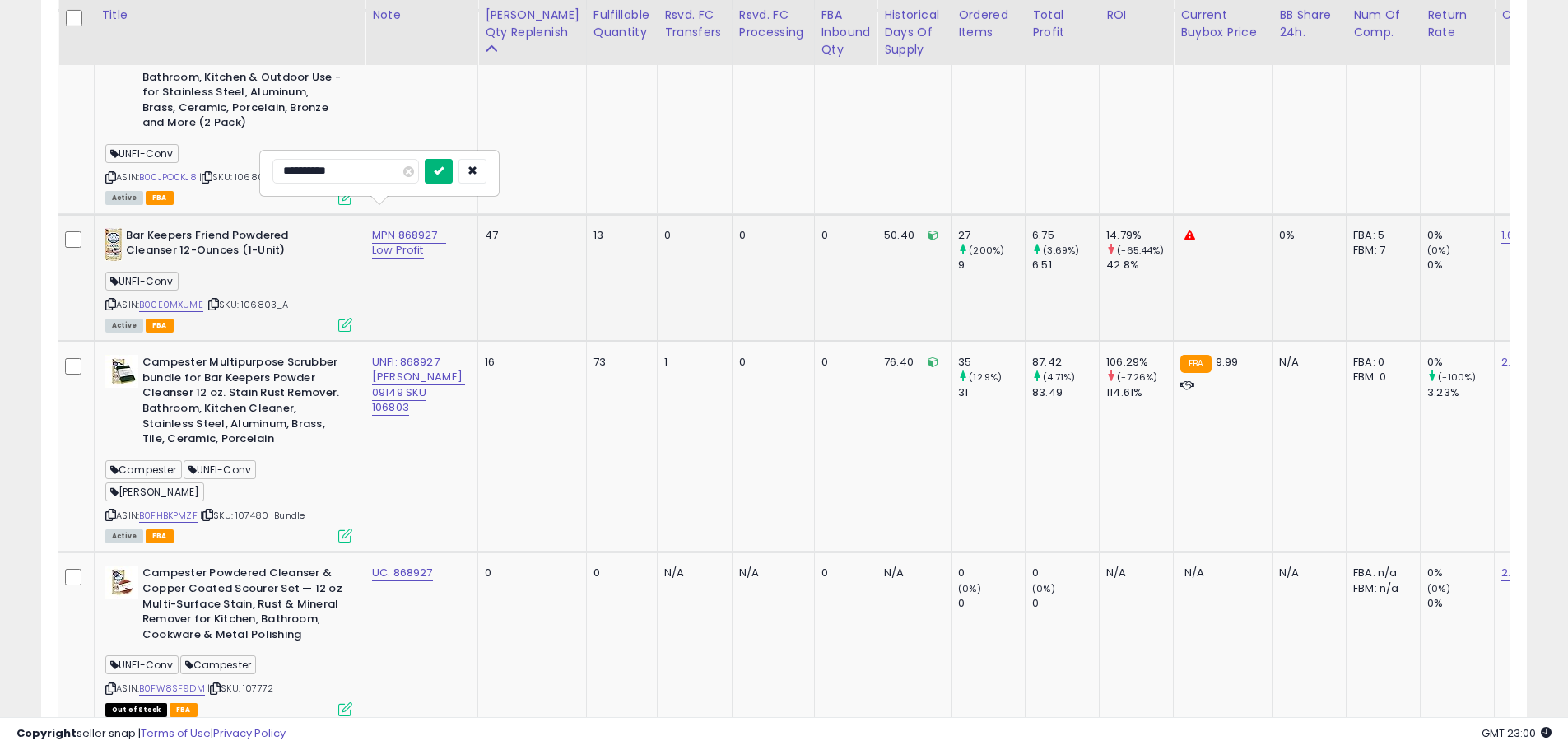
type input "**********"
click at [444, 165] on icon "submit" at bounding box center [439, 170] width 10 height 10
click at [390, 229] on link "MPN 868927" at bounding box center [405, 234] width 66 height 17
type input "**********"
click at [453, 166] on button "submit" at bounding box center [438, 170] width 28 height 24
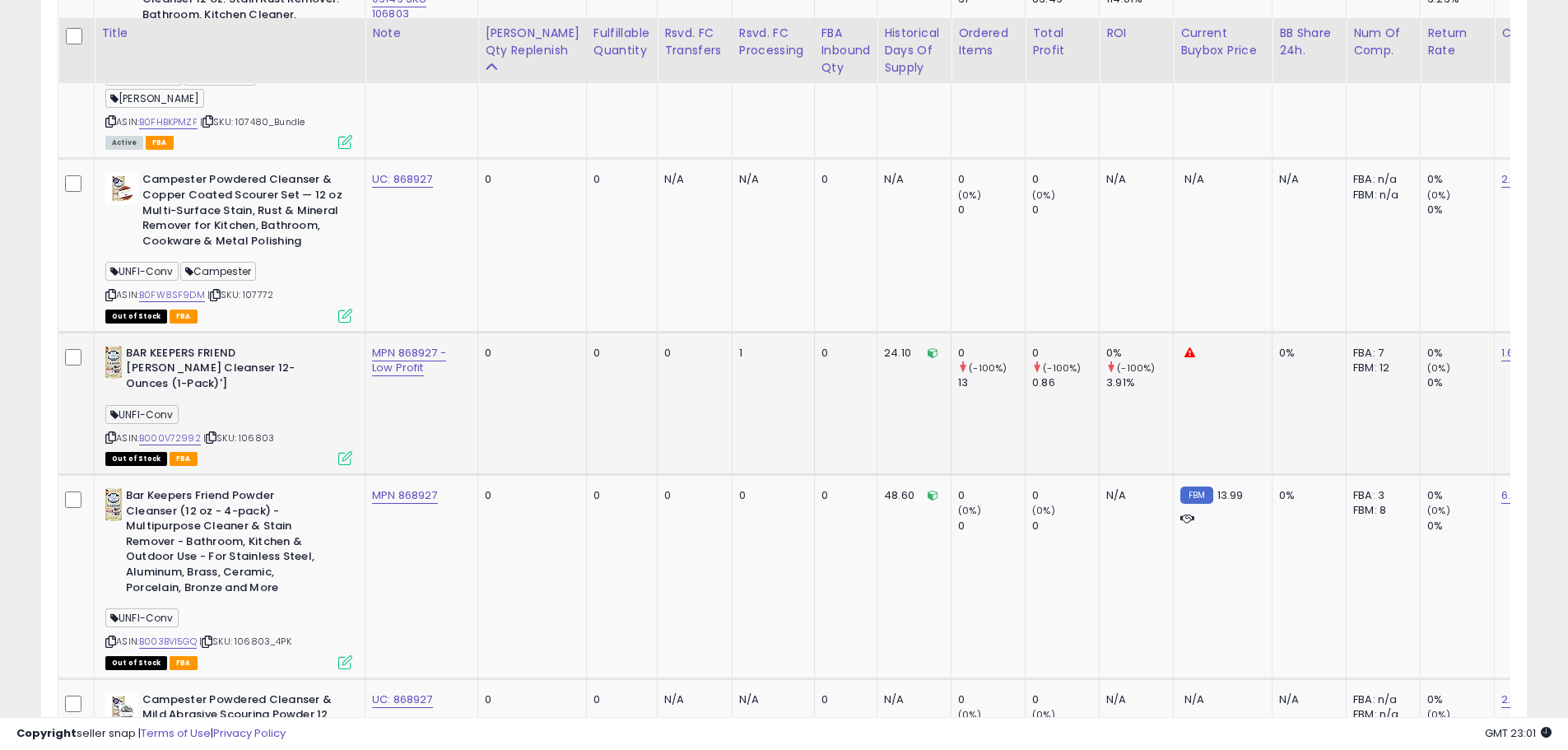
scroll to position [1767, 0]
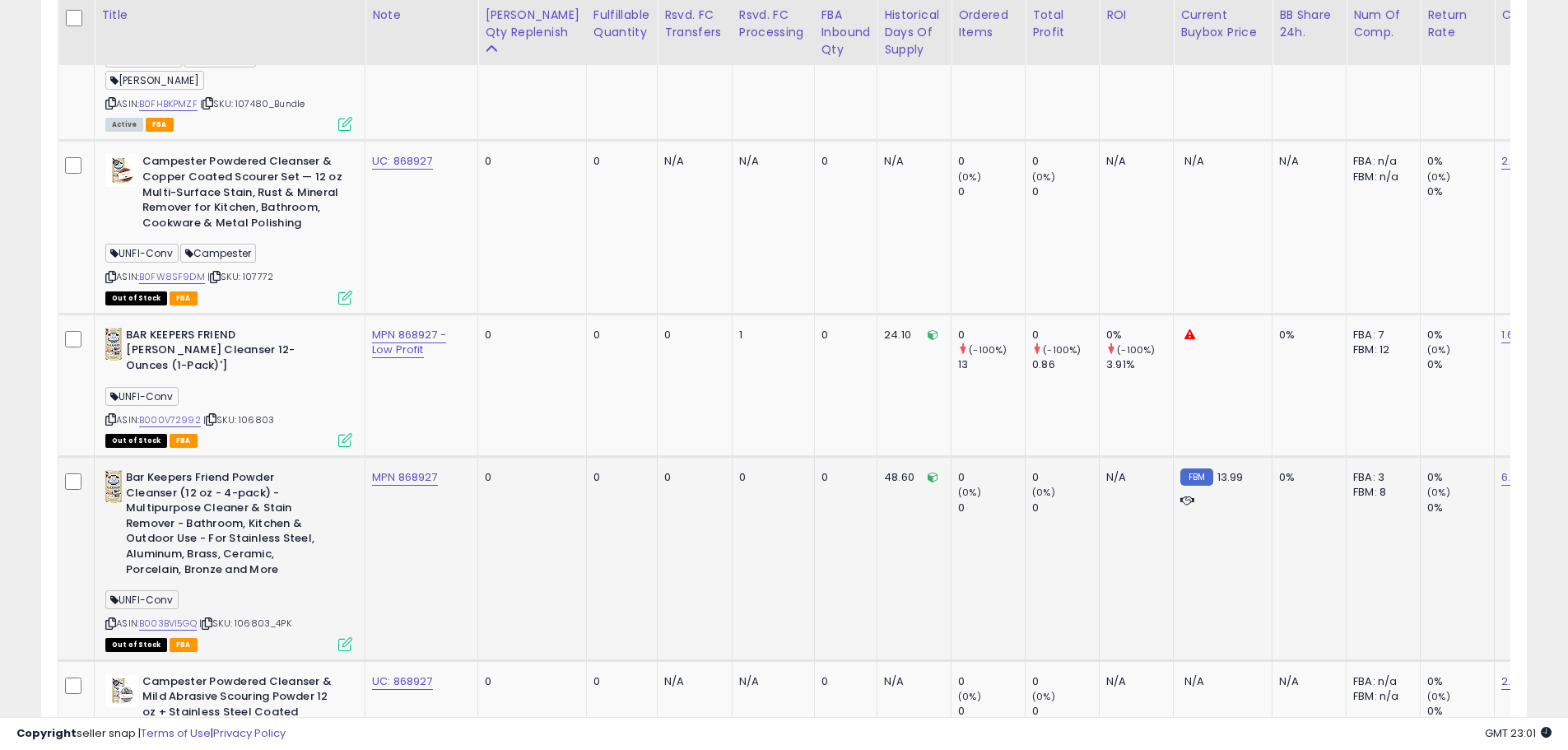
click at [392, 484] on td "MPN 868927" at bounding box center [422, 558] width 113 height 204
click at [194, 617] on link "B003BVI5GQ" at bounding box center [167, 624] width 57 height 14
click at [188, 413] on link "B000V72992" at bounding box center [169, 420] width 61 height 14
click at [398, 469] on link "MPN 868927" at bounding box center [405, 477] width 66 height 17
type input "**********"
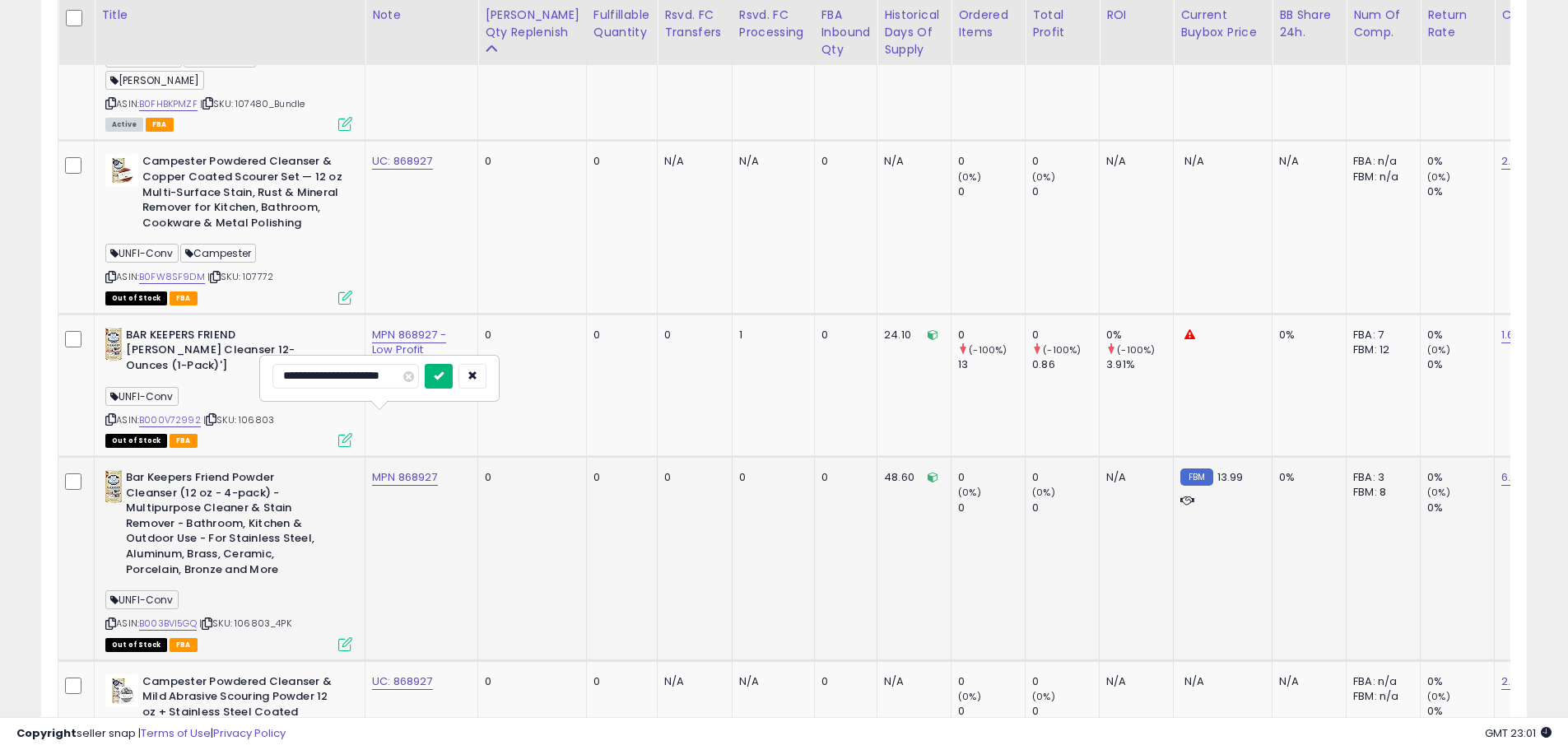
click at [453, 382] on button "submit" at bounding box center [438, 375] width 28 height 24
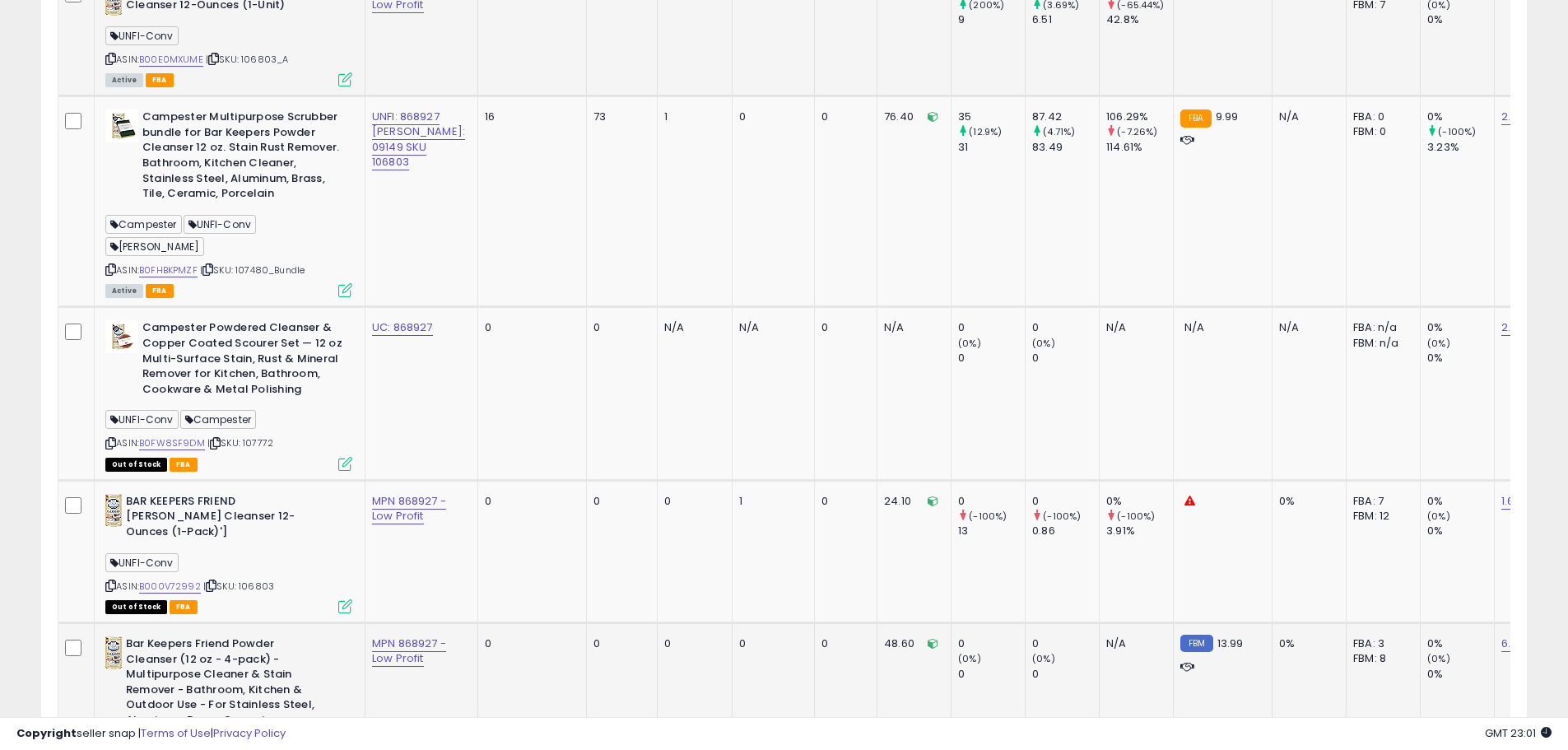
scroll to position [1602, 0]
